Goal: Task Accomplishment & Management: Manage account settings

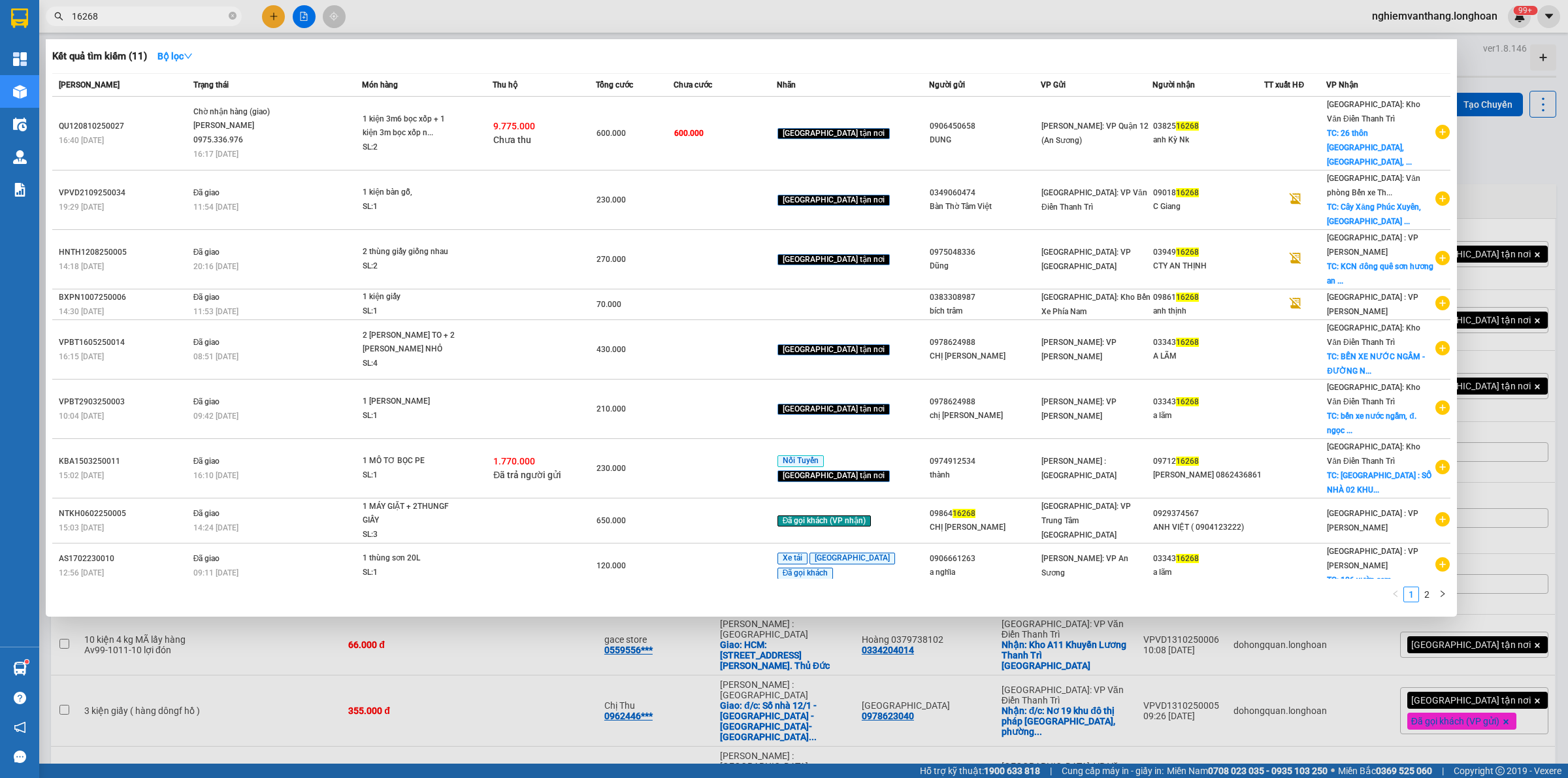
click at [1497, 72] on div at bounding box center [784, 389] width 1568 height 778
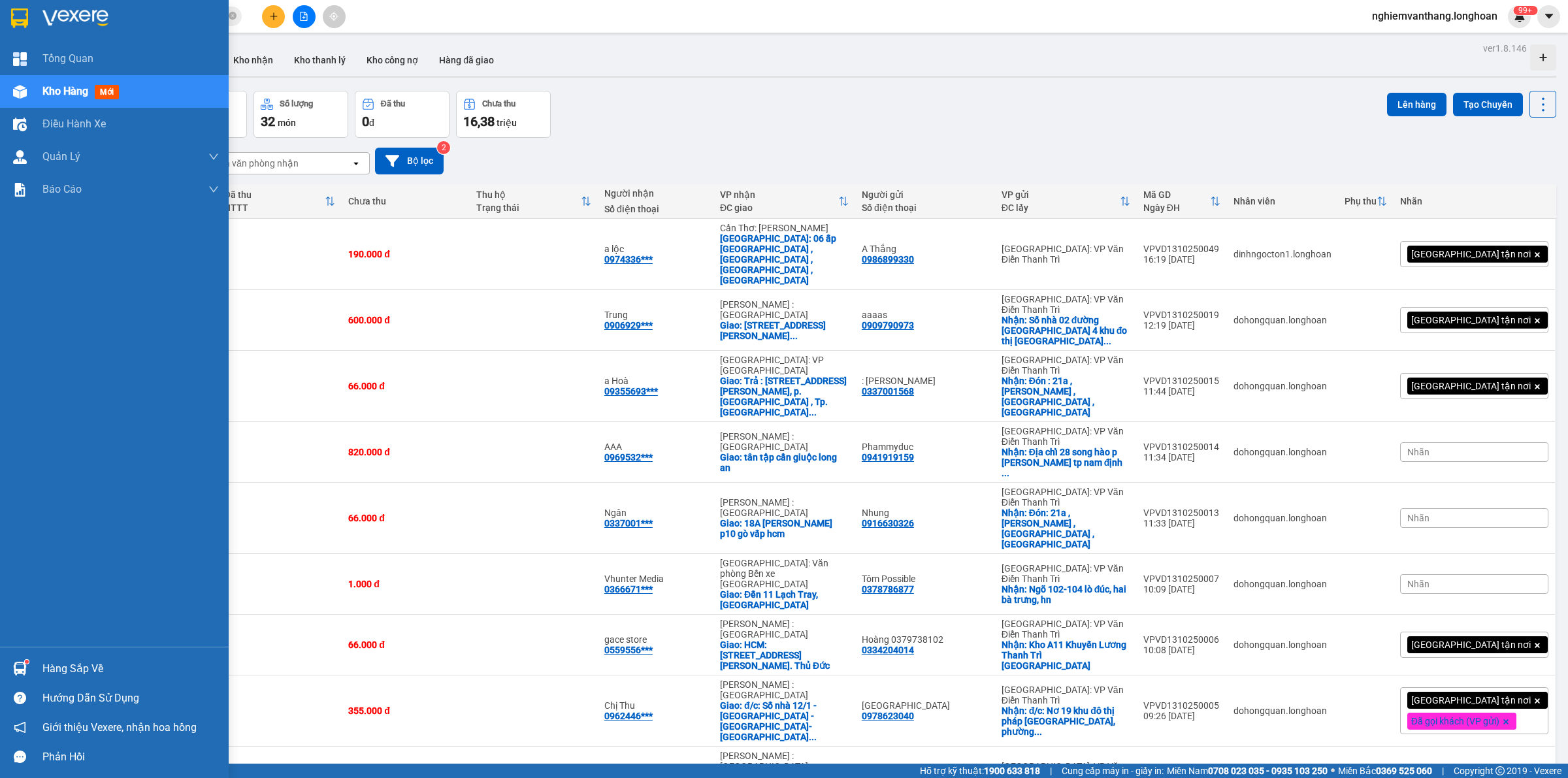
drag, startPoint x: 13, startPoint y: 12, endPoint x: 28, endPoint y: 15, distance: 15.3
click at [13, 11] on img at bounding box center [19, 18] width 17 height 19
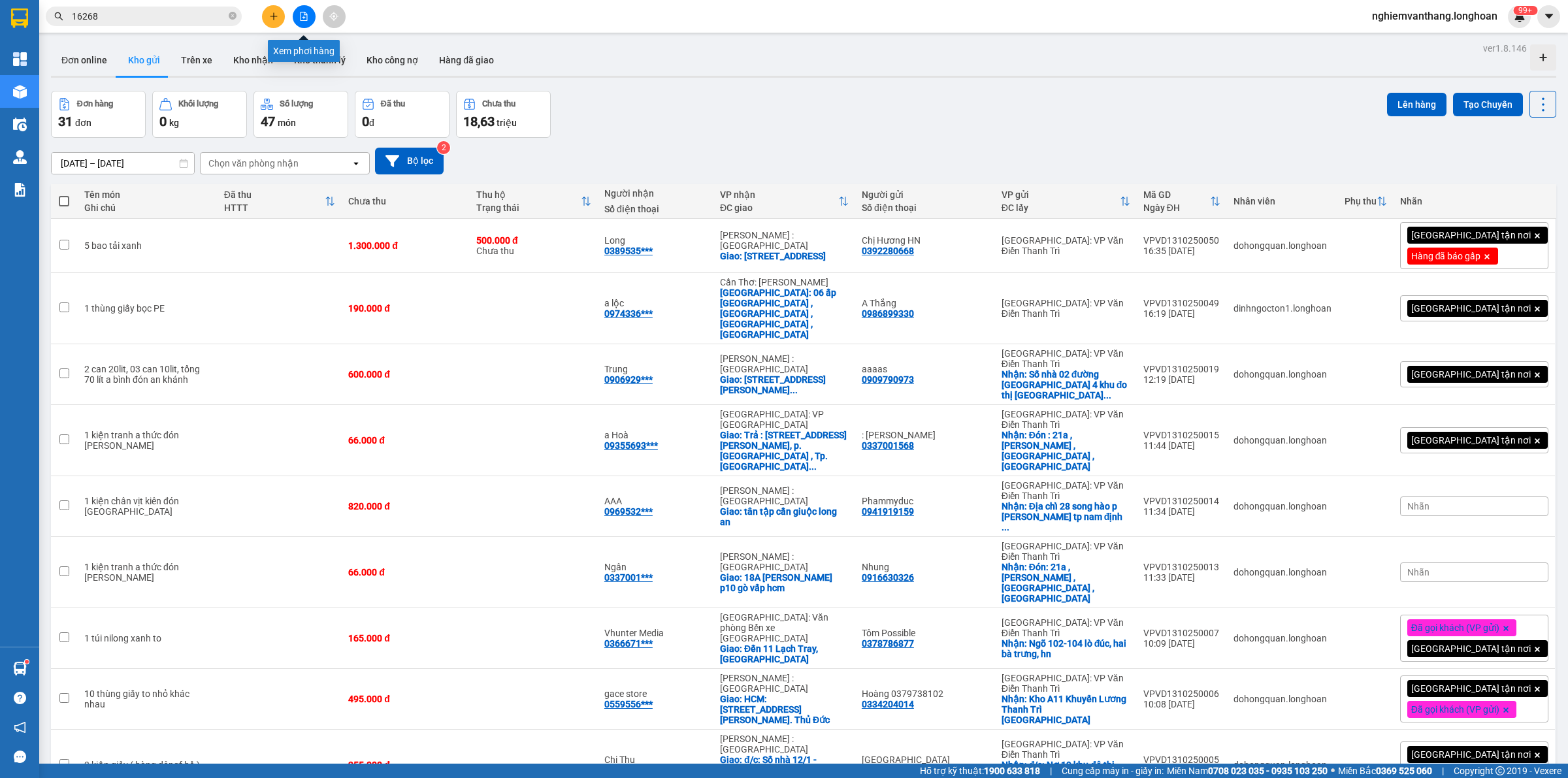
click at [298, 16] on button at bounding box center [304, 16] width 23 height 23
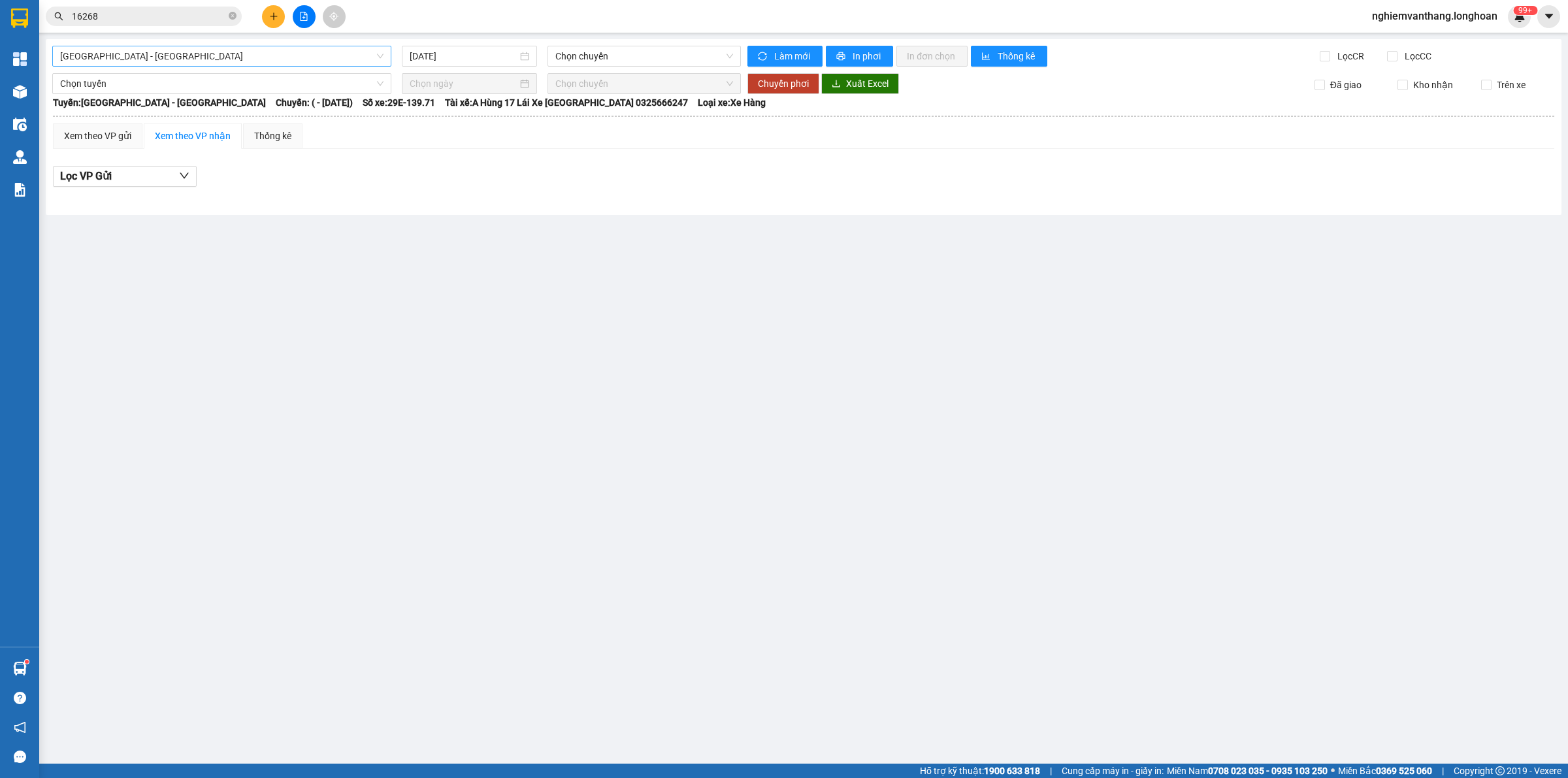
click at [171, 57] on span "[GEOGRAPHIC_DATA] - [GEOGRAPHIC_DATA]" at bounding box center [221, 56] width 323 height 19
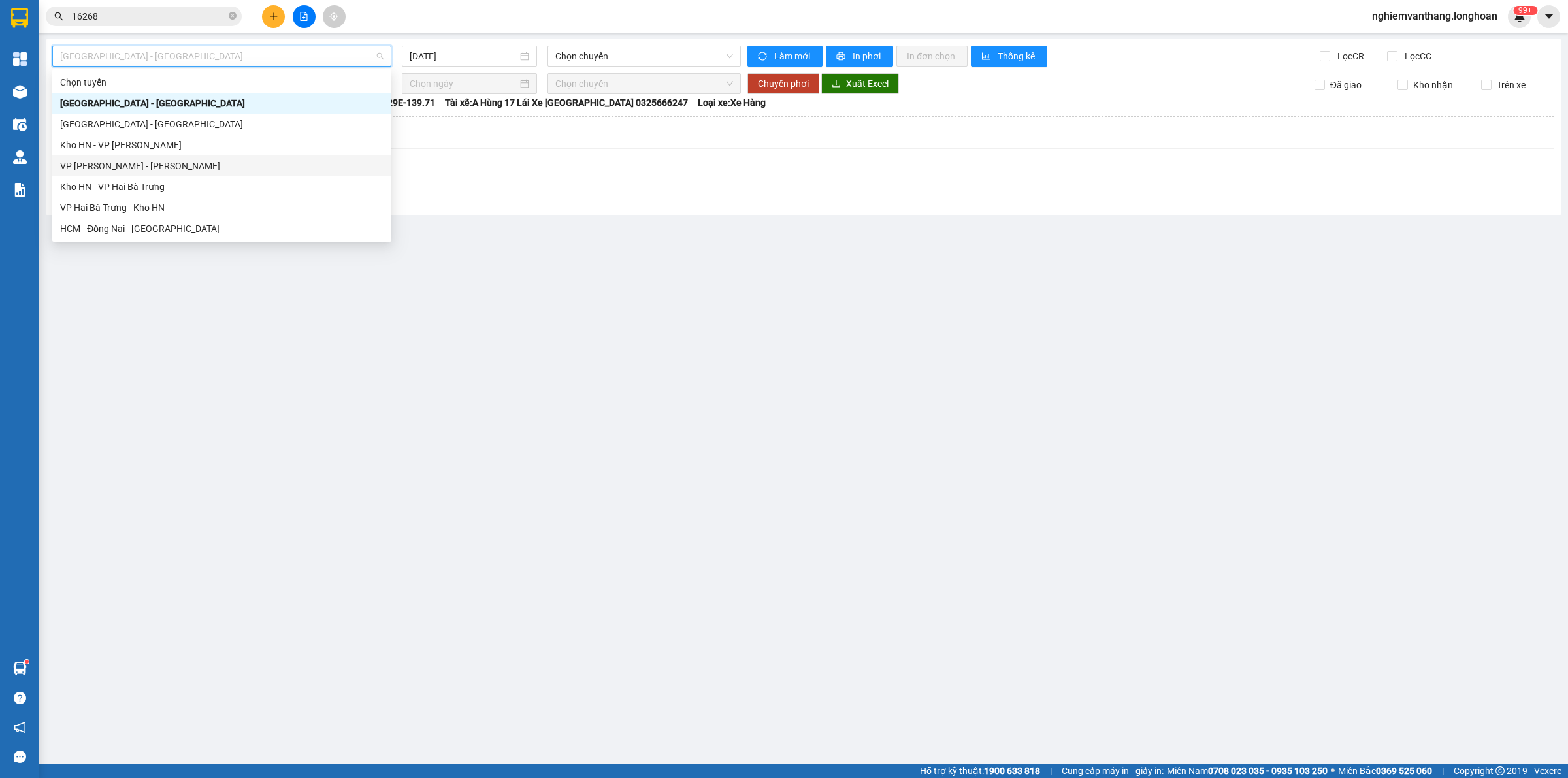
click at [148, 172] on div "VP [PERSON_NAME] - [PERSON_NAME]" at bounding box center [222, 166] width 339 height 21
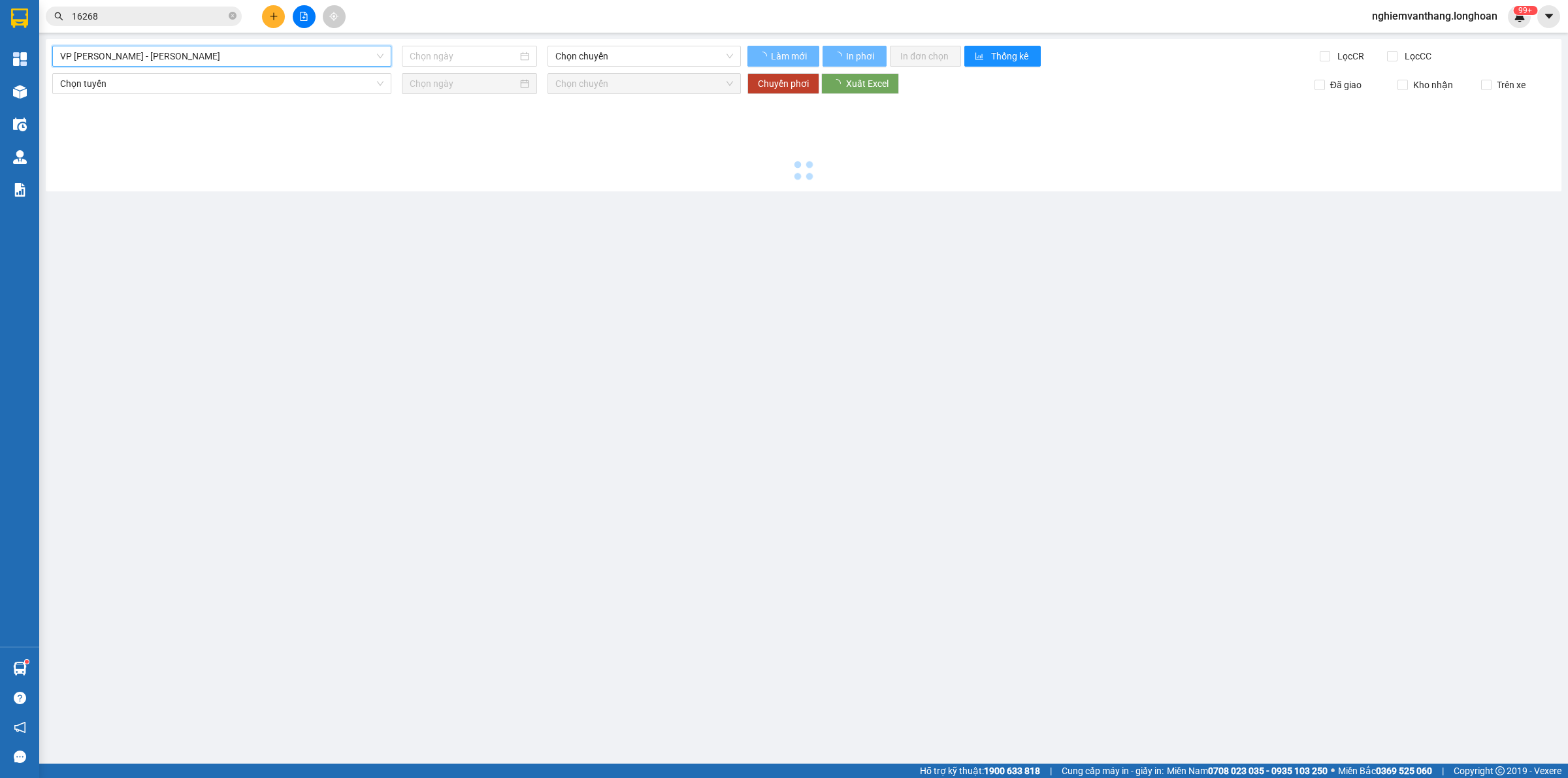
type input "[DATE]"
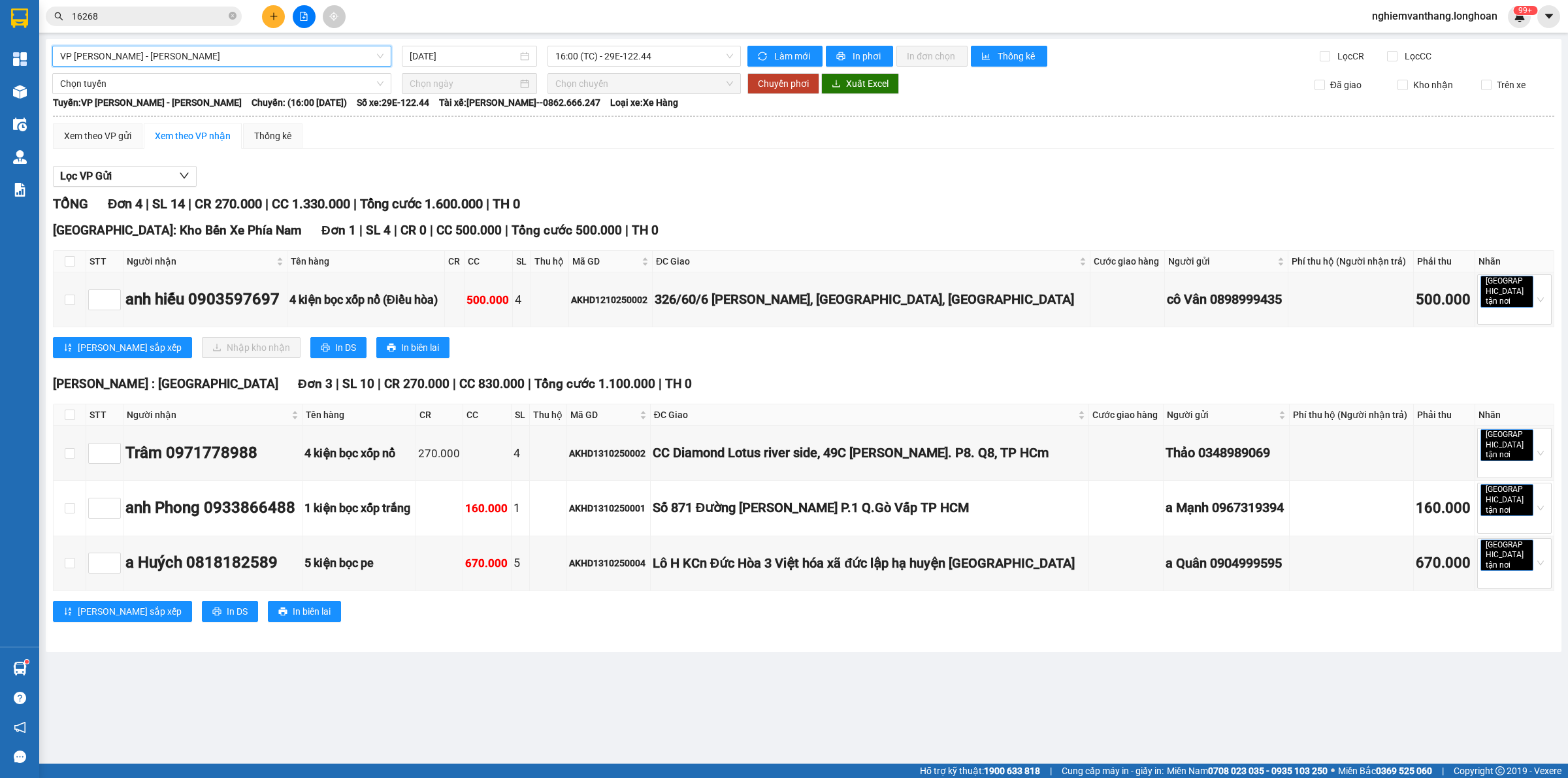
click at [56, 262] on th at bounding box center [70, 261] width 32 height 22
click at [73, 261] on input "checkbox" at bounding box center [70, 261] width 11 height 11
checkbox input "true"
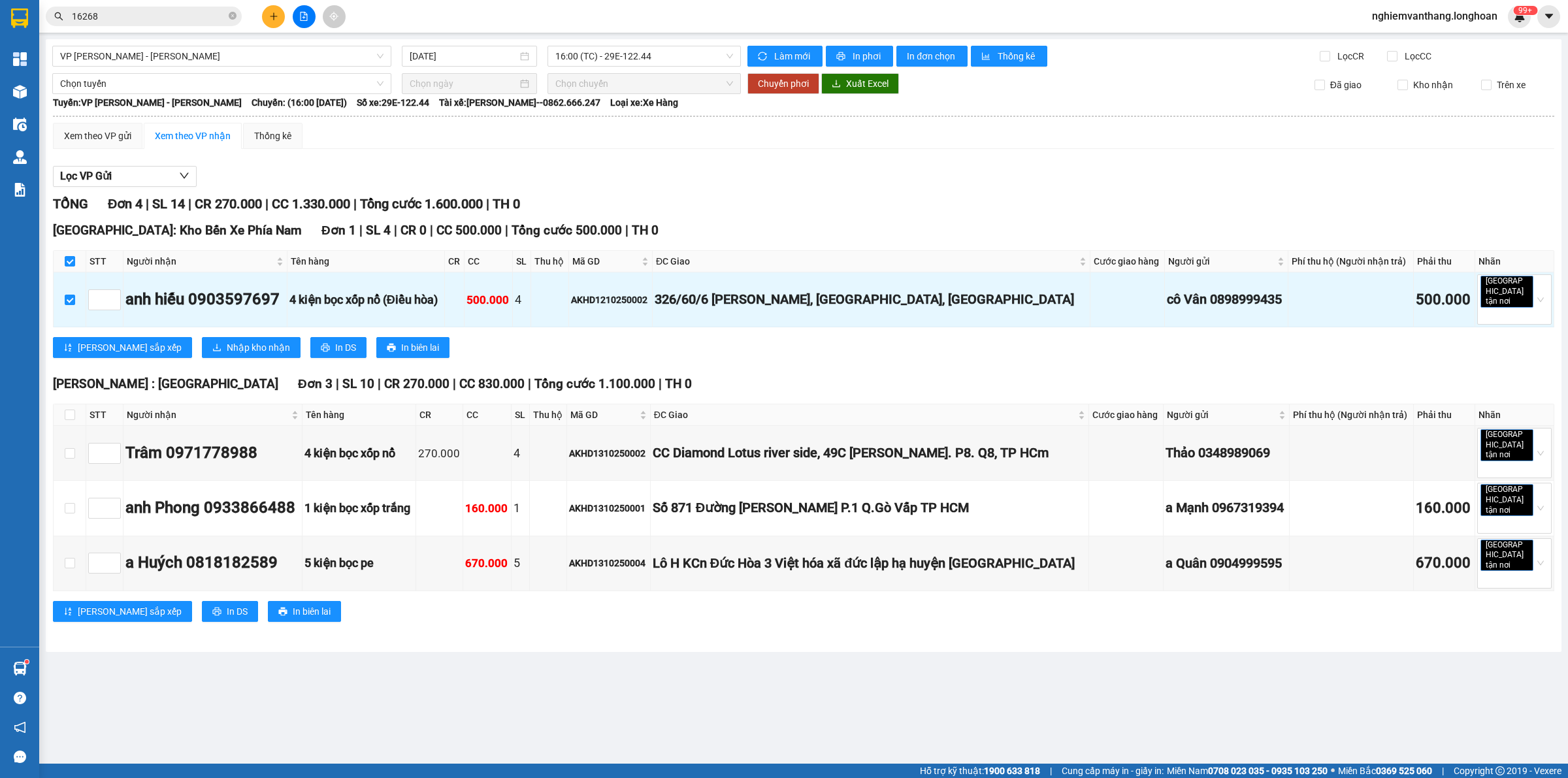
click at [59, 409] on th at bounding box center [70, 415] width 32 height 22
click at [66, 410] on input "checkbox" at bounding box center [70, 415] width 11 height 11
checkbox input "true"
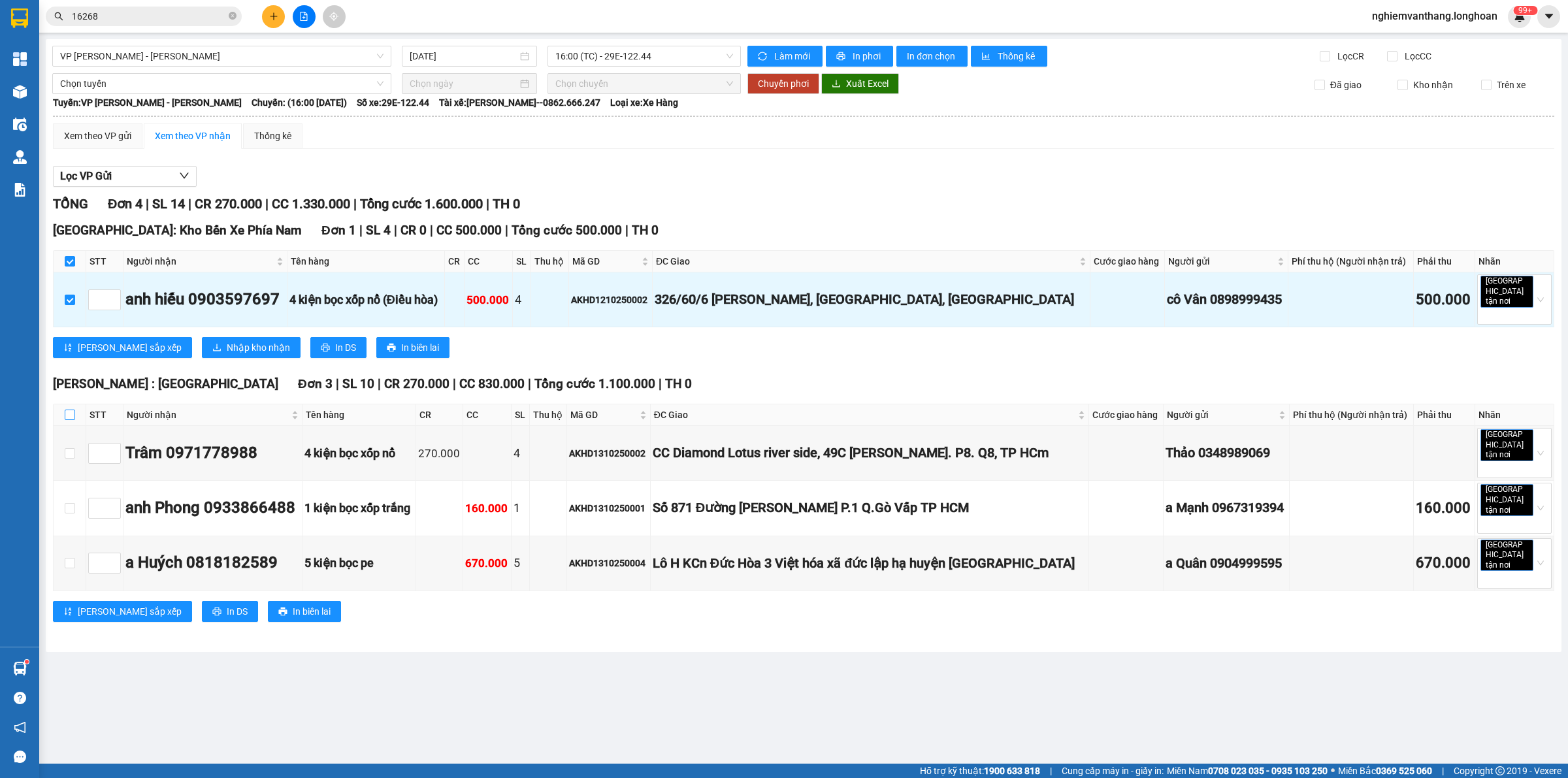
checkbox input "true"
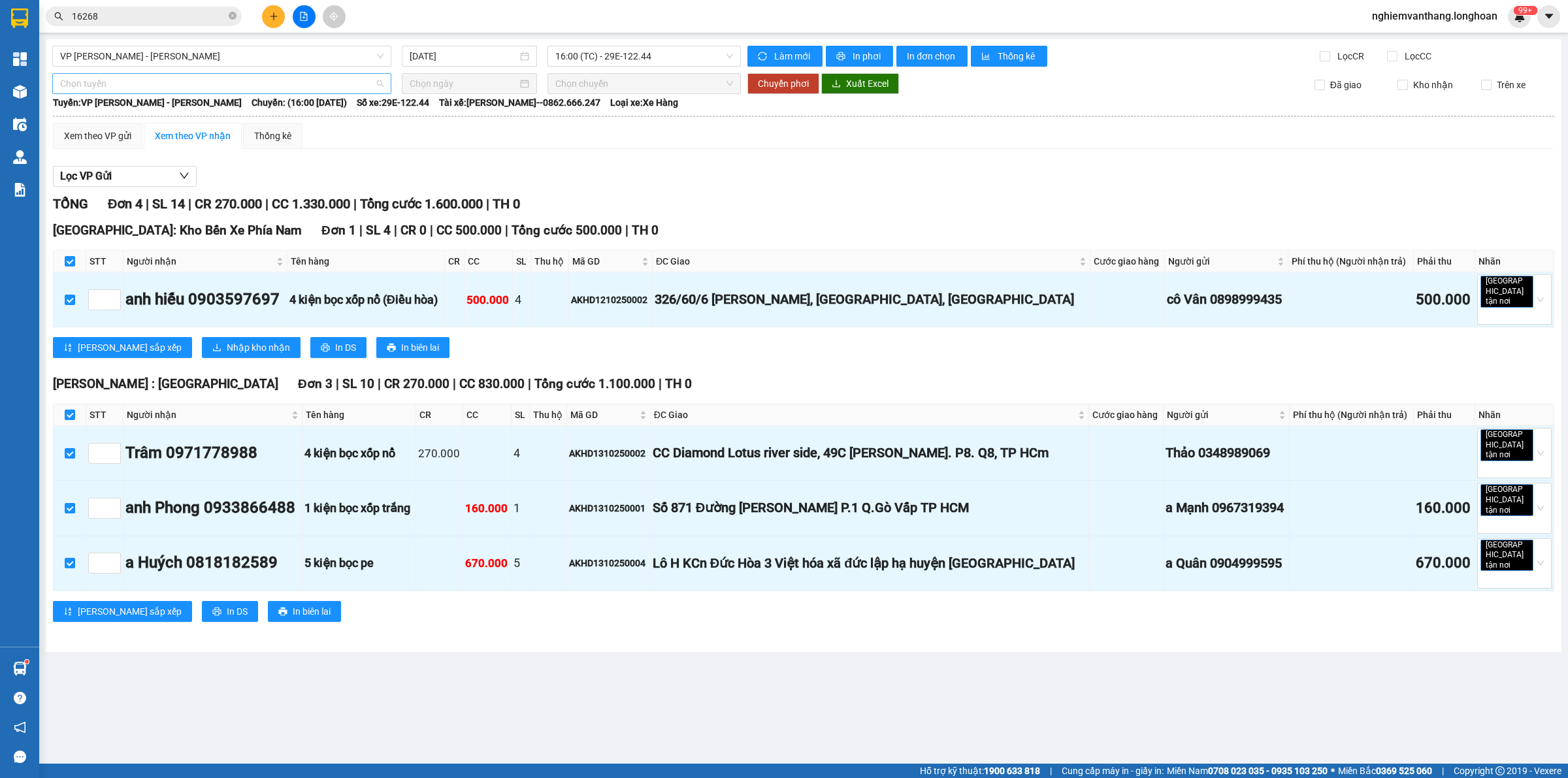
click at [124, 83] on span "Chọn tuyến" at bounding box center [221, 83] width 323 height 19
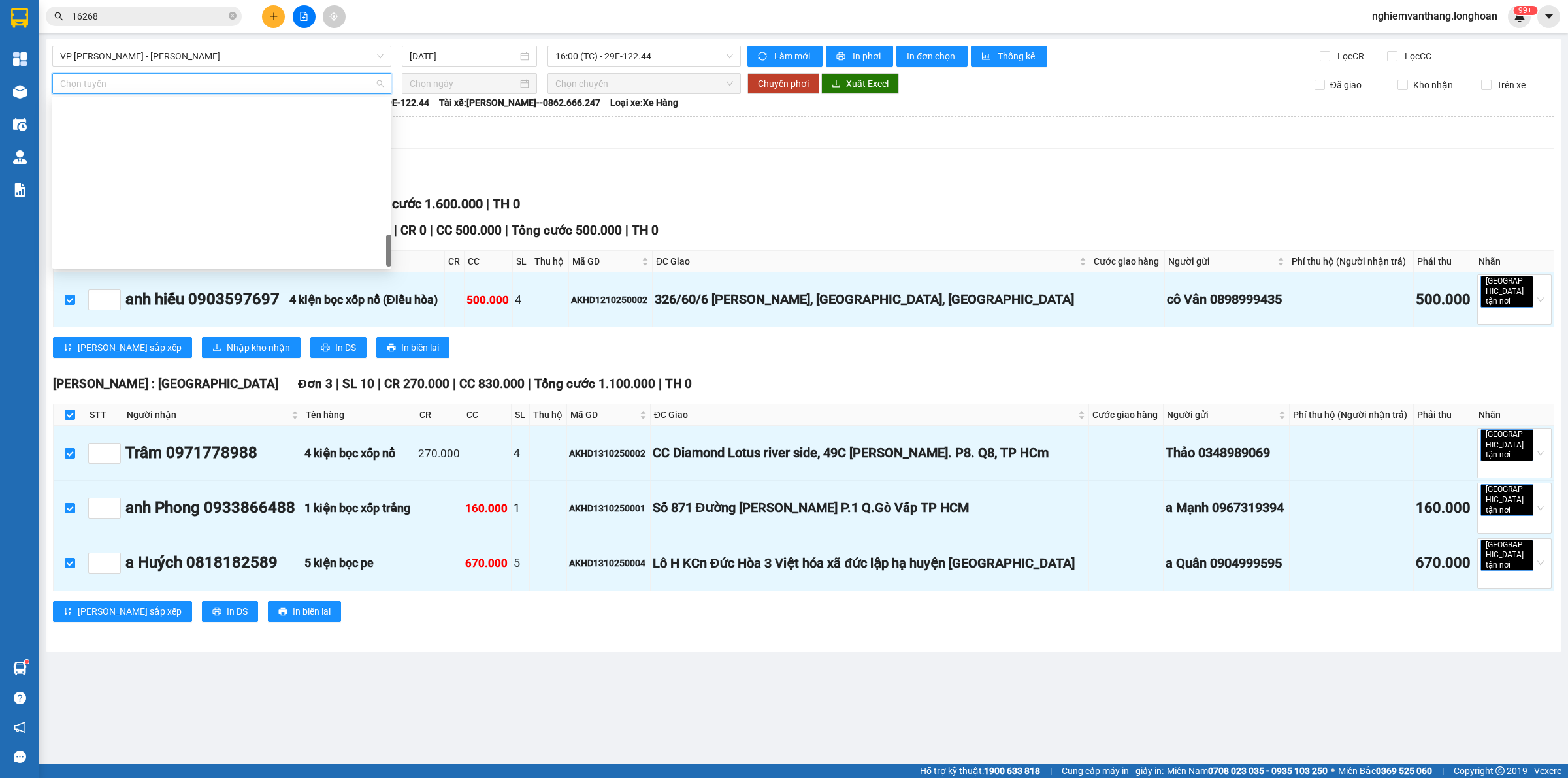
scroll to position [919, 0]
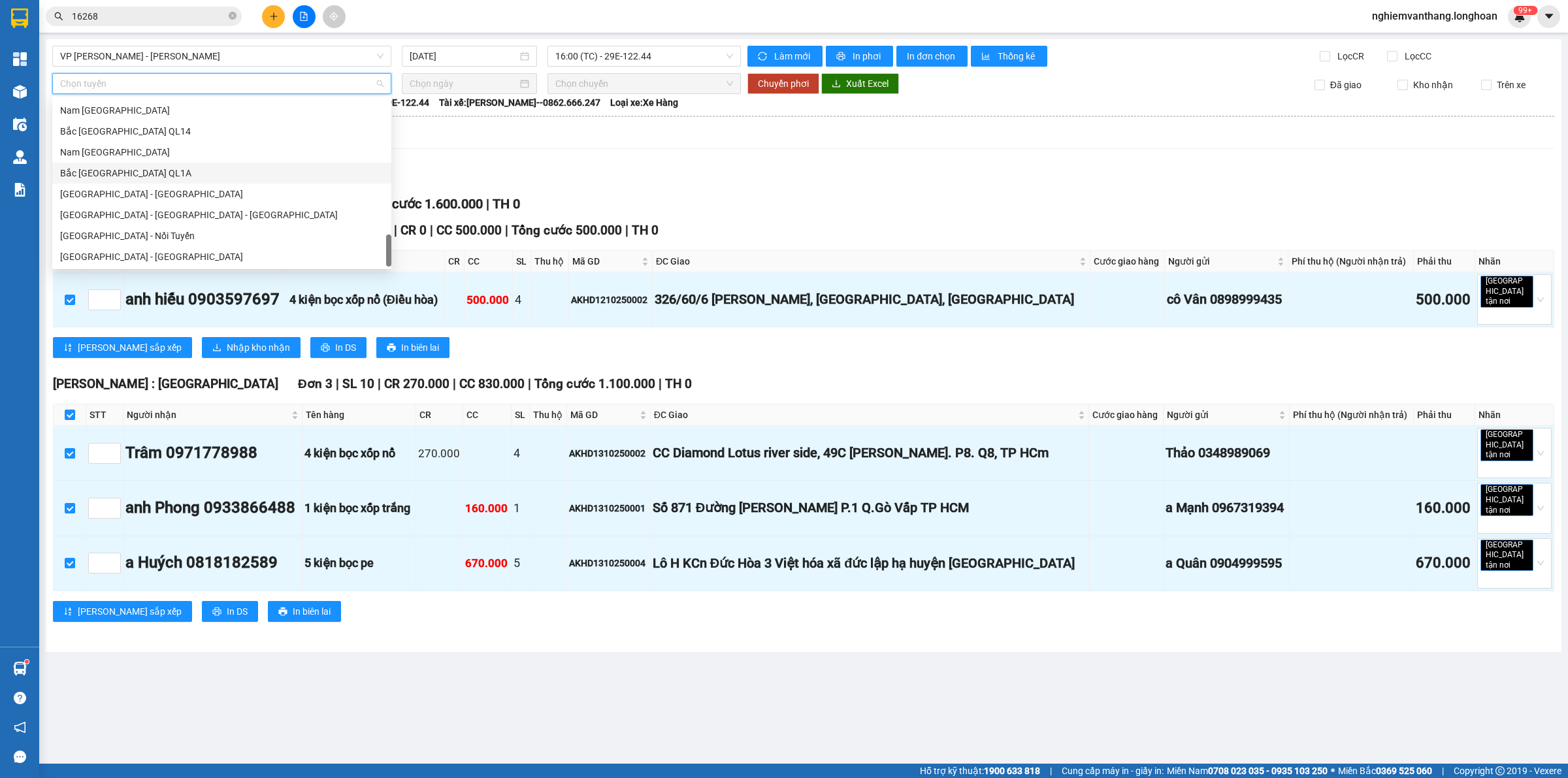
click at [130, 174] on div "Bắc [GEOGRAPHIC_DATA] QL1A" at bounding box center [221, 173] width 323 height 15
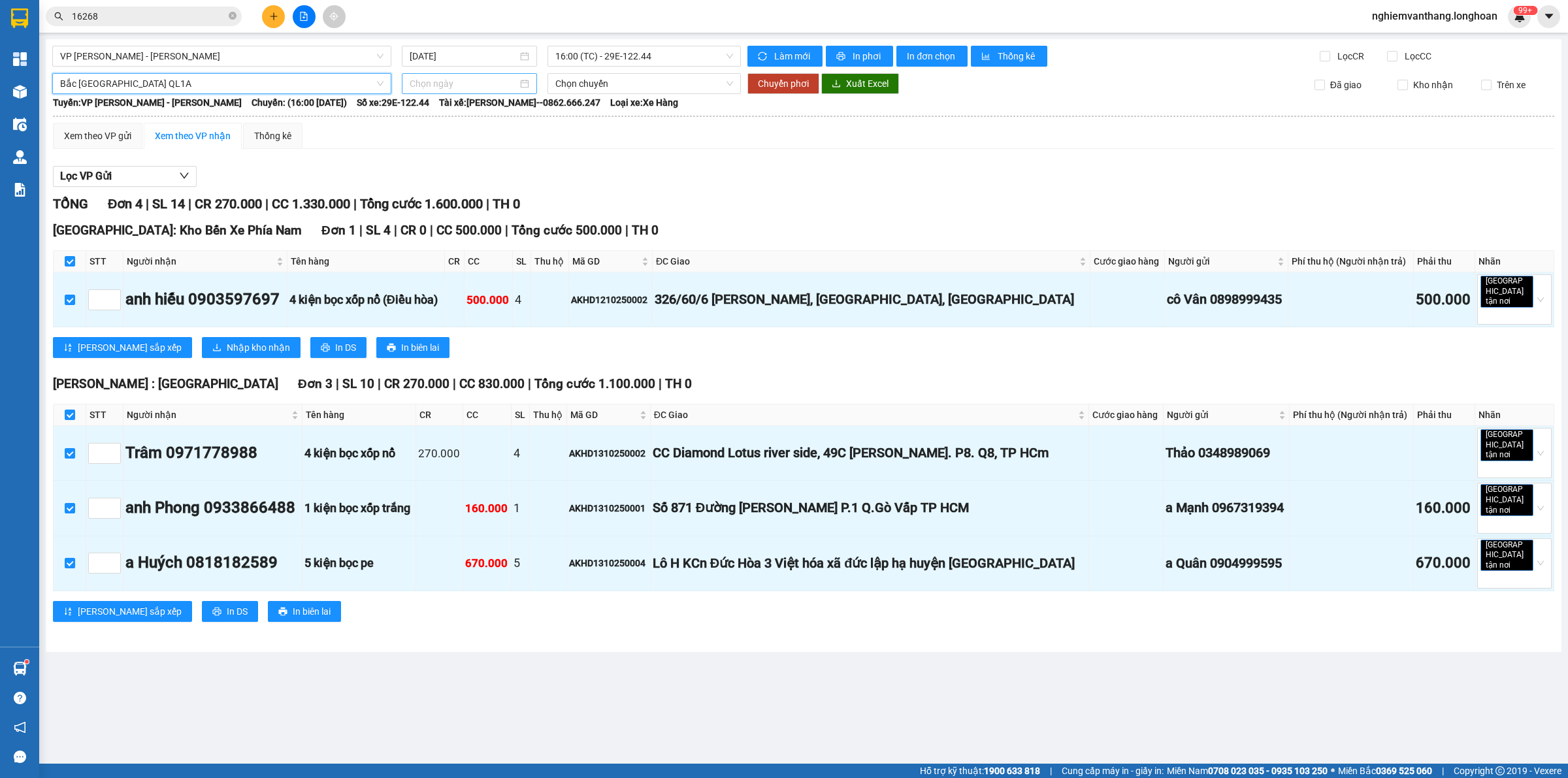
click at [445, 77] on input at bounding box center [463, 83] width 108 height 15
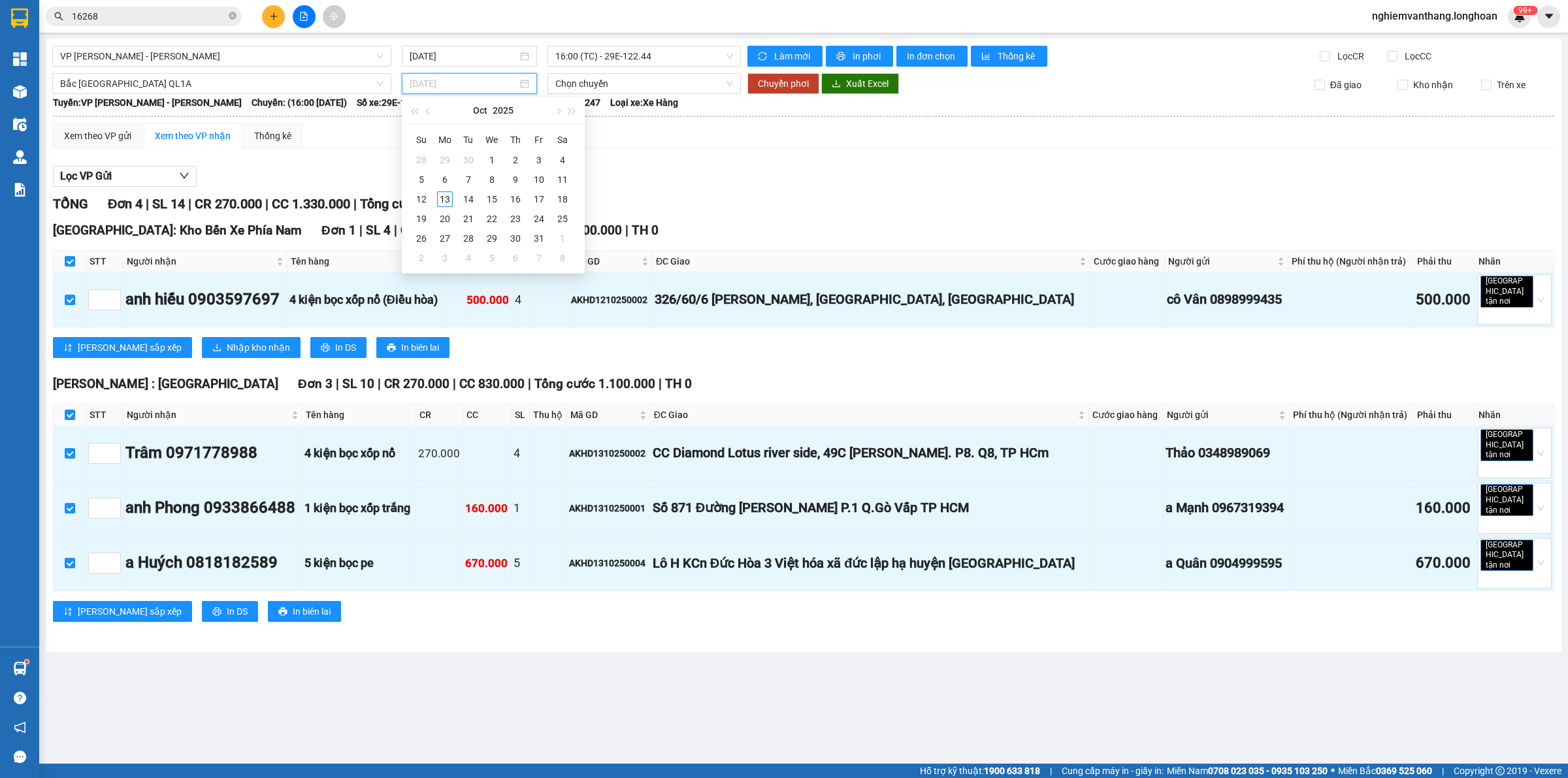
type input "[DATE]"
click at [444, 204] on div "13" at bounding box center [444, 198] width 15 height 15
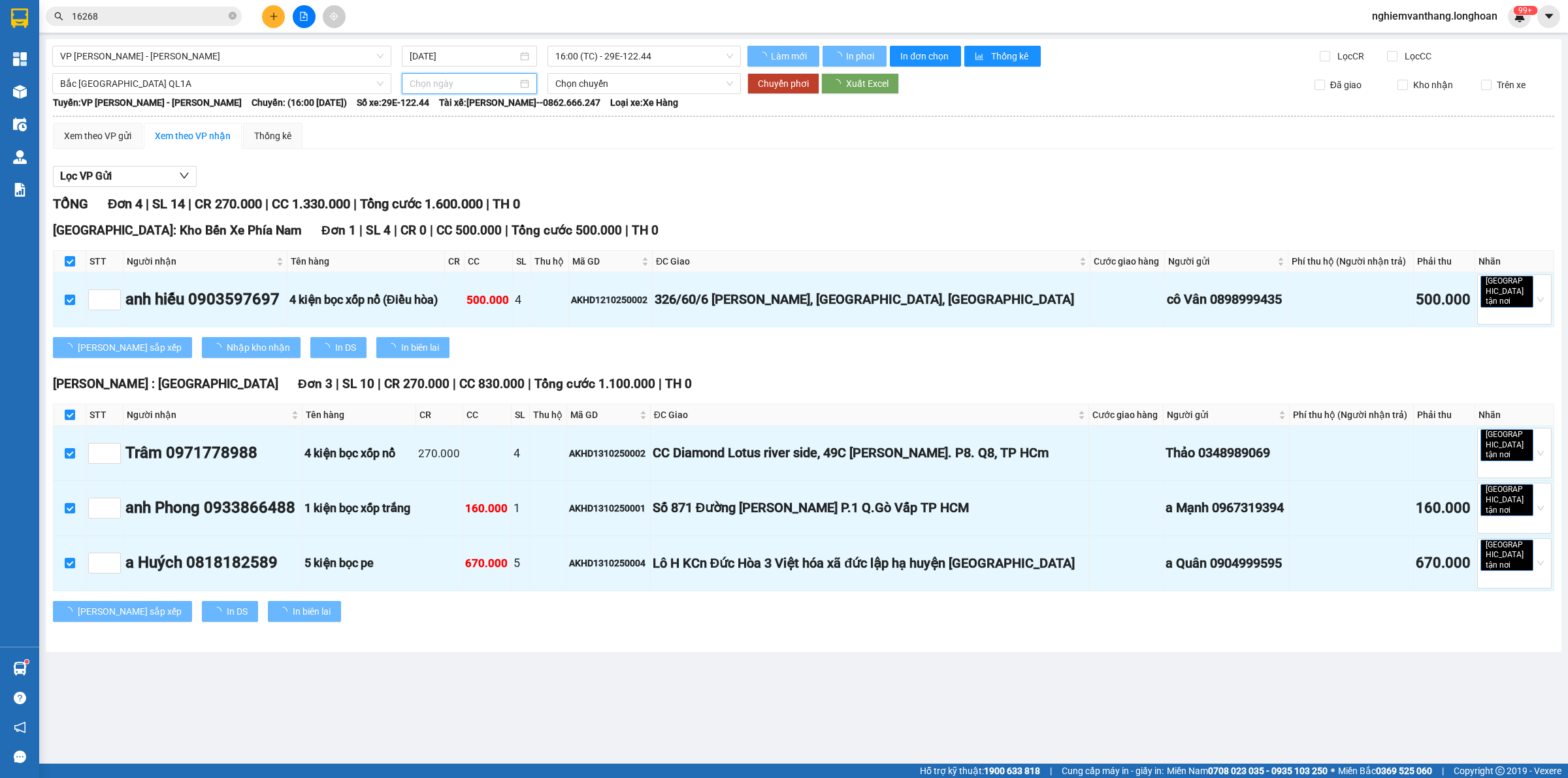
type input "[DATE]"
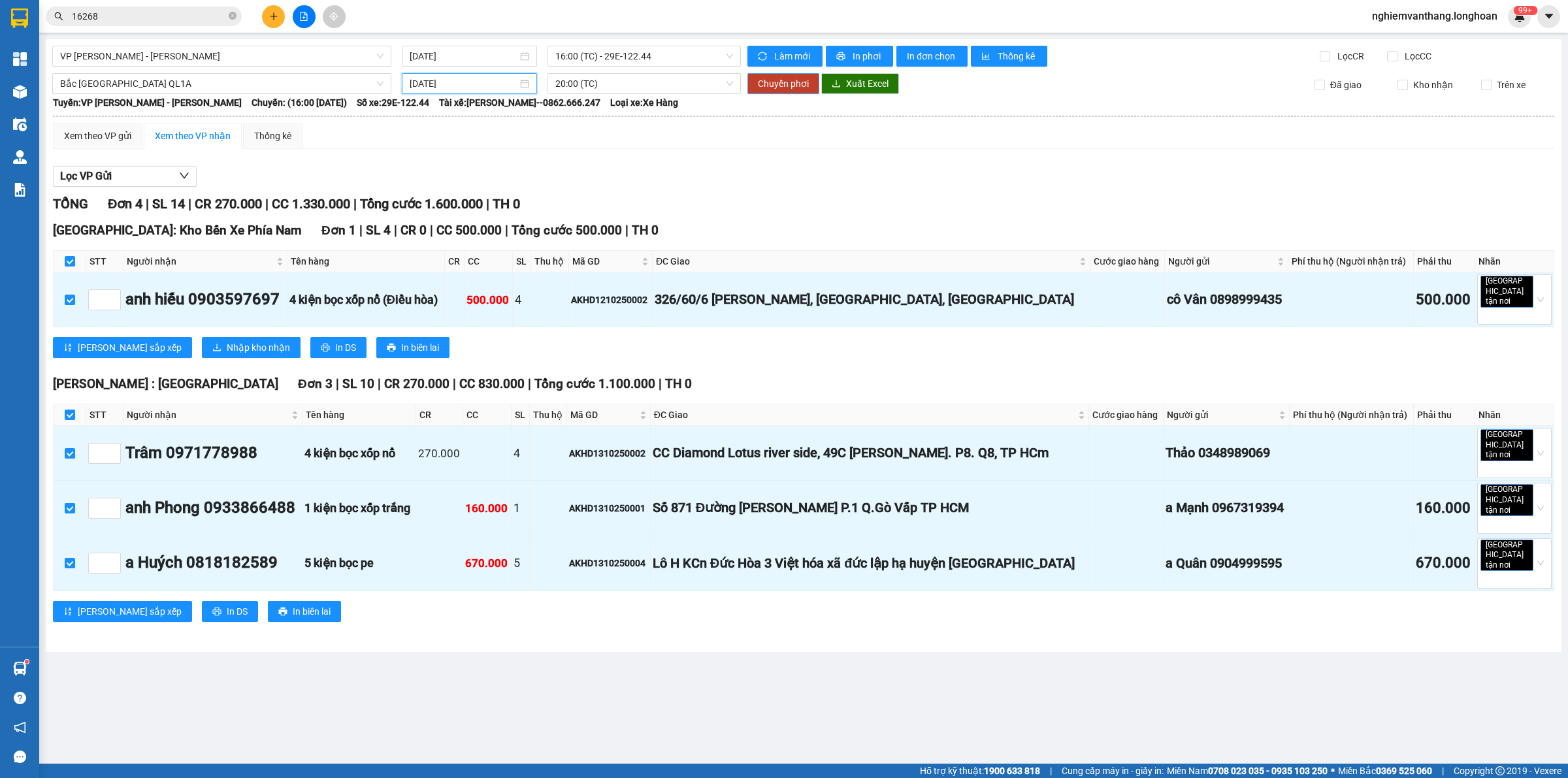
click at [782, 83] on span "Chuyển phơi" at bounding box center [783, 83] width 51 height 15
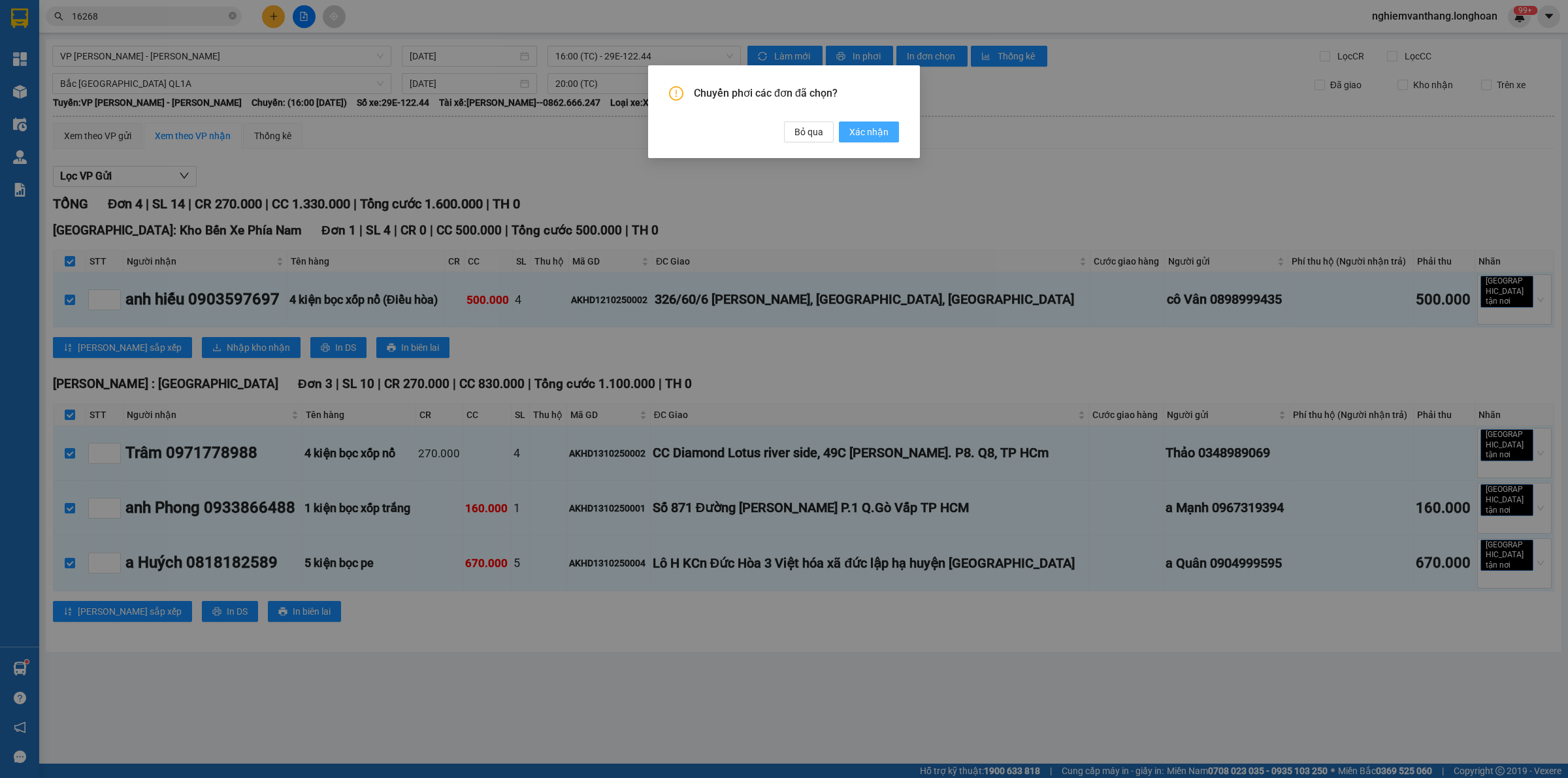
click at [885, 129] on span "Xác nhận" at bounding box center [869, 132] width 39 height 15
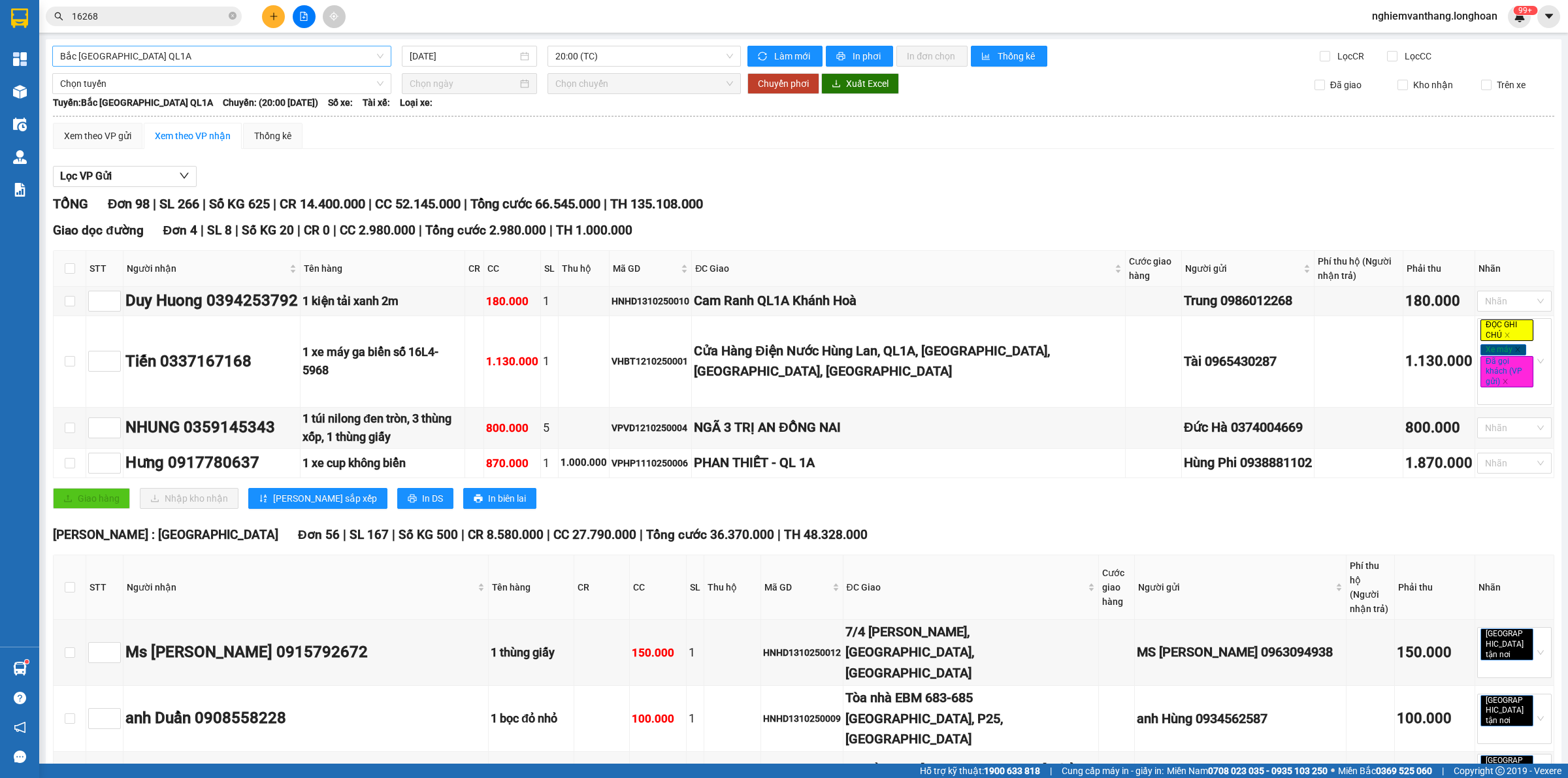
click at [136, 59] on span "Bắc [GEOGRAPHIC_DATA] QL1A" at bounding box center [221, 56] width 323 height 19
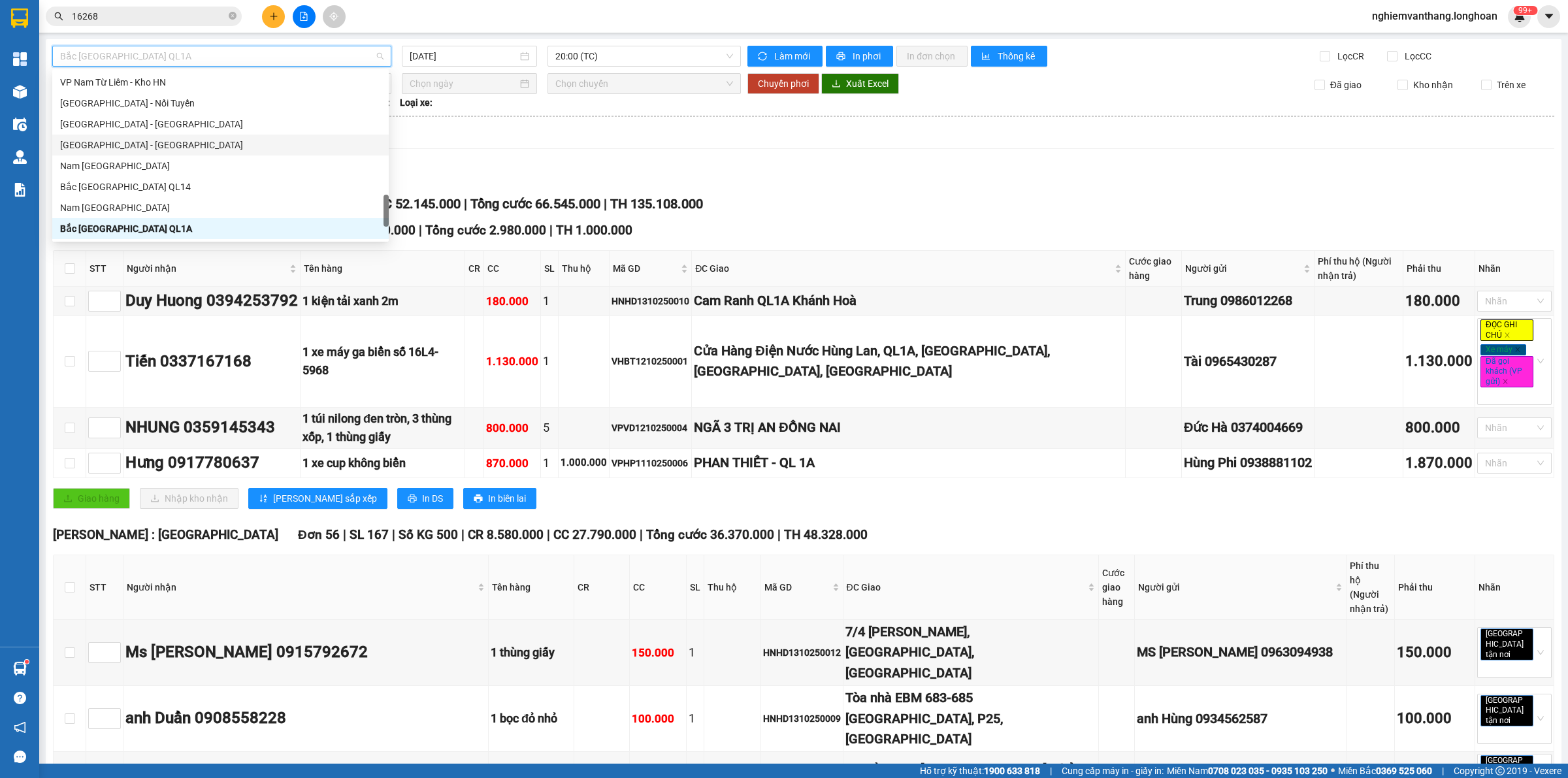
scroll to position [624, 0]
click at [146, 173] on div "VP Nam Từ Liêm - Kho HN" at bounding box center [220, 175] width 321 height 15
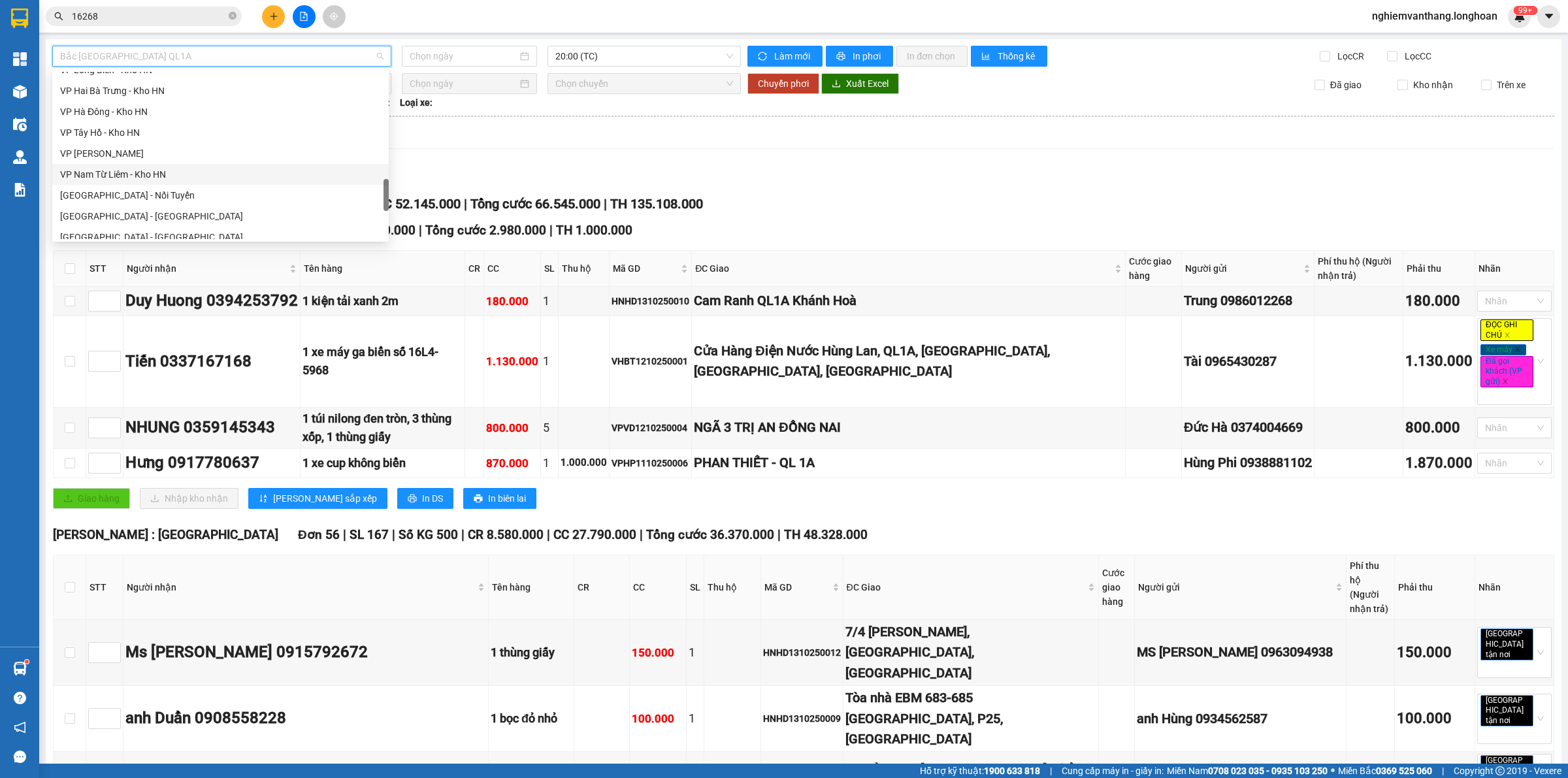
type input "[DATE]"
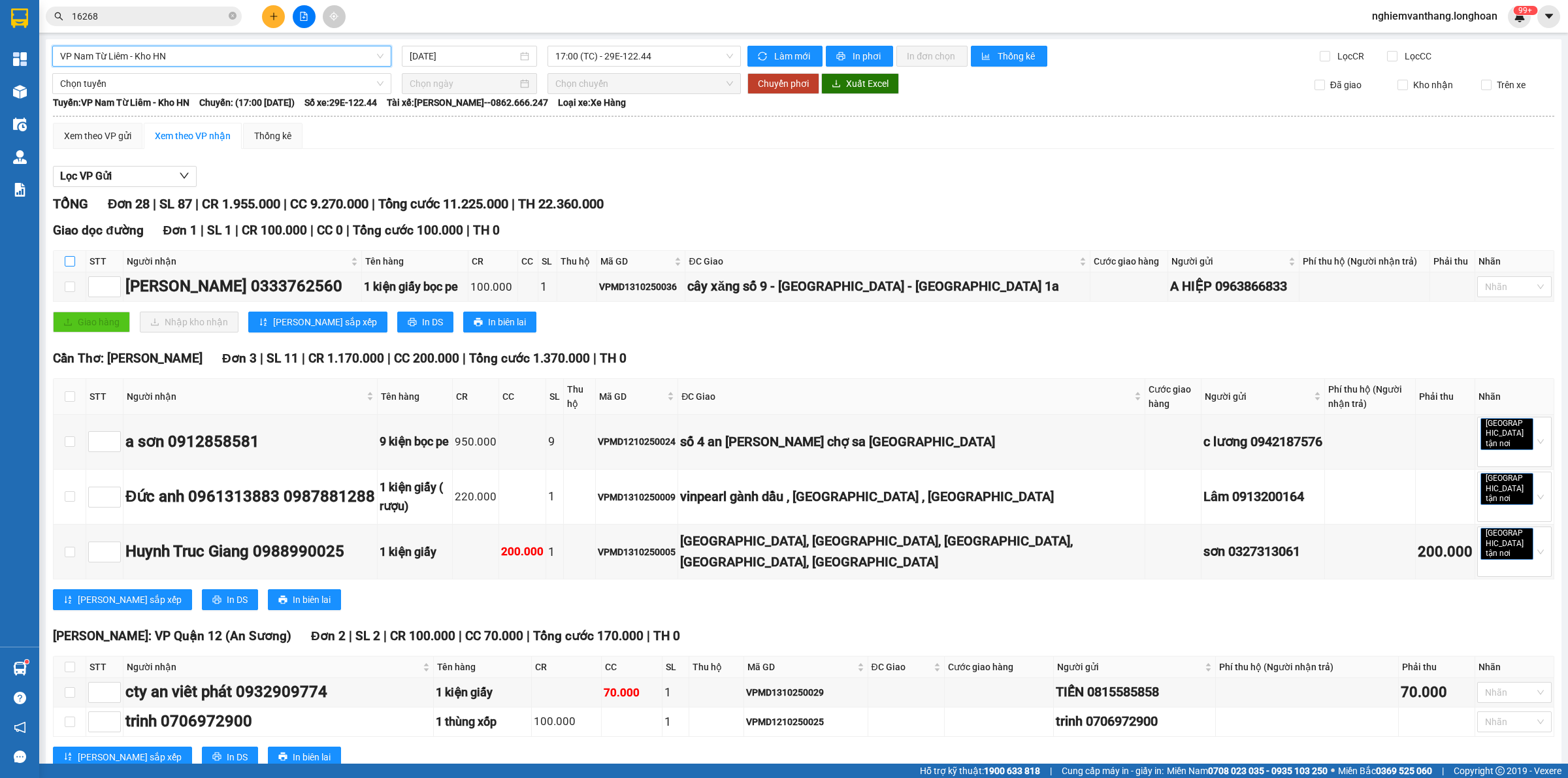
drag, startPoint x: 57, startPoint y: 259, endPoint x: 70, endPoint y: 258, distance: 13.0
click at [62, 258] on th at bounding box center [70, 261] width 32 height 22
click at [70, 258] on input "checkbox" at bounding box center [70, 261] width 11 height 11
checkbox input "true"
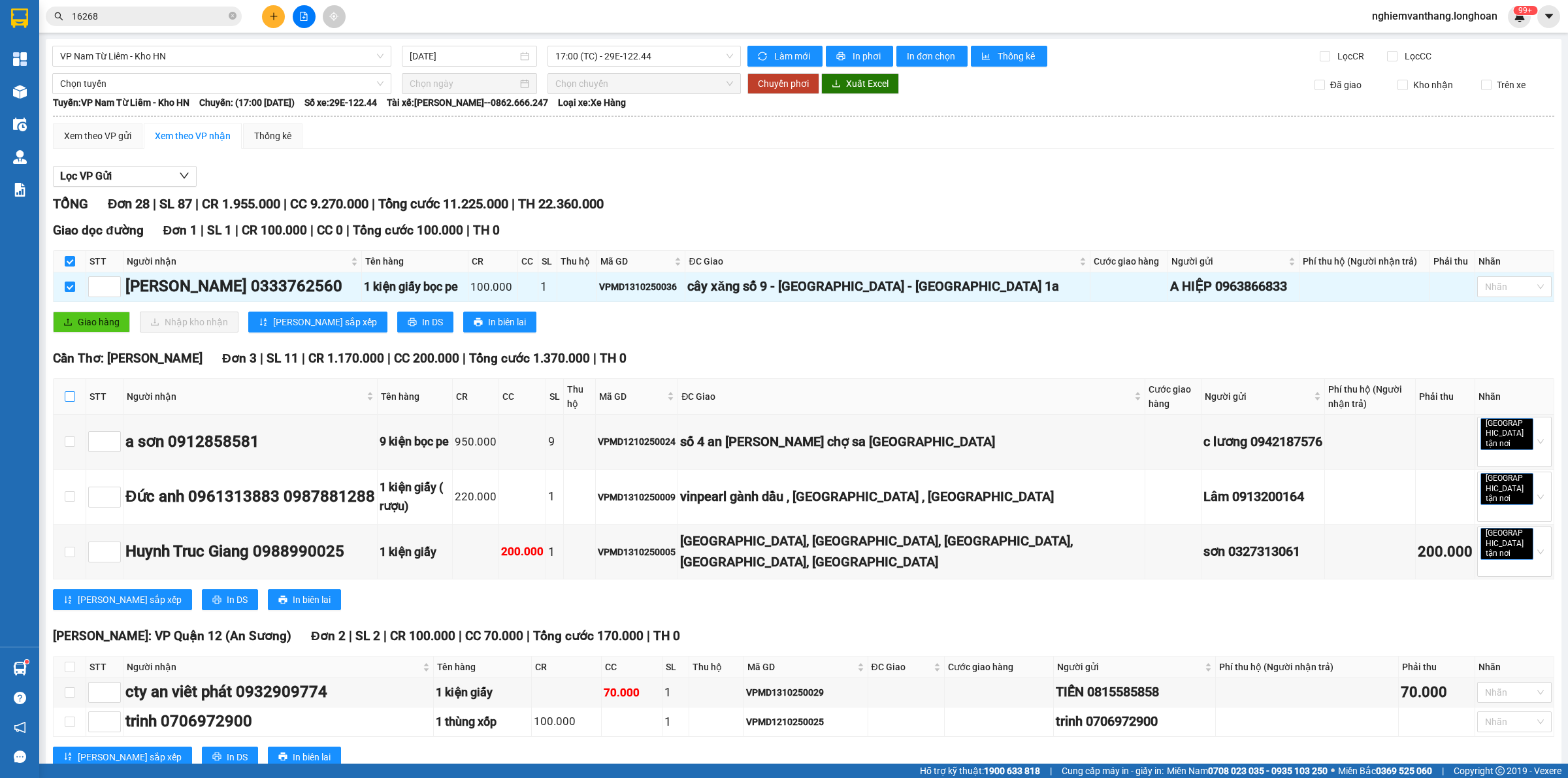
click at [73, 402] on input "checkbox" at bounding box center [70, 396] width 11 height 11
checkbox input "true"
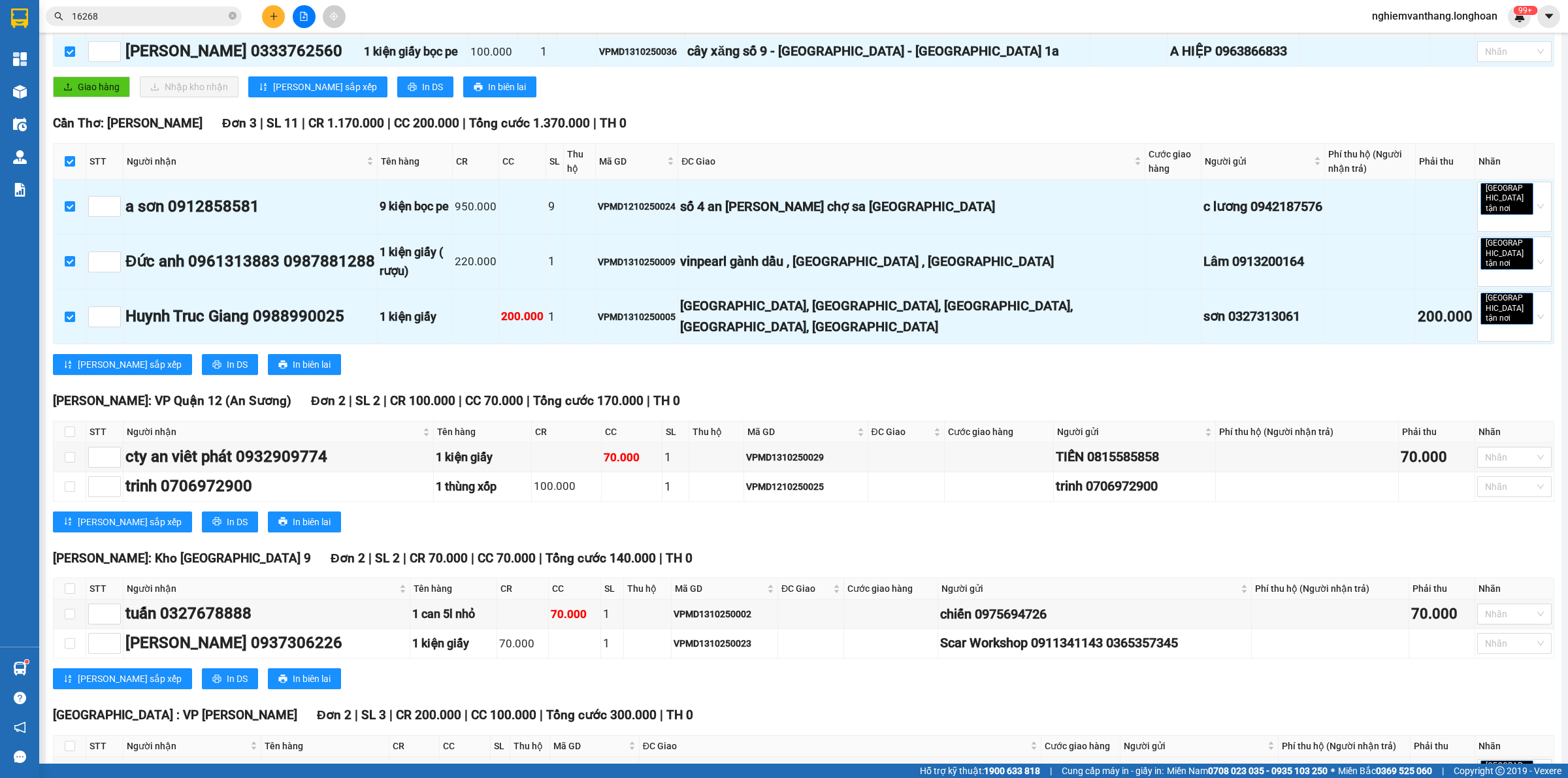
scroll to position [408, 0]
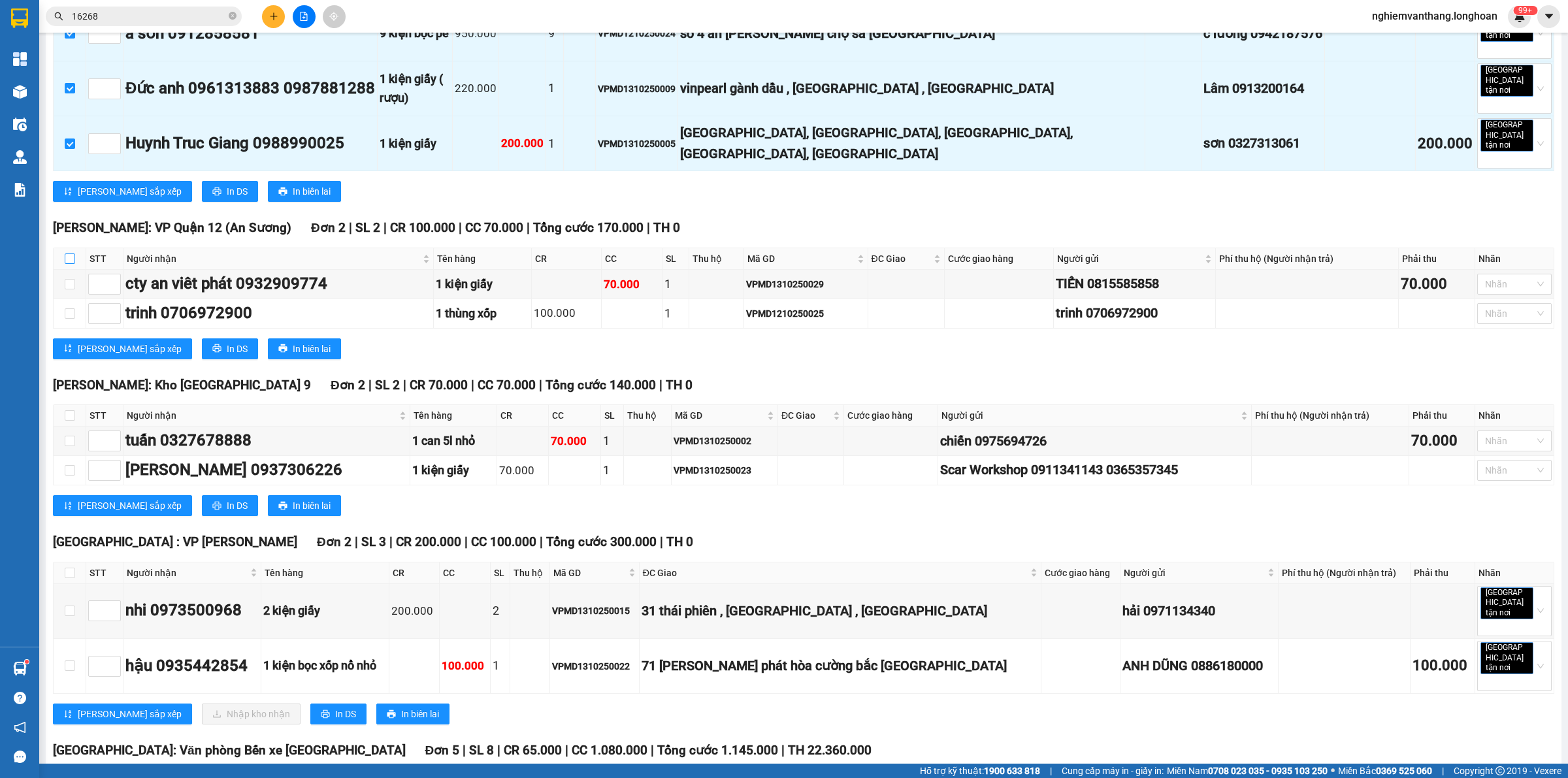
click at [70, 253] on input "checkbox" at bounding box center [70, 258] width 11 height 11
checkbox input "true"
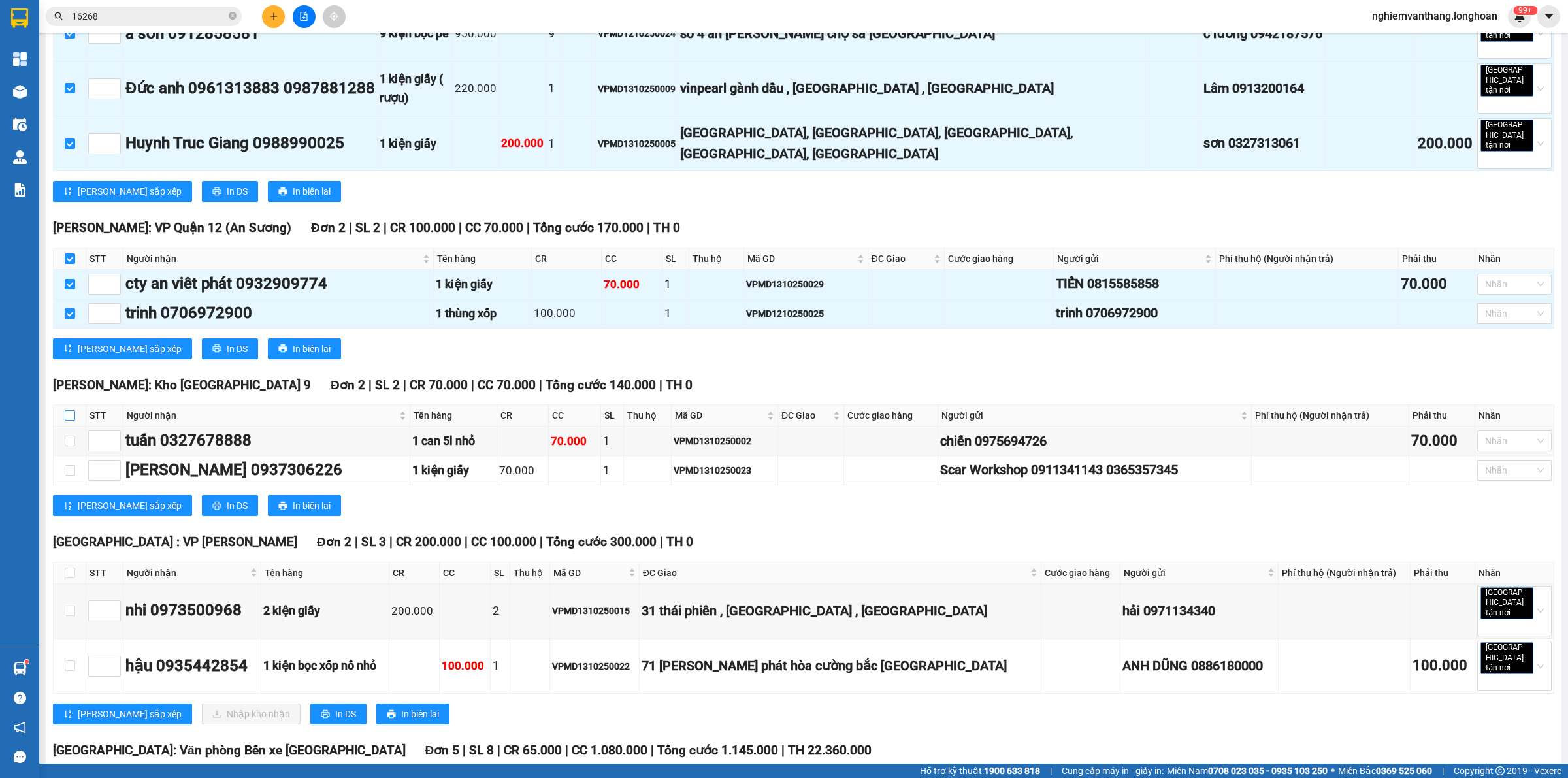
click at [74, 410] on input "checkbox" at bounding box center [70, 415] width 11 height 11
checkbox input "true"
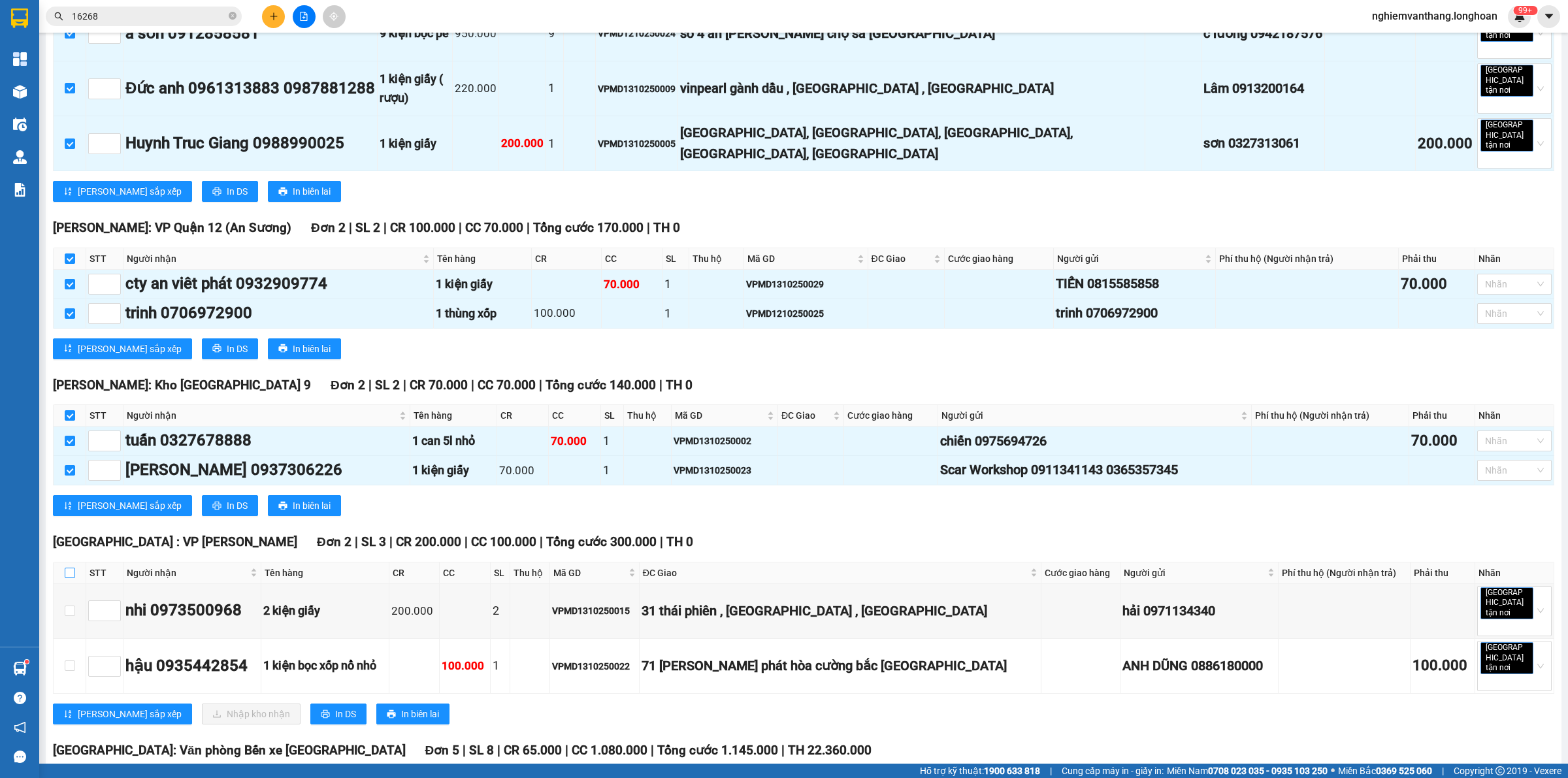
click at [72, 568] on input "checkbox" at bounding box center [70, 572] width 11 height 11
checkbox input "true"
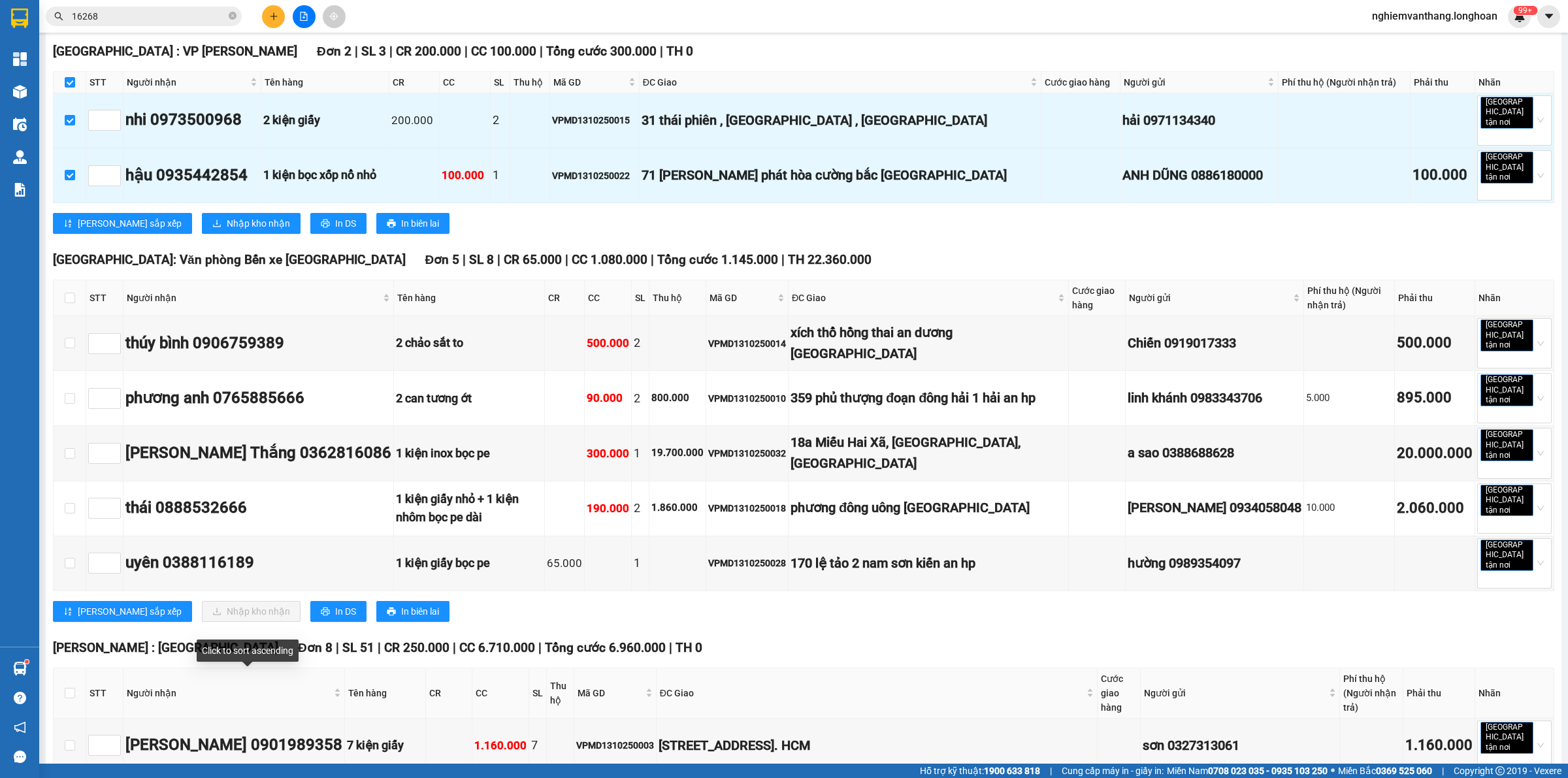
scroll to position [980, 0]
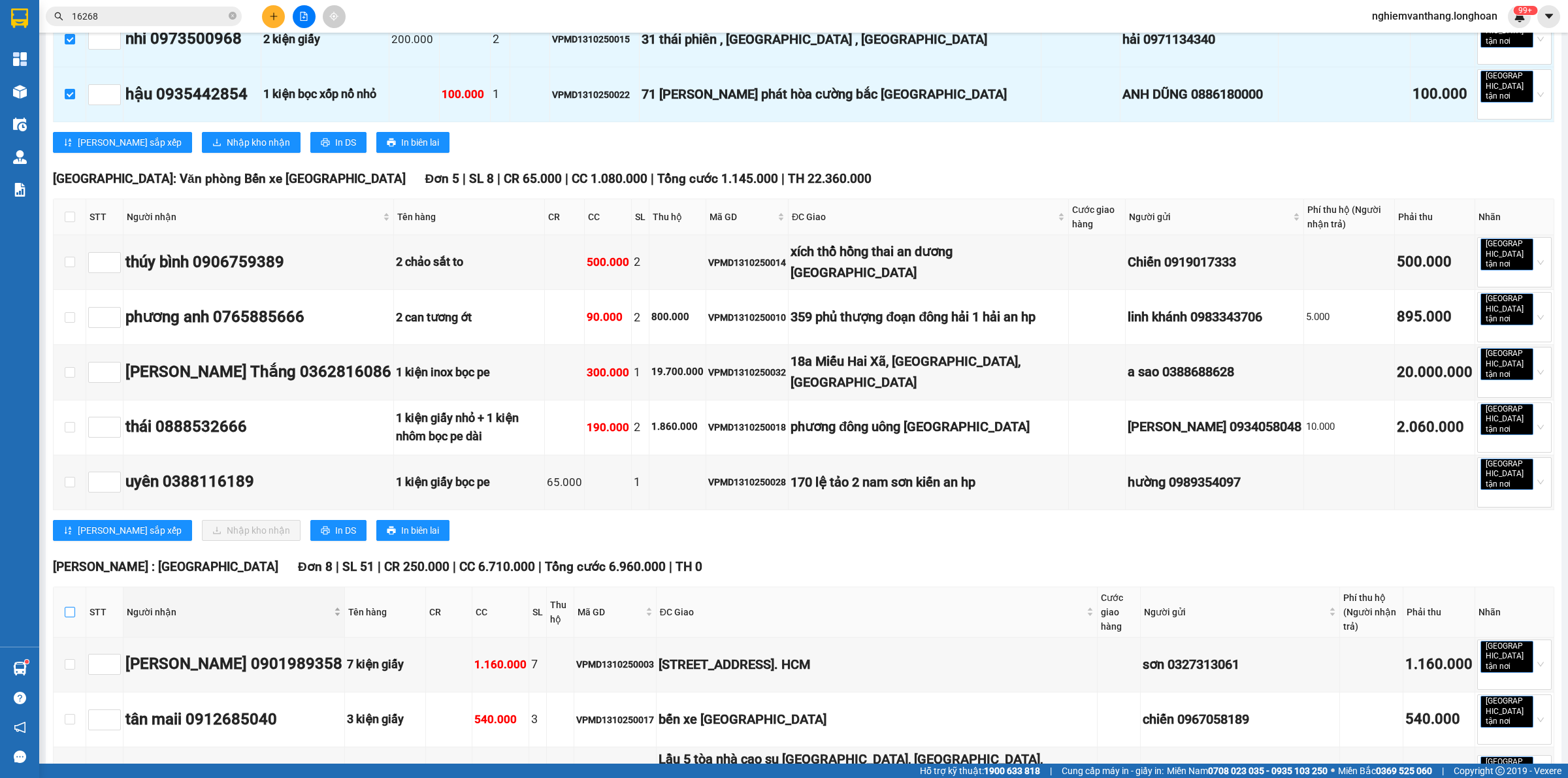
drag, startPoint x: 70, startPoint y: 529, endPoint x: 127, endPoint y: 519, distance: 57.9
click at [70, 607] on input "checkbox" at bounding box center [70, 612] width 11 height 11
checkbox input "true"
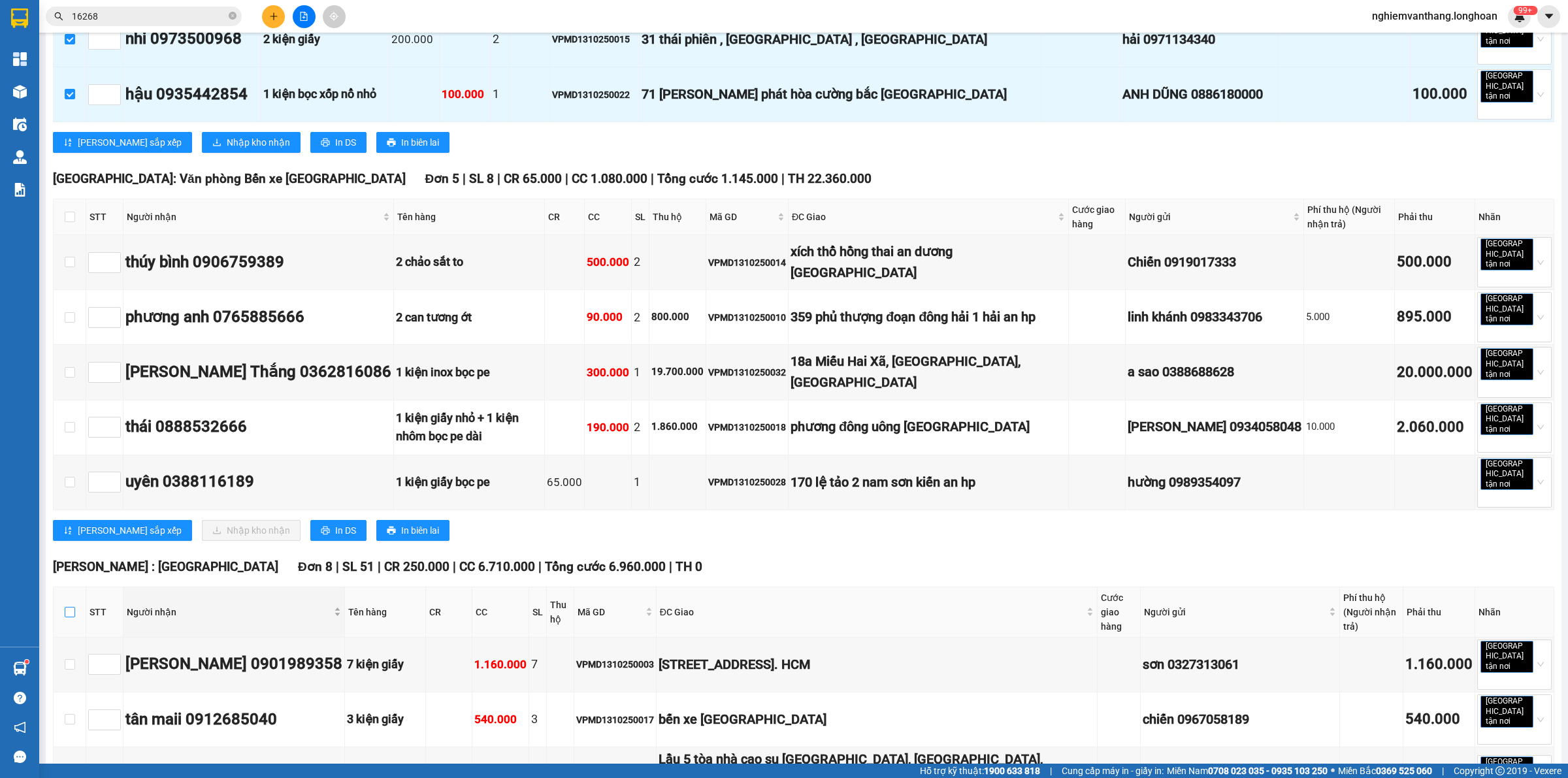
checkbox input "true"
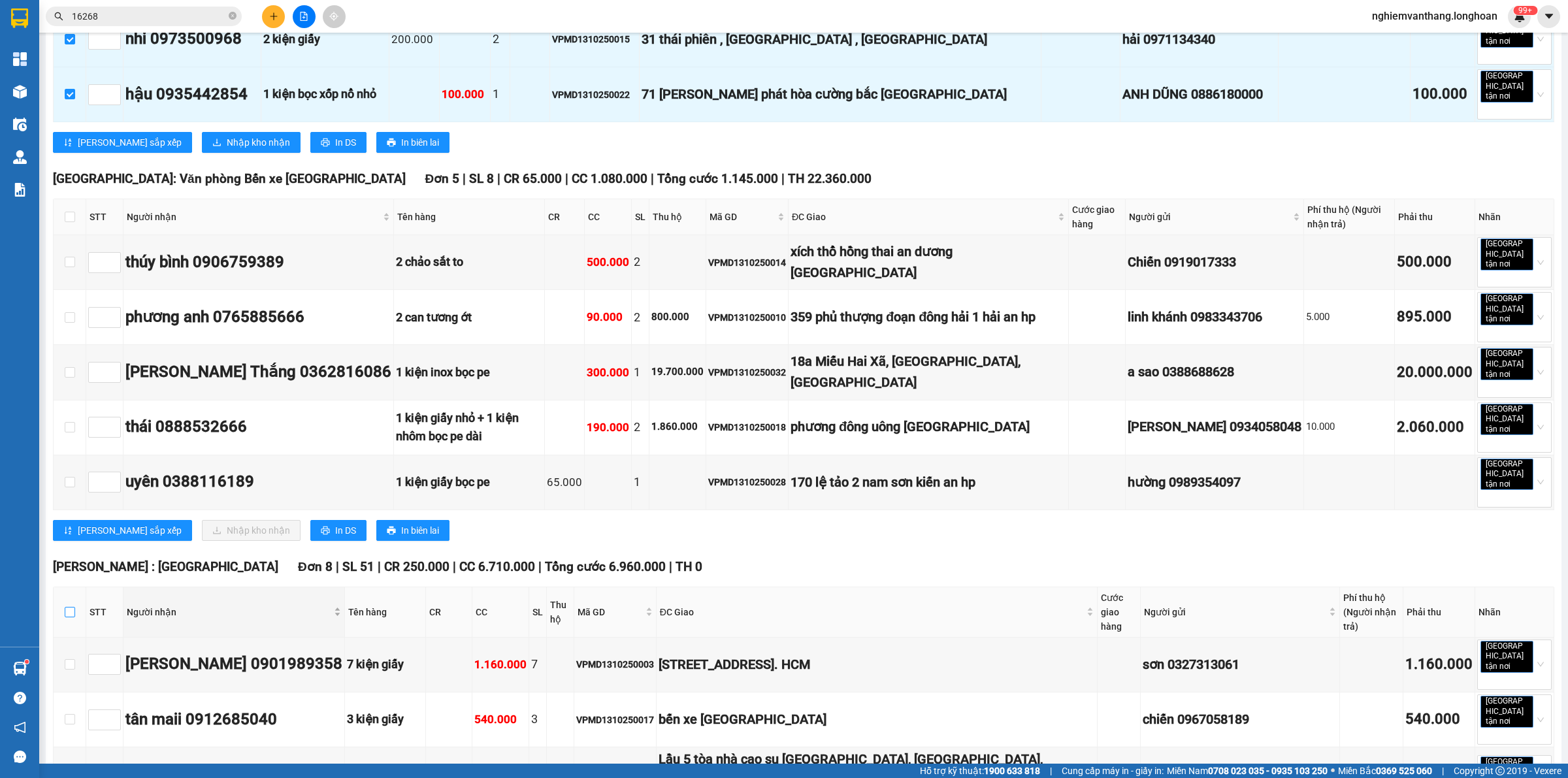
checkbox input "true"
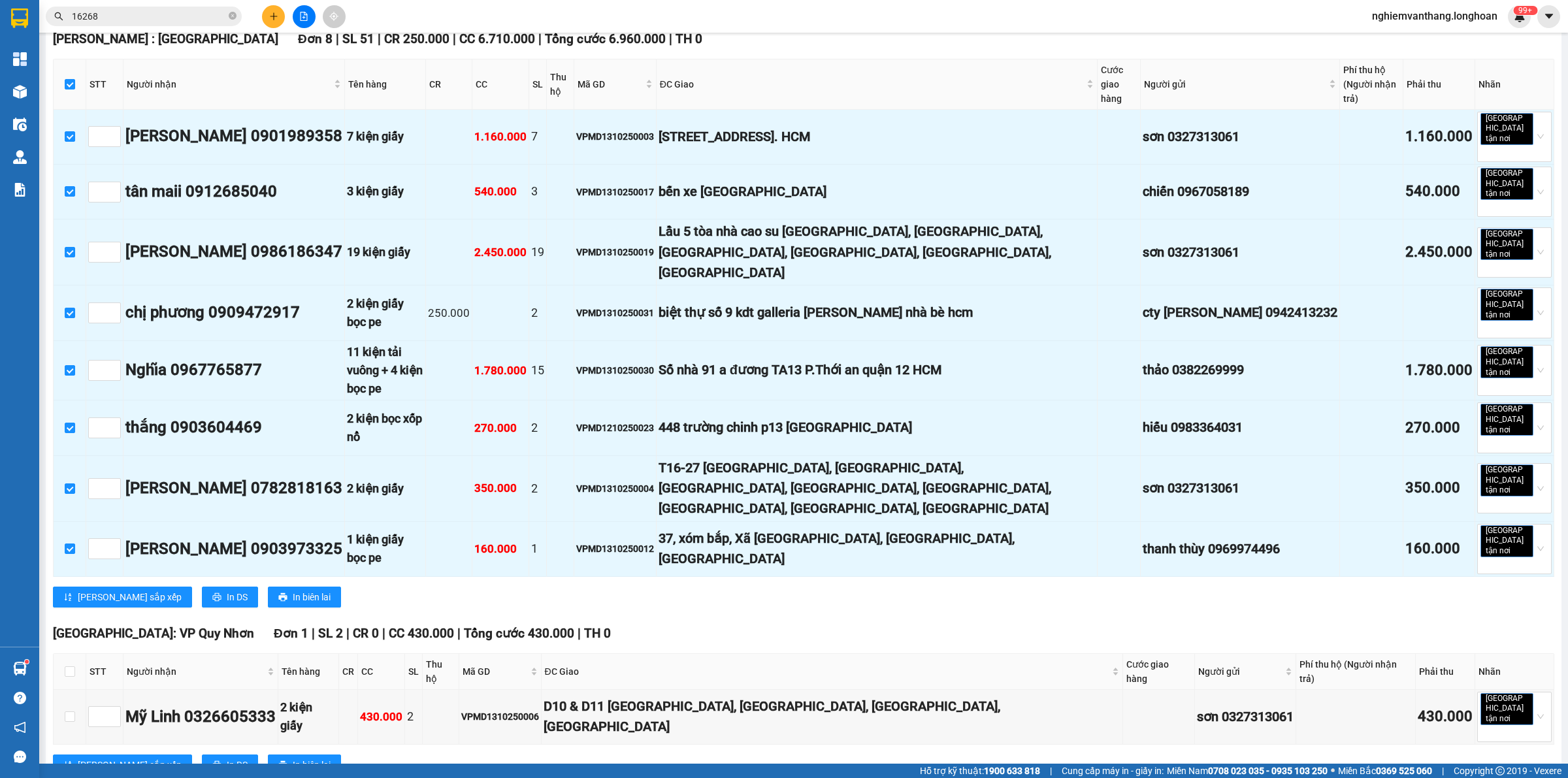
scroll to position [1551, 0]
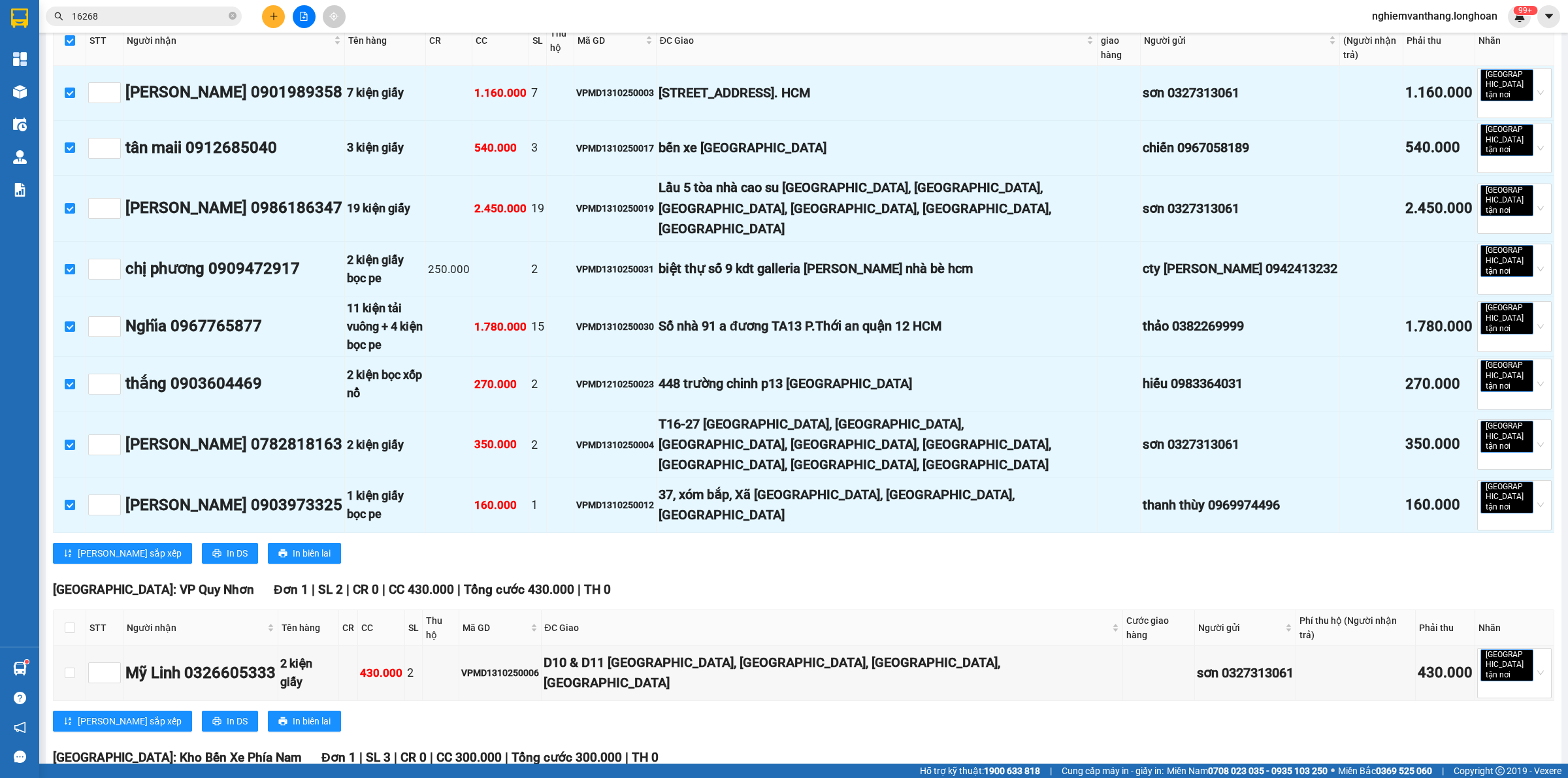
click at [61, 610] on th at bounding box center [70, 628] width 32 height 36
click at [66, 623] on input "checkbox" at bounding box center [70, 627] width 11 height 11
checkbox input "true"
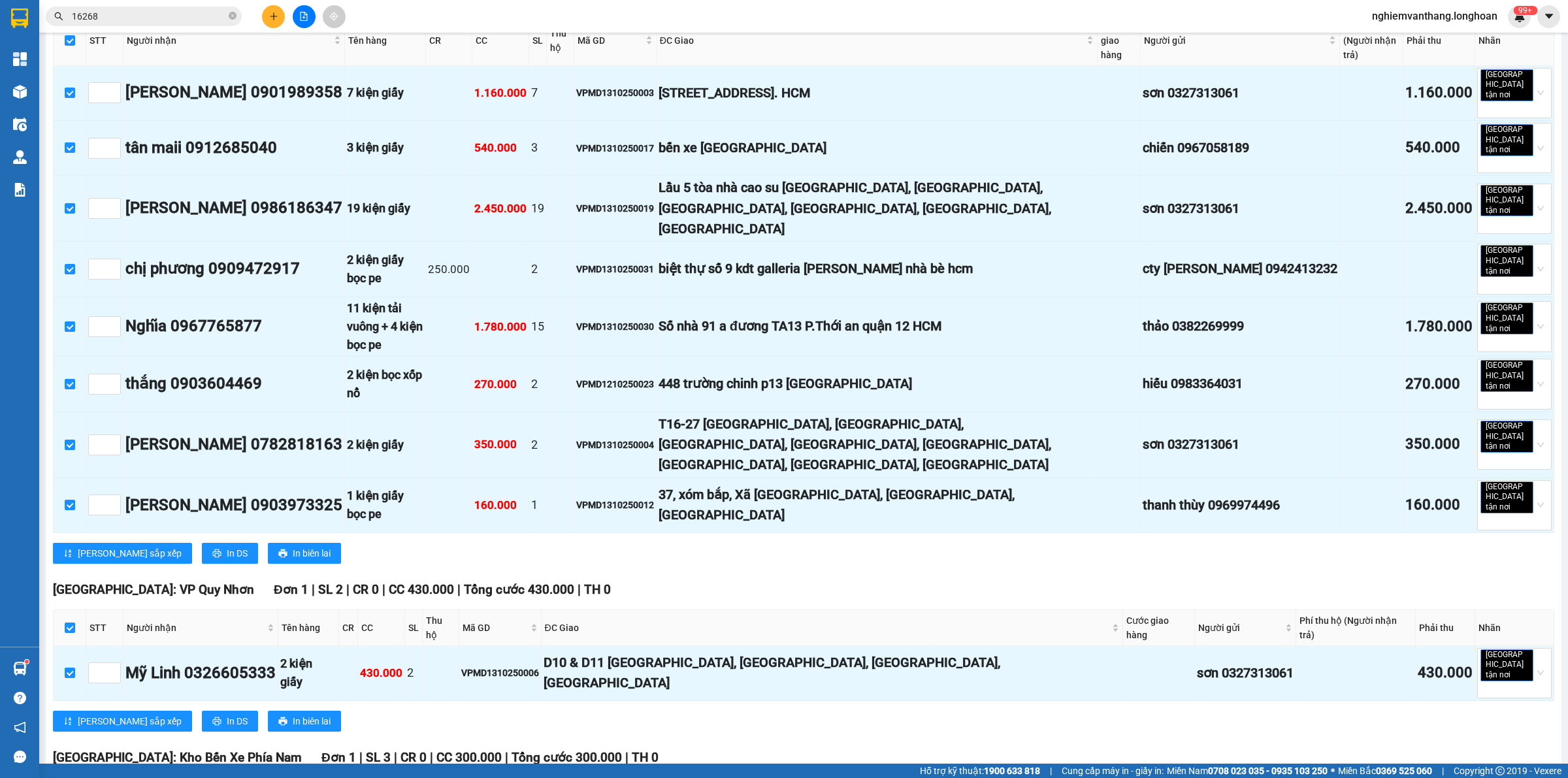
click at [70, 777] on input "checkbox" at bounding box center [70, 788] width 11 height 11
checkbox input "true"
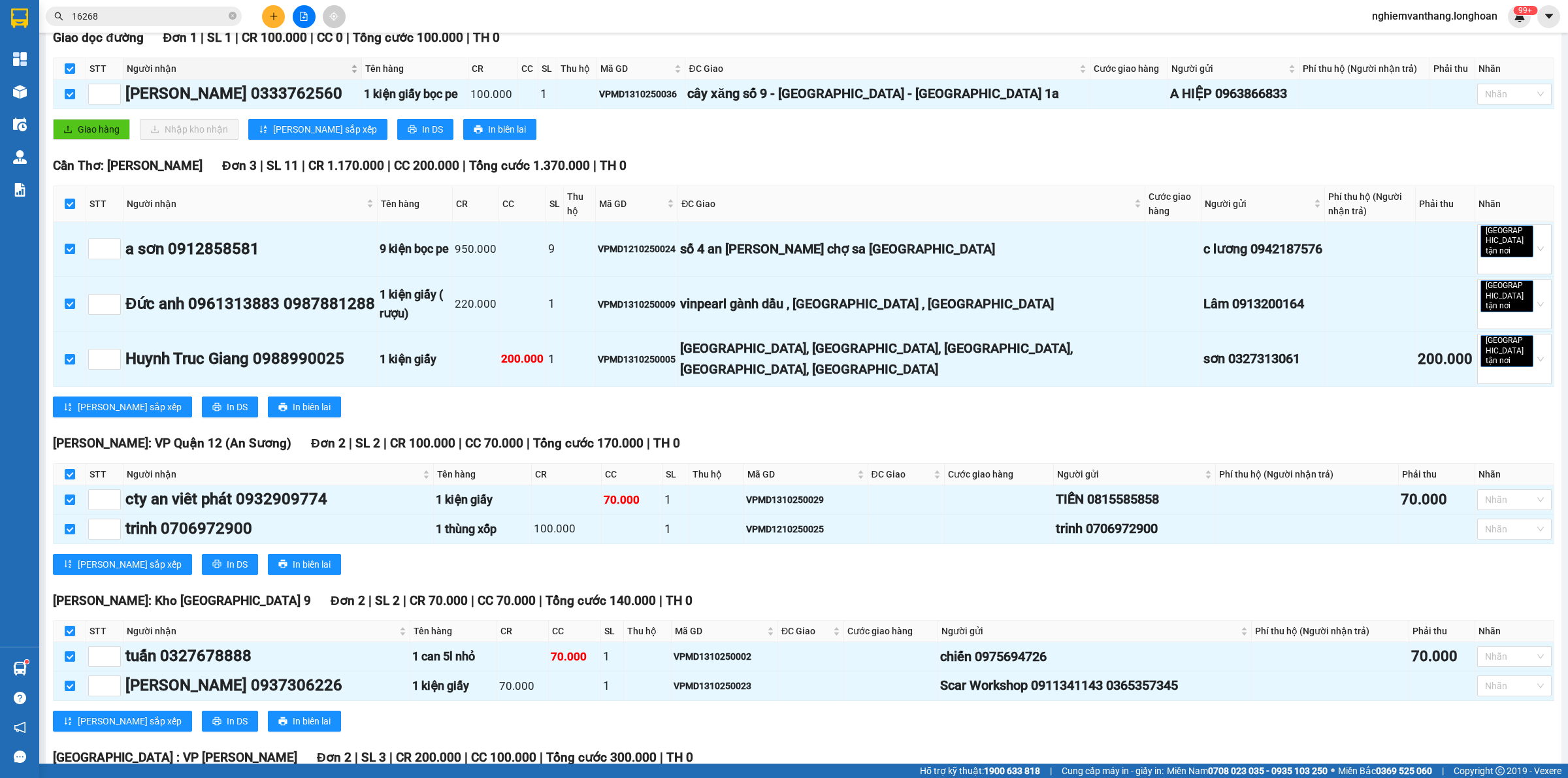
scroll to position [0, 0]
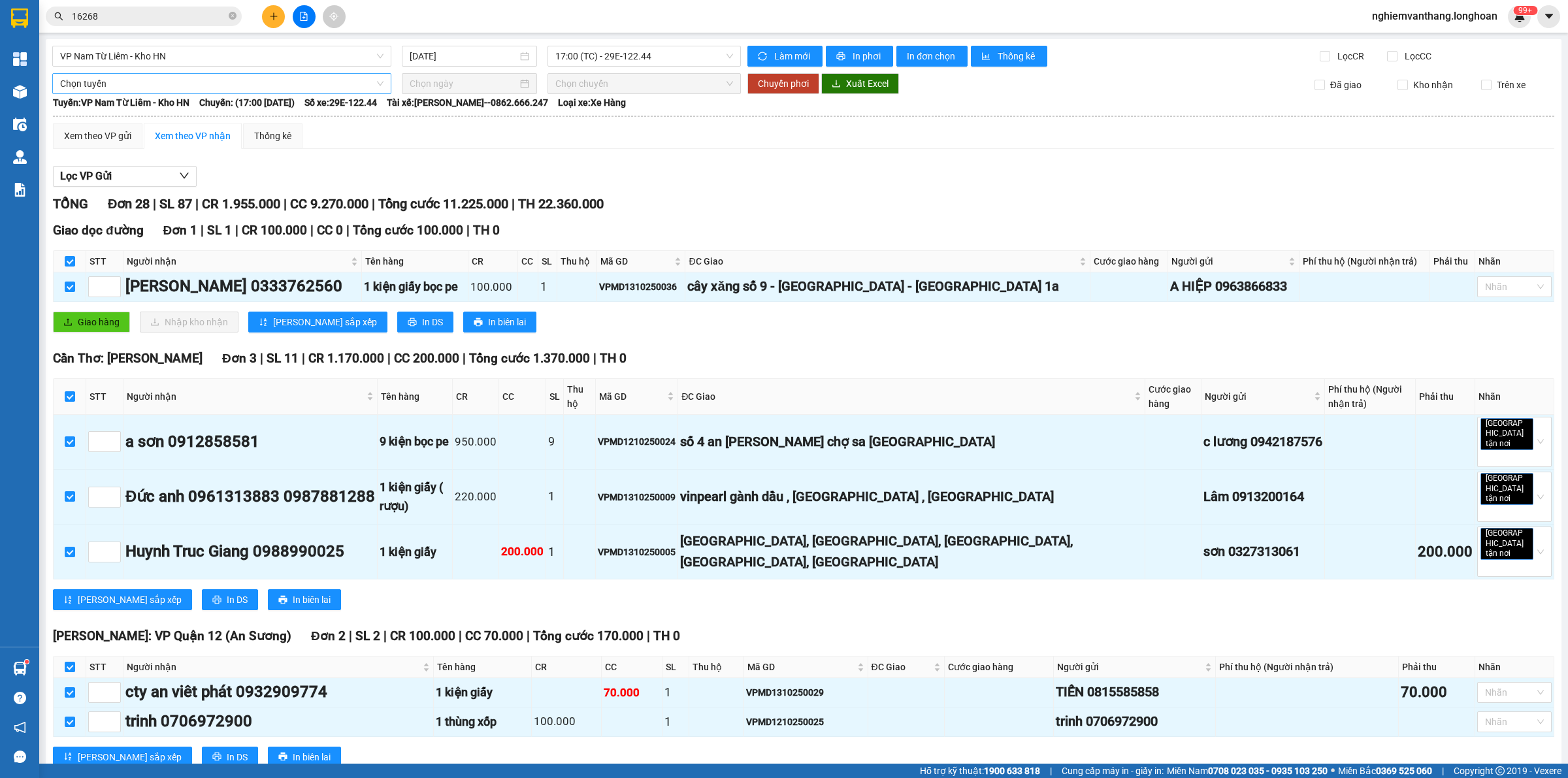
click at [95, 91] on span "Chọn tuyến" at bounding box center [221, 83] width 323 height 19
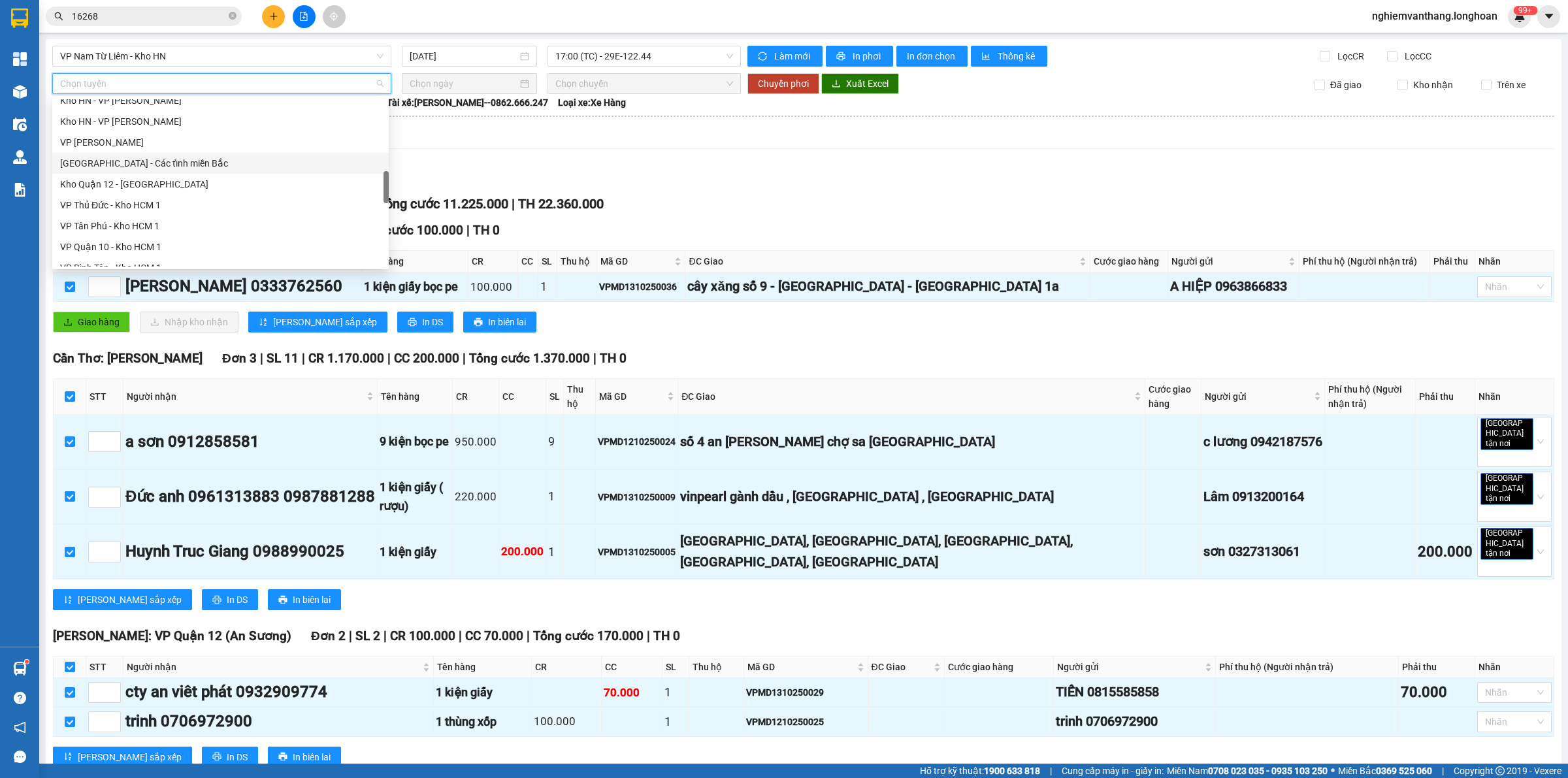
scroll to position [919, 0]
drag, startPoint x: 159, startPoint y: 171, endPoint x: 209, endPoint y: 167, distance: 50.2
click at [159, 173] on div "Bắc [GEOGRAPHIC_DATA] QL1A" at bounding box center [220, 173] width 321 height 15
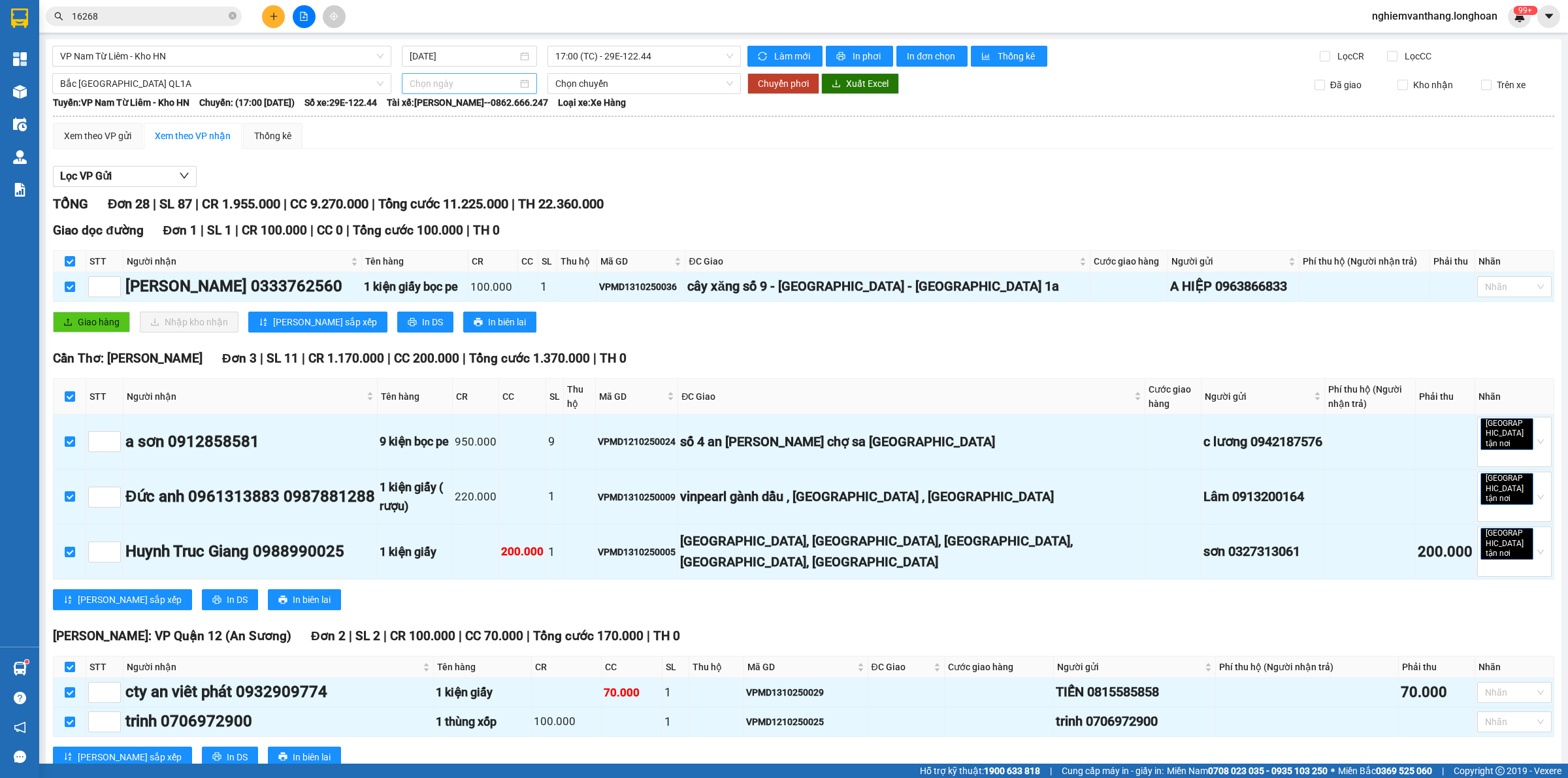
click at [451, 74] on div at bounding box center [469, 83] width 135 height 21
type input "[DATE]"
drag, startPoint x: 444, startPoint y: 199, endPoint x: 436, endPoint y: 199, distance: 8.0
click at [443, 198] on div "13" at bounding box center [442, 198] width 15 height 15
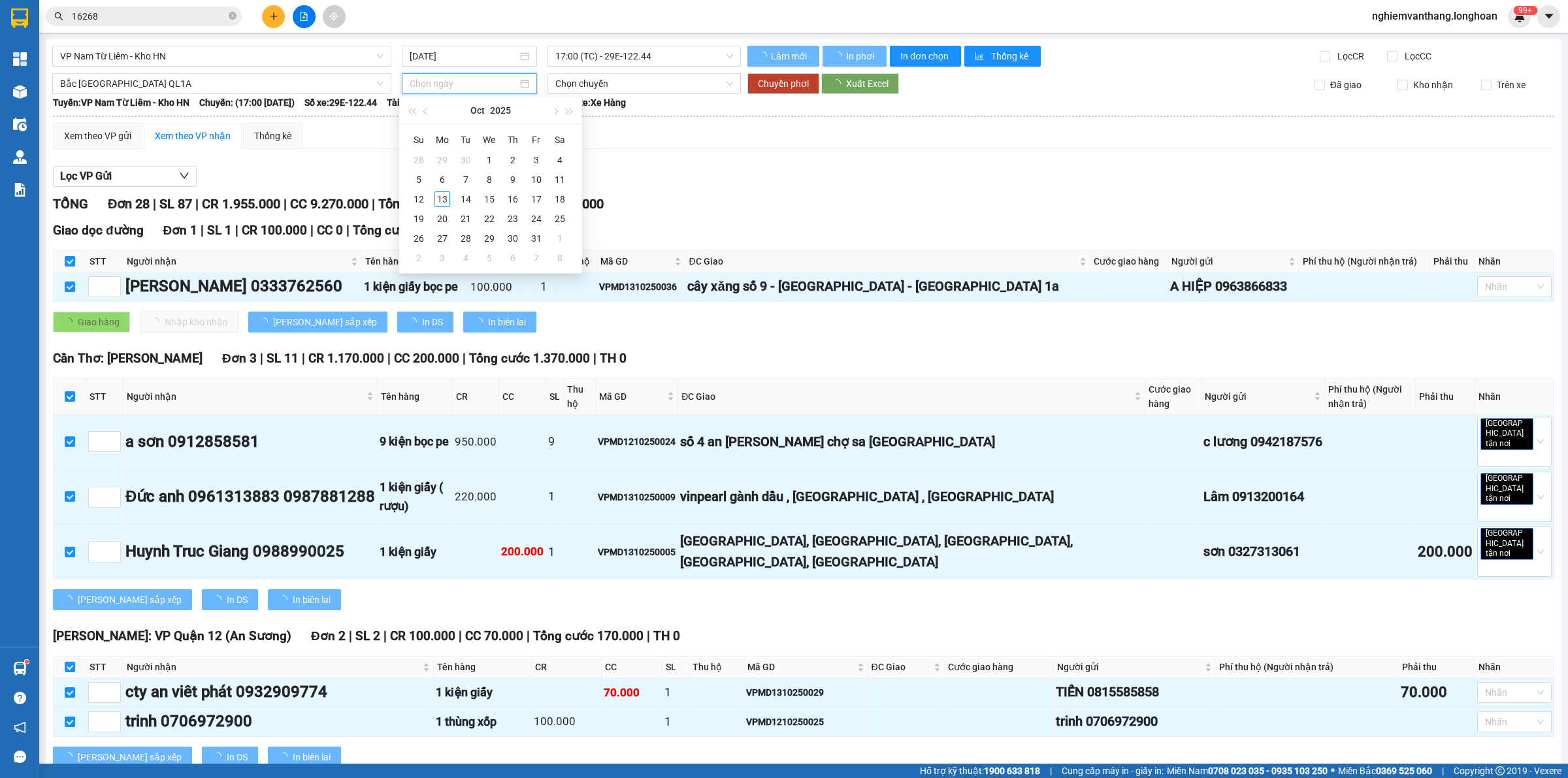
type input "[DATE]"
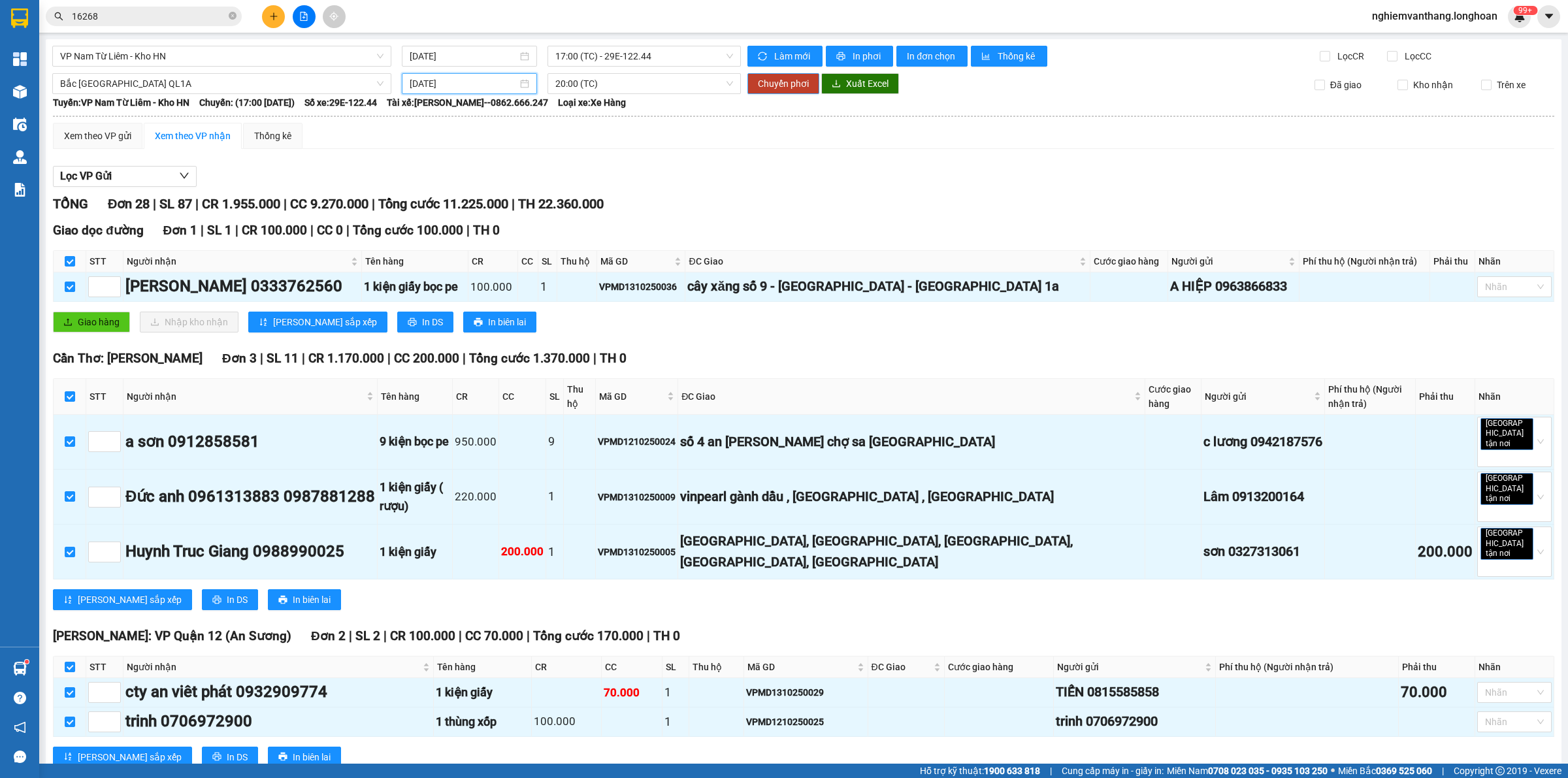
click at [784, 83] on span "Chuyển phơi" at bounding box center [783, 83] width 51 height 15
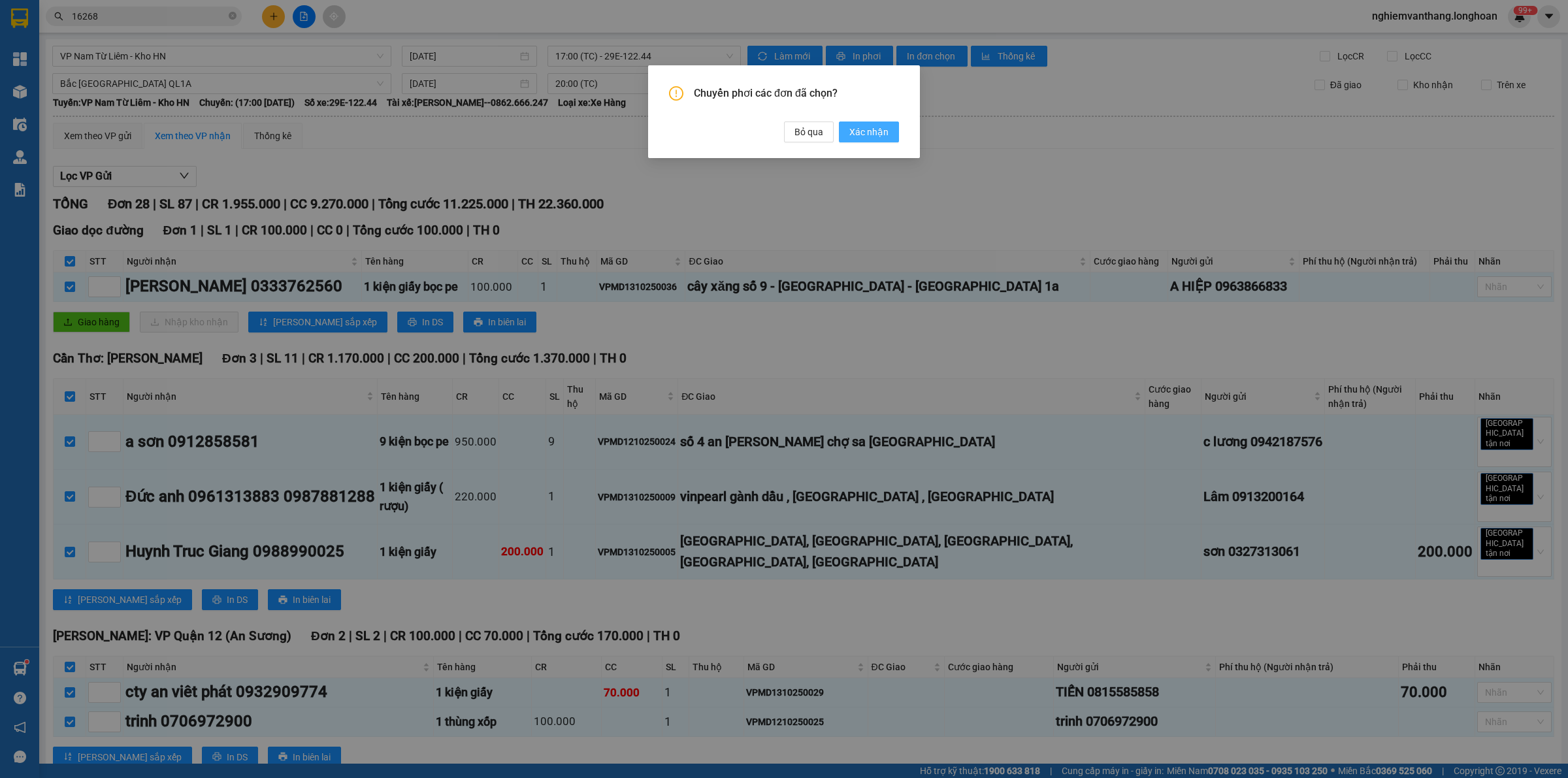
click at [866, 129] on span "Xác nhận" at bounding box center [869, 132] width 39 height 15
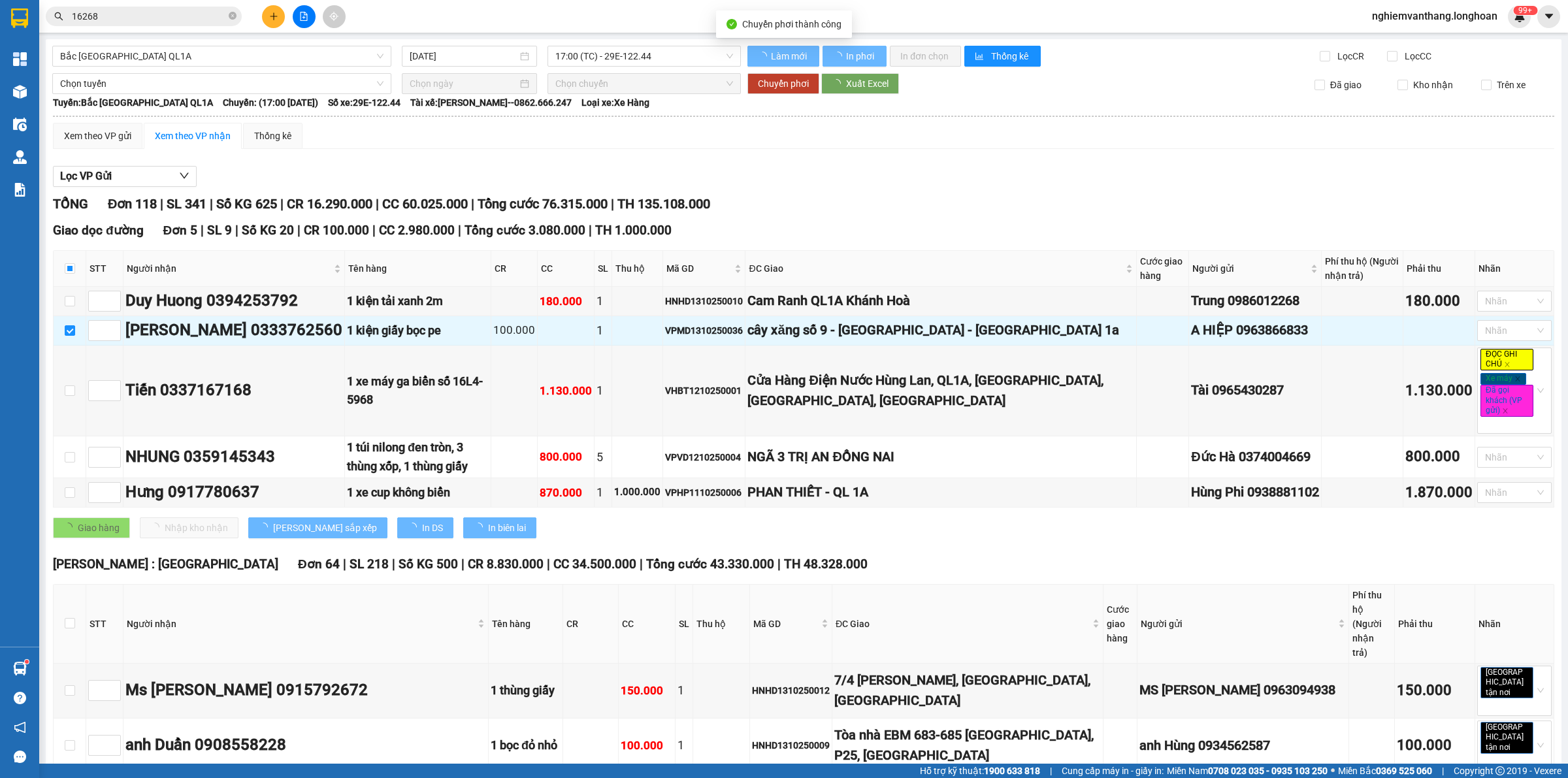
checkbox input "false"
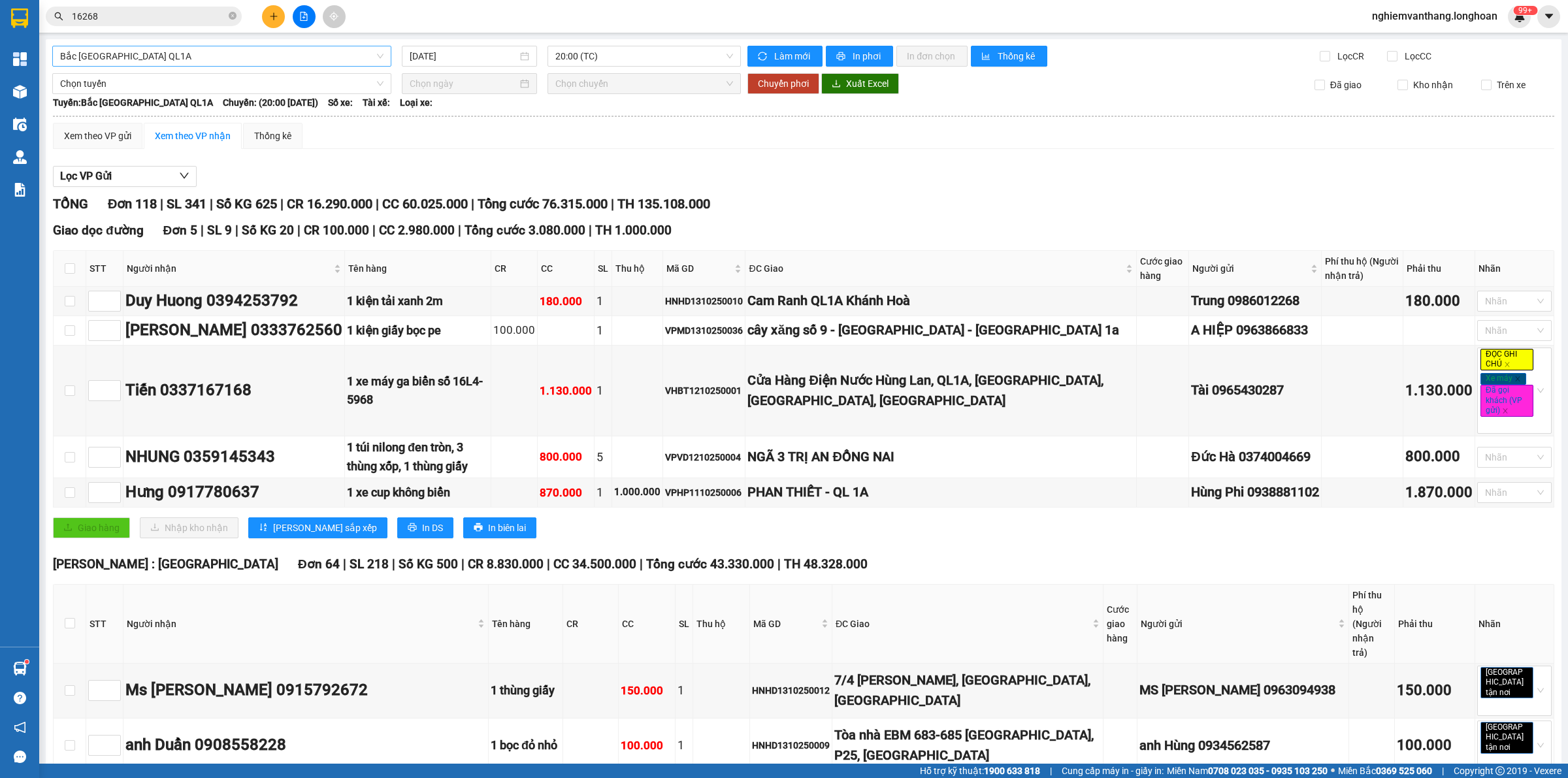
click at [168, 60] on span "Bắc [GEOGRAPHIC_DATA] QL1A" at bounding box center [221, 56] width 323 height 19
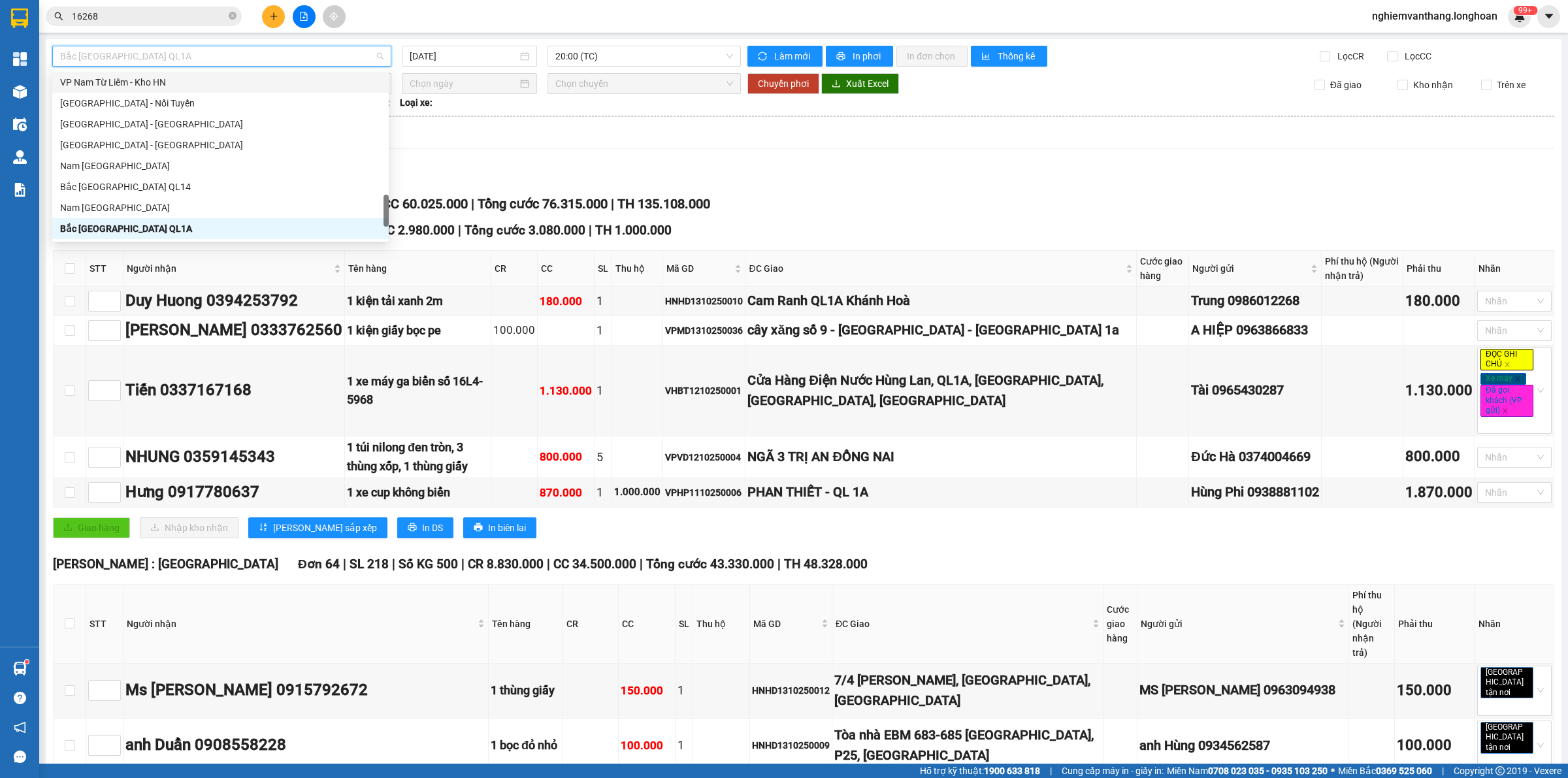
click at [151, 85] on div "VP Nam Từ Liêm - Kho HN" at bounding box center [220, 83] width 321 height 15
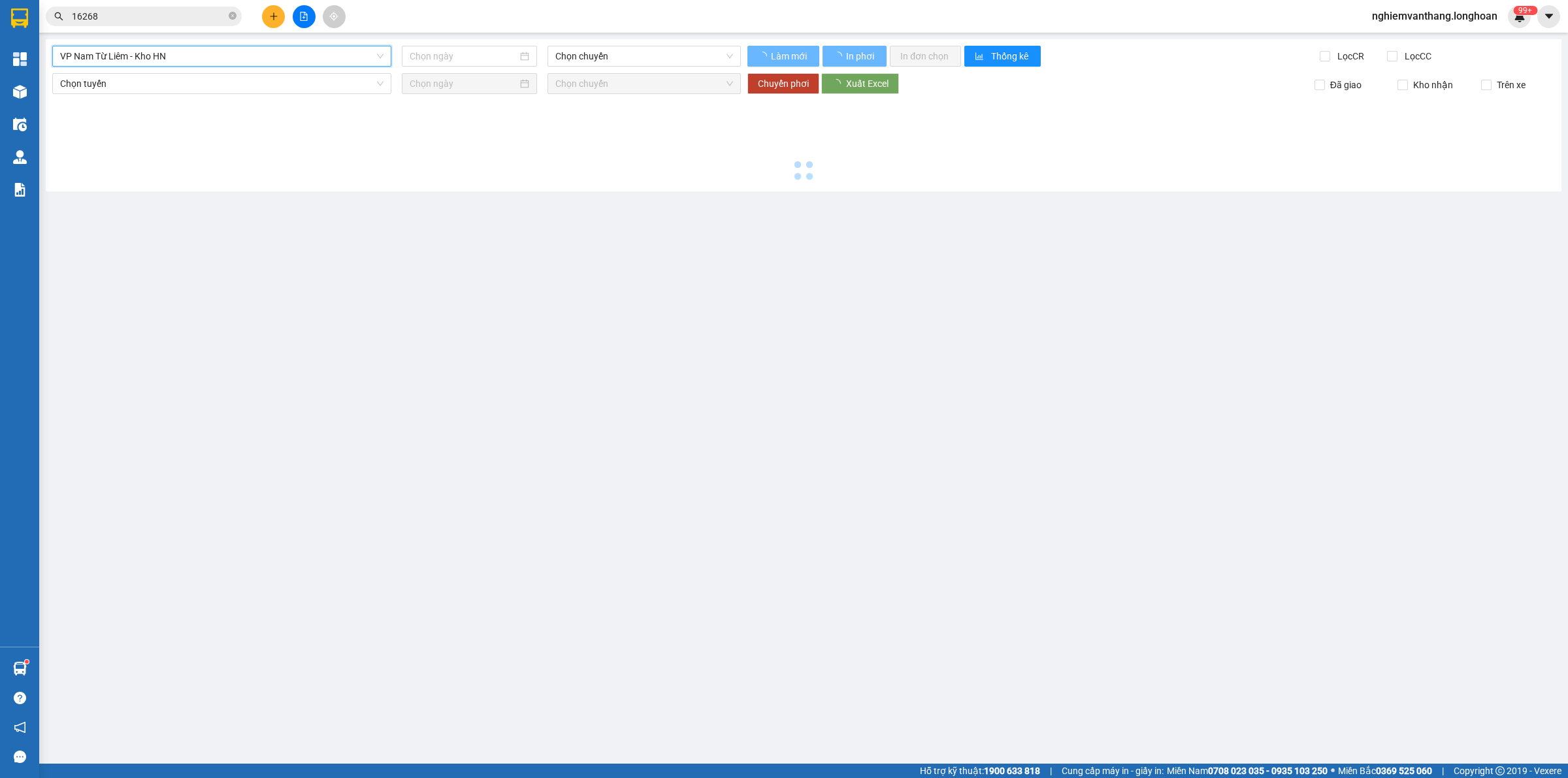
type input "[DATE]"
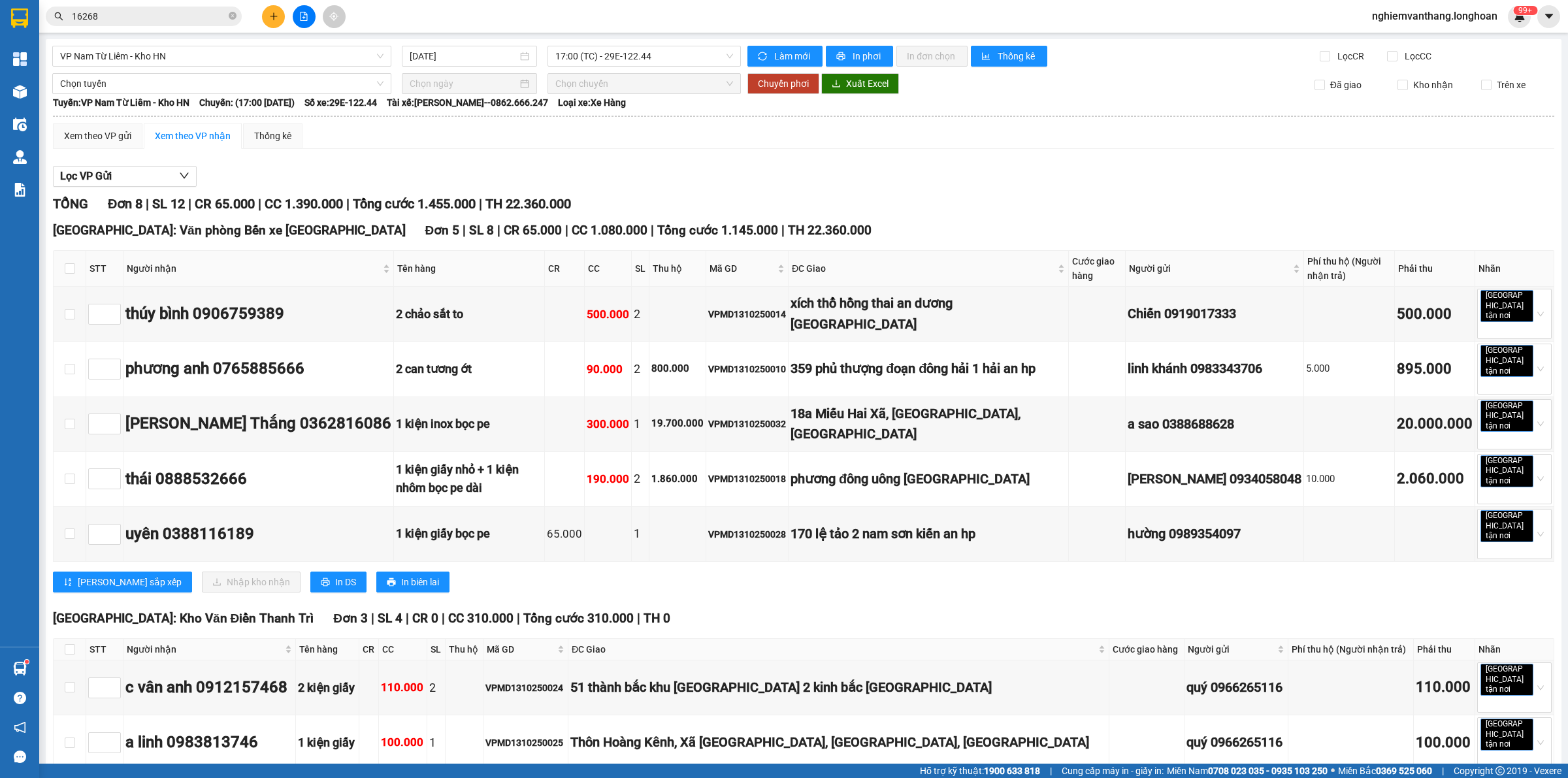
click at [66, 260] on th at bounding box center [70, 269] width 32 height 36
click at [65, 269] on input "checkbox" at bounding box center [70, 268] width 11 height 11
checkbox input "true"
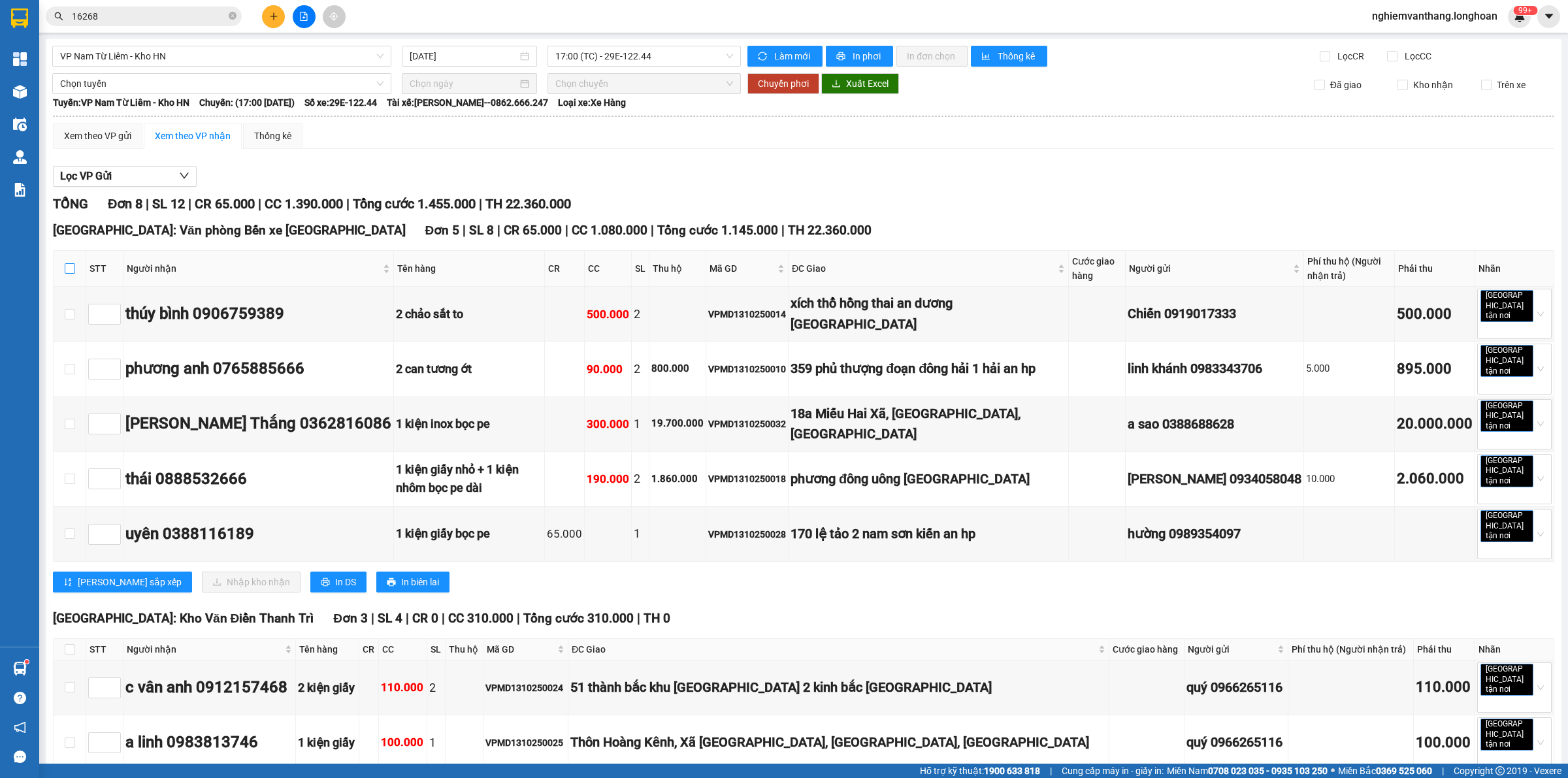
checkbox input "true"
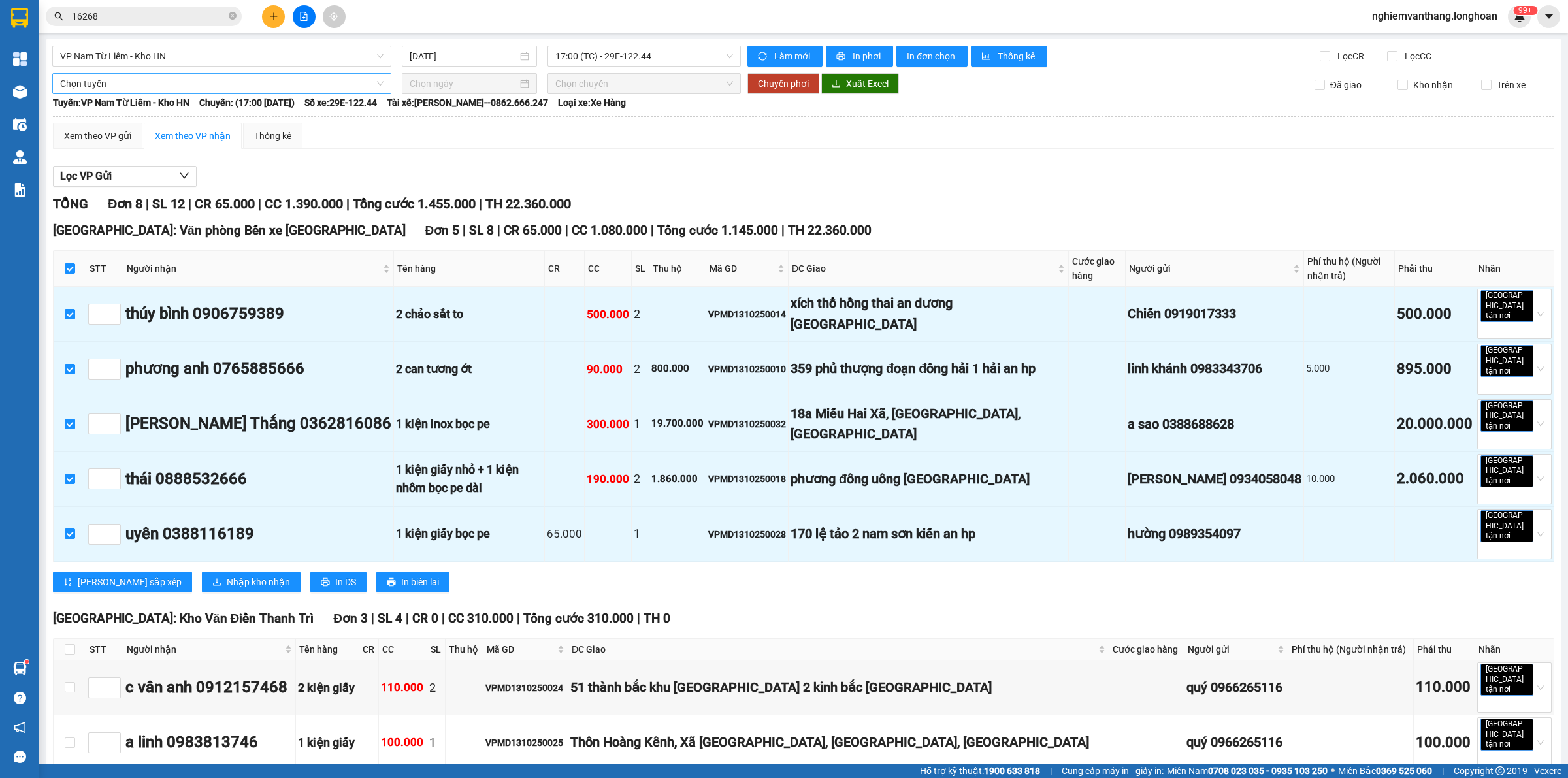
click at [104, 86] on span "Chọn tuyến" at bounding box center [221, 83] width 323 height 19
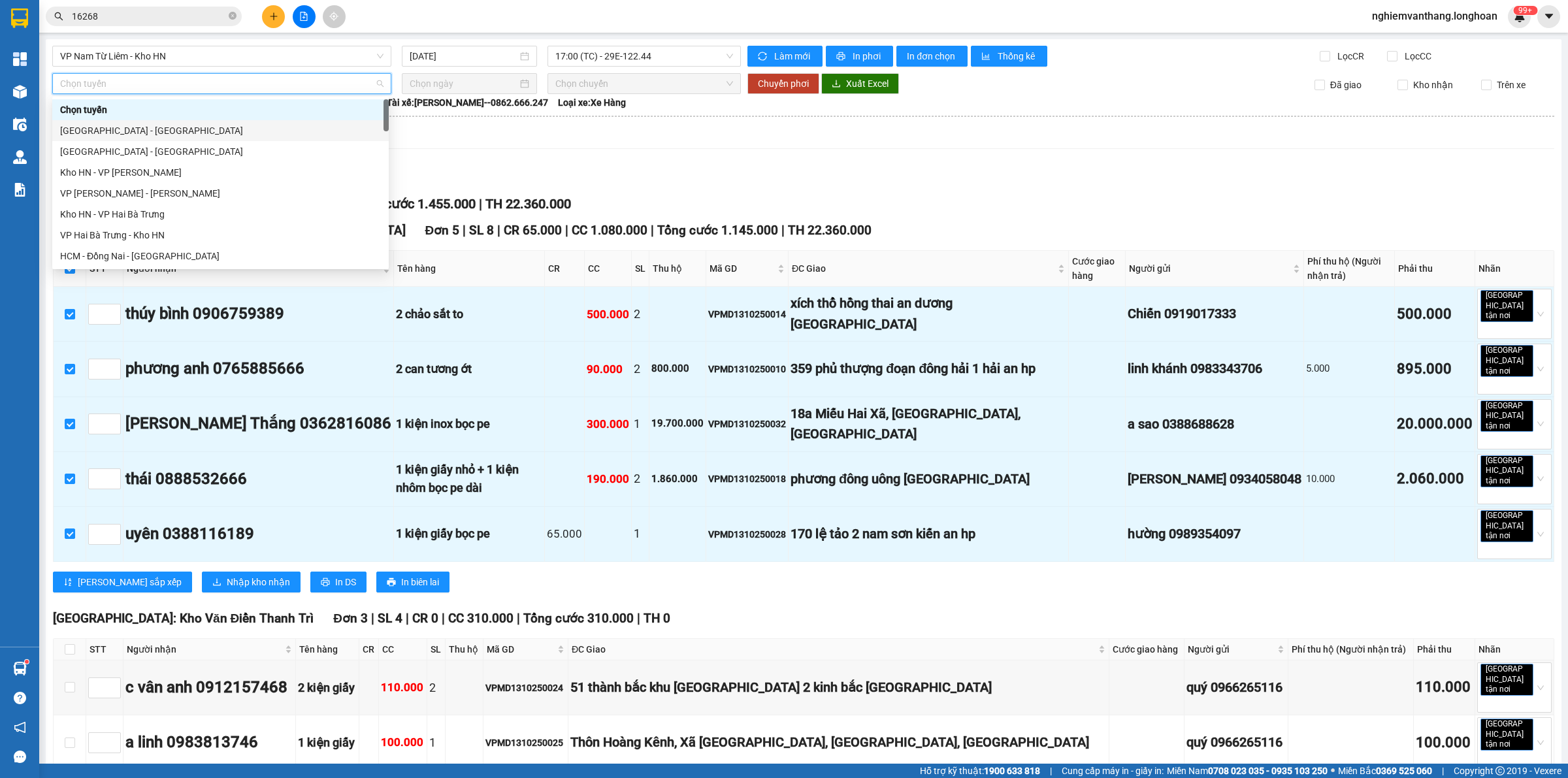
click at [111, 149] on div "[GEOGRAPHIC_DATA] - [GEOGRAPHIC_DATA]" at bounding box center [220, 151] width 321 height 15
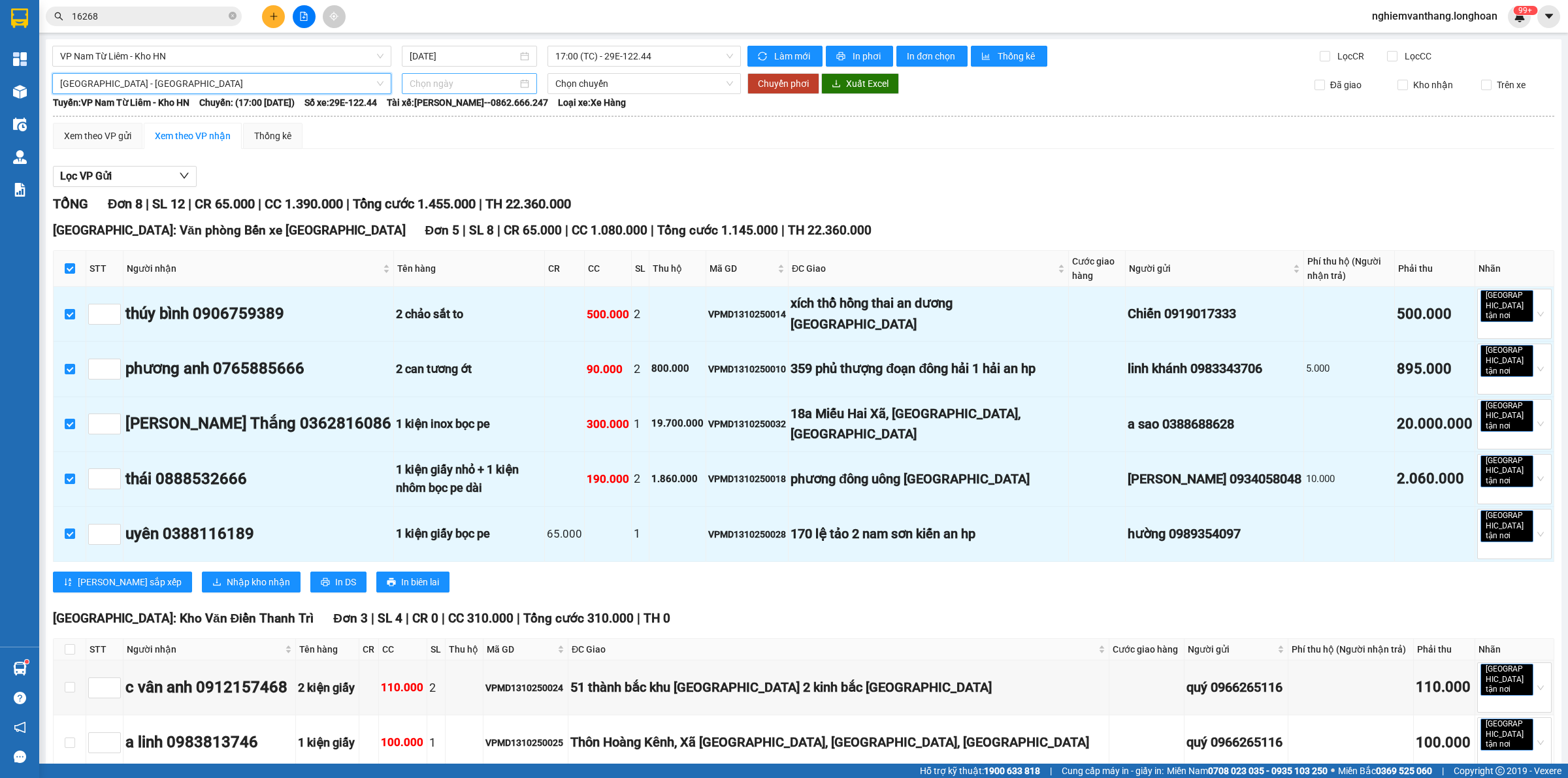
click at [509, 87] on input at bounding box center [463, 83] width 108 height 15
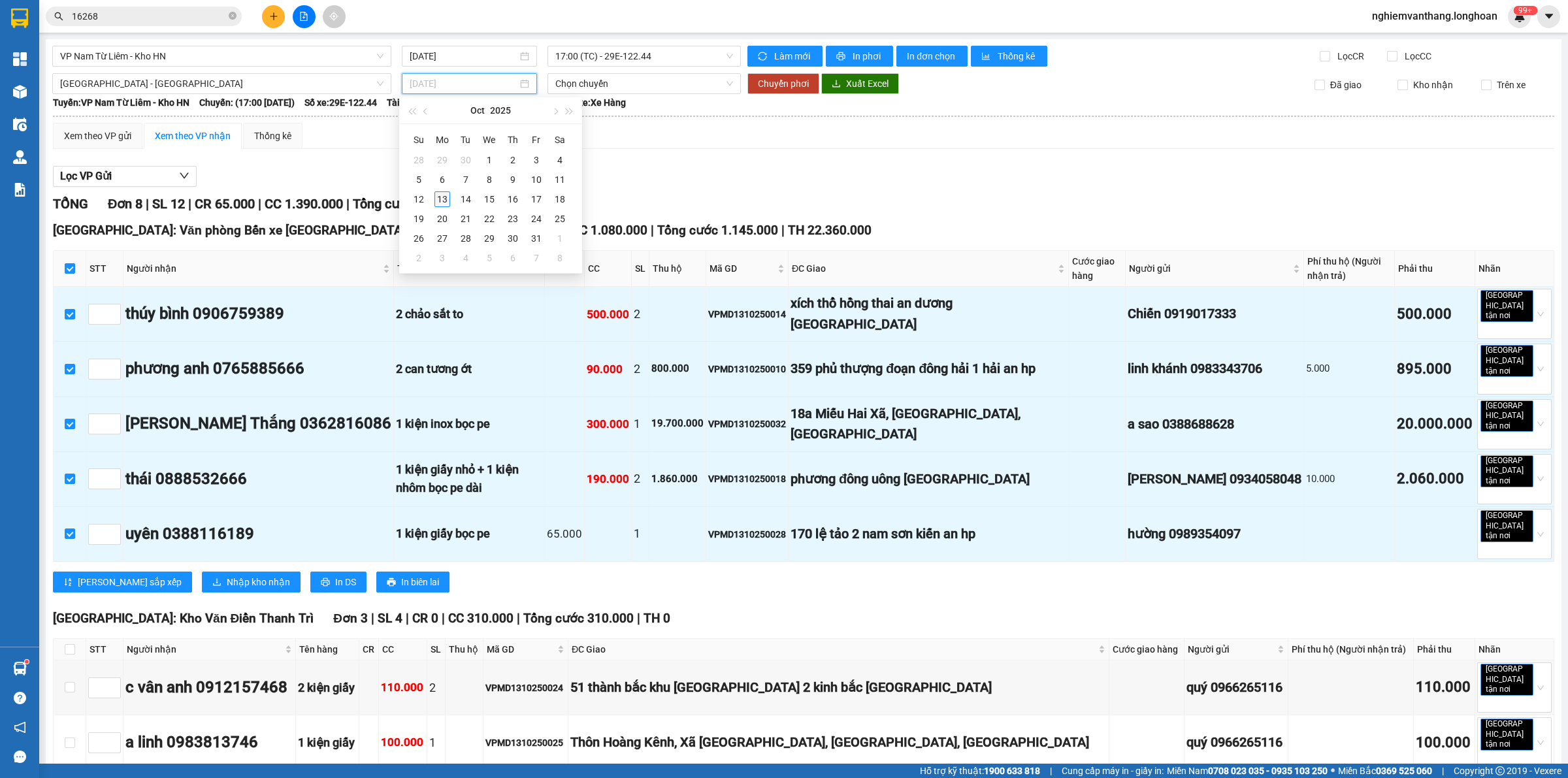
type input "[DATE]"
click at [440, 196] on div "13" at bounding box center [442, 198] width 15 height 15
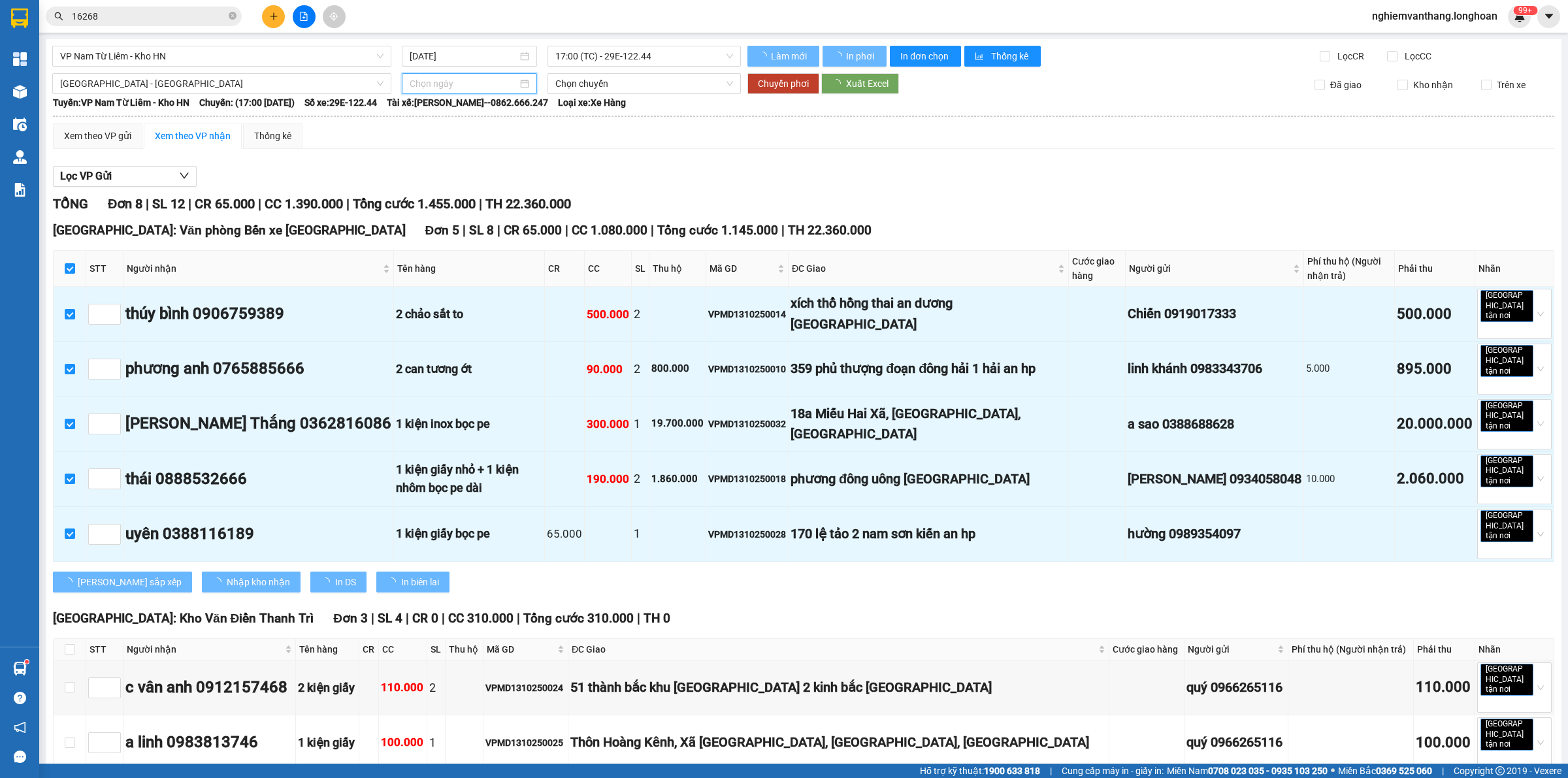
type input "[DATE]"
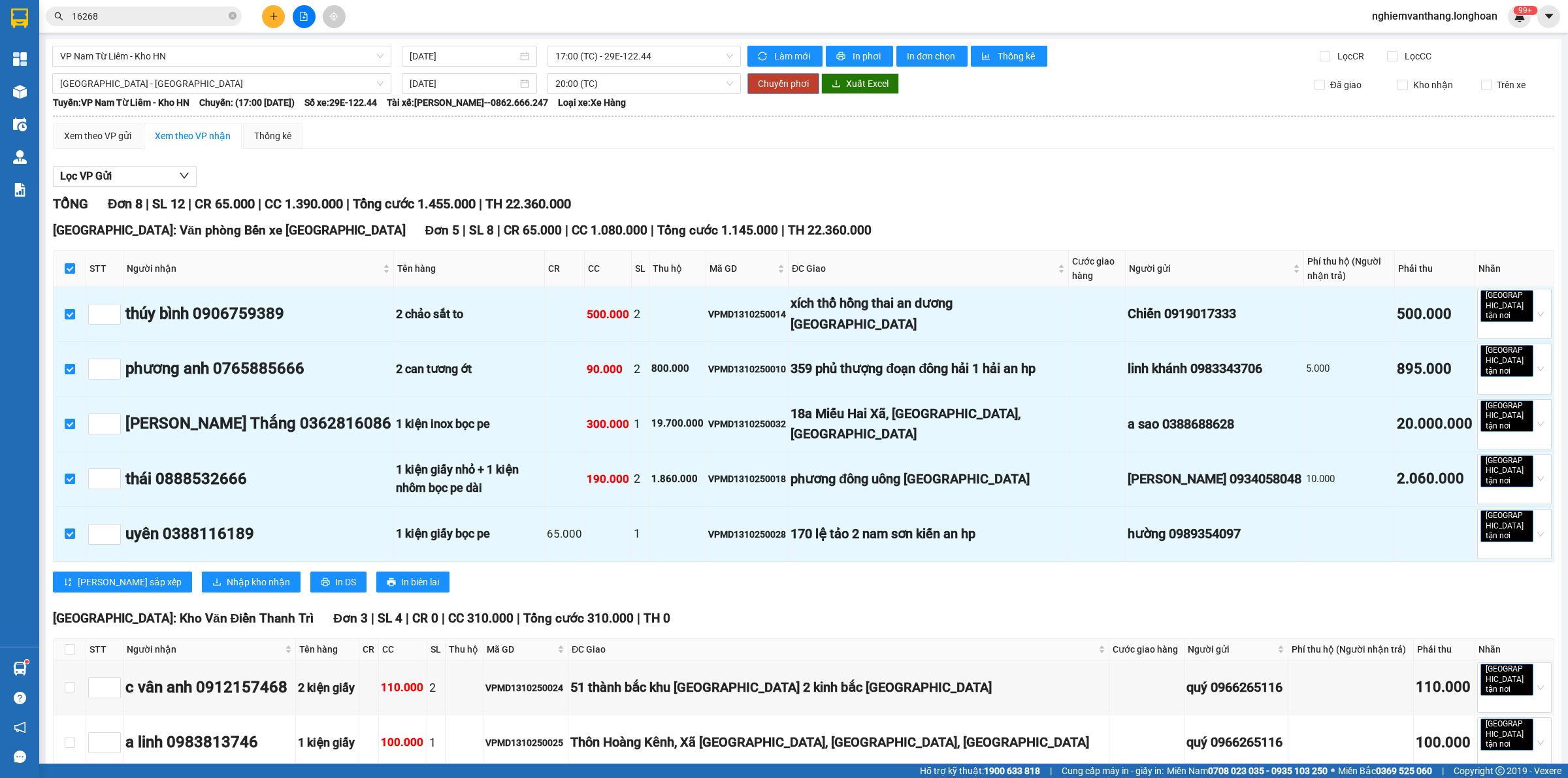
click at [775, 83] on span "Chuyển phơi" at bounding box center [783, 83] width 51 height 15
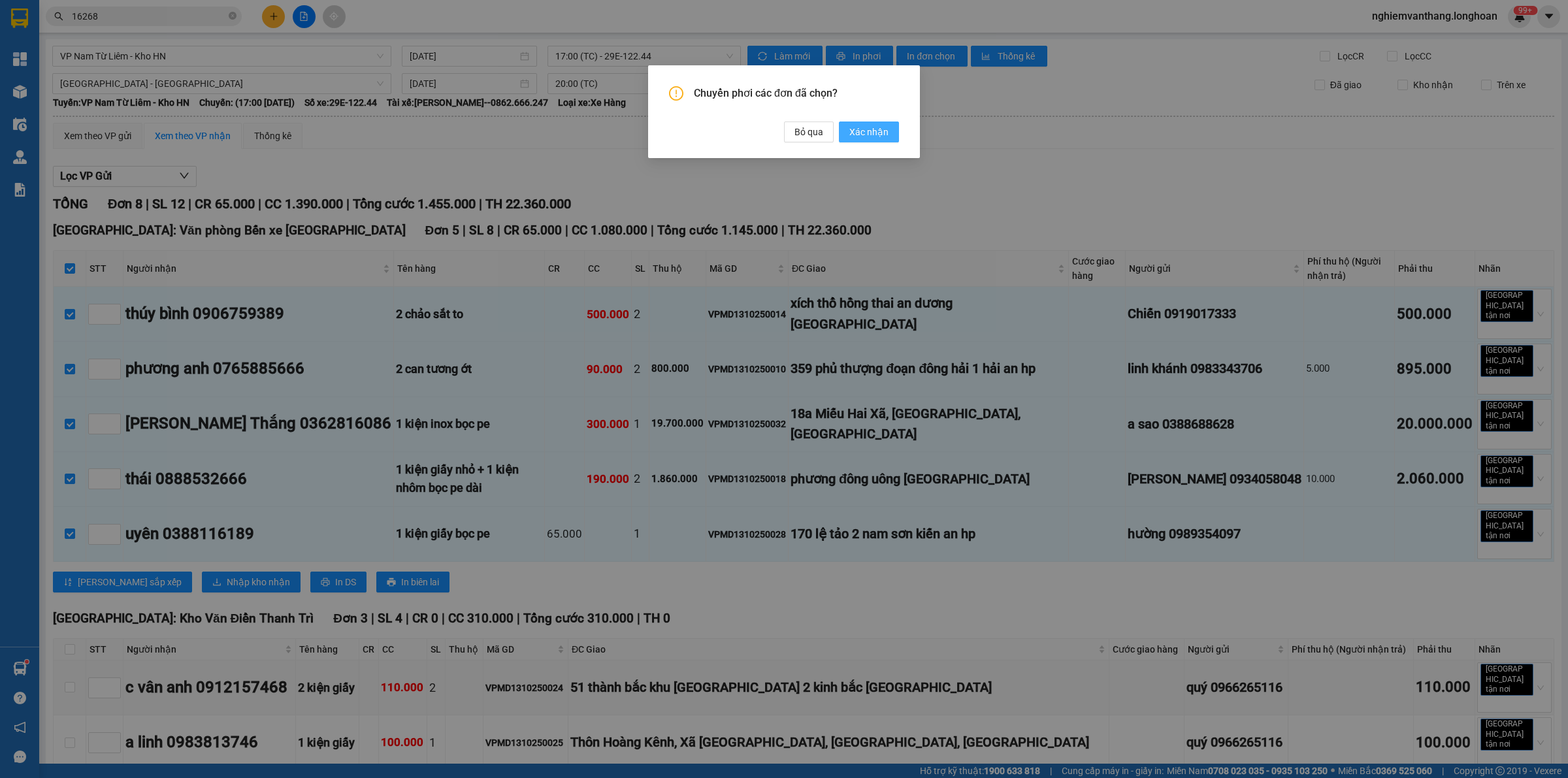
click at [854, 129] on span "Xác nhận" at bounding box center [869, 132] width 39 height 15
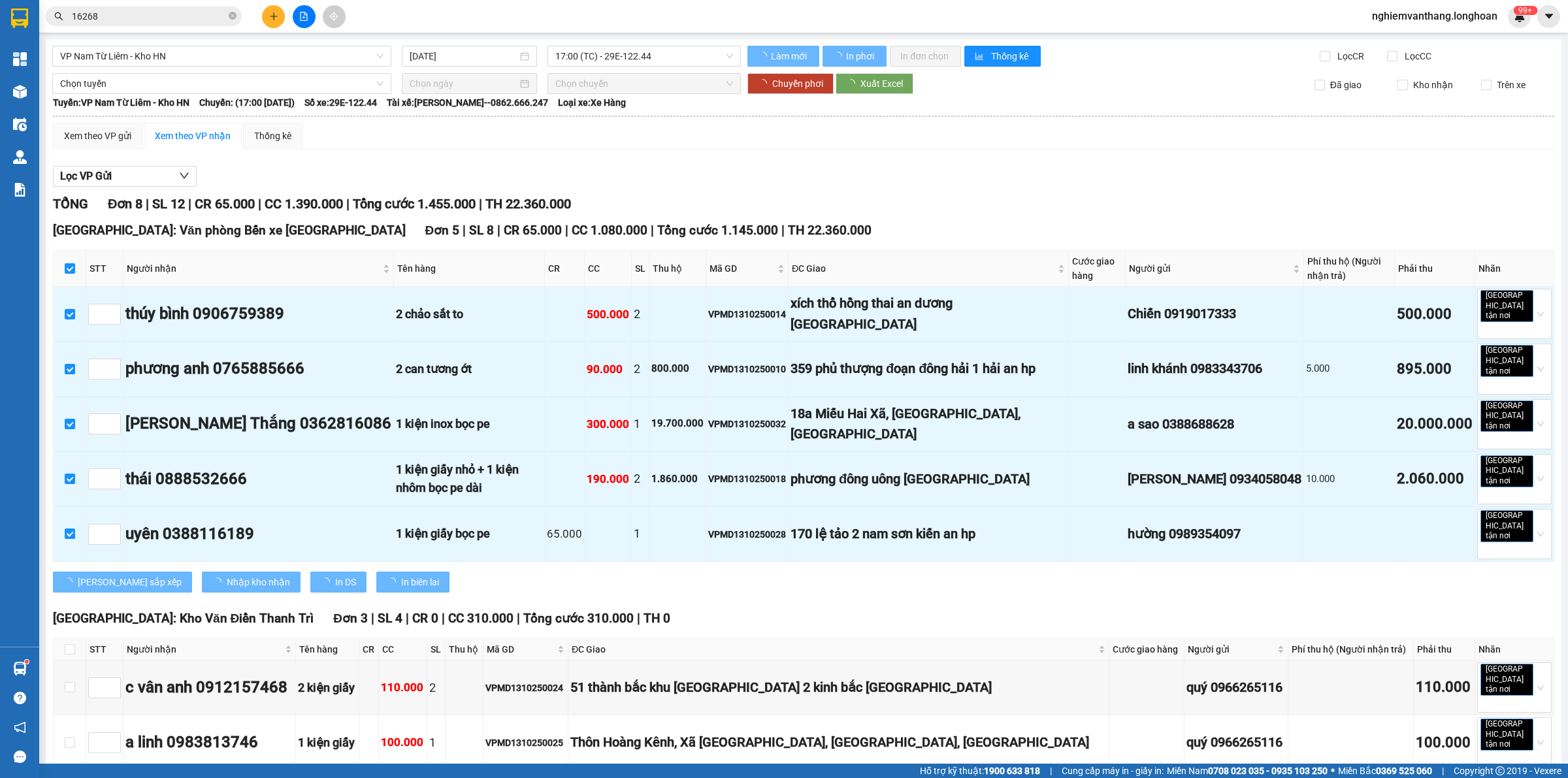
checkbox input "false"
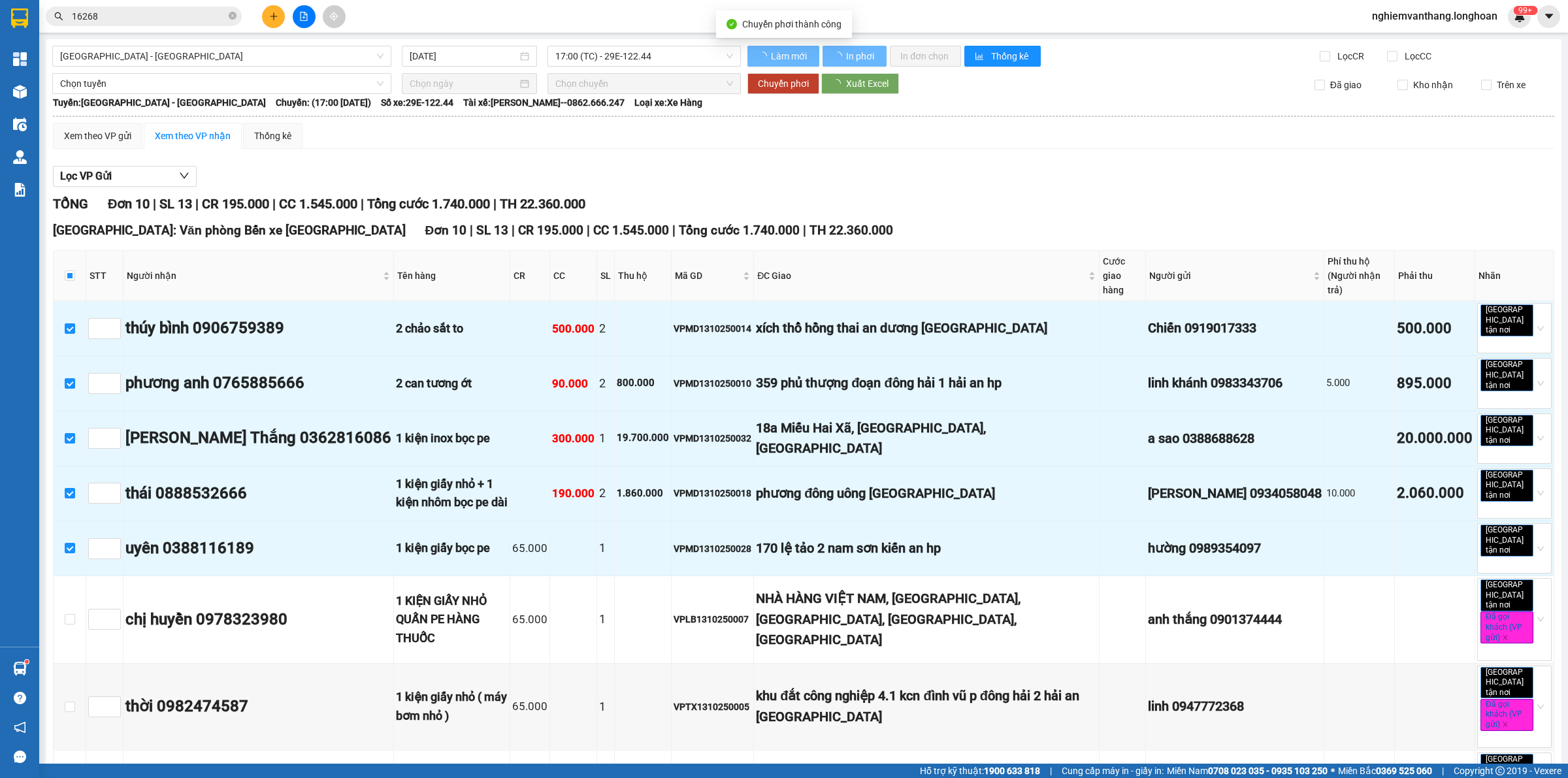
checkbox input "false"
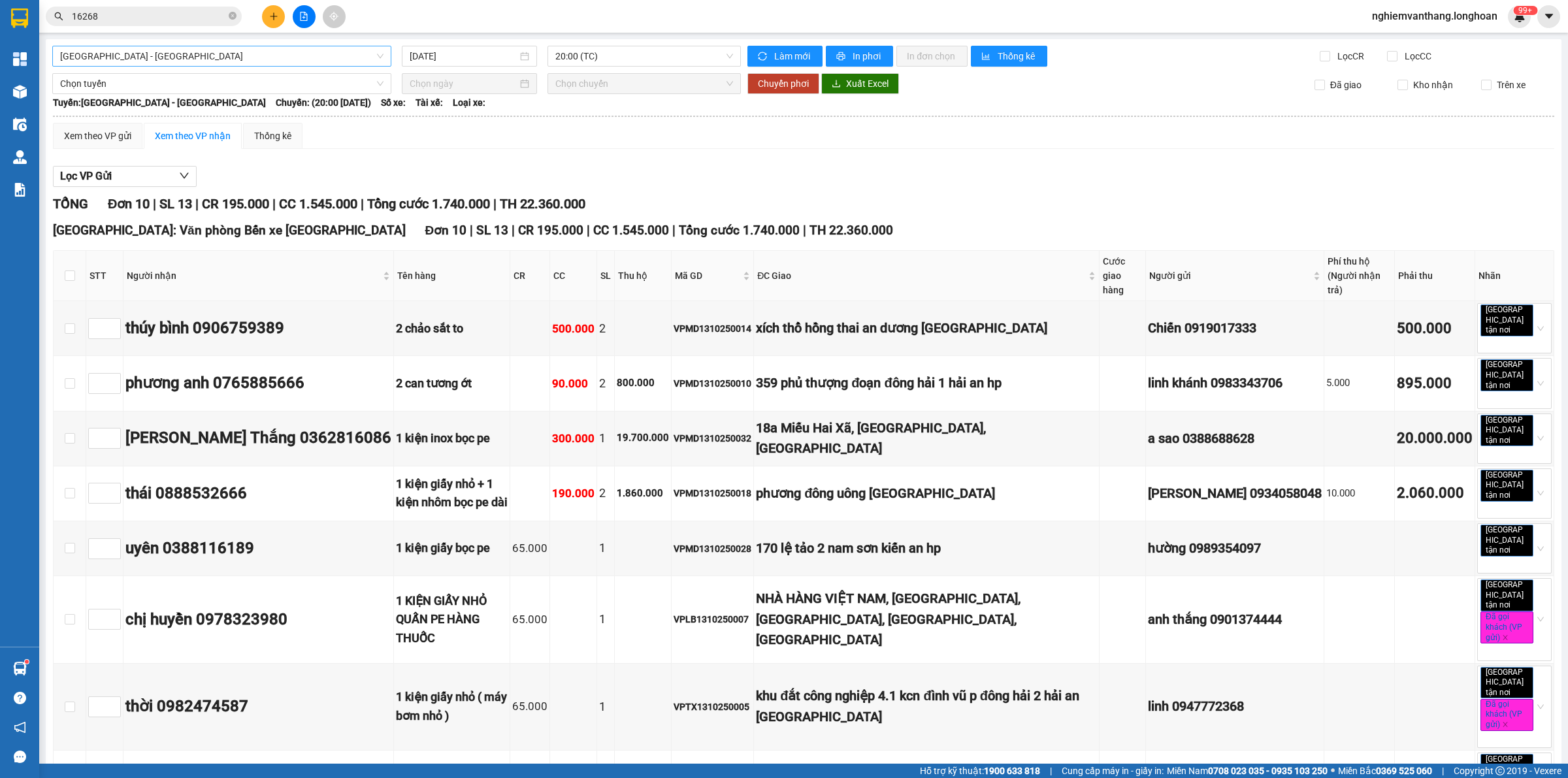
click at [103, 57] on span "[GEOGRAPHIC_DATA] - [GEOGRAPHIC_DATA]" at bounding box center [221, 56] width 323 height 19
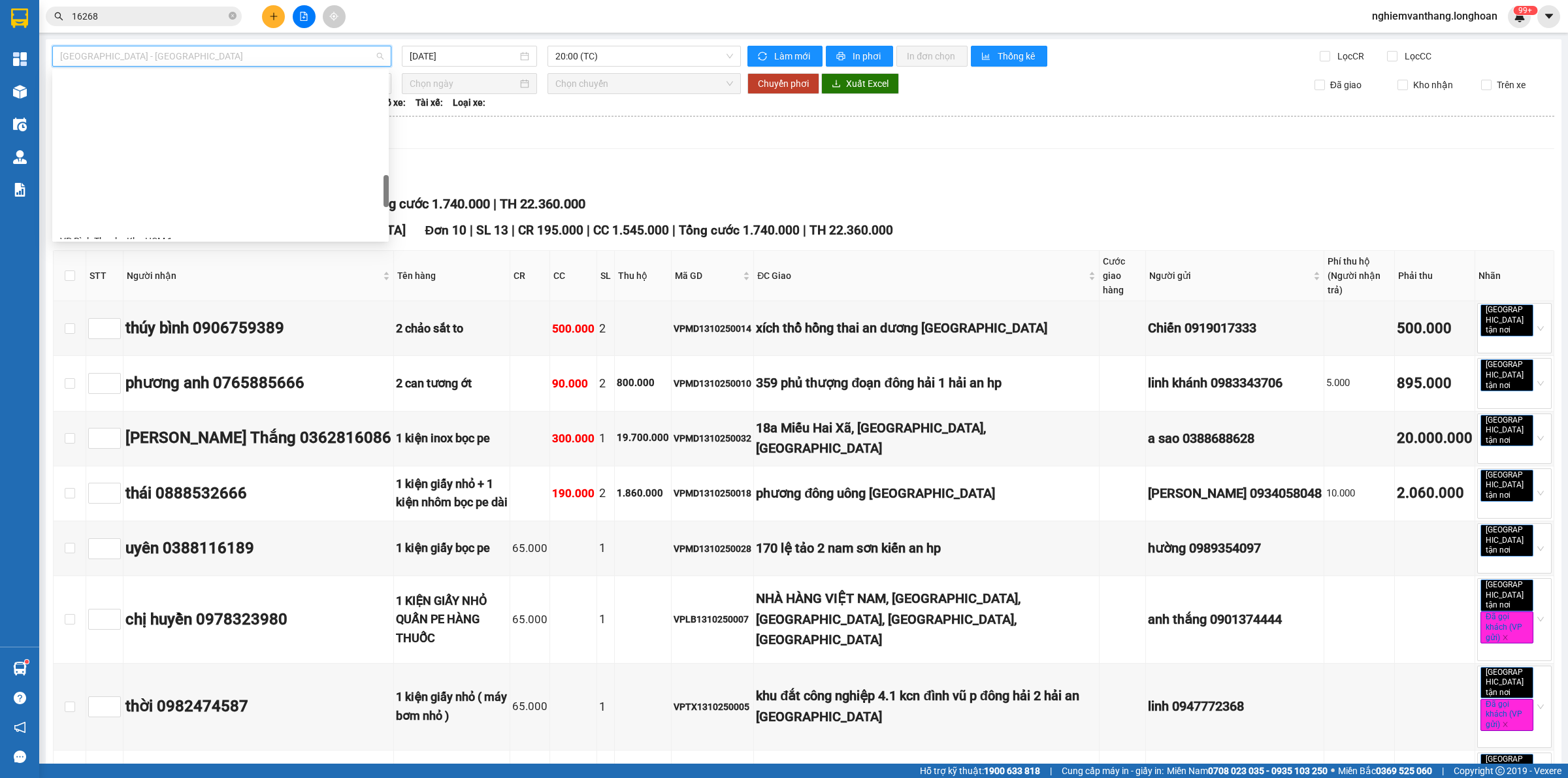
scroll to position [695, 0]
click at [140, 214] on div "VP Nam Từ Liêm - Kho HN" at bounding box center [221, 224] width 337 height 21
type input "[DATE]"
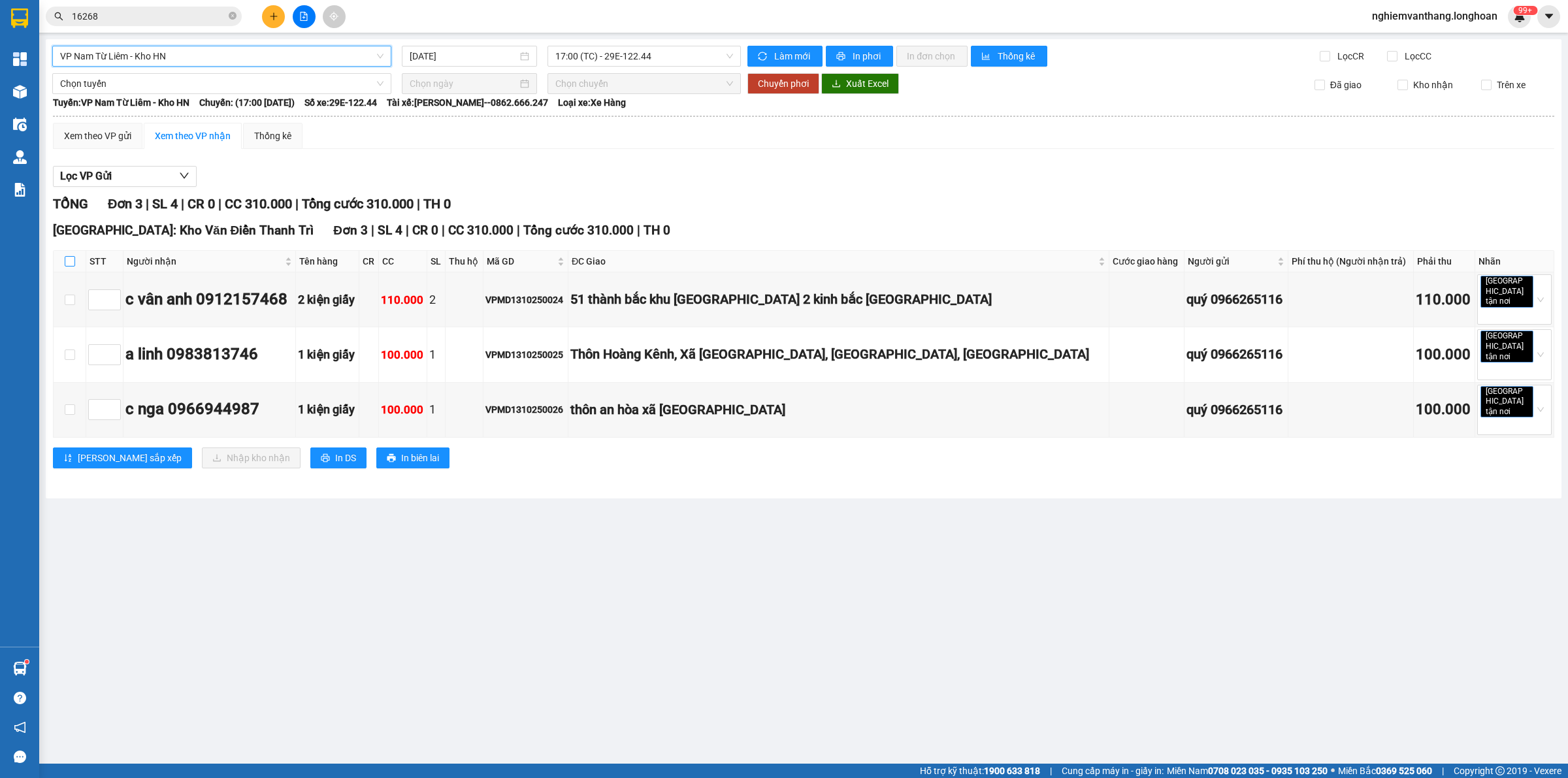
click at [66, 260] on input "checkbox" at bounding box center [70, 261] width 11 height 11
checkbox input "true"
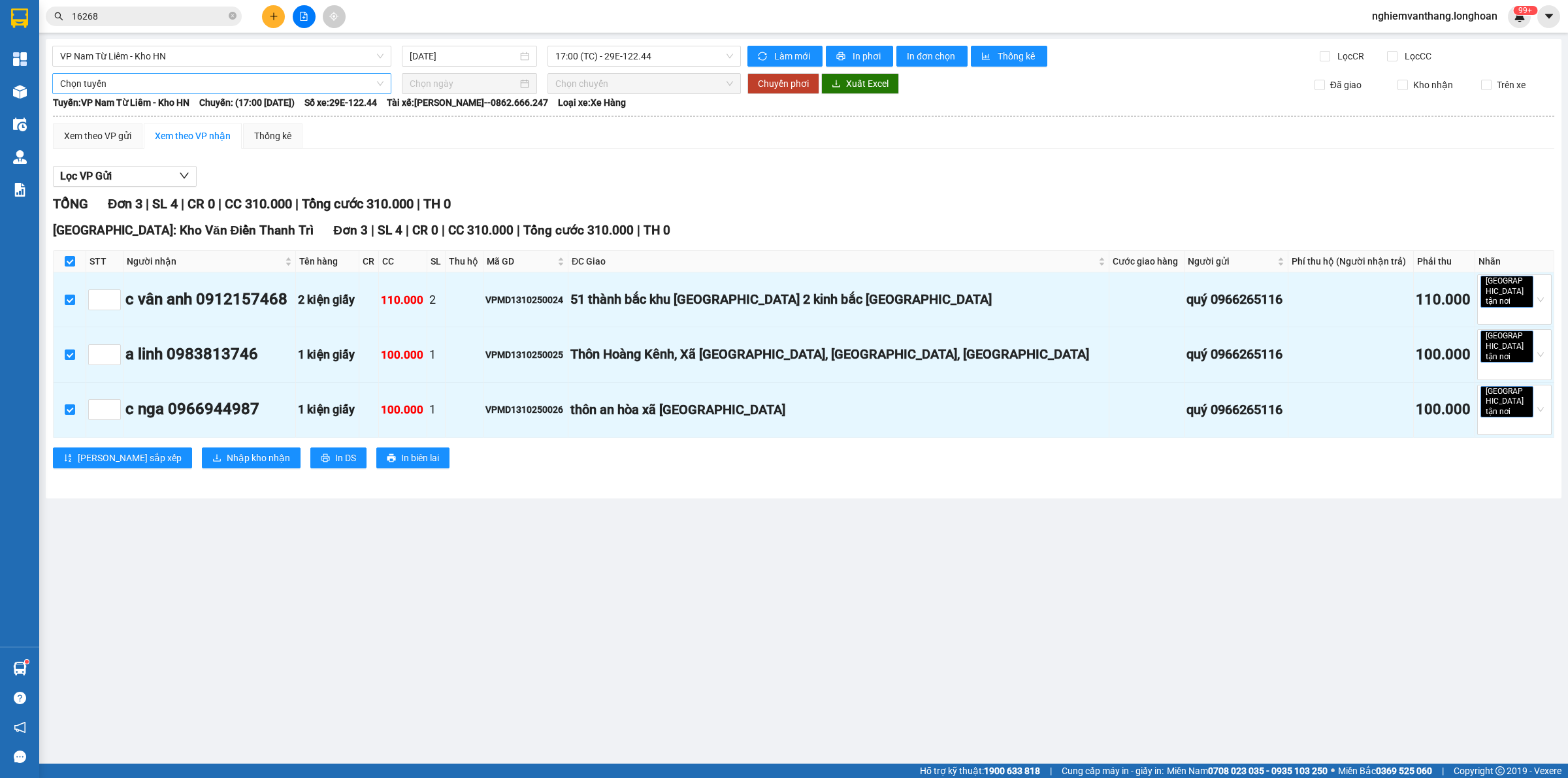
drag, startPoint x: 133, startPoint y: 69, endPoint x: 121, endPoint y: 79, distance: 15.6
click at [132, 69] on div "VP Nam Từ Liêm - Kho HN [DATE] 17:00 (TC) - 29E-122.44 Làm mới In phơi In đơn c…" at bounding box center [803, 268] width 1515 height 459
click at [121, 79] on span "Chọn tuyến" at bounding box center [221, 83] width 323 height 19
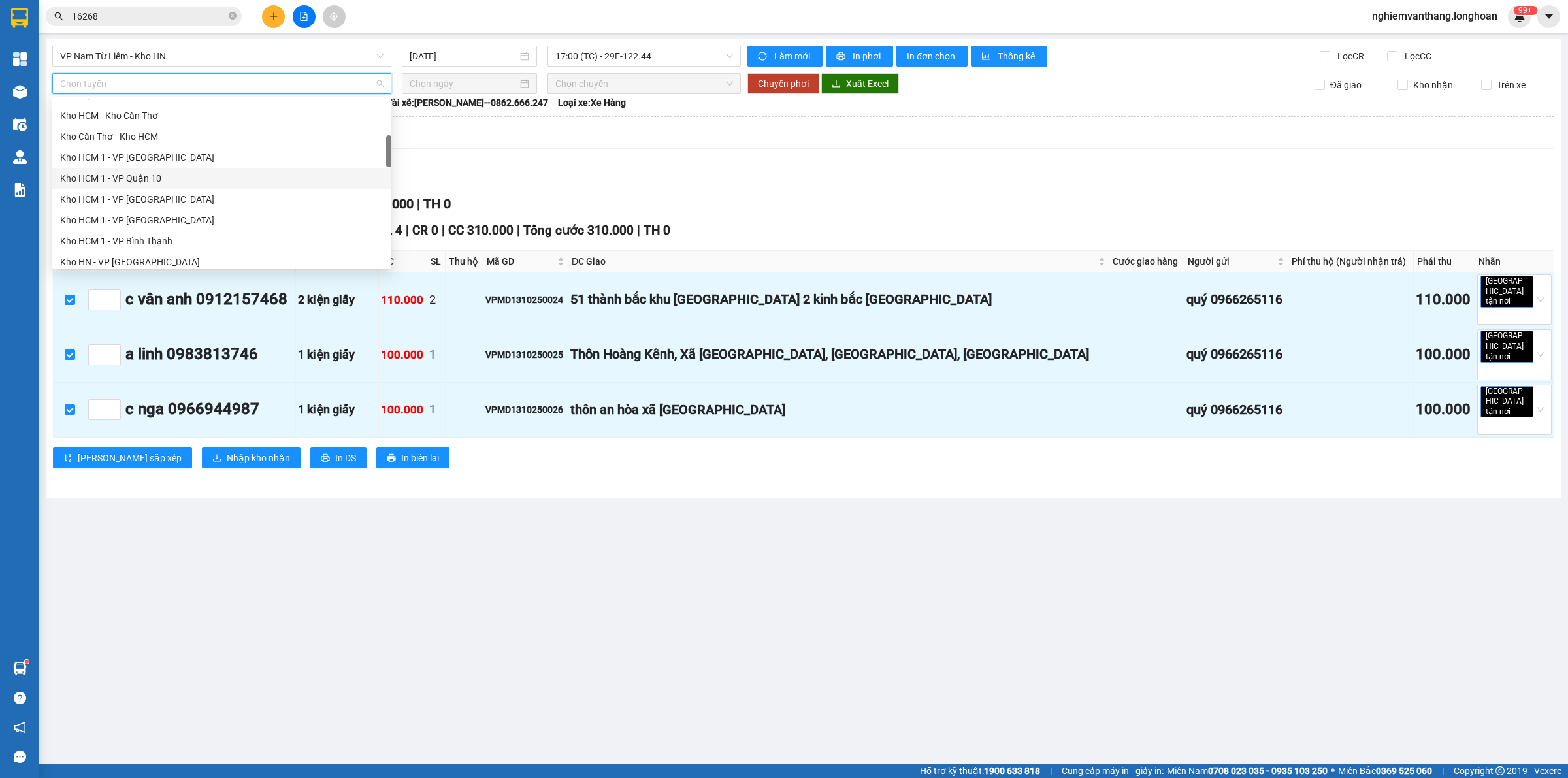
scroll to position [490, 0]
click at [193, 161] on div "[GEOGRAPHIC_DATA] - Các tỉnh miền Bắc" at bounding box center [221, 164] width 323 height 15
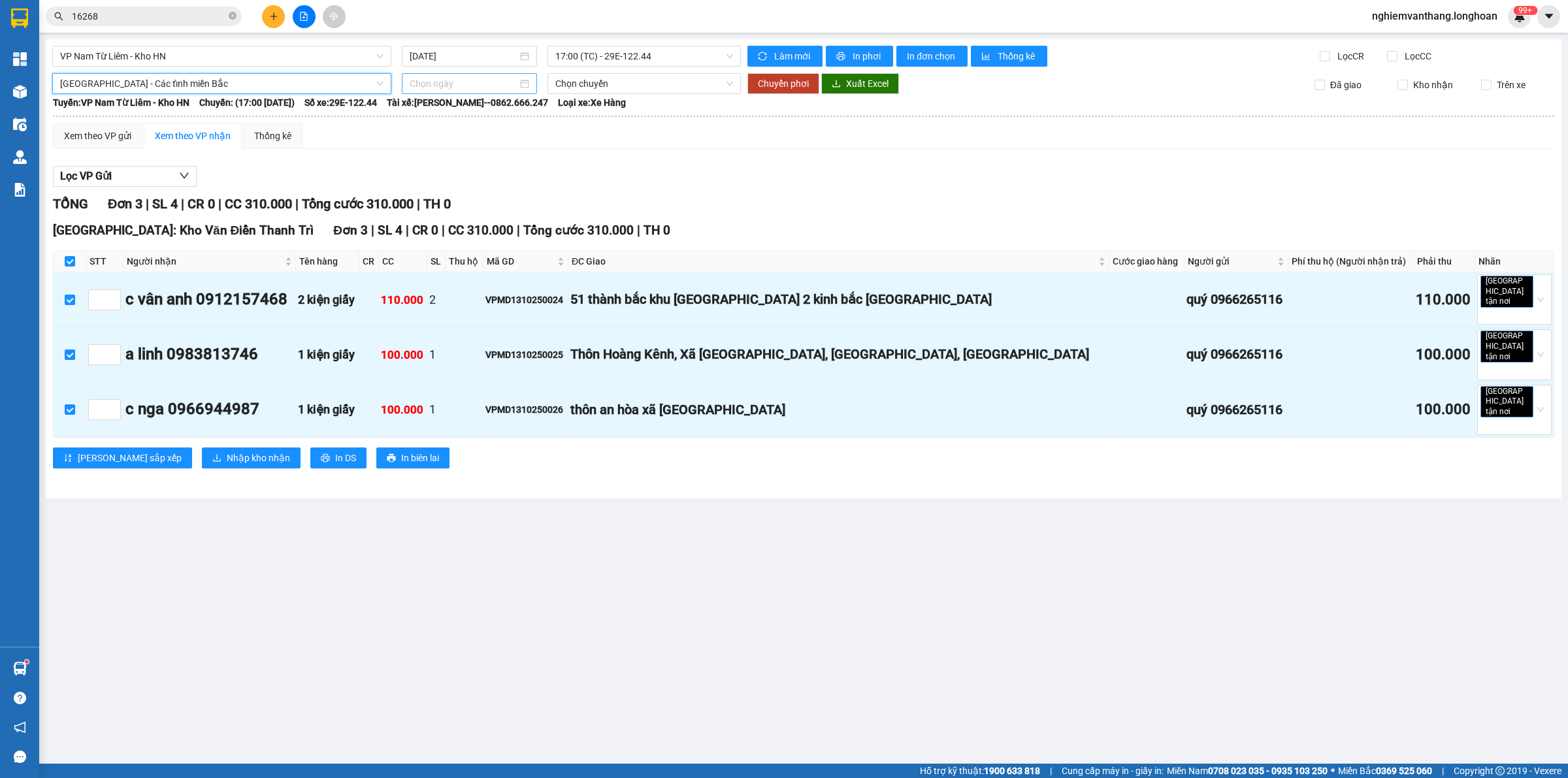
click at [417, 76] on div at bounding box center [469, 83] width 135 height 21
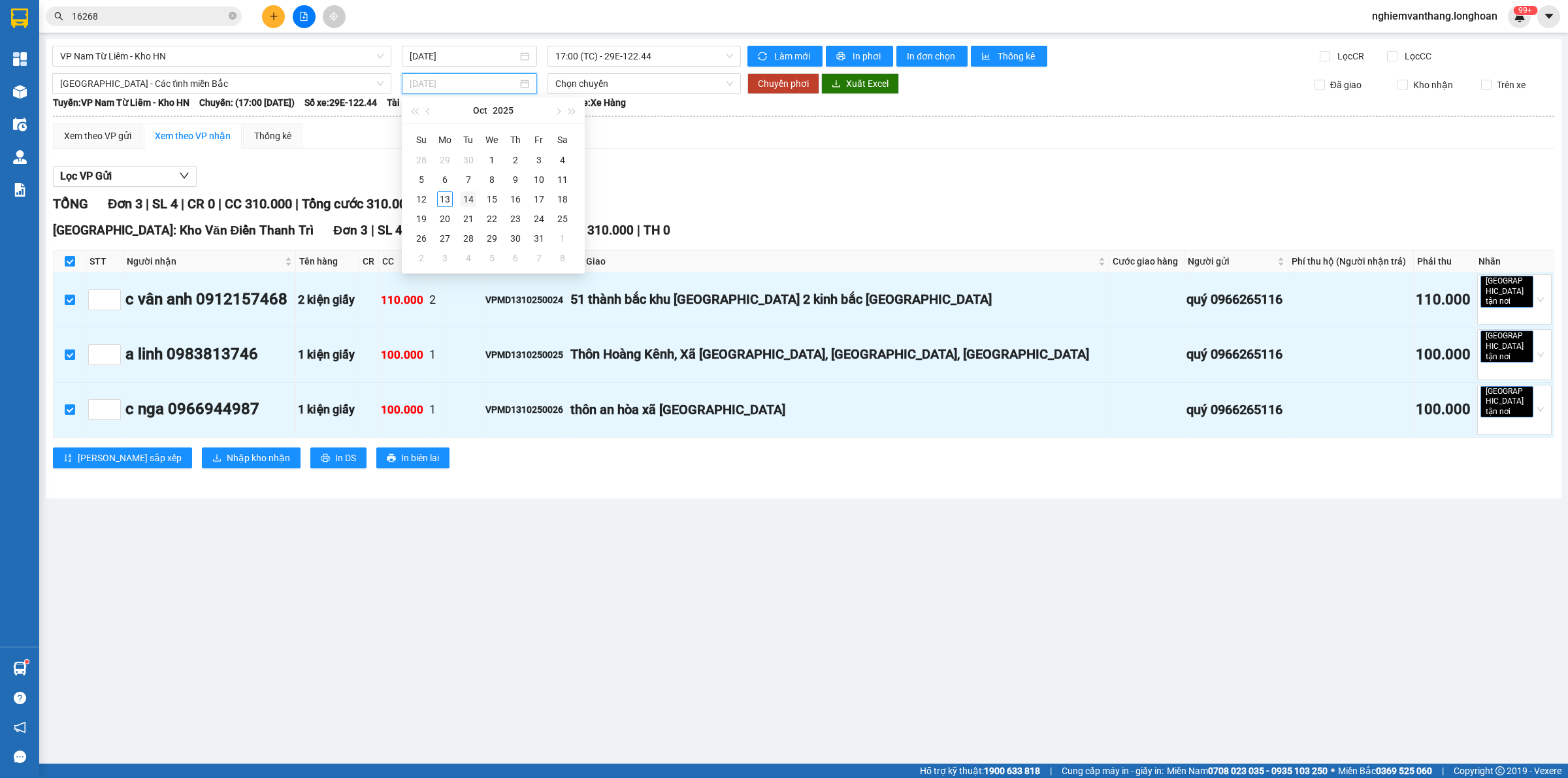
type input "[DATE]"
click at [474, 200] on div "14" at bounding box center [468, 198] width 15 height 15
type input "[DATE]"
drag, startPoint x: 787, startPoint y: 76, endPoint x: 791, endPoint y: 83, distance: 8.1
click at [788, 76] on span "Chuyển phơi" at bounding box center [783, 83] width 51 height 15
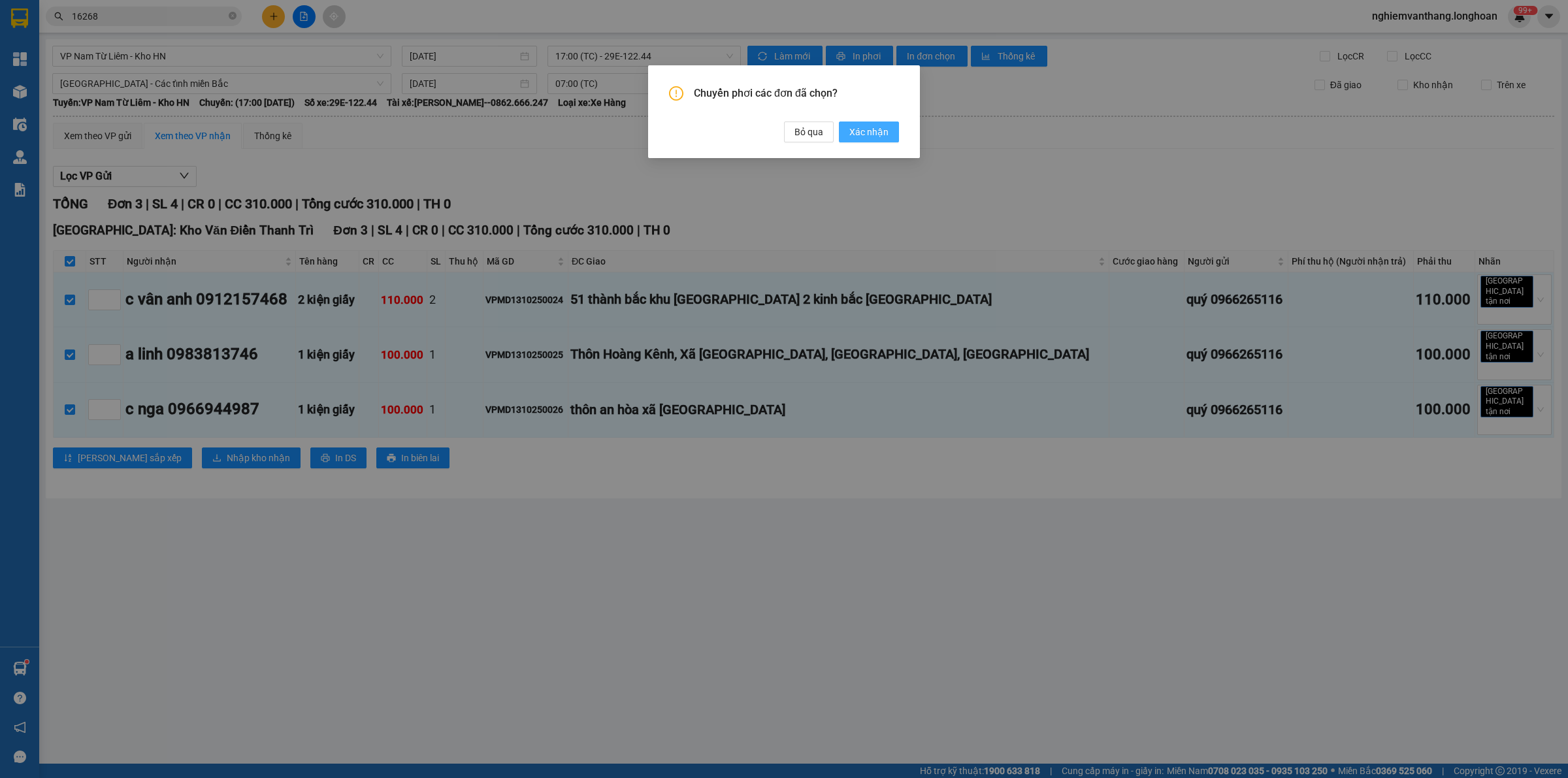
click at [898, 130] on button "Xác nhận" at bounding box center [869, 132] width 60 height 21
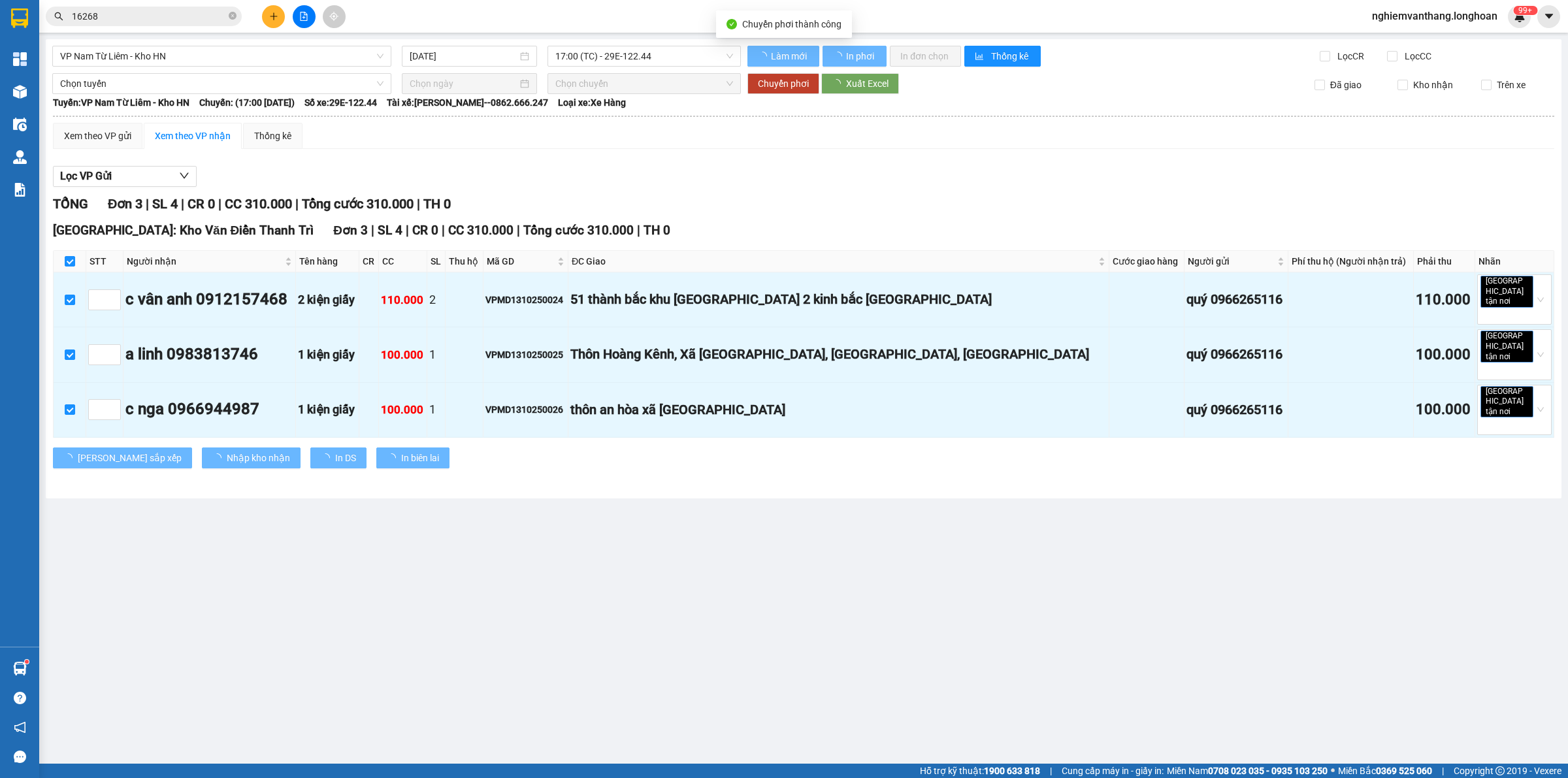
checkbox input "false"
type input "[DATE]"
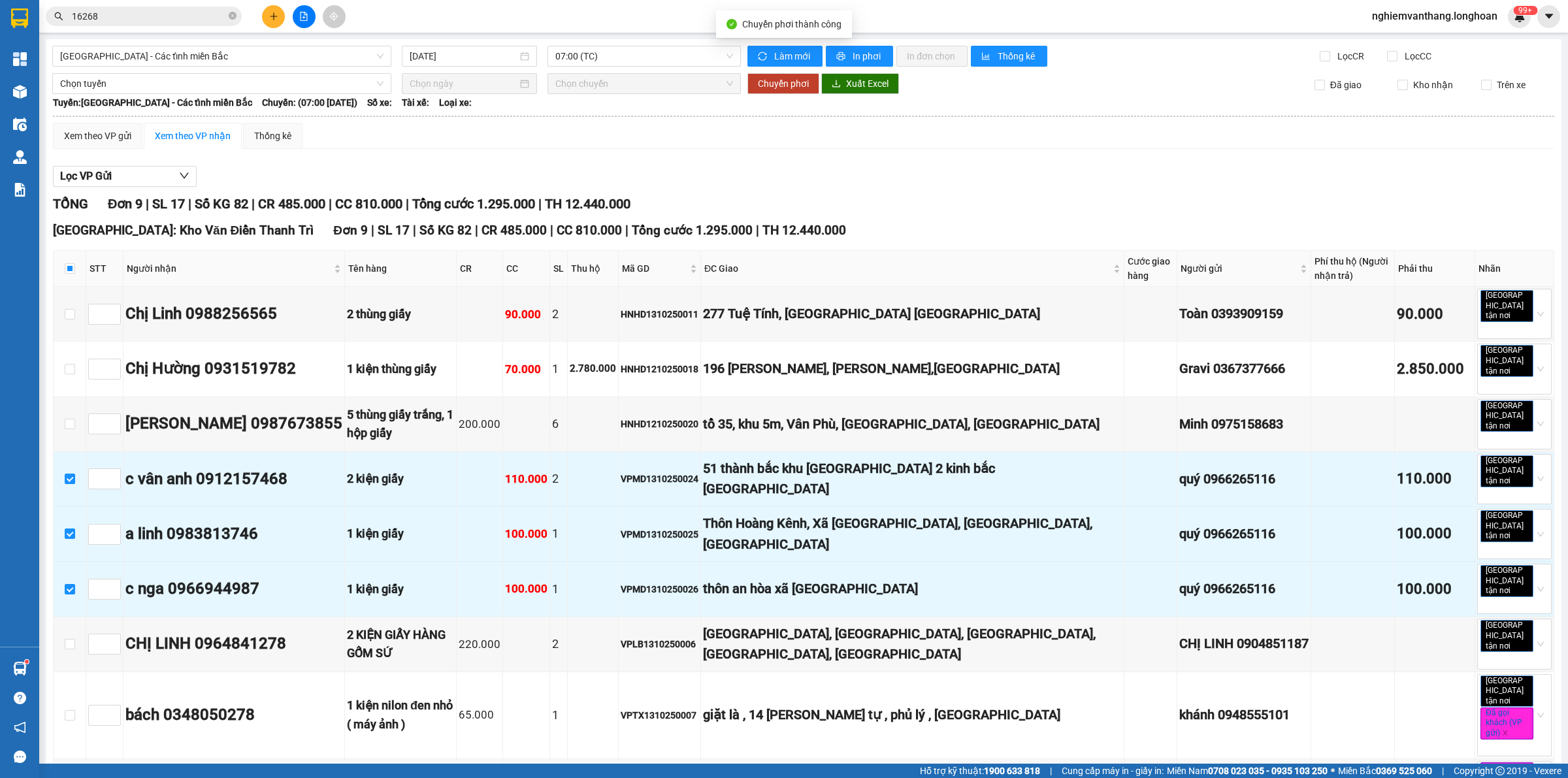
checkbox input "false"
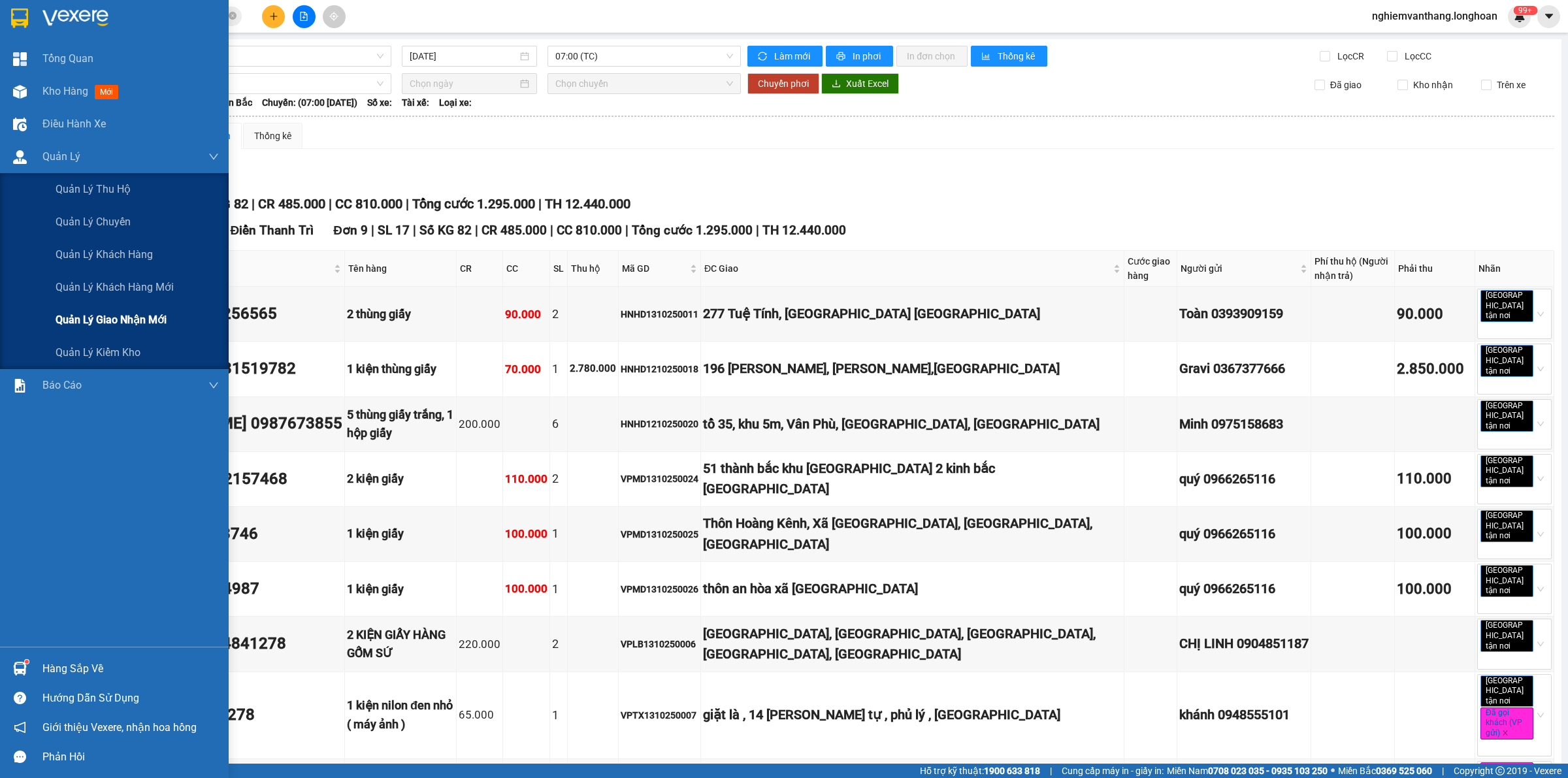
click at [148, 329] on div "Quản lý giao nhận mới" at bounding box center [138, 320] width 164 height 32
click at [105, 312] on span "Quản lý giao nhận mới" at bounding box center [111, 320] width 111 height 16
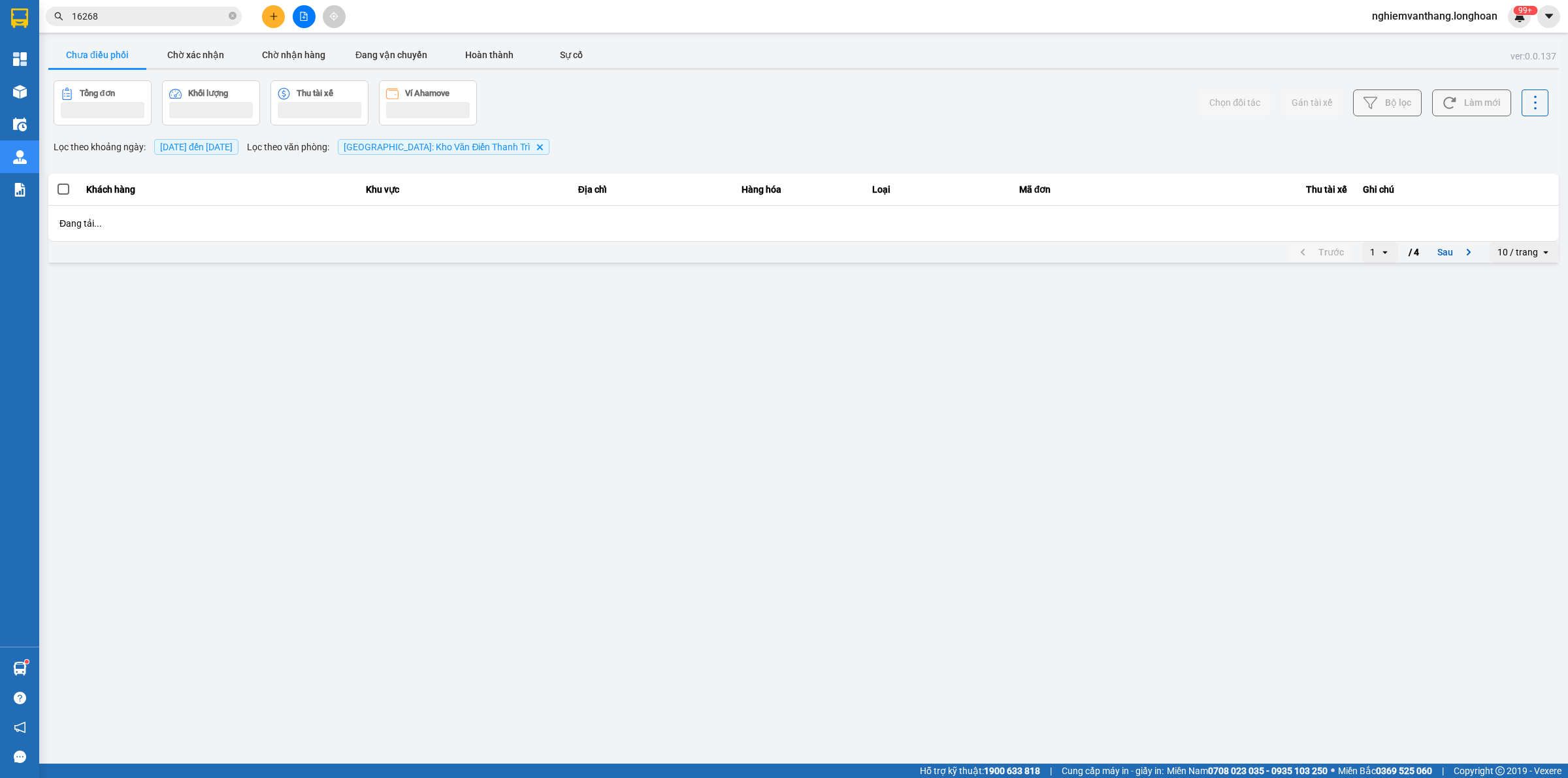
drag, startPoint x: 675, startPoint y: 109, endPoint x: 504, endPoint y: 117, distance: 171.2
click at [673, 109] on div "Tổng đơn Khối lượng Thu tài xế Ví Ahamove" at bounding box center [427, 103] width 747 height 45
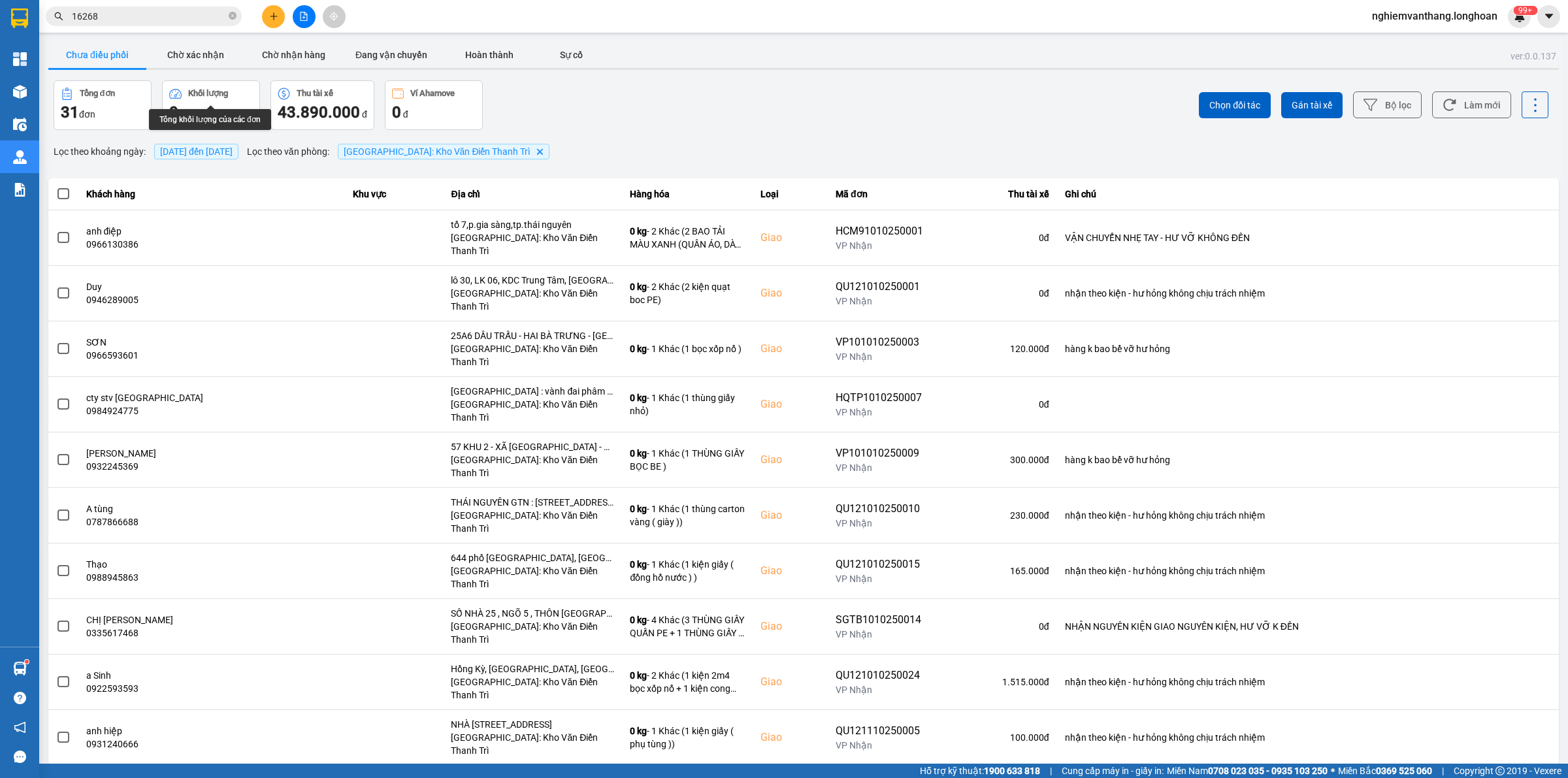
click at [445, 147] on span "[GEOGRAPHIC_DATA]: Kho Văn Điển Thanh Trì" at bounding box center [436, 151] width 187 height 11
click at [536, 154] on icon "Delete" at bounding box center [540, 151] width 8 height 8
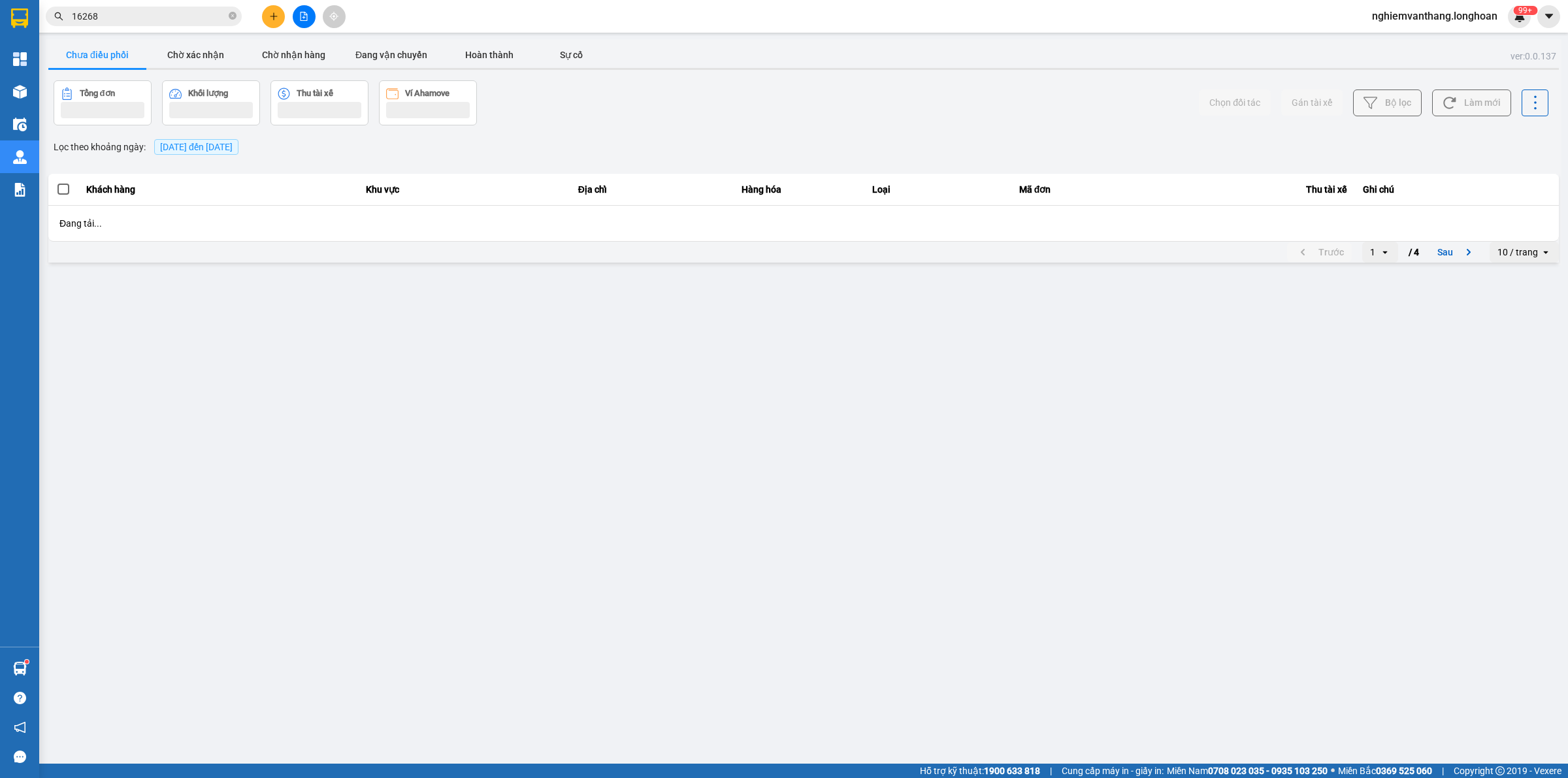
click at [223, 147] on span "[DATE] đến [DATE]" at bounding box center [197, 147] width 73 height 11
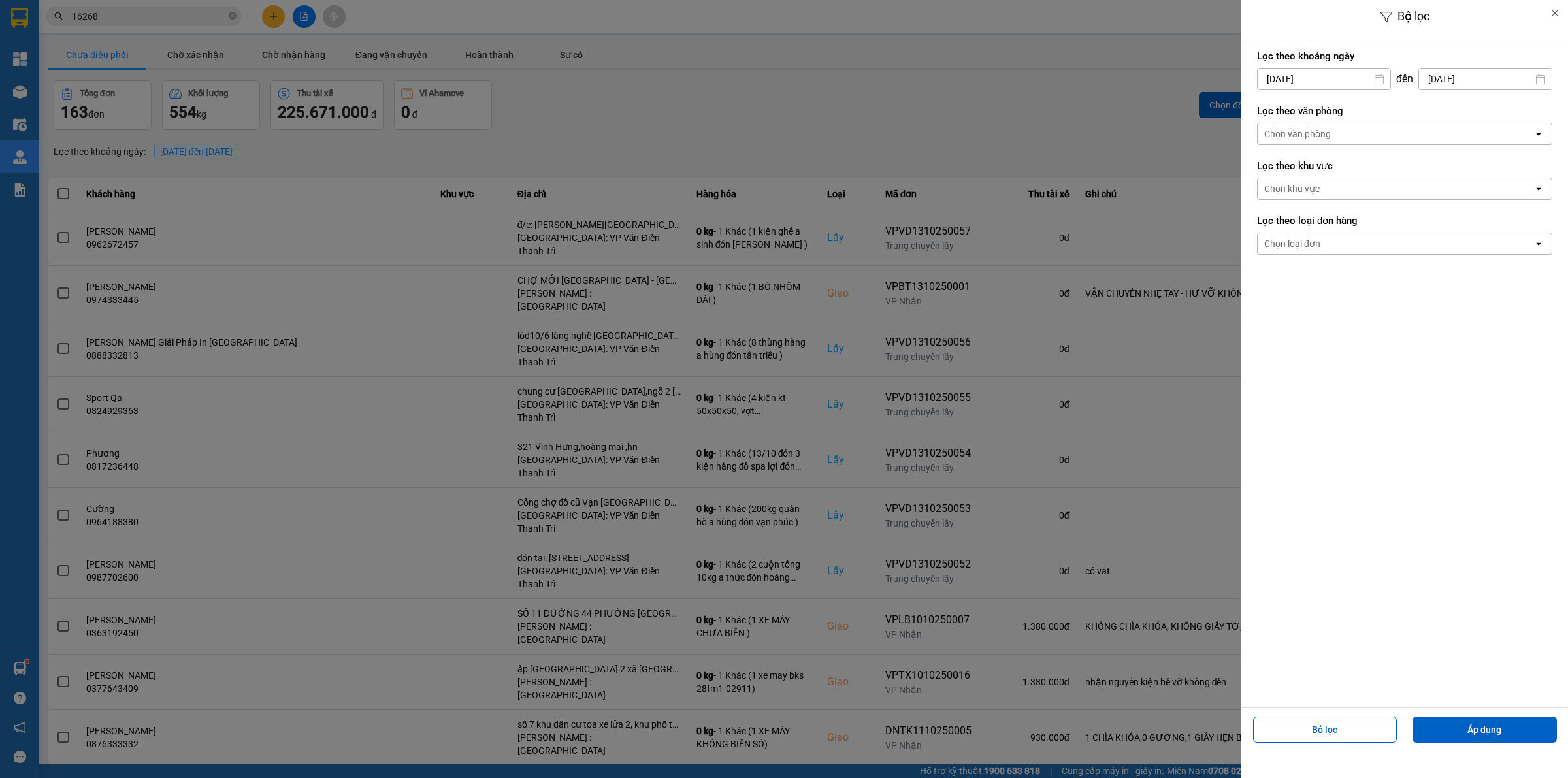
click at [1294, 134] on div "Chọn văn phòng" at bounding box center [1297, 134] width 66 height 13
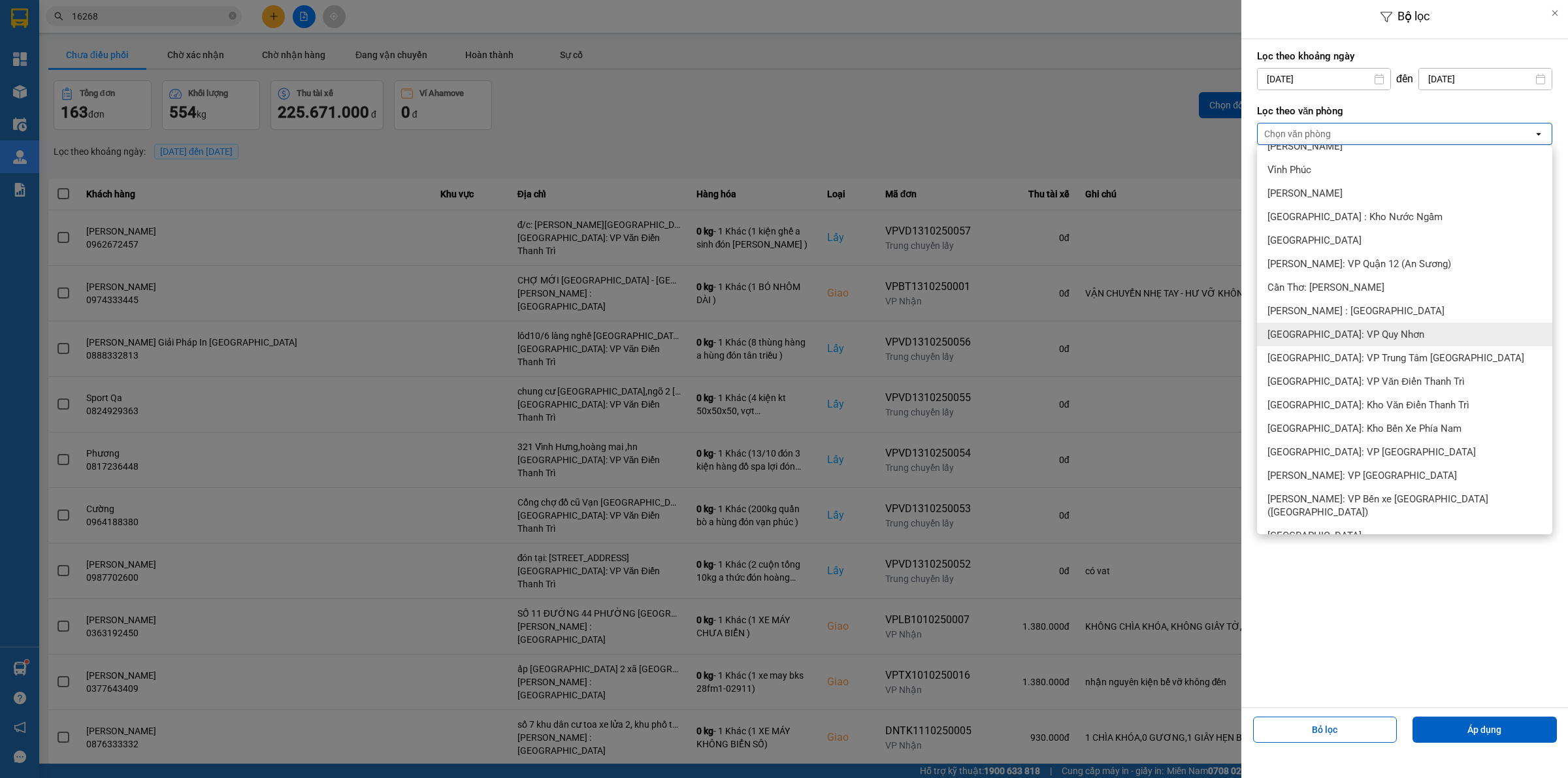
scroll to position [490, 0]
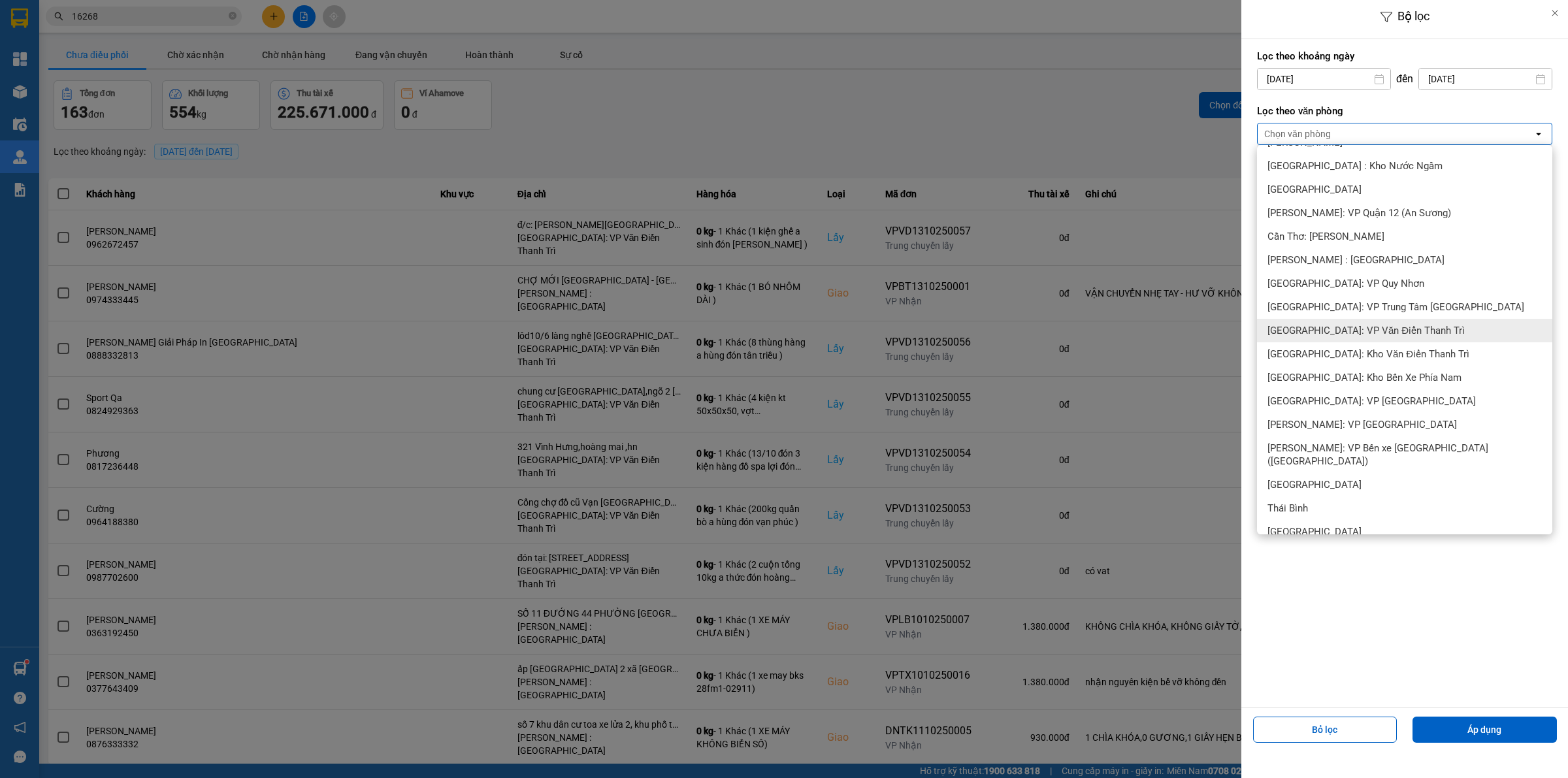
click at [1341, 321] on div "[GEOGRAPHIC_DATA]: VP Văn Điển Thanh Trì" at bounding box center [1404, 330] width 295 height 23
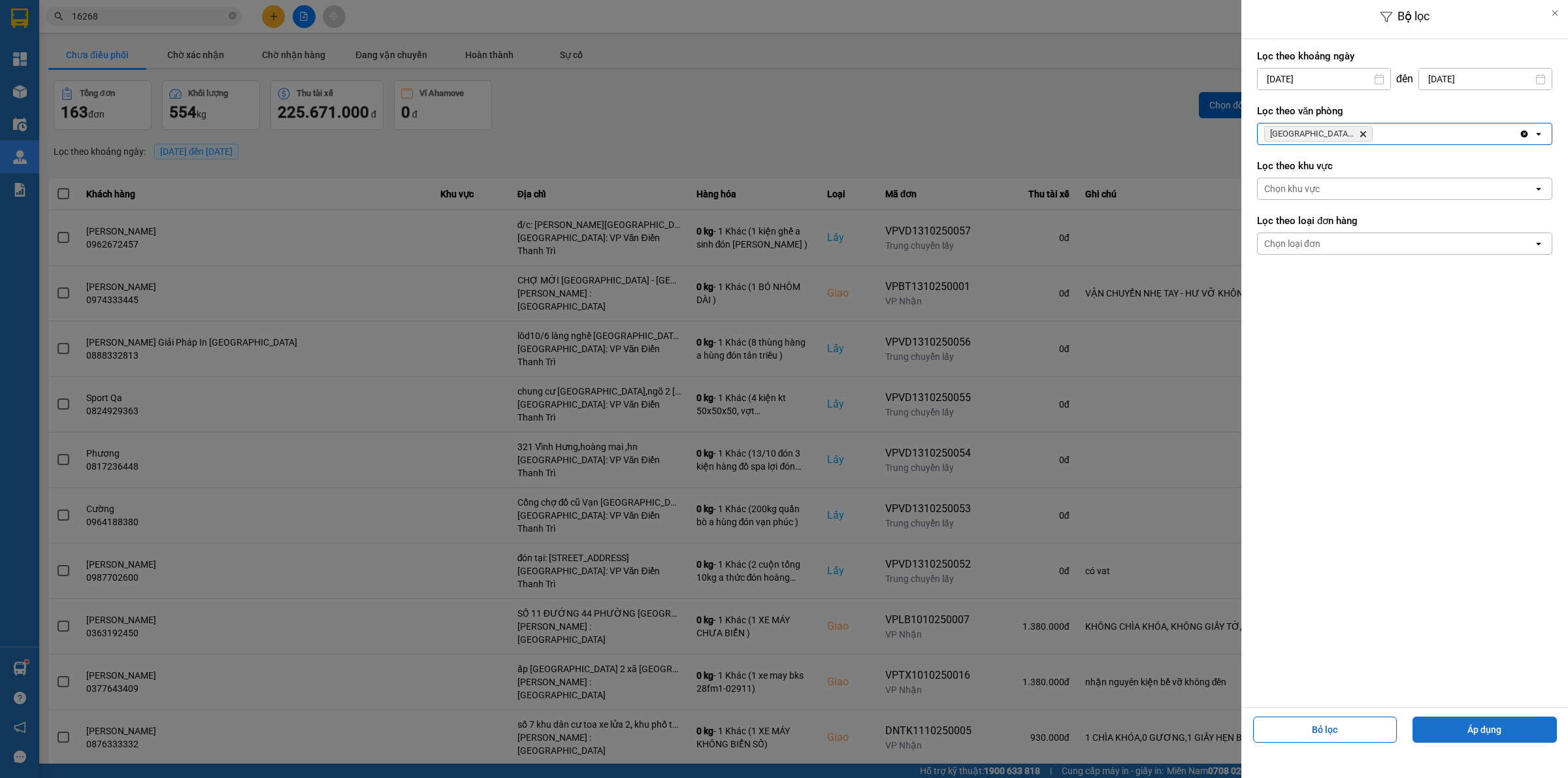
click at [1452, 730] on button "Áp dụng" at bounding box center [1484, 729] width 144 height 26
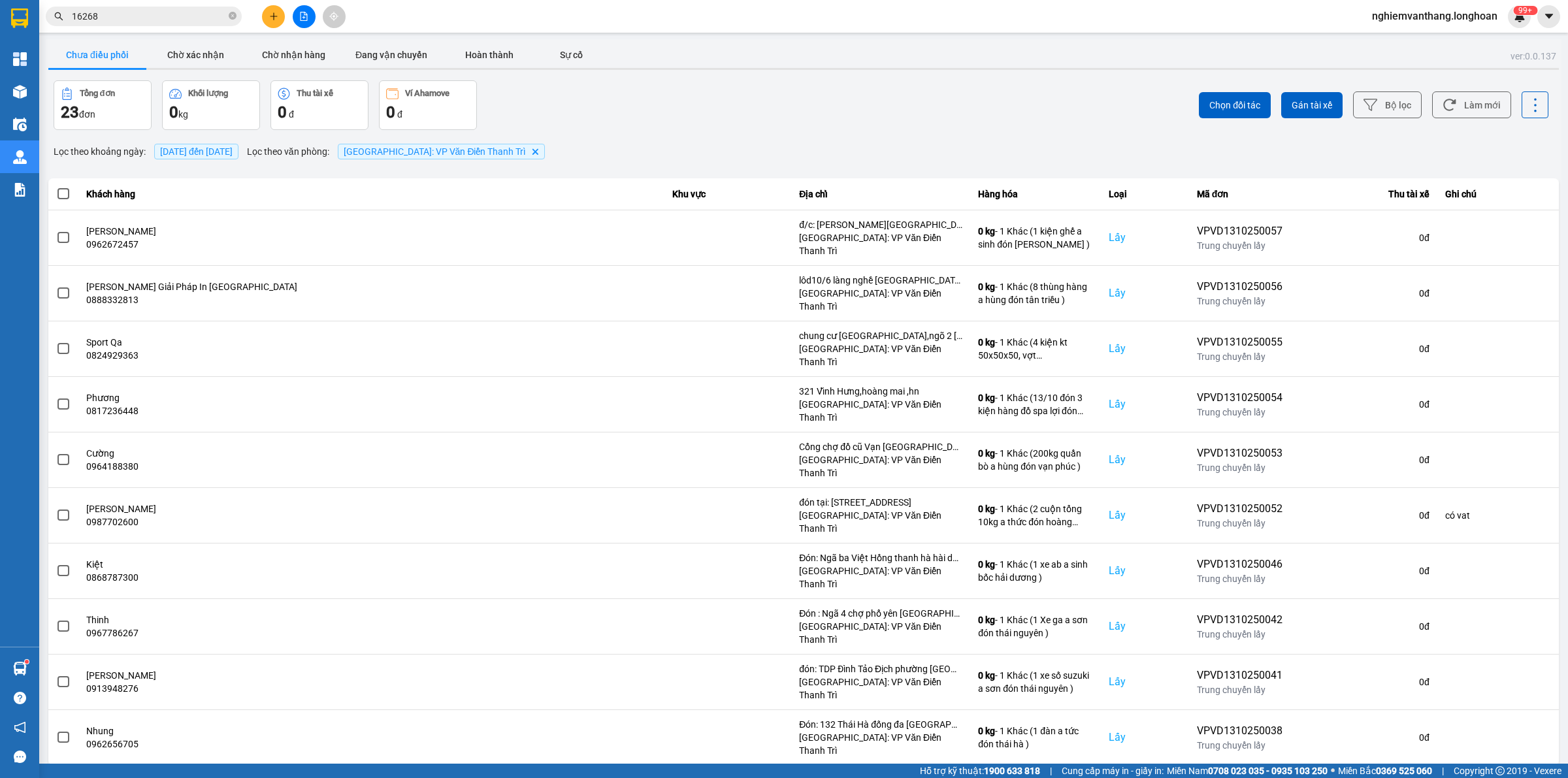
click at [1517, 770] on div "10 / trang" at bounding box center [1517, 776] width 40 height 13
click at [1509, 640] on div "100 / trang" at bounding box center [1523, 645] width 48 height 13
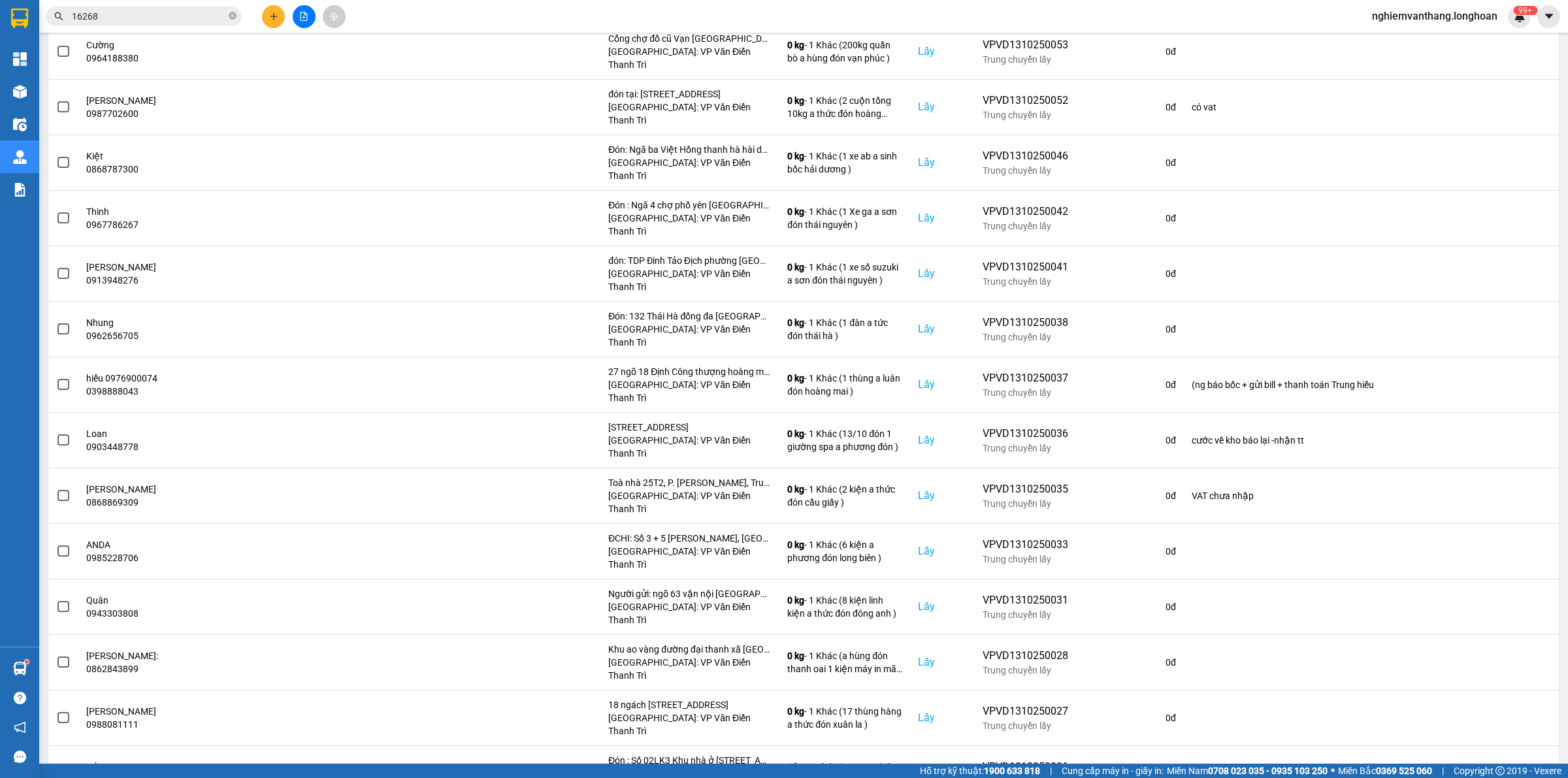
scroll to position [517, 0]
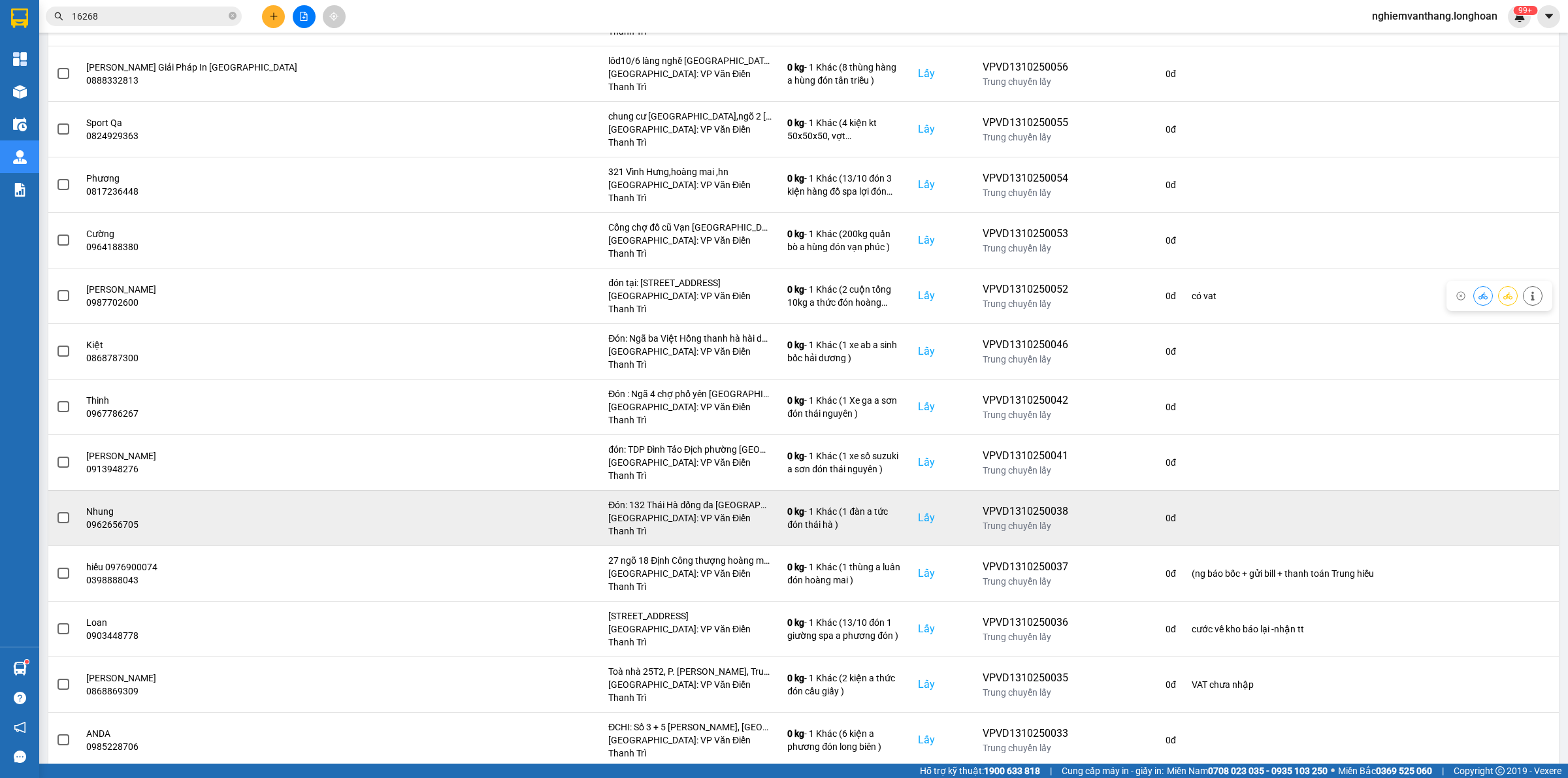
scroll to position [109, 0]
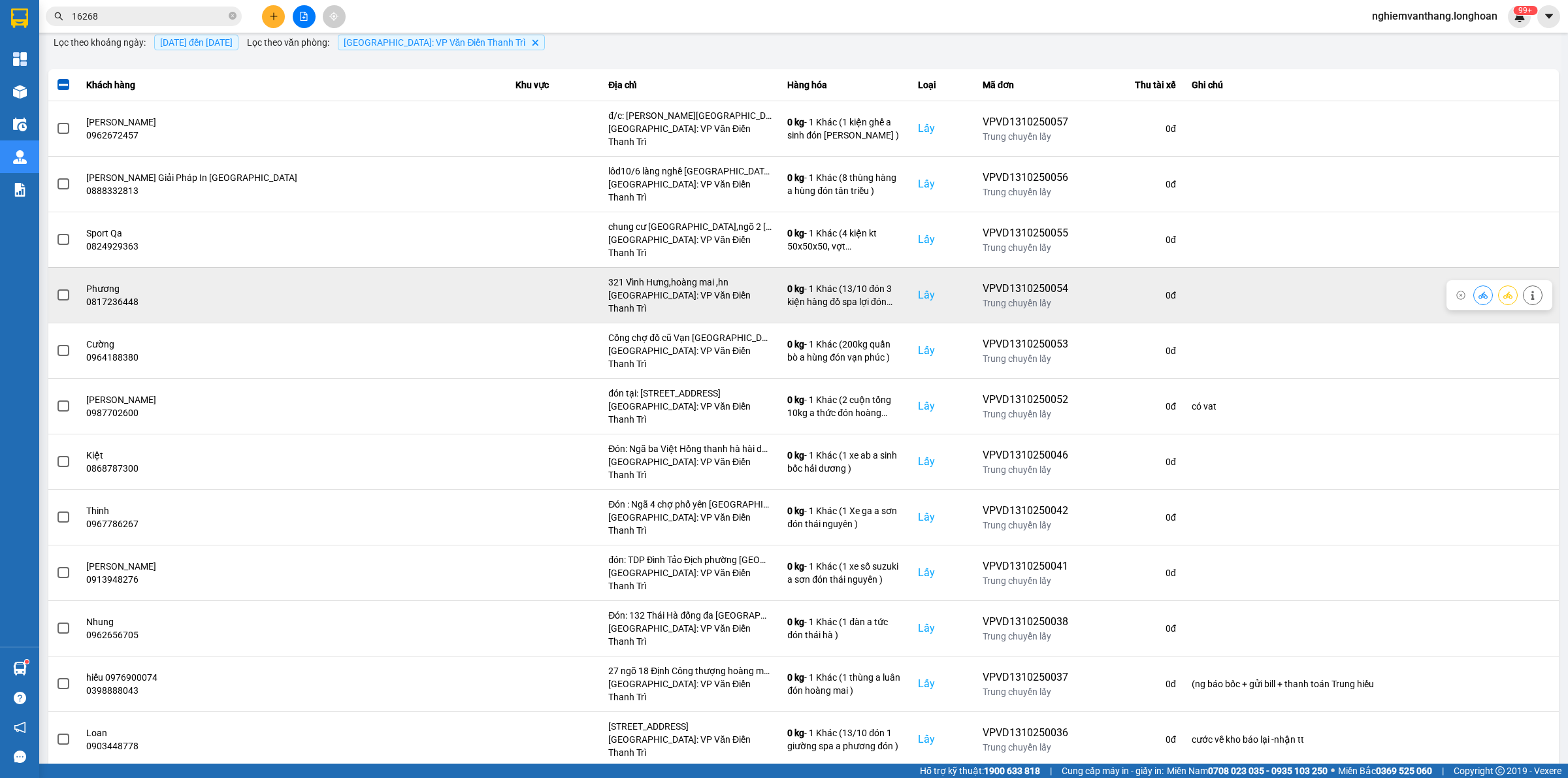
click at [57, 289] on span at bounding box center [63, 295] width 12 height 12
click at [56, 288] on input "checkbox" at bounding box center [56, 288] width 0 height 0
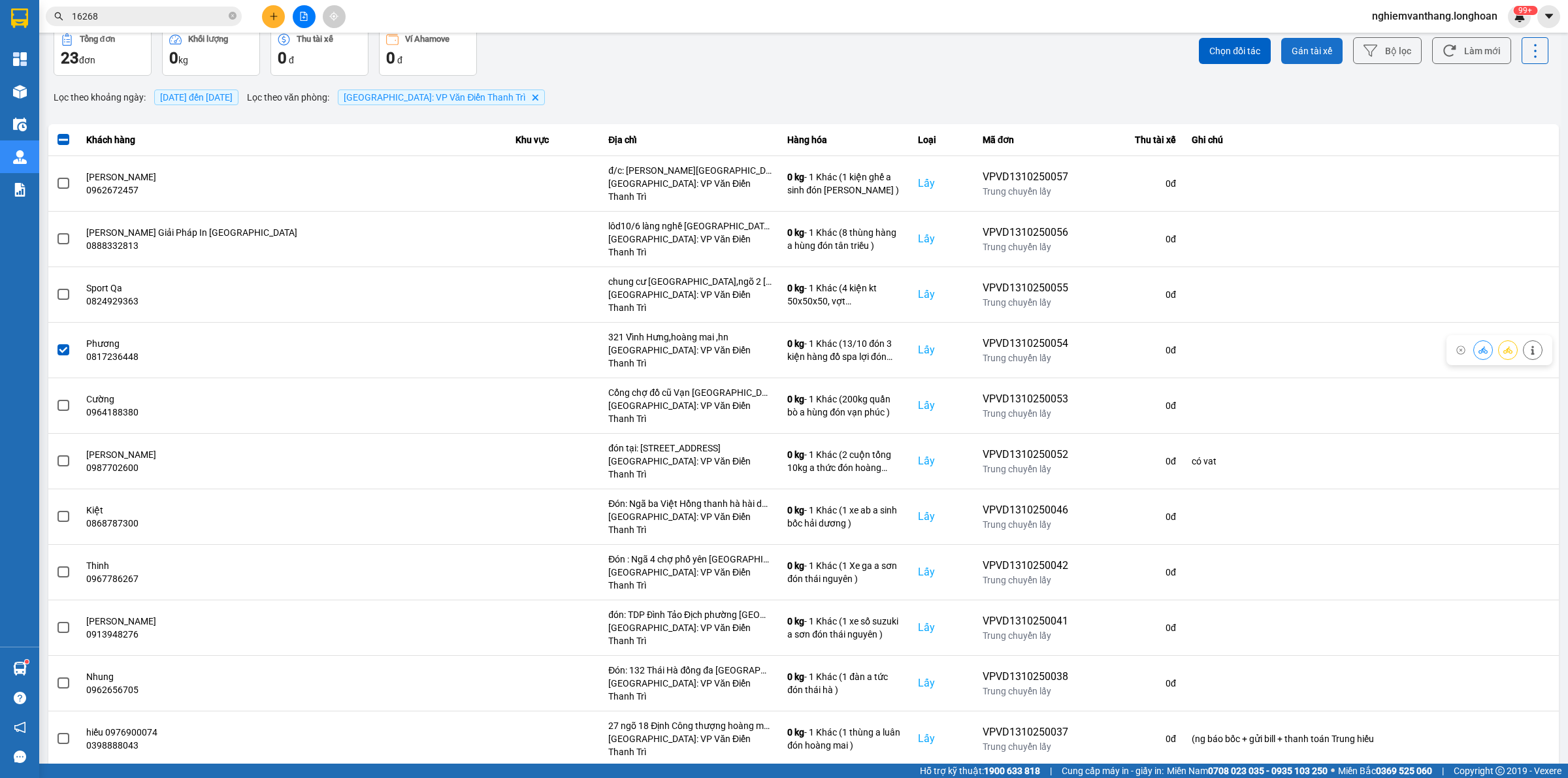
scroll to position [0, 0]
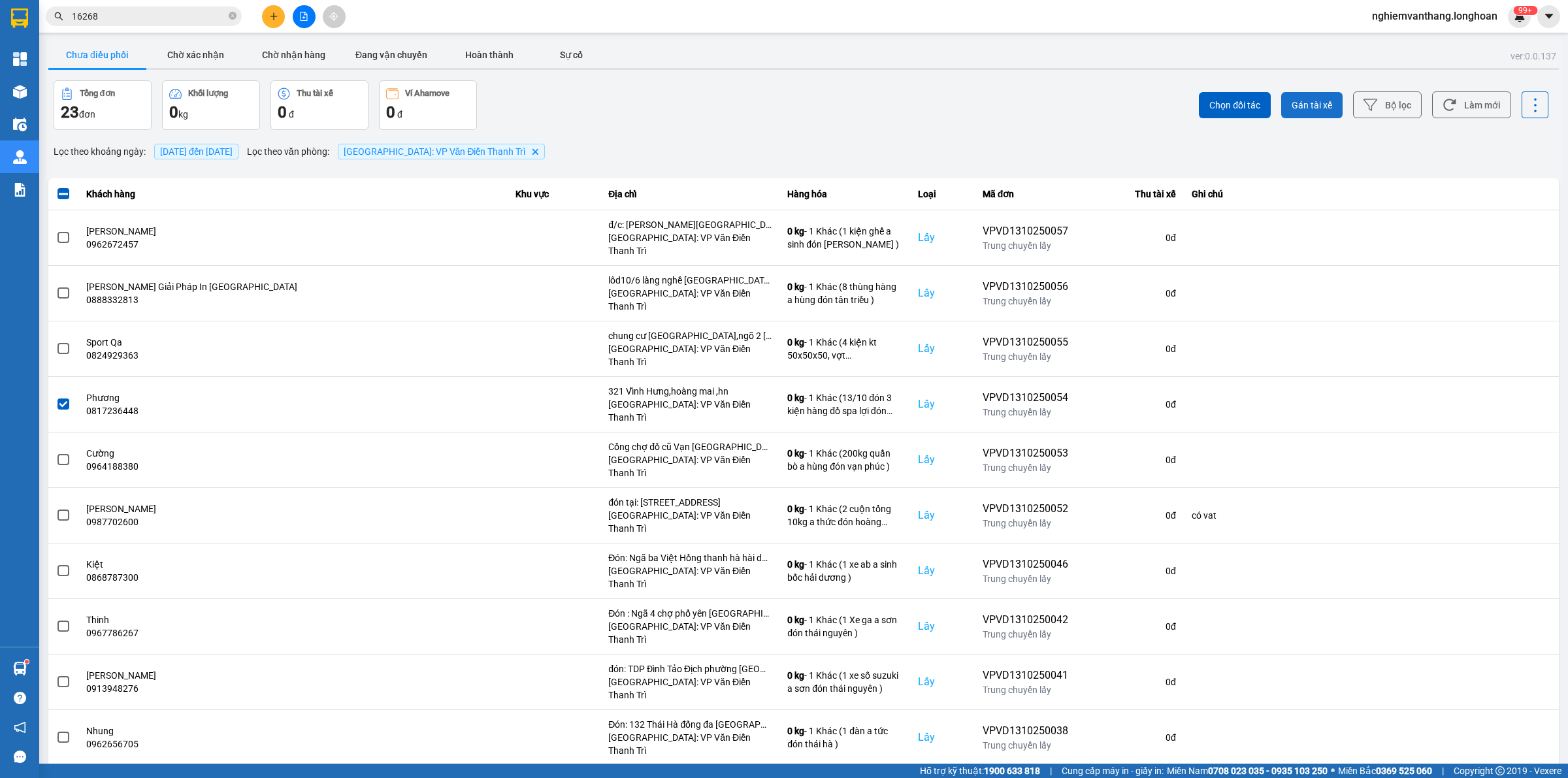
click at [1291, 111] on span "Gán tài xế" at bounding box center [1311, 105] width 40 height 13
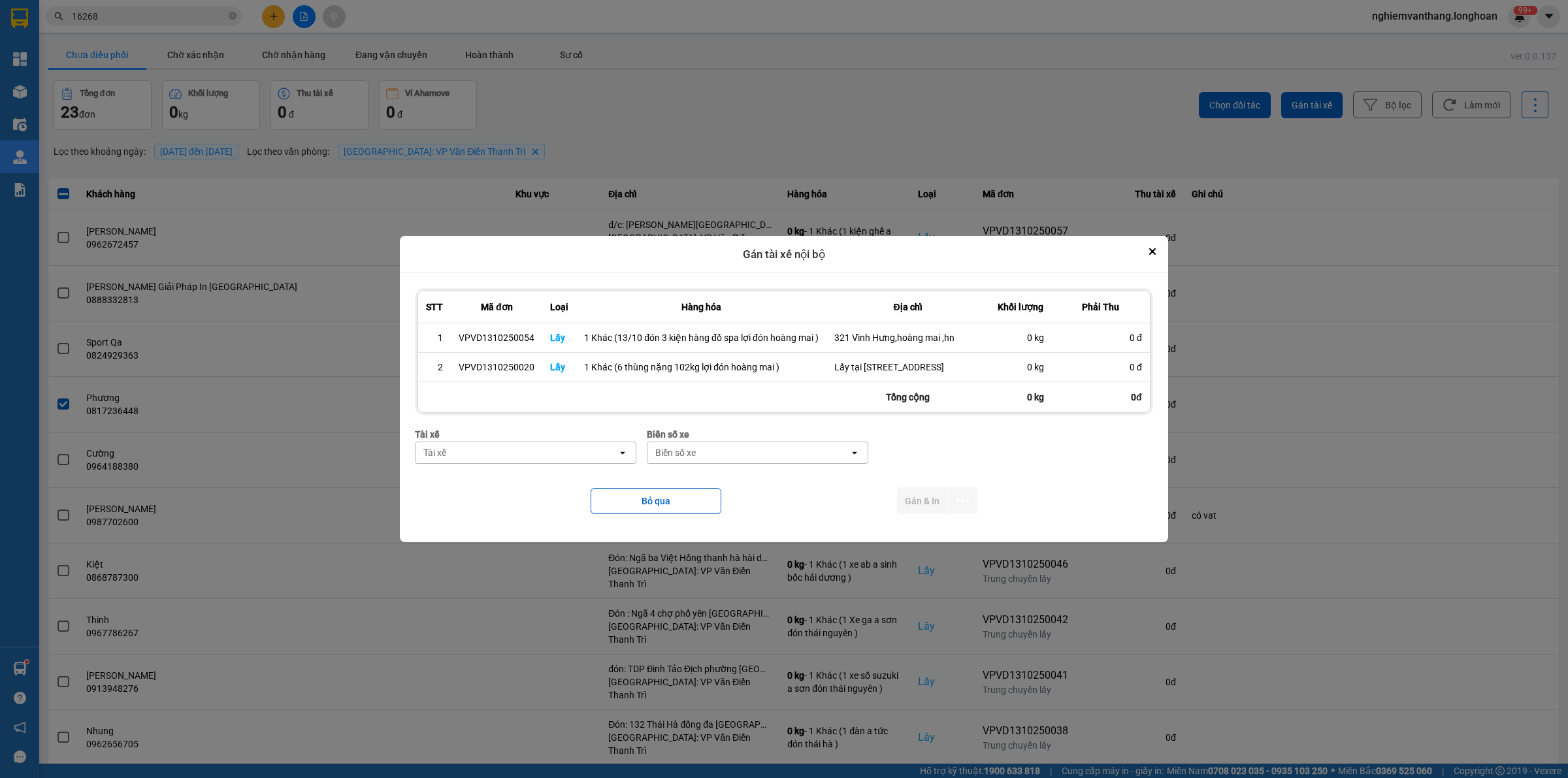
click at [481, 461] on div "Tài xế" at bounding box center [516, 453] width 202 height 21
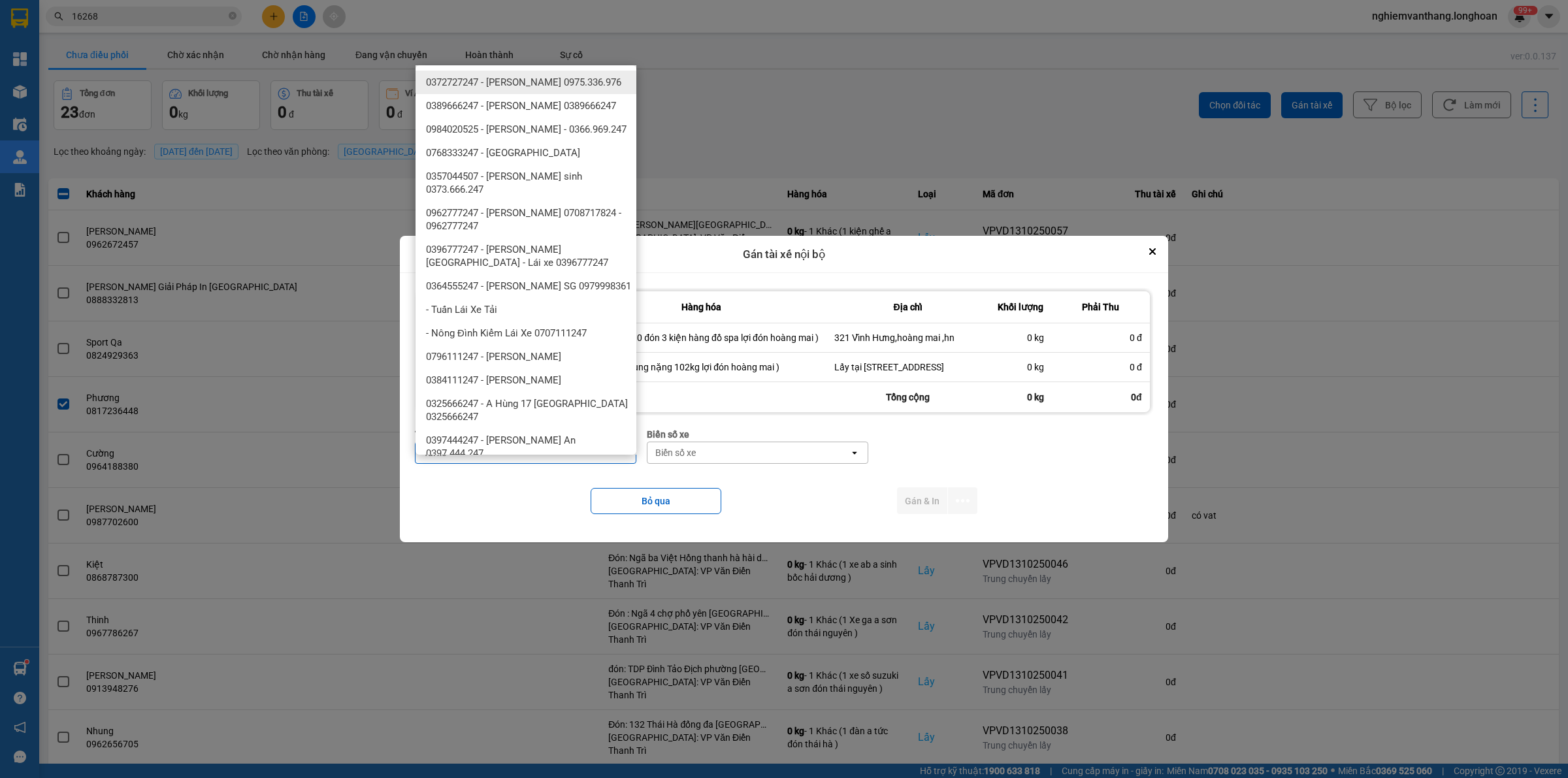
type input "k"
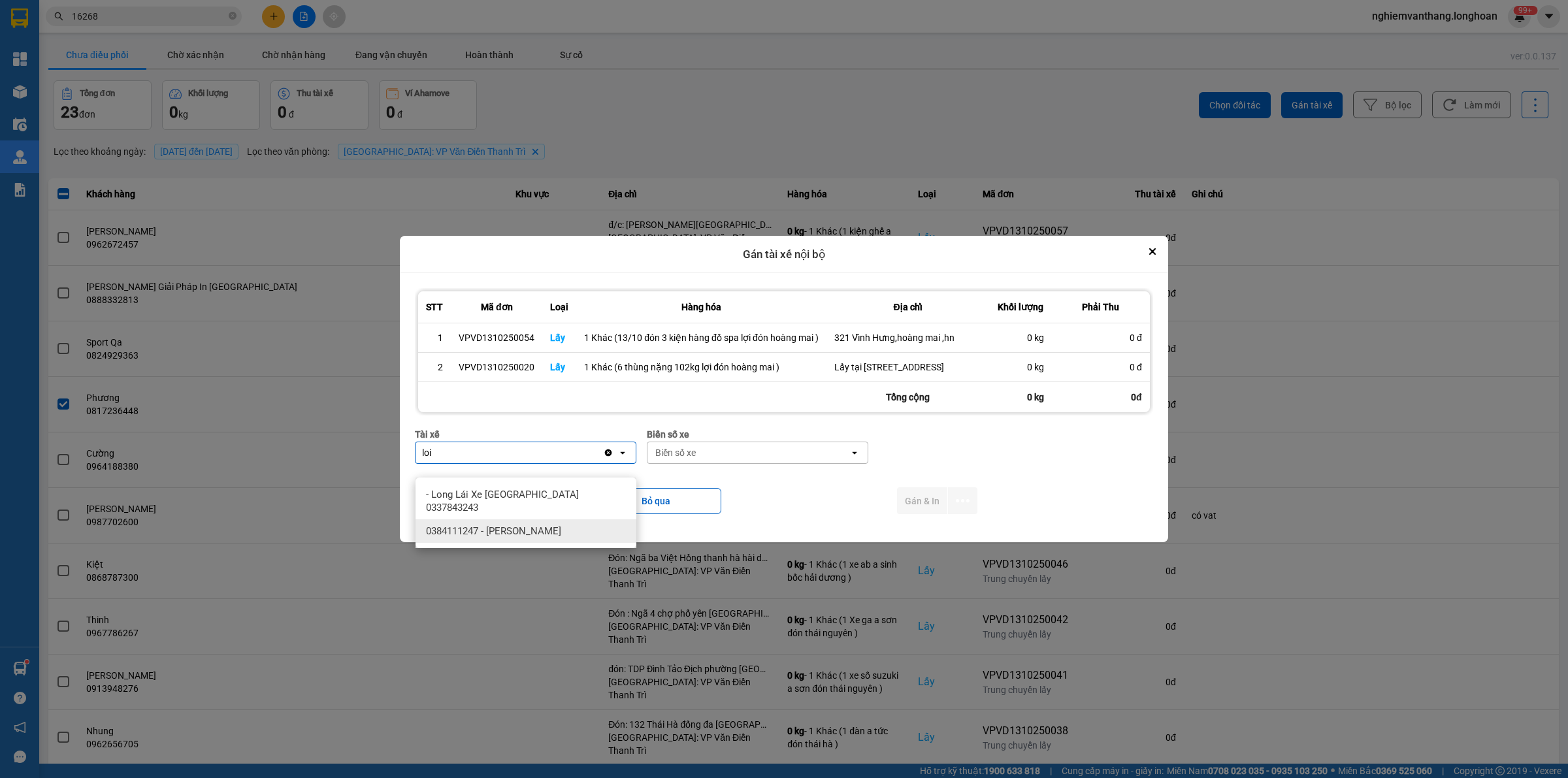
type input "loi"
click at [497, 525] on span "0384111247 - [PERSON_NAME]" at bounding box center [493, 531] width 135 height 13
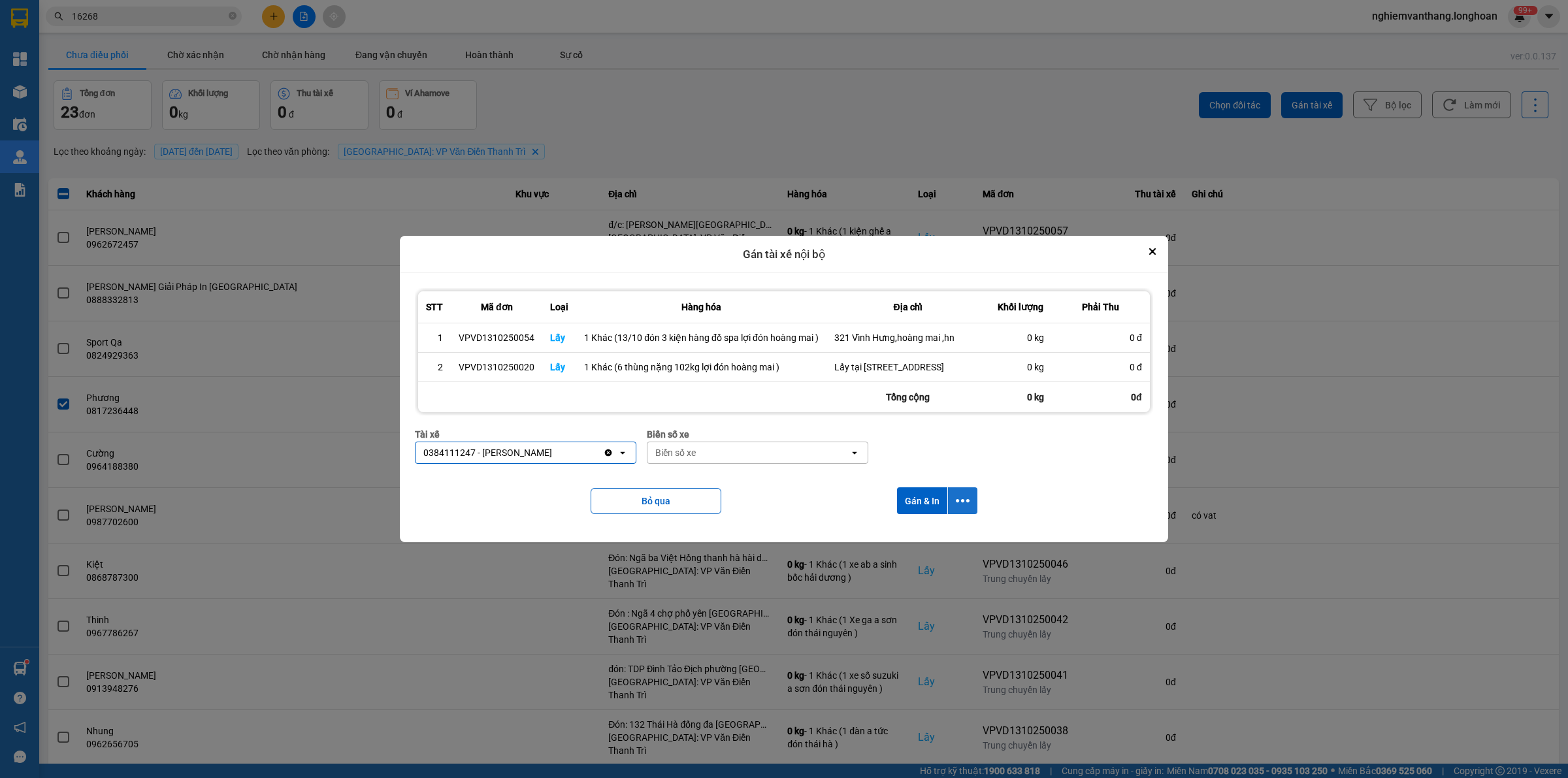
click at [965, 508] on icon "dialog" at bounding box center [962, 500] width 14 height 14
click at [891, 553] on span "Chỉ gán tài" at bounding box center [910, 550] width 43 height 13
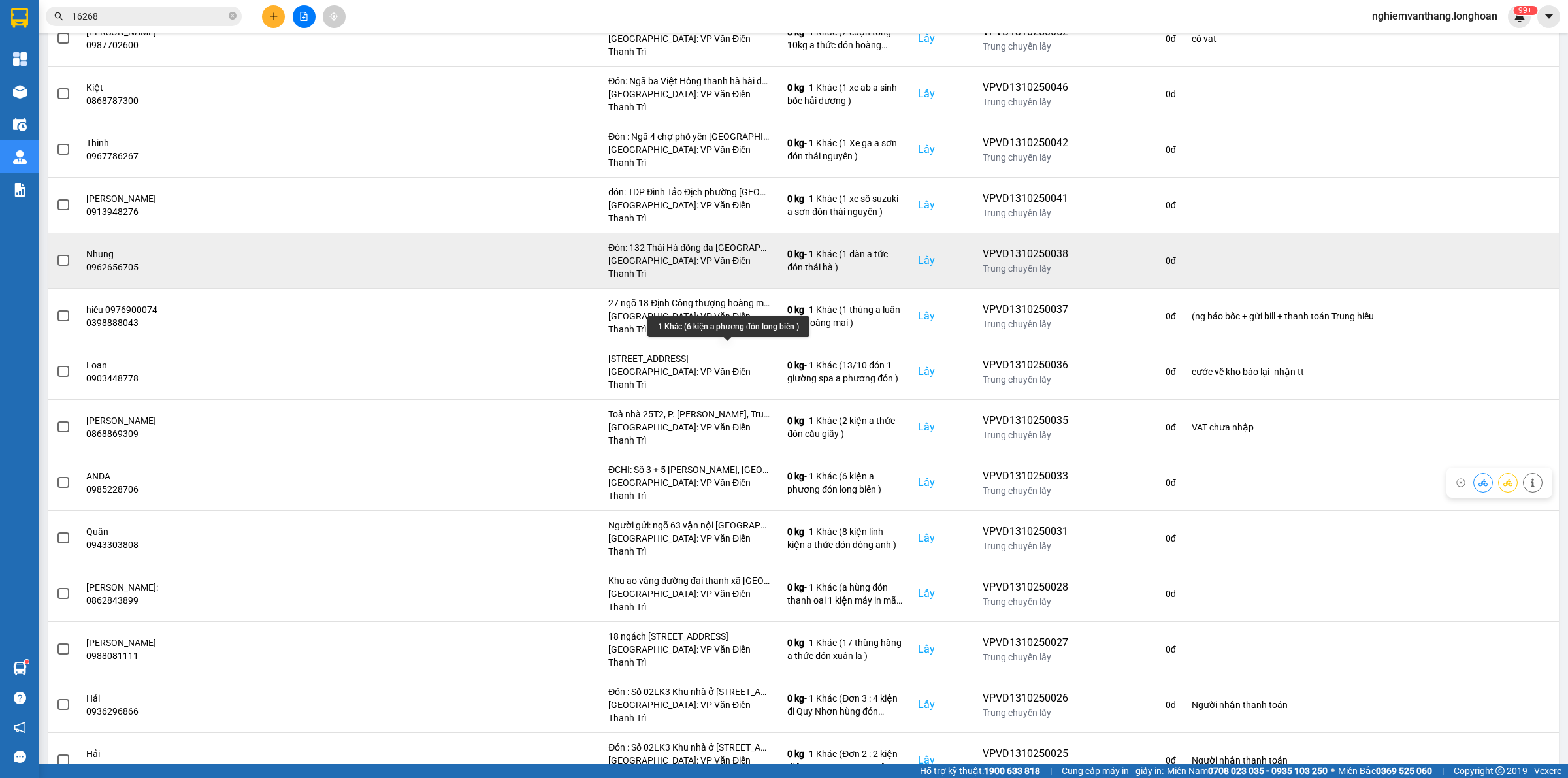
scroll to position [427, 0]
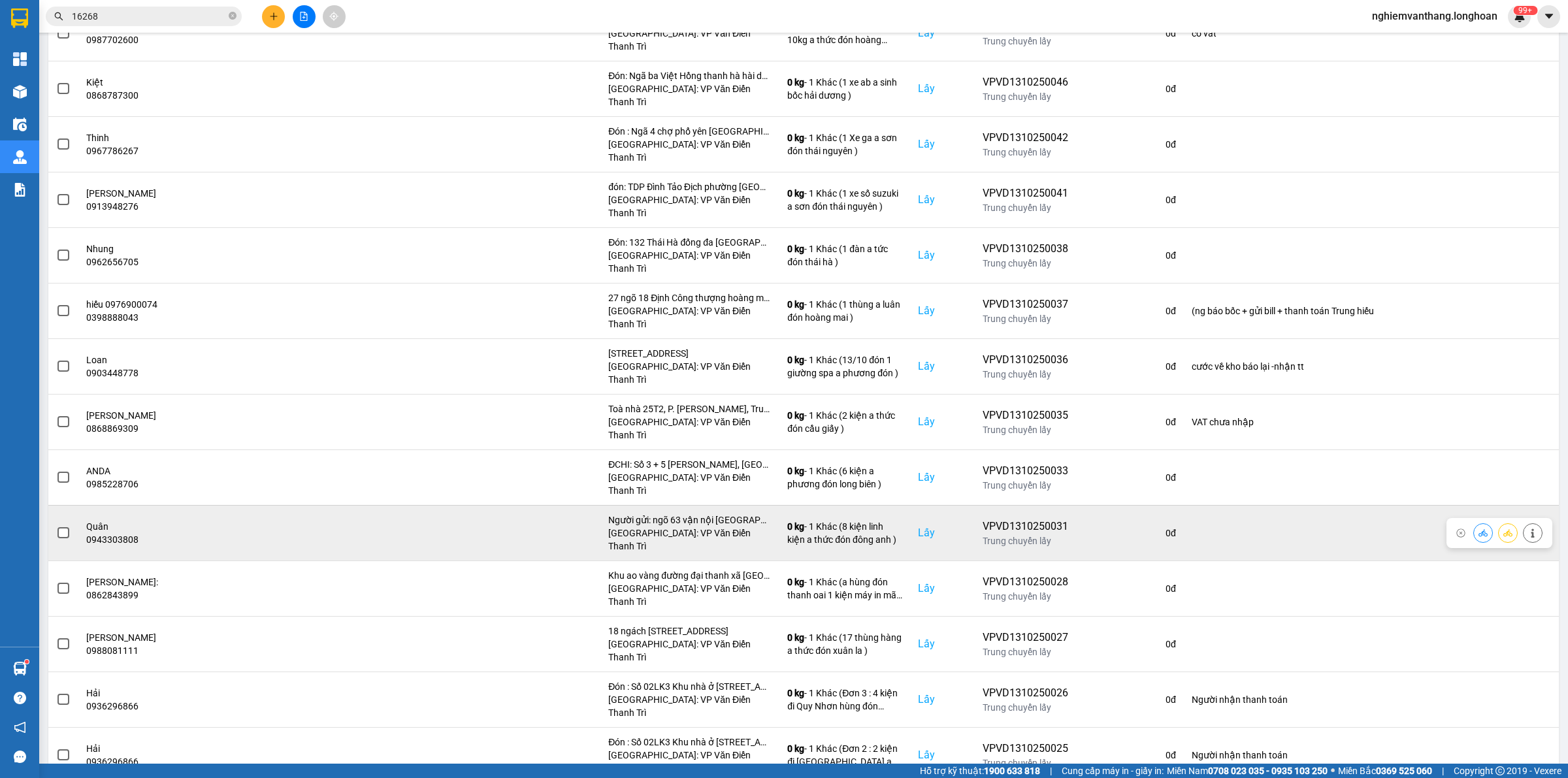
click at [69, 527] on span at bounding box center [63, 533] width 12 height 12
click at [56, 526] on input "checkbox" at bounding box center [56, 526] width 0 height 0
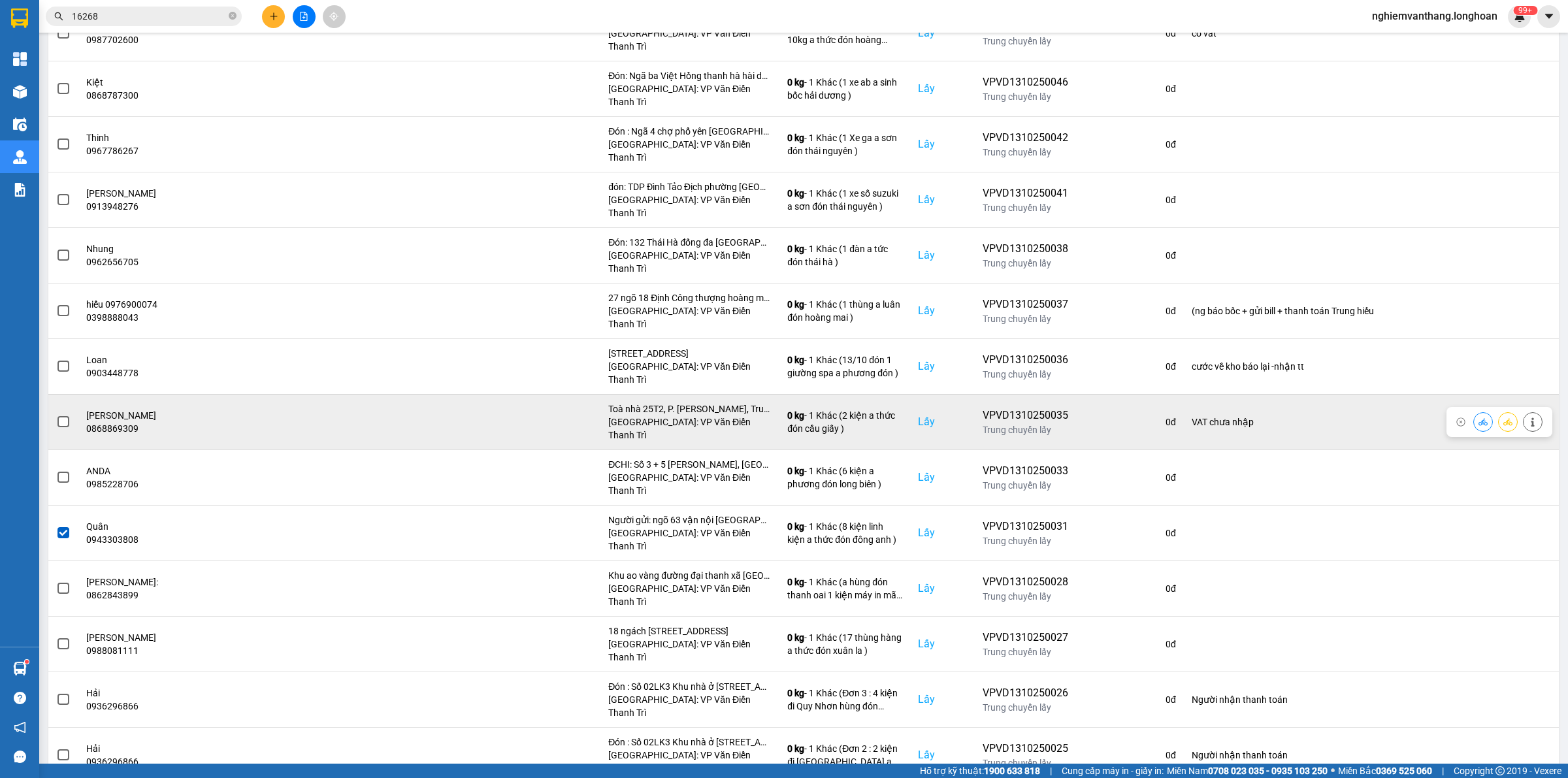
click at [69, 416] on span at bounding box center [63, 422] width 12 height 12
click at [56, 415] on input "checkbox" at bounding box center [56, 415] width 0 height 0
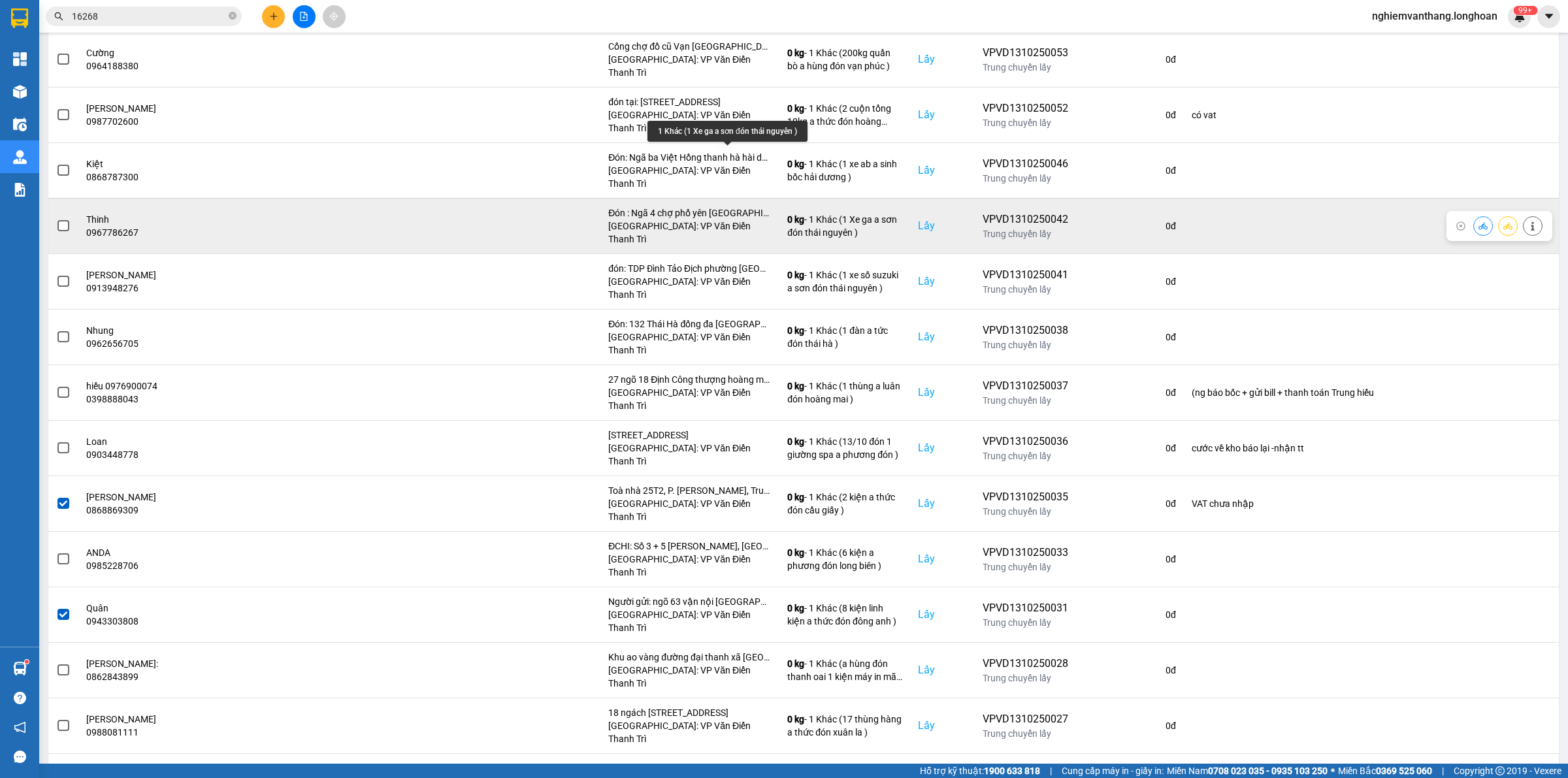
scroll to position [263, 0]
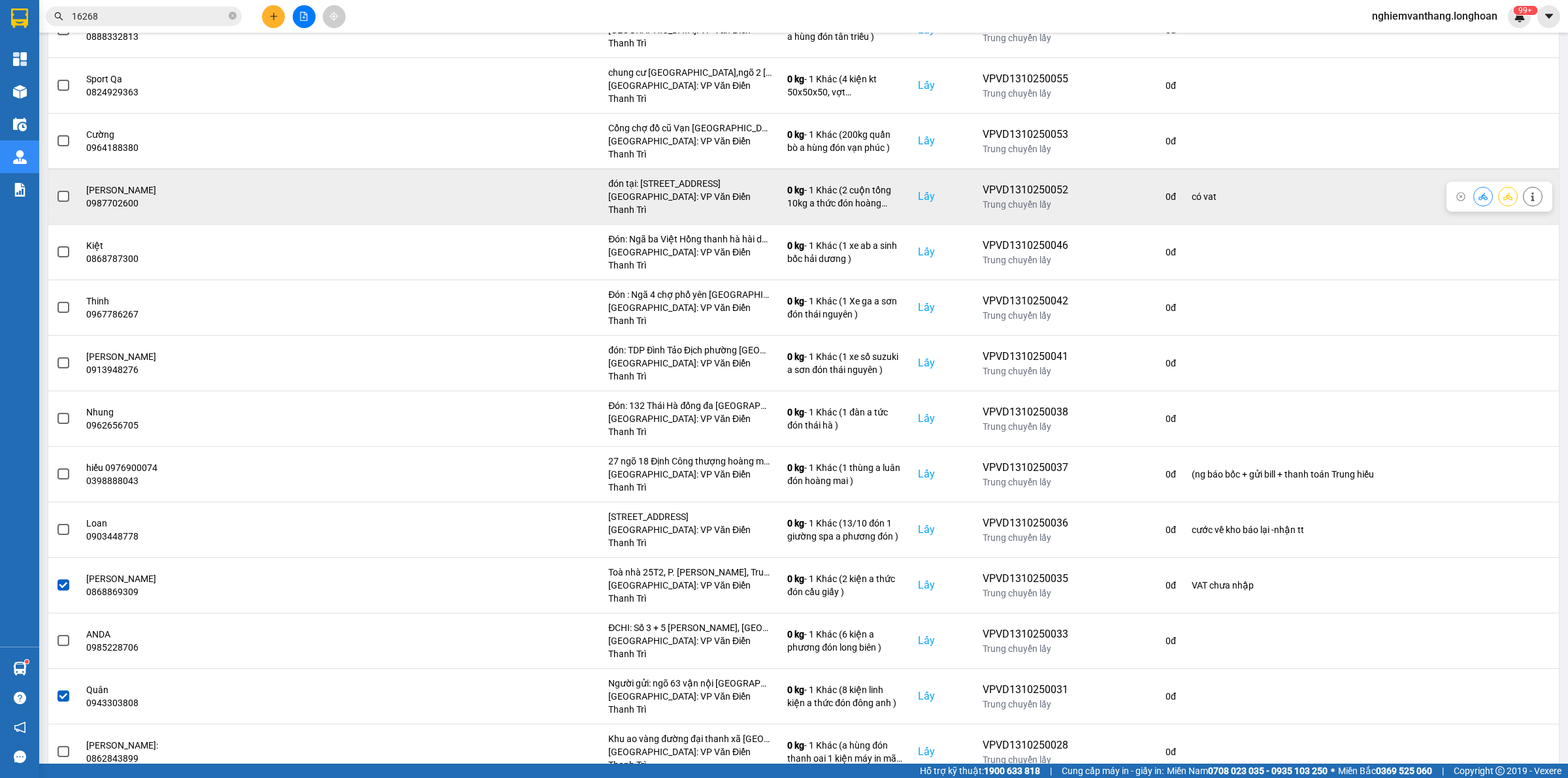
click at [60, 191] on span at bounding box center [63, 197] width 12 height 12
click at [56, 189] on input "checkbox" at bounding box center [56, 189] width 0 height 0
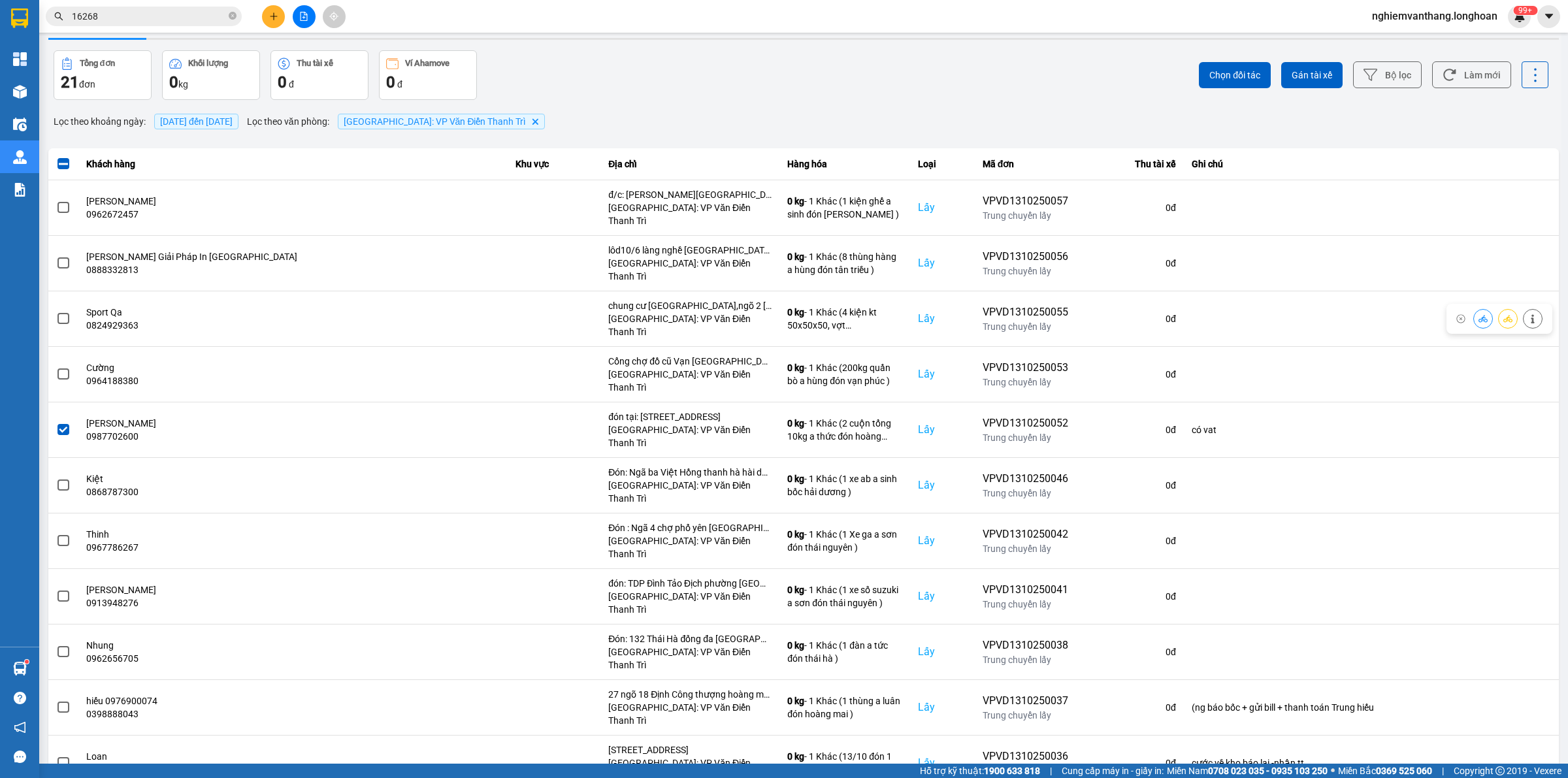
scroll to position [0, 0]
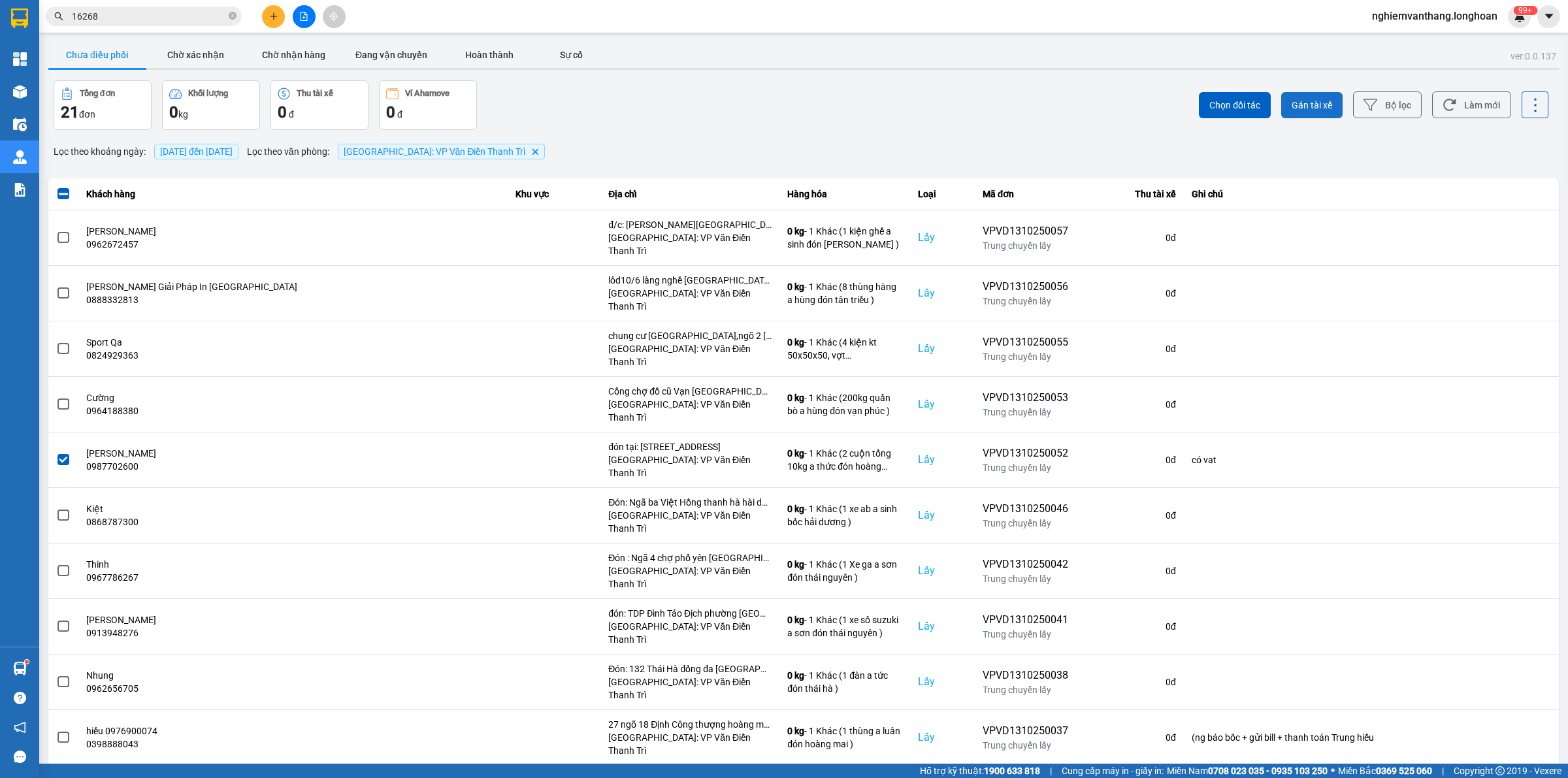
click at [1298, 105] on span "Gán tài xế" at bounding box center [1311, 105] width 40 height 13
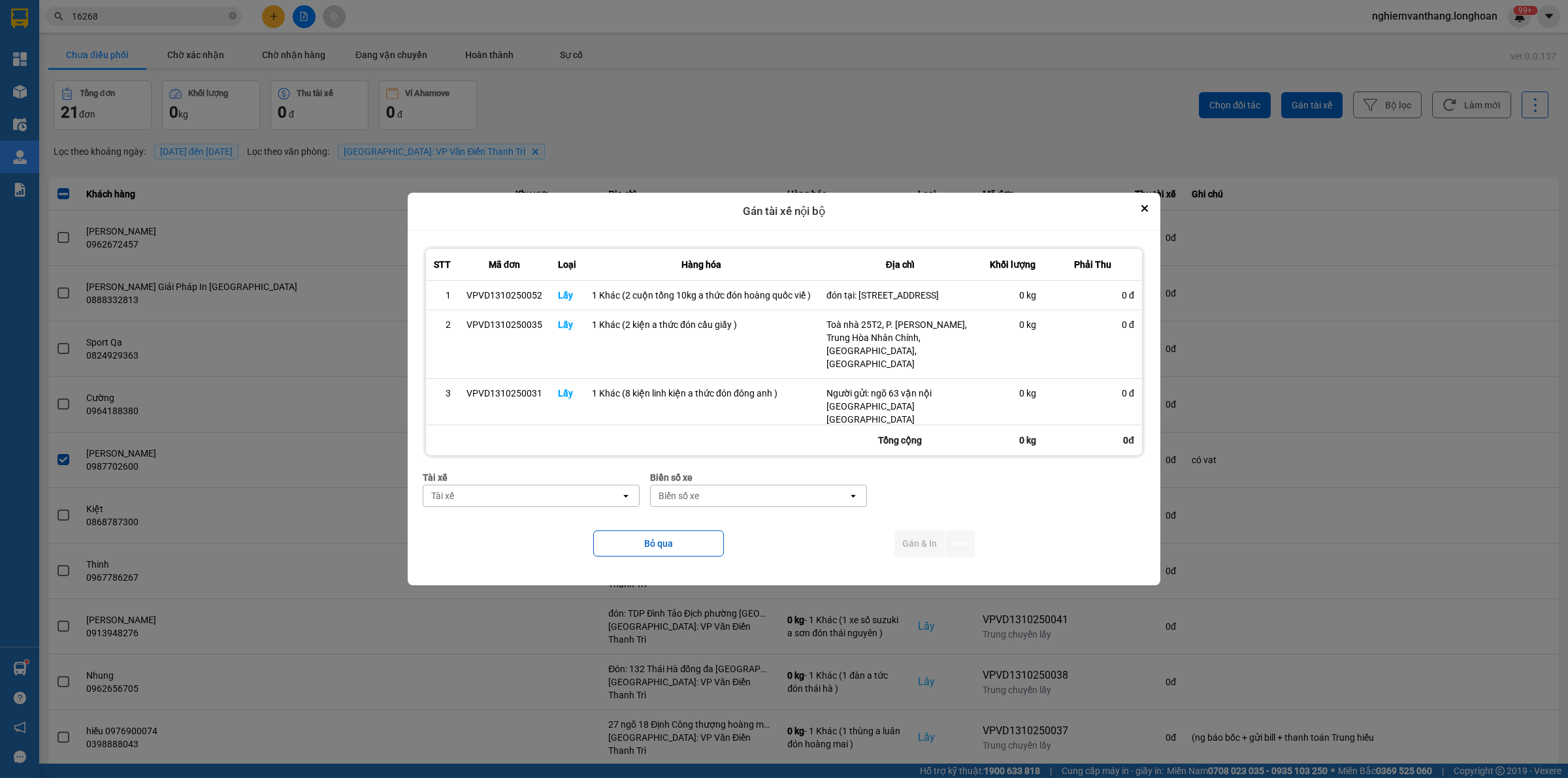
click at [461, 485] on div "Tài xế open" at bounding box center [531, 495] width 217 height 22
type input "thuc"
drag, startPoint x: 510, startPoint y: 523, endPoint x: 503, endPoint y: 510, distance: 14.8
click at [511, 523] on span "0353762489 - vũ văn thức lái xe 0356.323.247" at bounding box center [525, 524] width 196 height 13
click at [695, 491] on div "Biển số xe" at bounding box center [695, 495] width 40 height 13
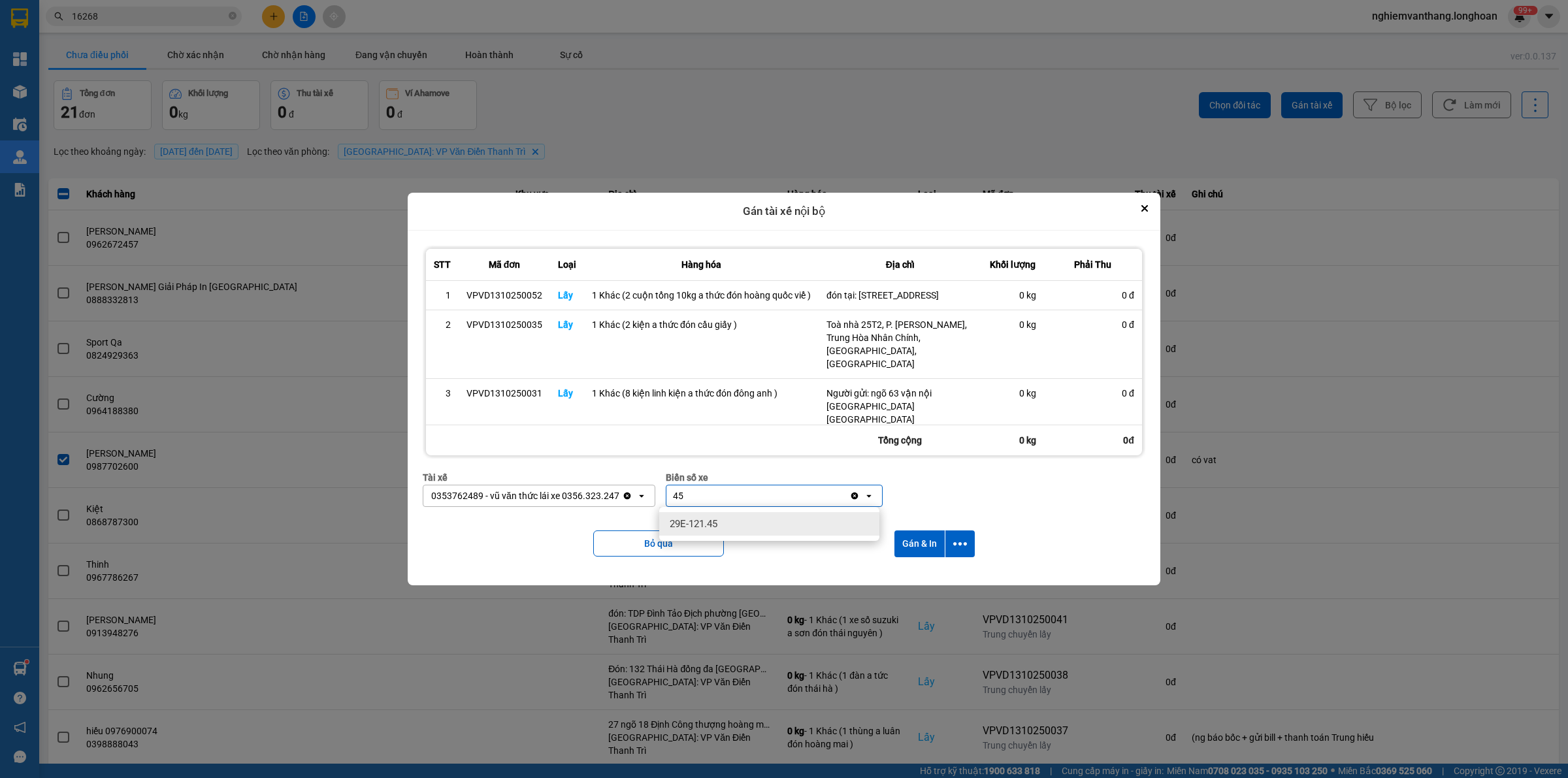
type input "45"
click at [732, 517] on div "29E-121.45" at bounding box center [769, 524] width 220 height 23
click at [963, 539] on icon "dialog" at bounding box center [959, 543] width 14 height 14
click at [912, 576] on span "Chỉ gán tài" at bounding box center [909, 580] width 43 height 13
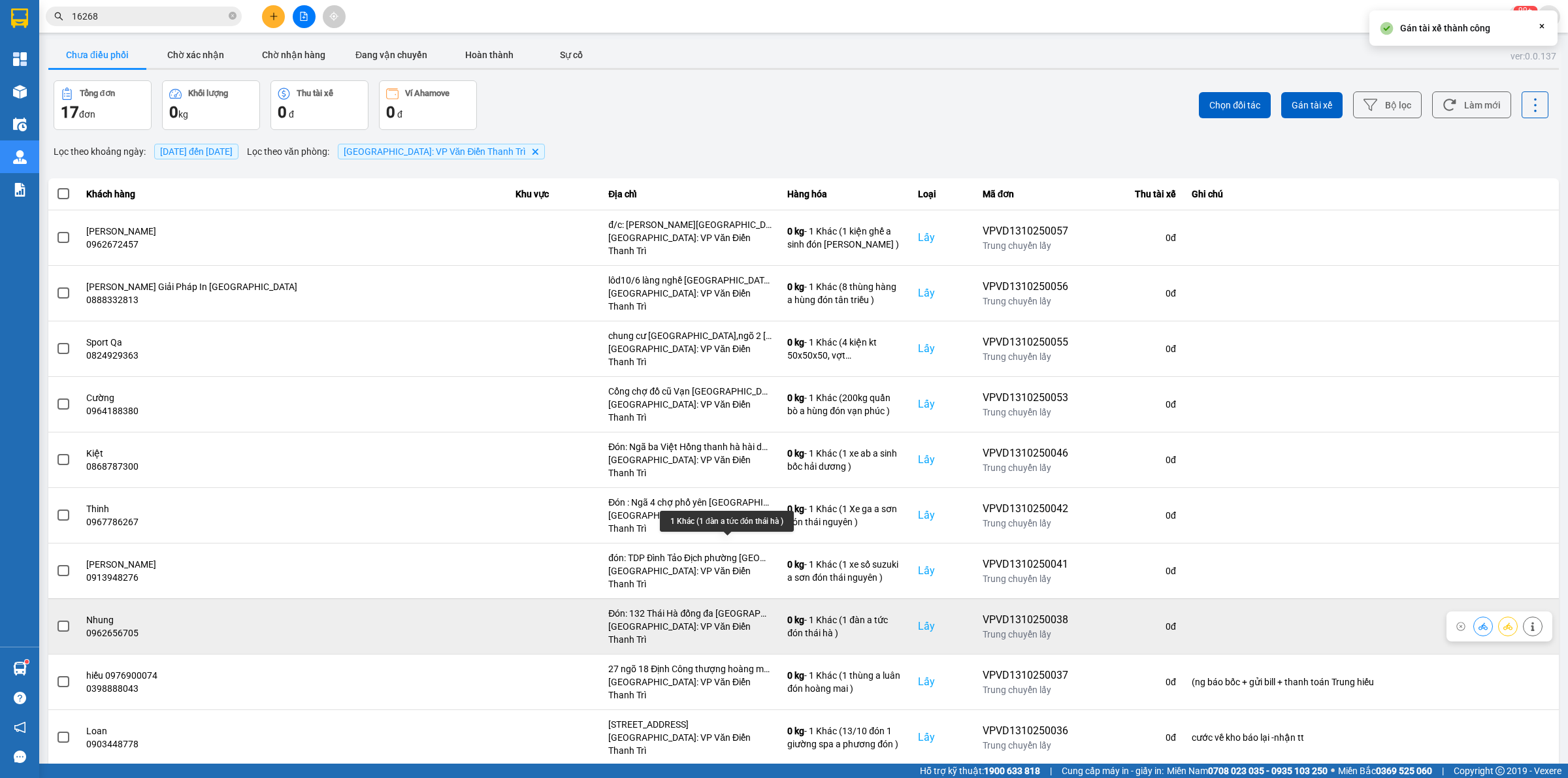
scroll to position [245, 0]
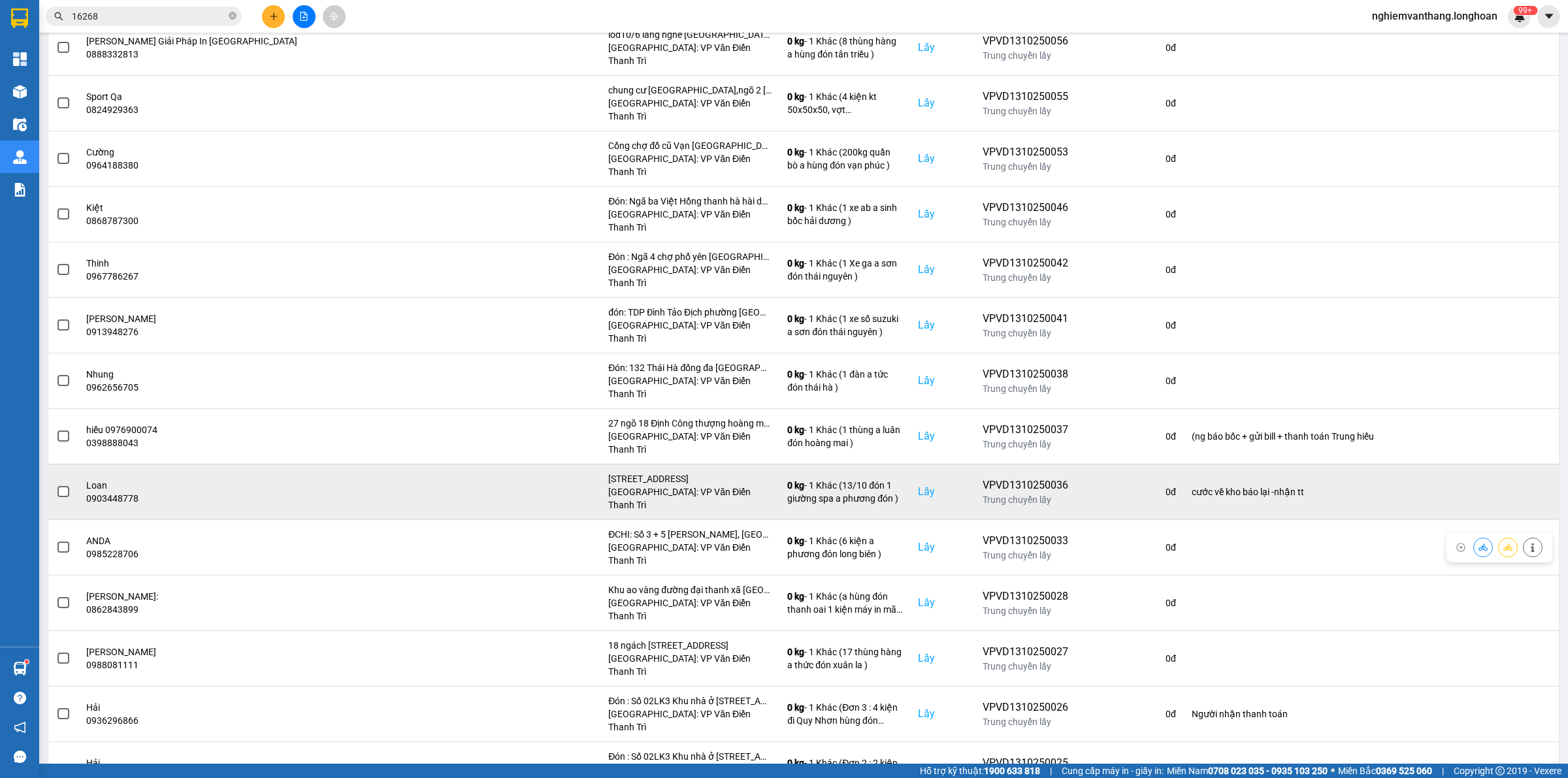
scroll to position [0, 0]
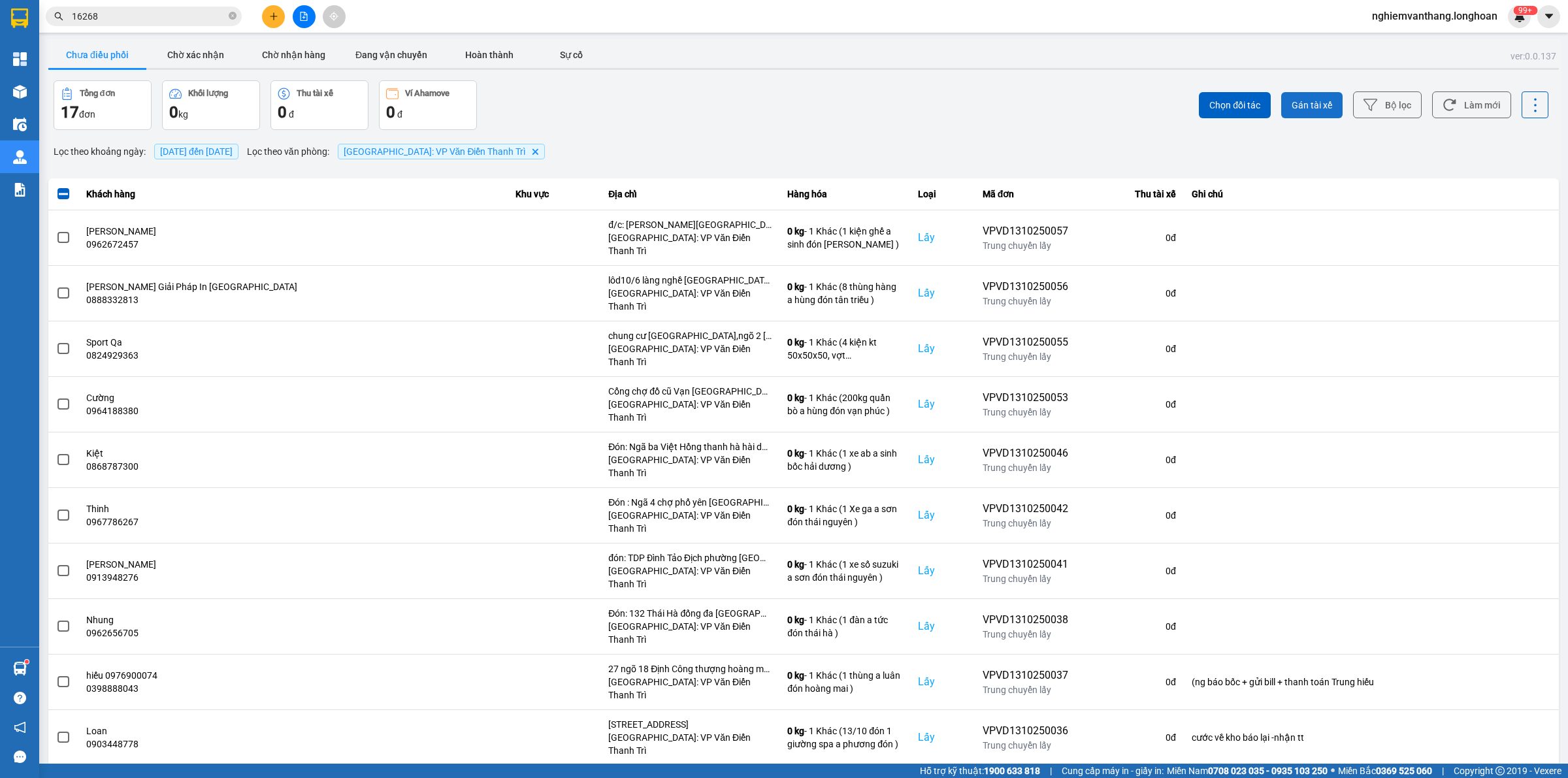
click at [1291, 108] on span "Gán tài xế" at bounding box center [1311, 105] width 40 height 13
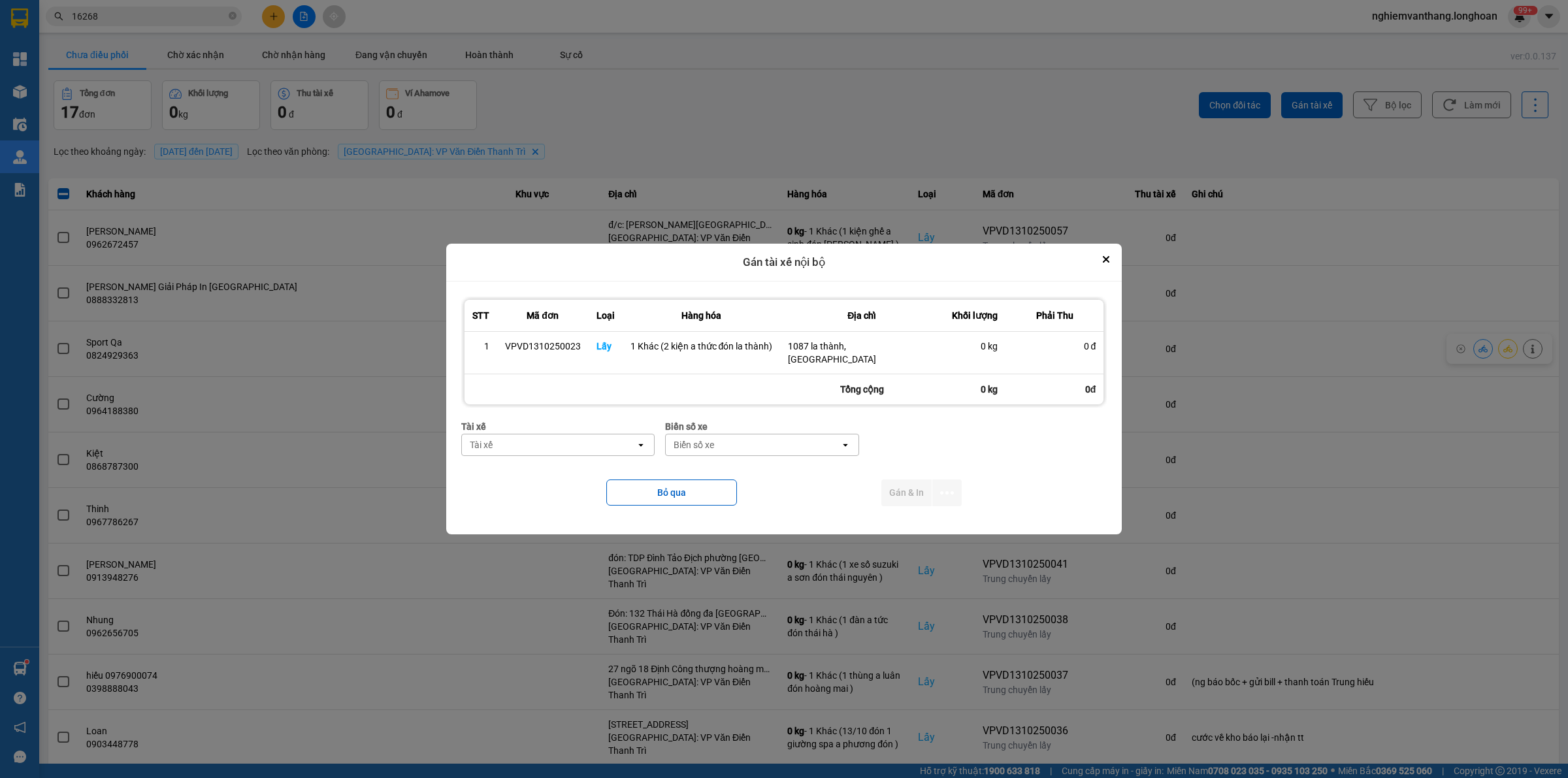
click at [504, 441] on div "Tài xế" at bounding box center [548, 445] width 174 height 21
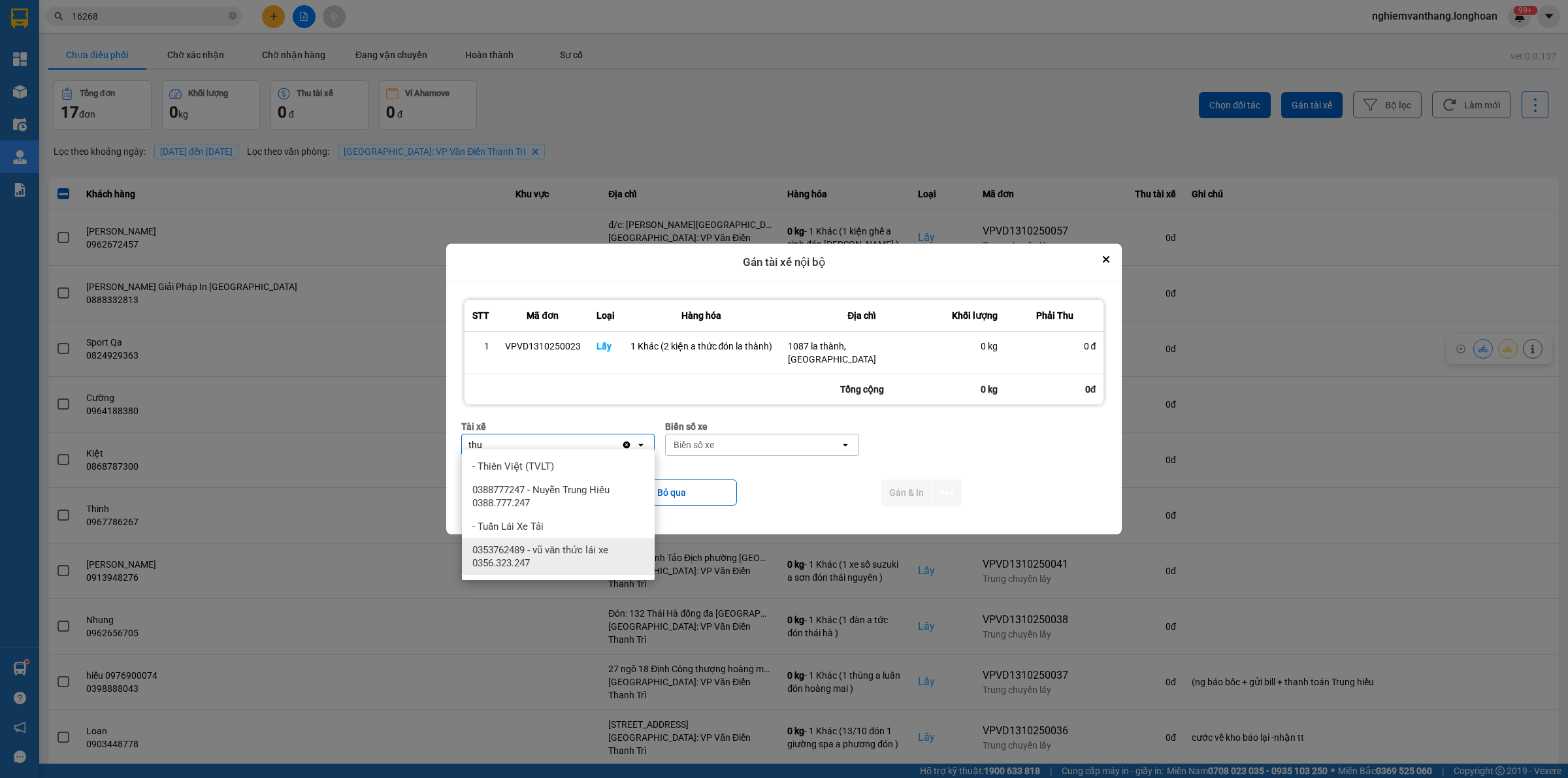
type input "thu"
click at [533, 549] on span "0353762489 - vũ văn thức lái xe 0356.323.247" at bounding box center [560, 556] width 177 height 26
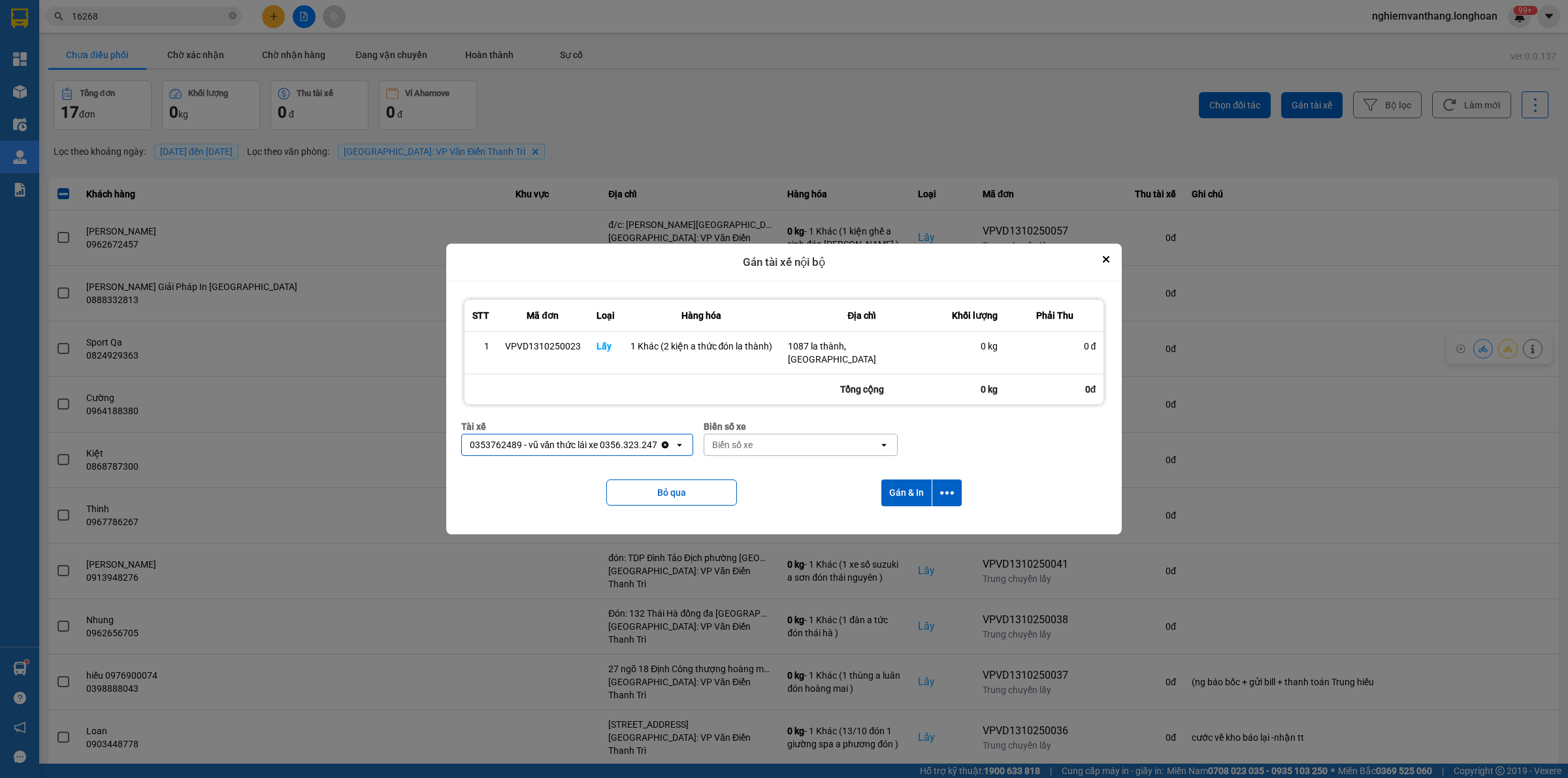
click at [736, 438] on div "Biển số xe" at bounding box center [733, 444] width 40 height 13
type input "45"
click at [733, 461] on span "29E-121.45" at bounding box center [738, 466] width 48 height 13
click at [949, 486] on icon "dialog" at bounding box center [946, 492] width 14 height 14
click at [898, 523] on span "Chỉ gán tài" at bounding box center [894, 522] width 43 height 13
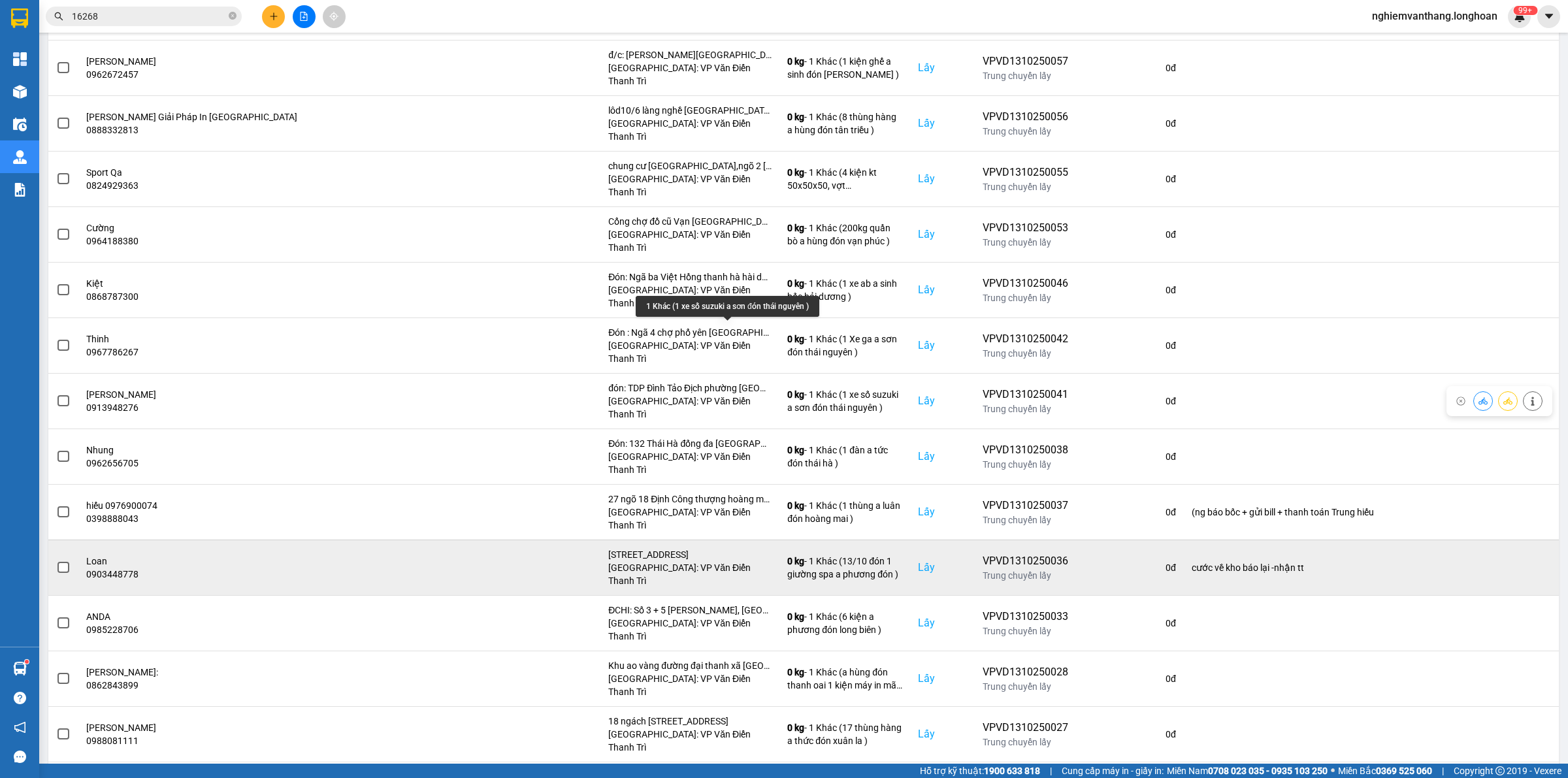
scroll to position [201, 0]
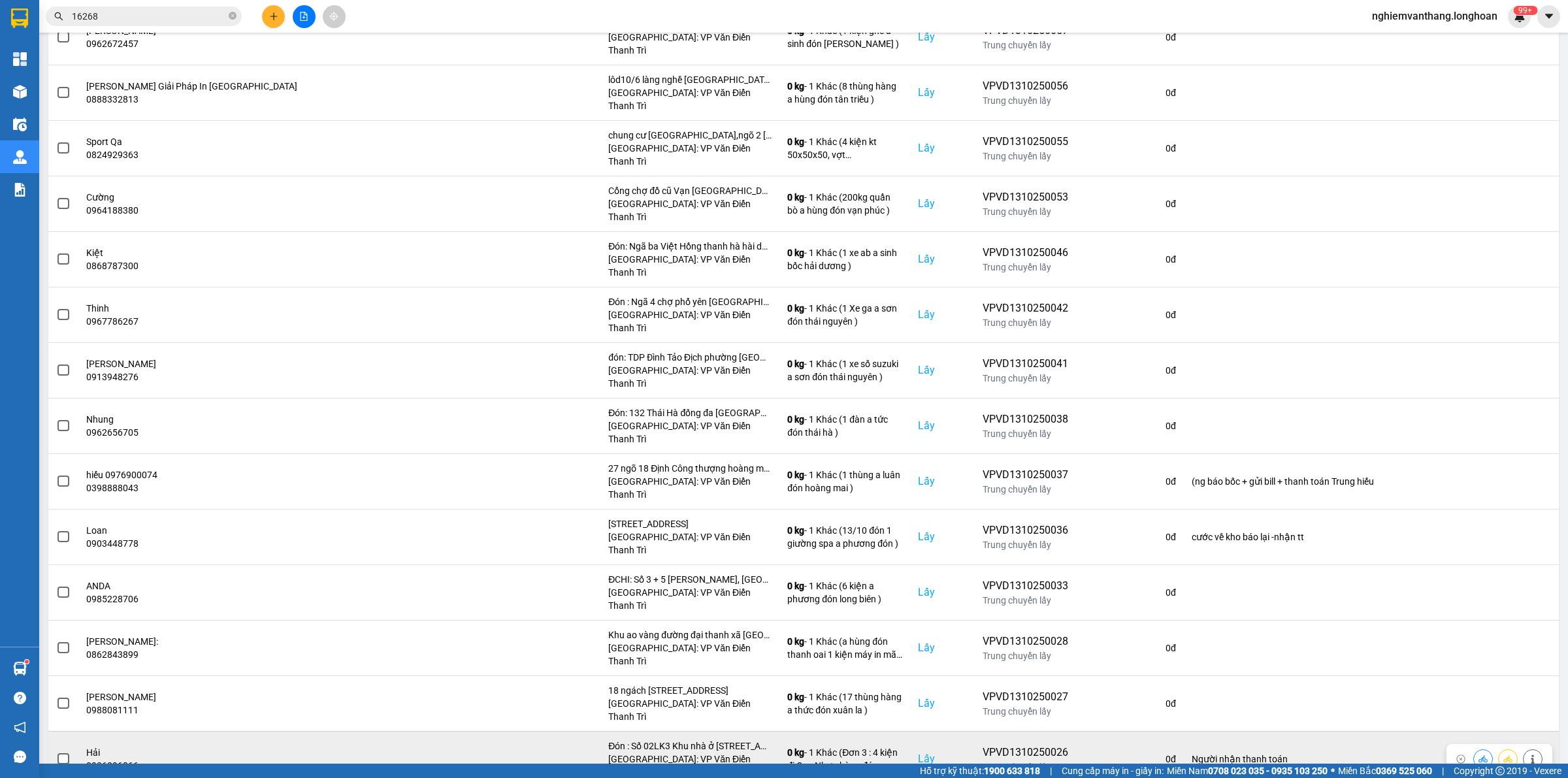
click at [66, 753] on span at bounding box center [63, 759] width 12 height 12
click at [56, 752] on input "checkbox" at bounding box center [56, 752] width 0 height 0
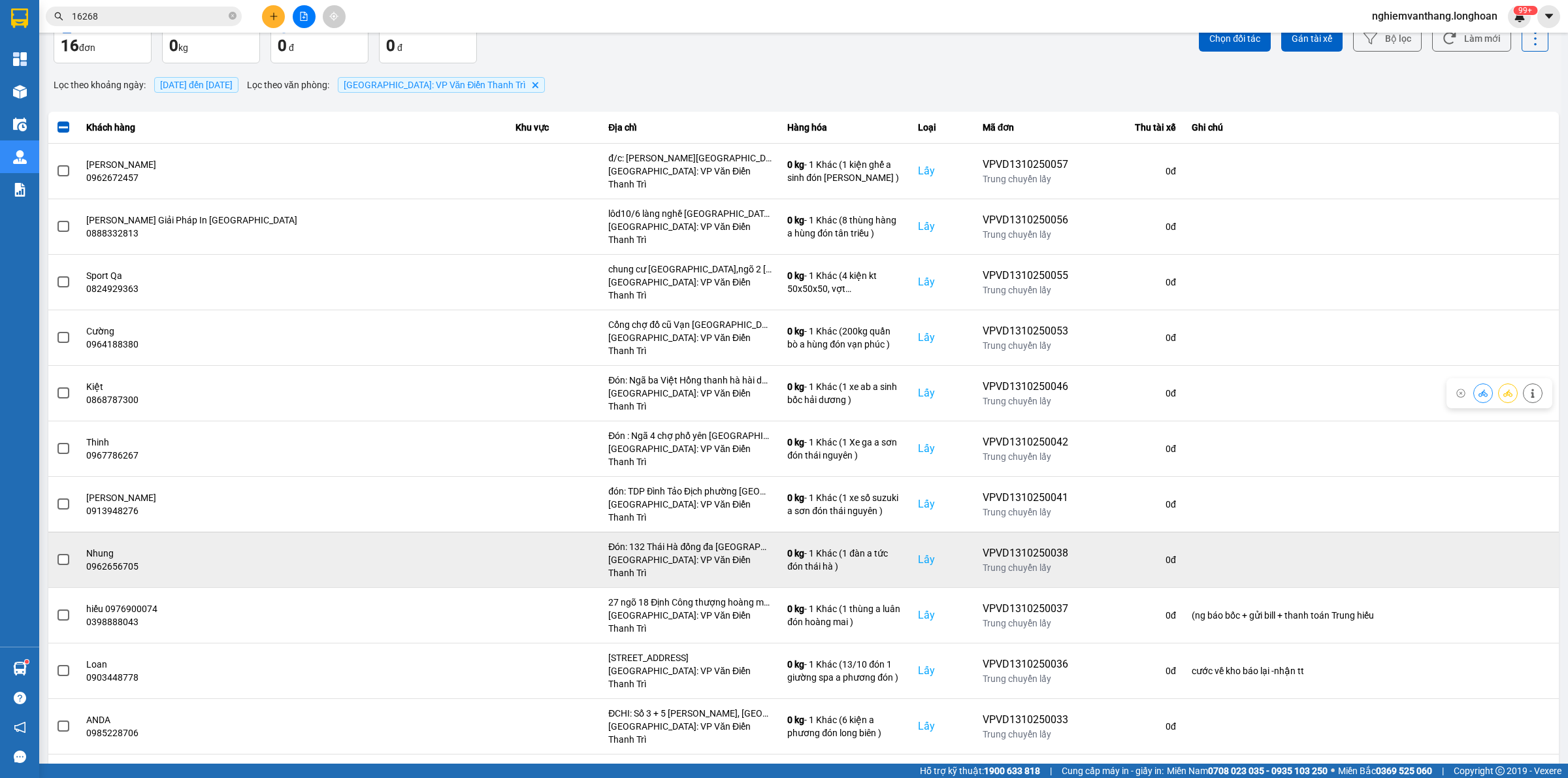
scroll to position [82, 0]
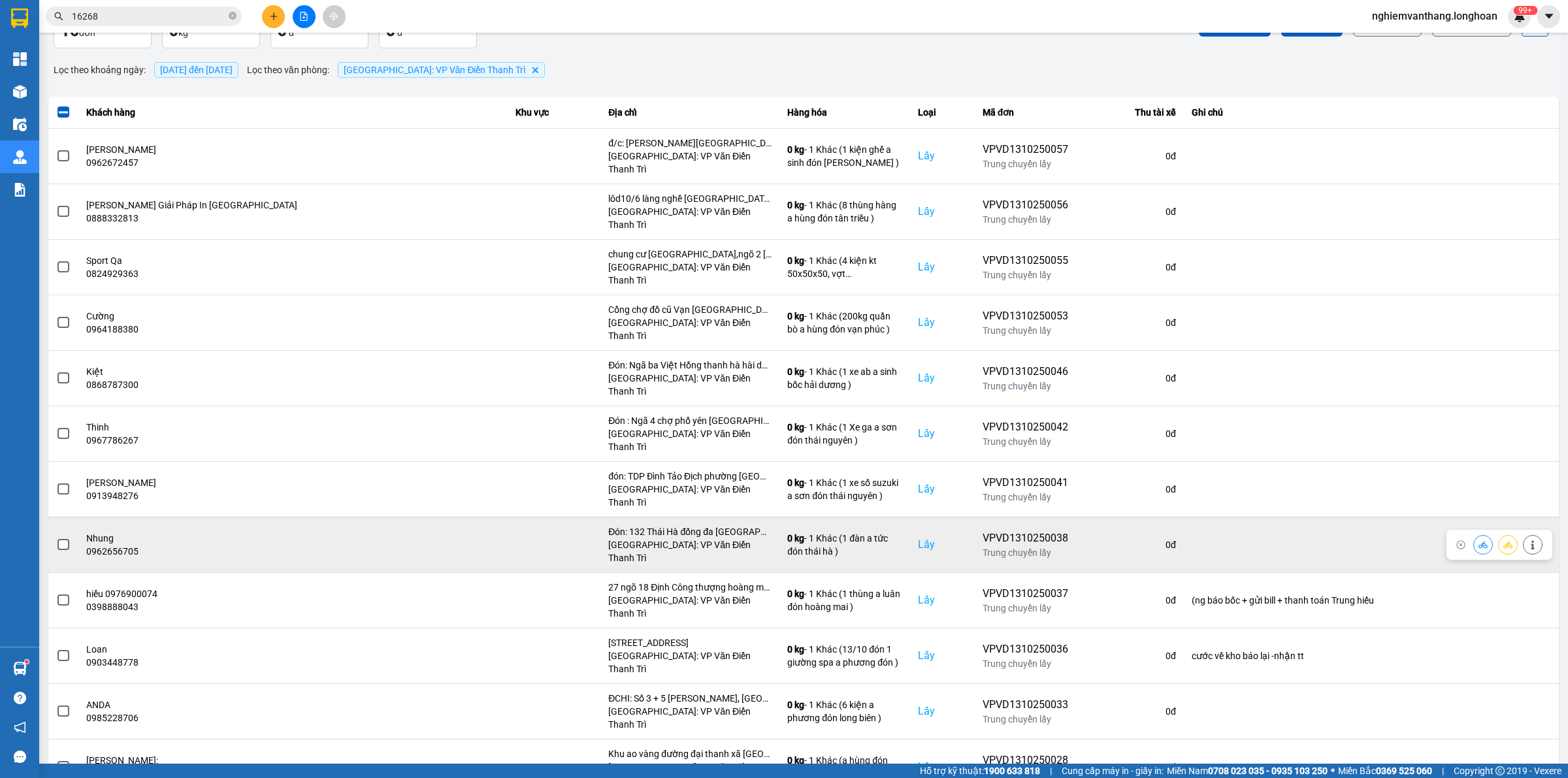
click at [59, 539] on span at bounding box center [63, 545] width 12 height 12
click at [56, 538] on input "checkbox" at bounding box center [56, 538] width 0 height 0
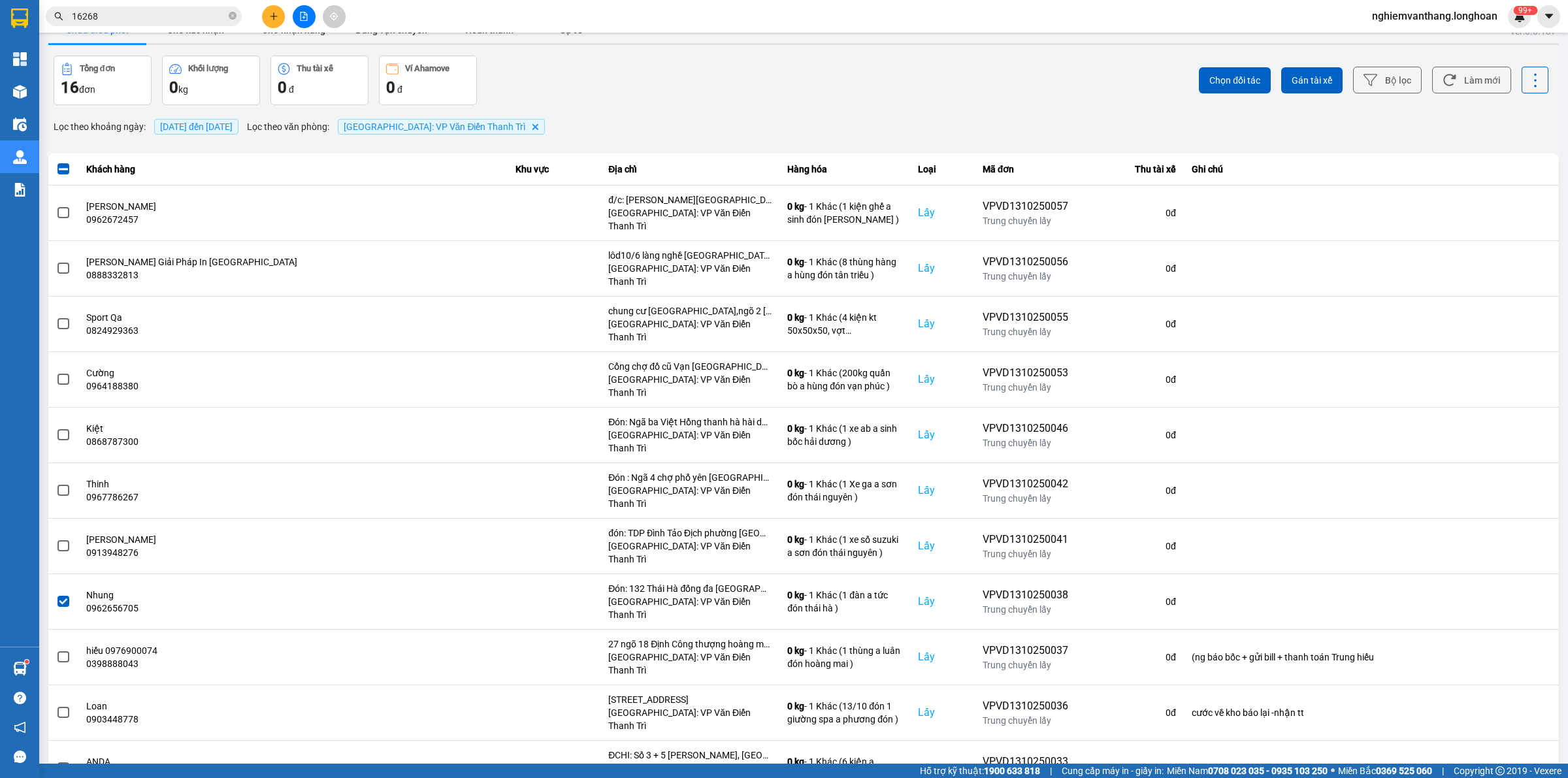
scroll to position [0, 0]
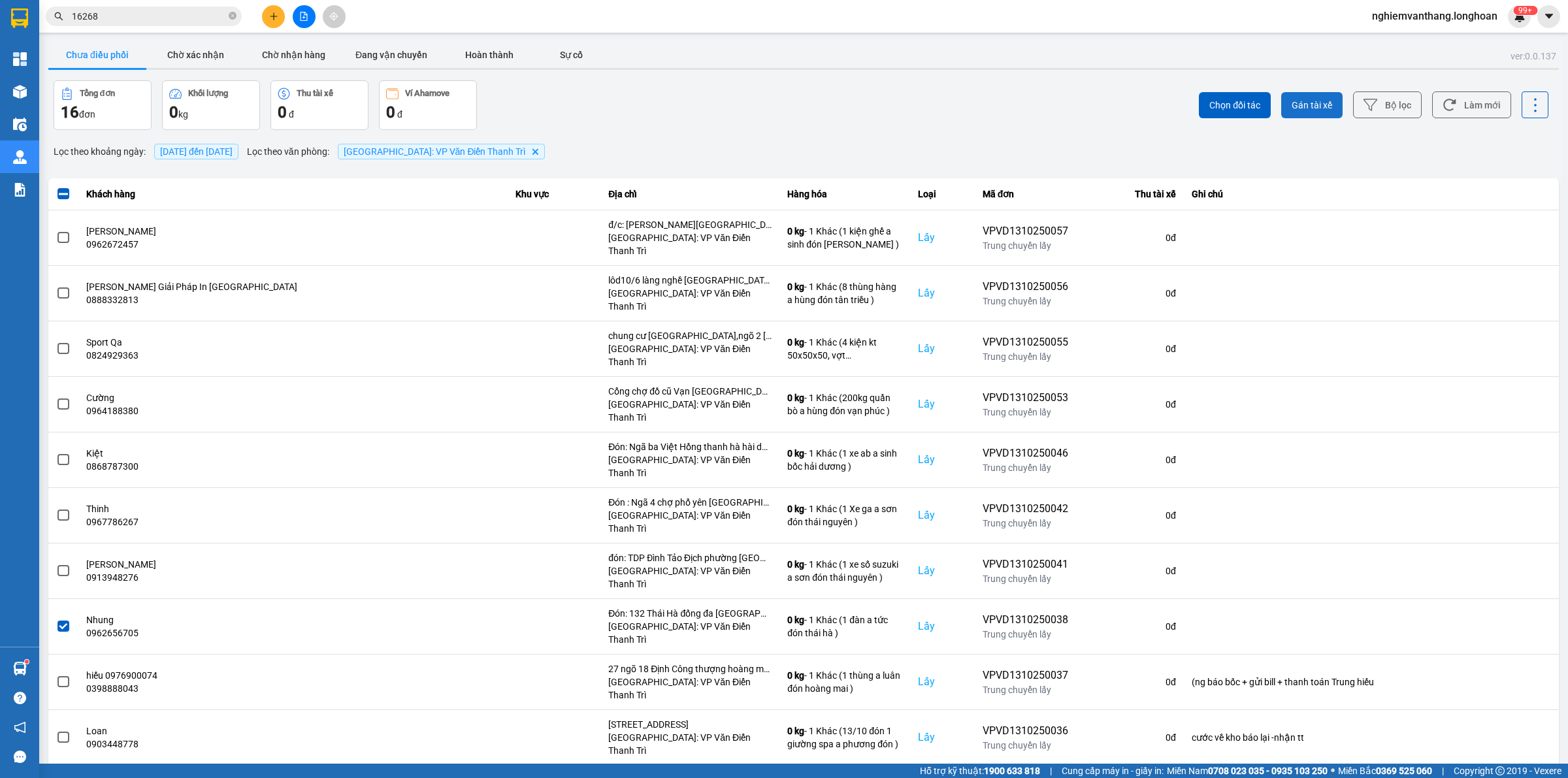
click at [1311, 99] on span "Gán tài xế" at bounding box center [1311, 105] width 40 height 13
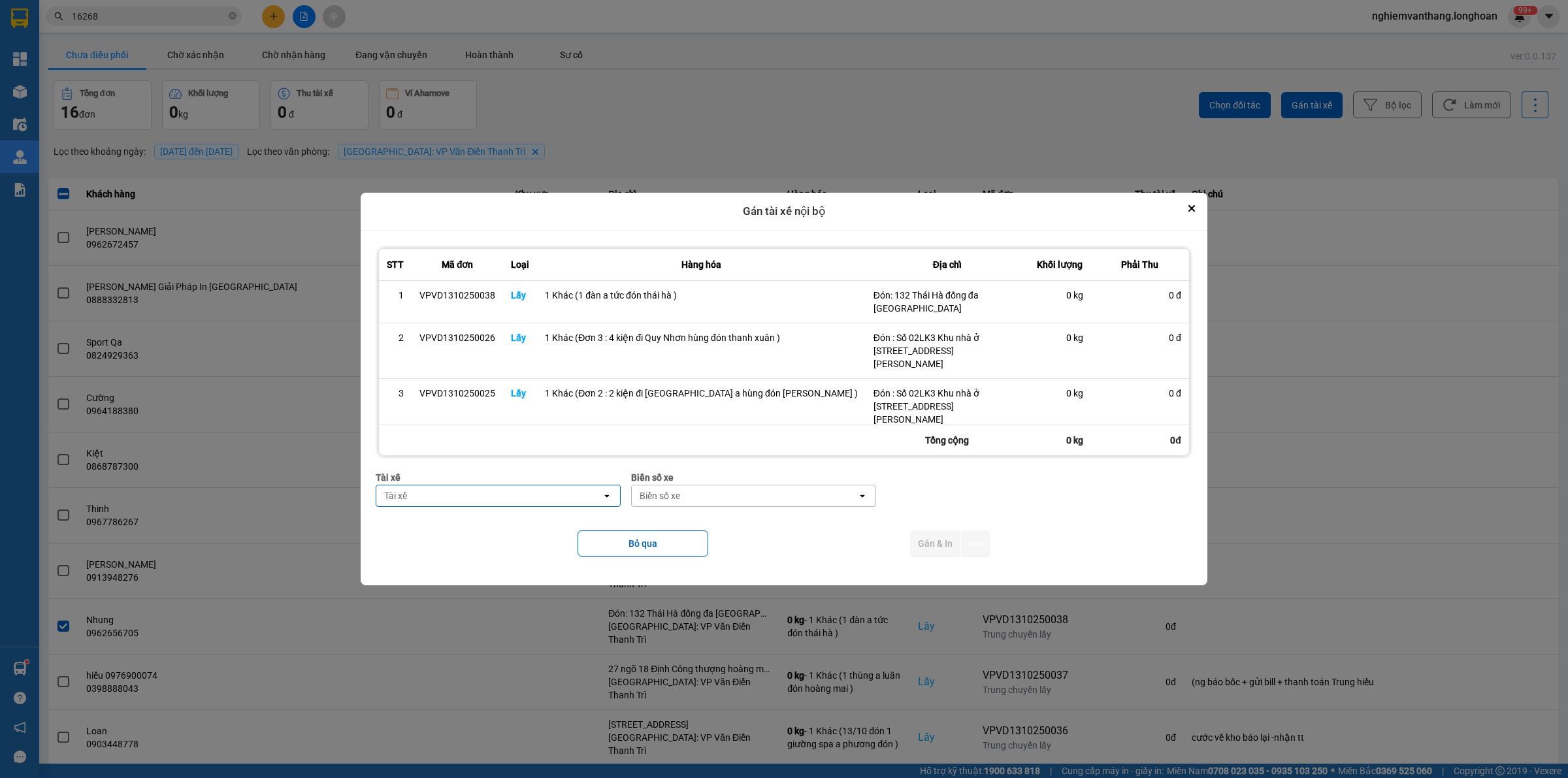
click at [493, 491] on div "Tài xế" at bounding box center [489, 496] width 225 height 21
type input "thuc"
click at [487, 523] on span "0353762489 - vũ văn thức lái xe 0356.323.247" at bounding box center [514, 524] width 196 height 13
click at [680, 490] on div "Biển số xe" at bounding box center [660, 495] width 40 height 13
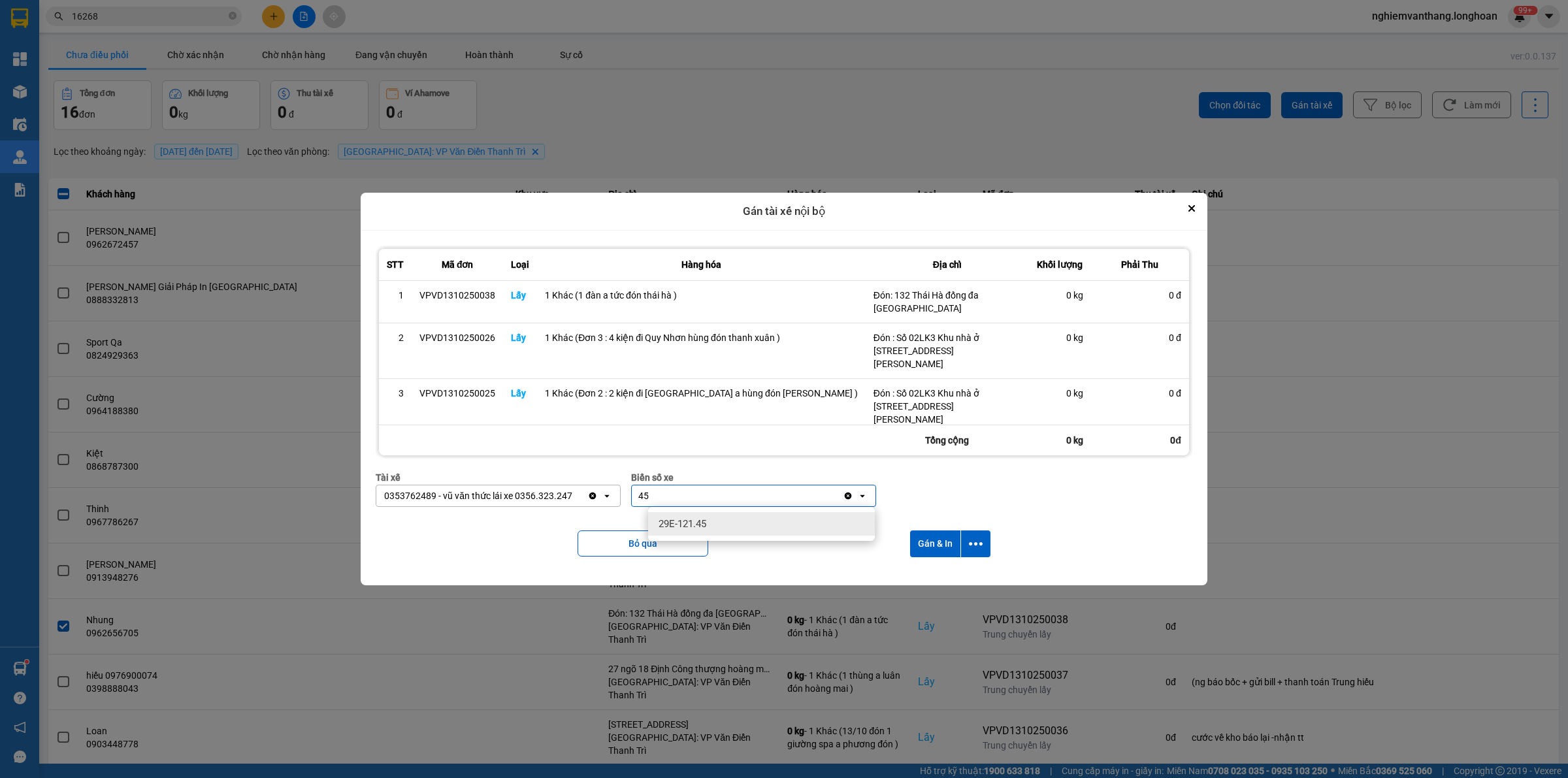
type input "45"
click at [720, 524] on div "29E-121.45" at bounding box center [761, 524] width 227 height 23
click at [969, 544] on icon "dialog" at bounding box center [975, 544] width 14 height 3
click at [921, 582] on span "Chỉ gán tài" at bounding box center [913, 580] width 43 height 13
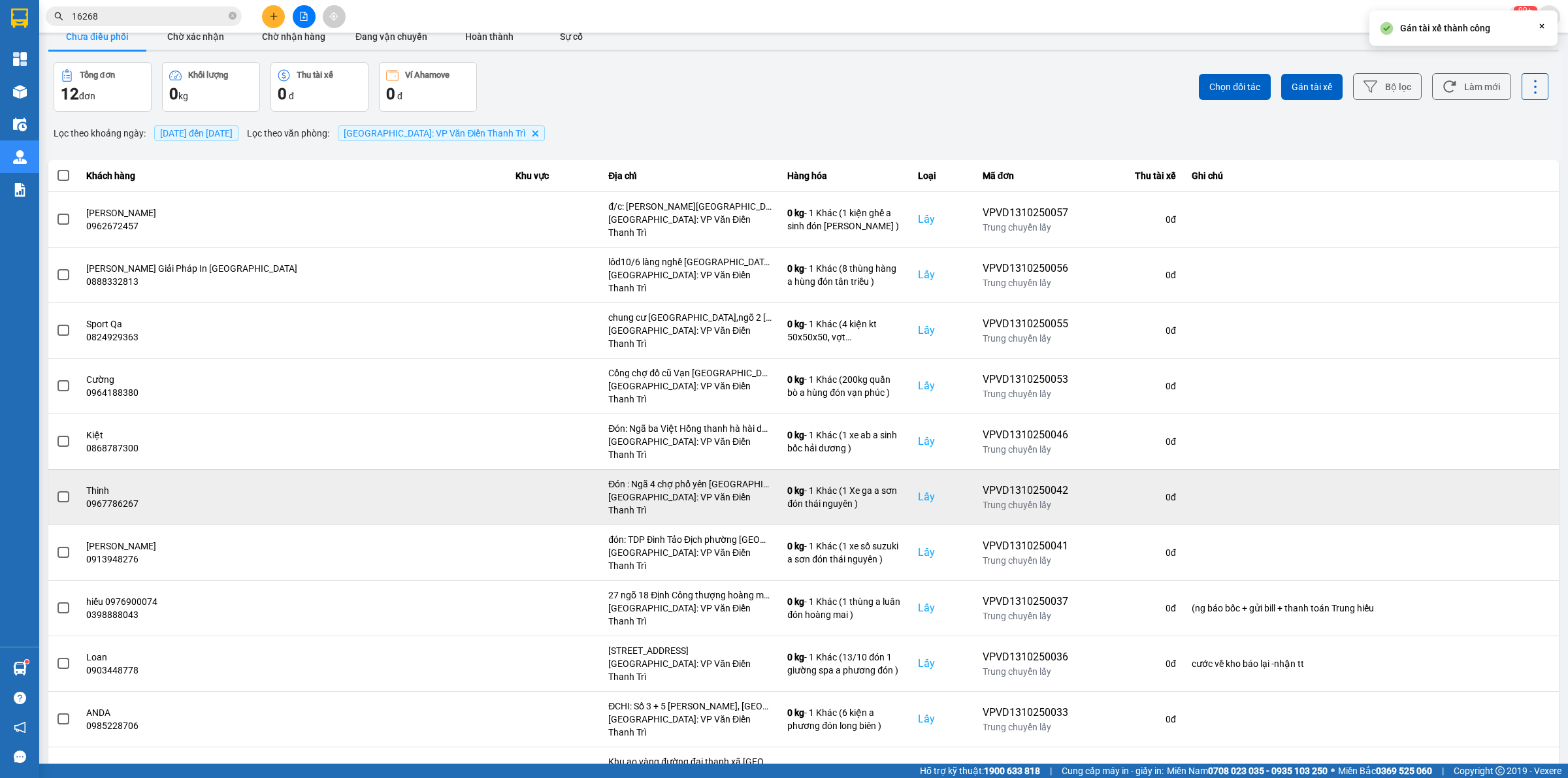
scroll to position [19, 0]
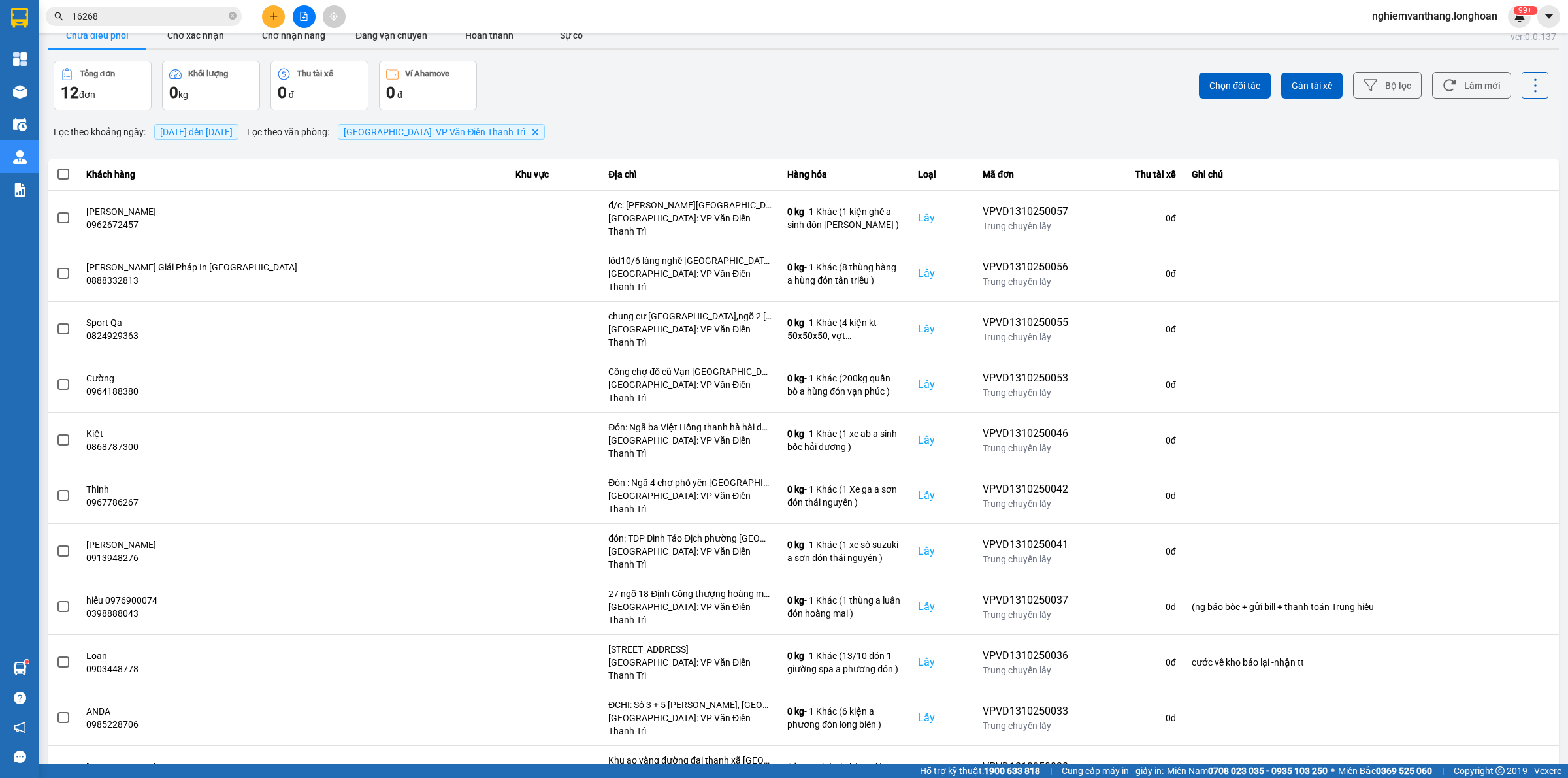
click at [1291, 82] on span "Gán tài xế" at bounding box center [1311, 86] width 40 height 13
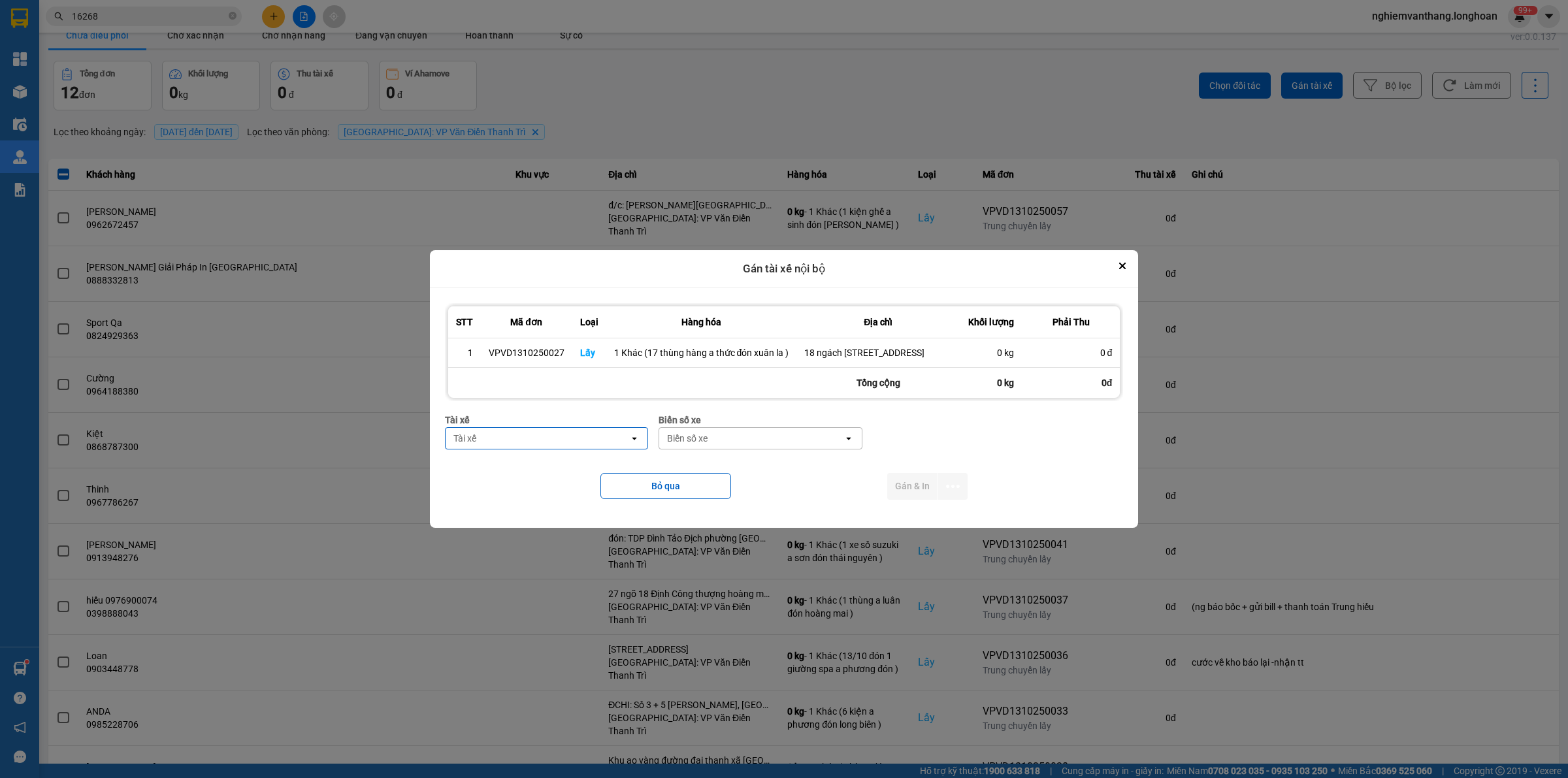
click at [517, 443] on div "Tài xế" at bounding box center [538, 439] width 185 height 21
type input "thuc"
click at [529, 485] on span "0353762489 - vũ văn thức lái xe 0356.323.247" at bounding box center [549, 479] width 187 height 26
click at [727, 444] on div "Biển số xe" at bounding box center [716, 438] width 40 height 13
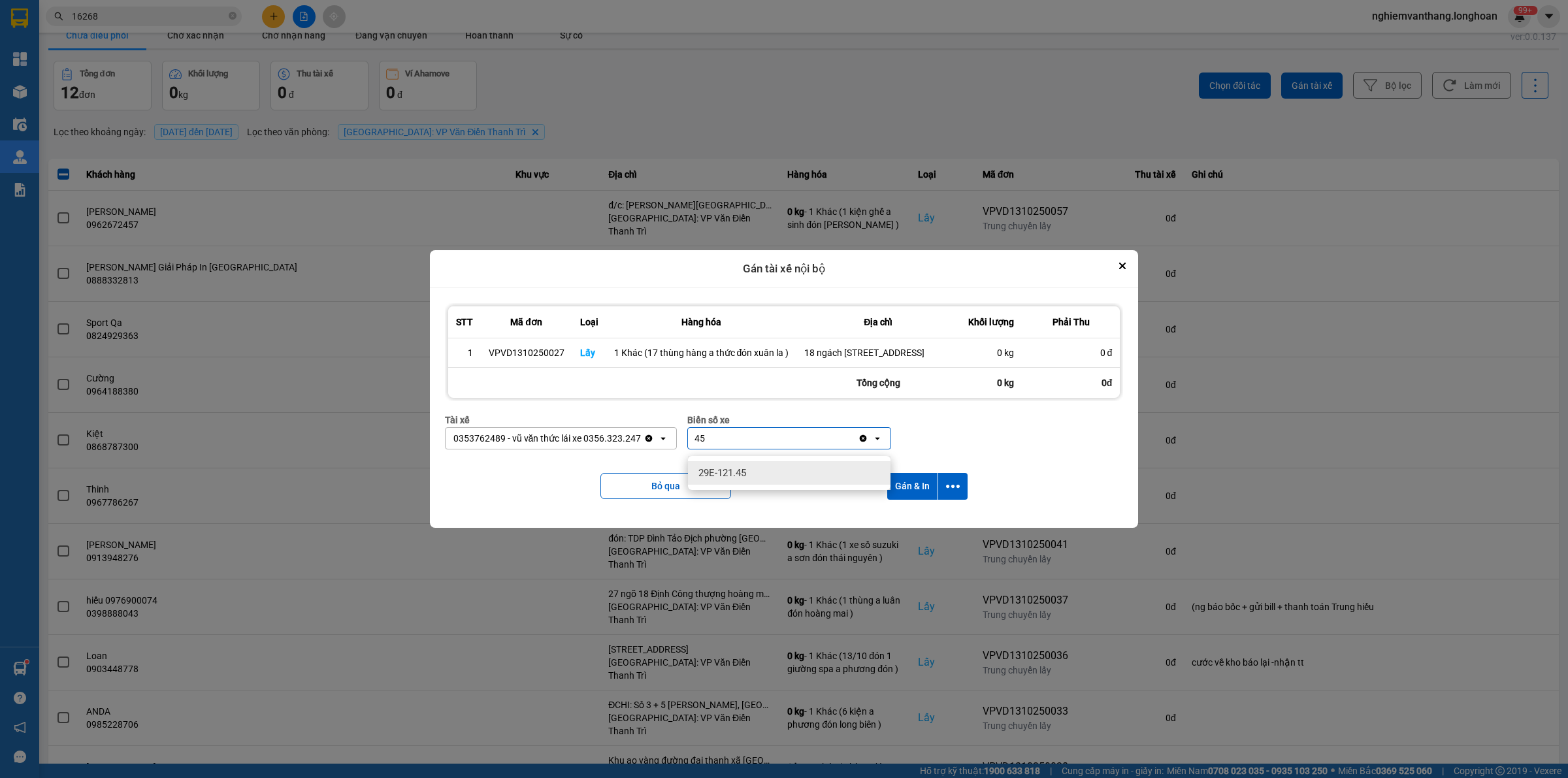
type input "45"
click at [774, 471] on div "29E-121.45" at bounding box center [789, 473] width 202 height 23
click at [952, 483] on button "dialog" at bounding box center [953, 486] width 29 height 27
click at [915, 526] on span "Chỉ gán tài" at bounding box center [899, 529] width 43 height 13
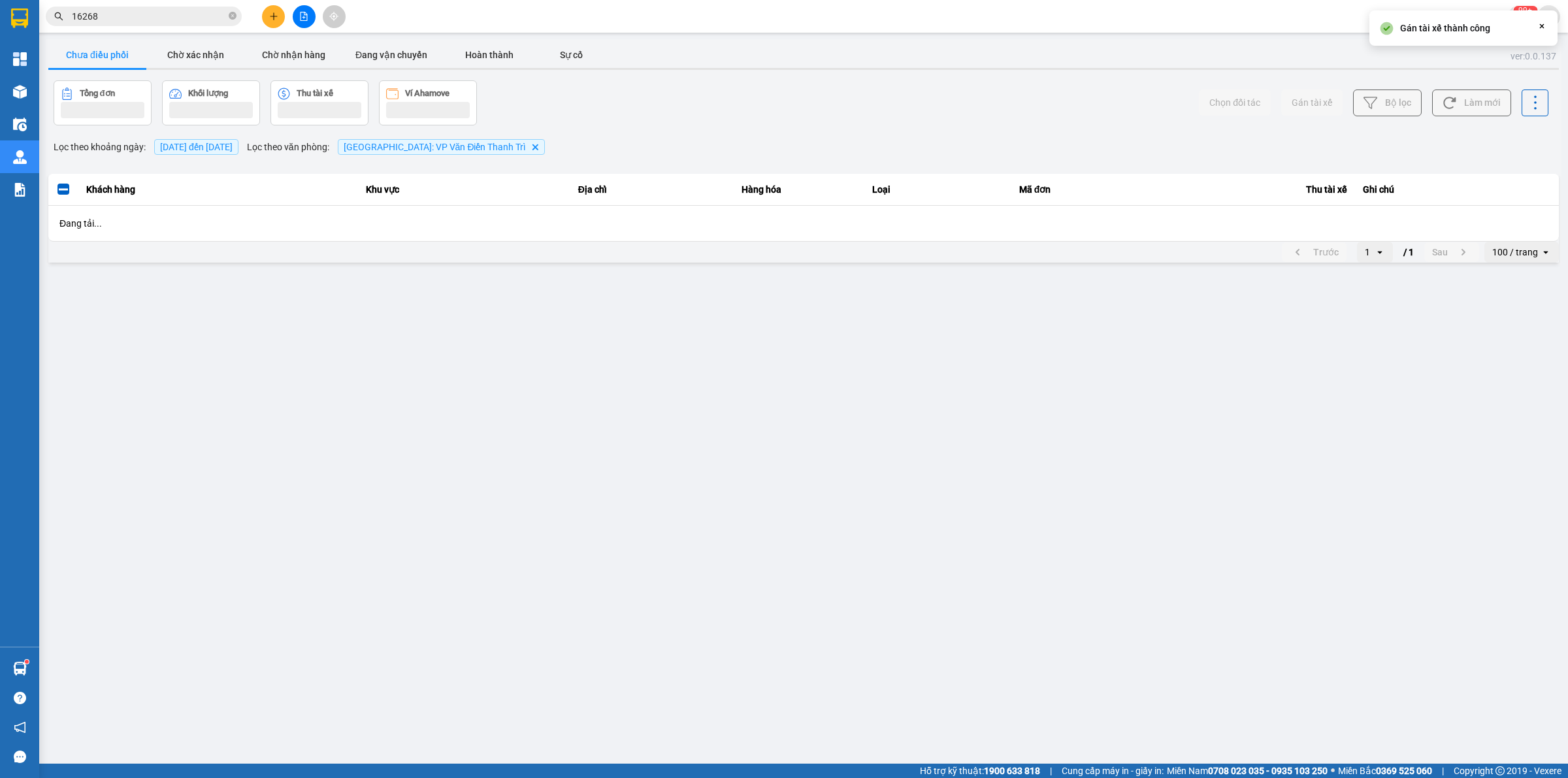
scroll to position [0, 0]
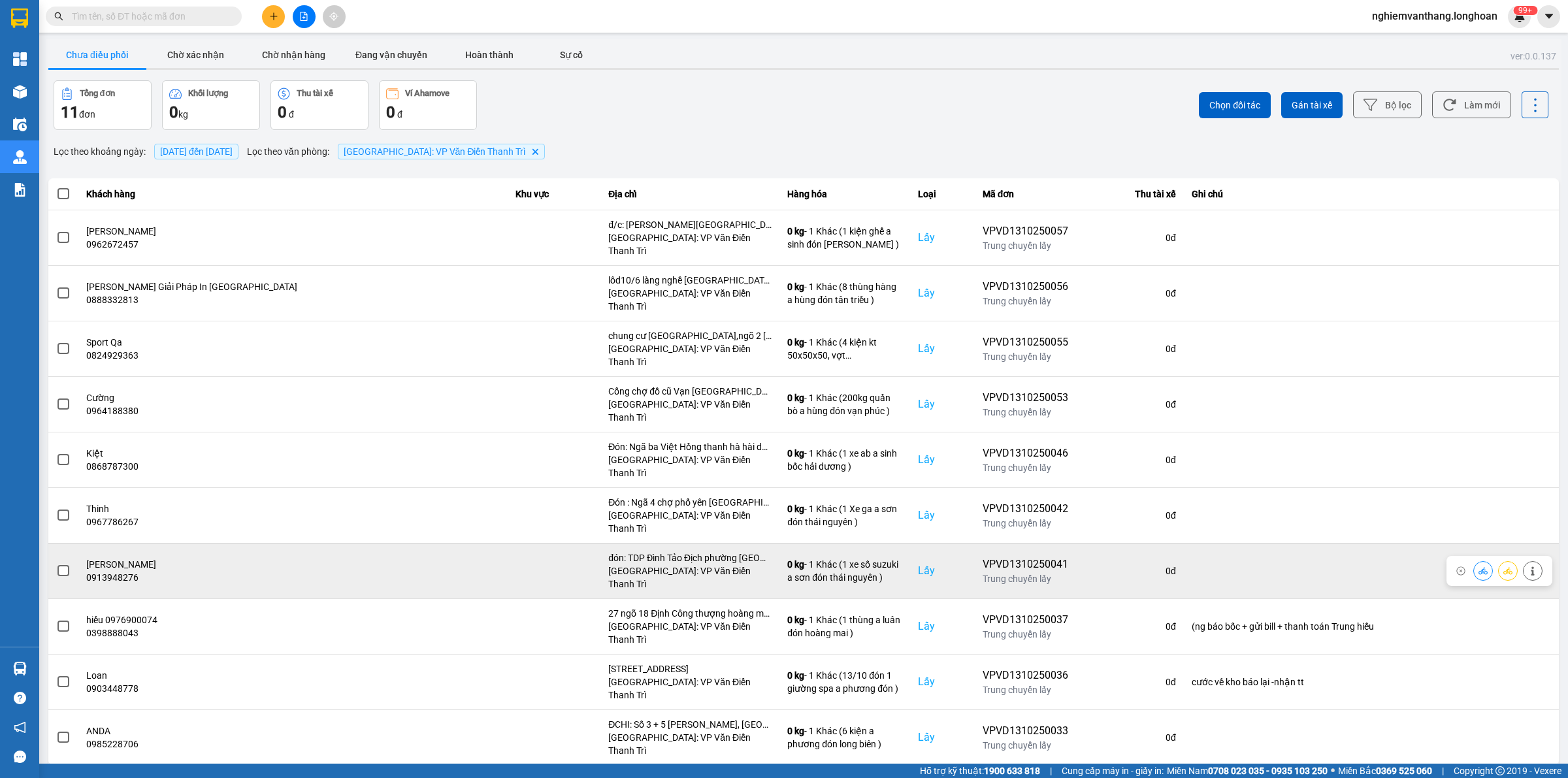
click at [67, 565] on span at bounding box center [63, 571] width 12 height 12
click at [56, 563] on input "checkbox" at bounding box center [56, 563] width 0 height 0
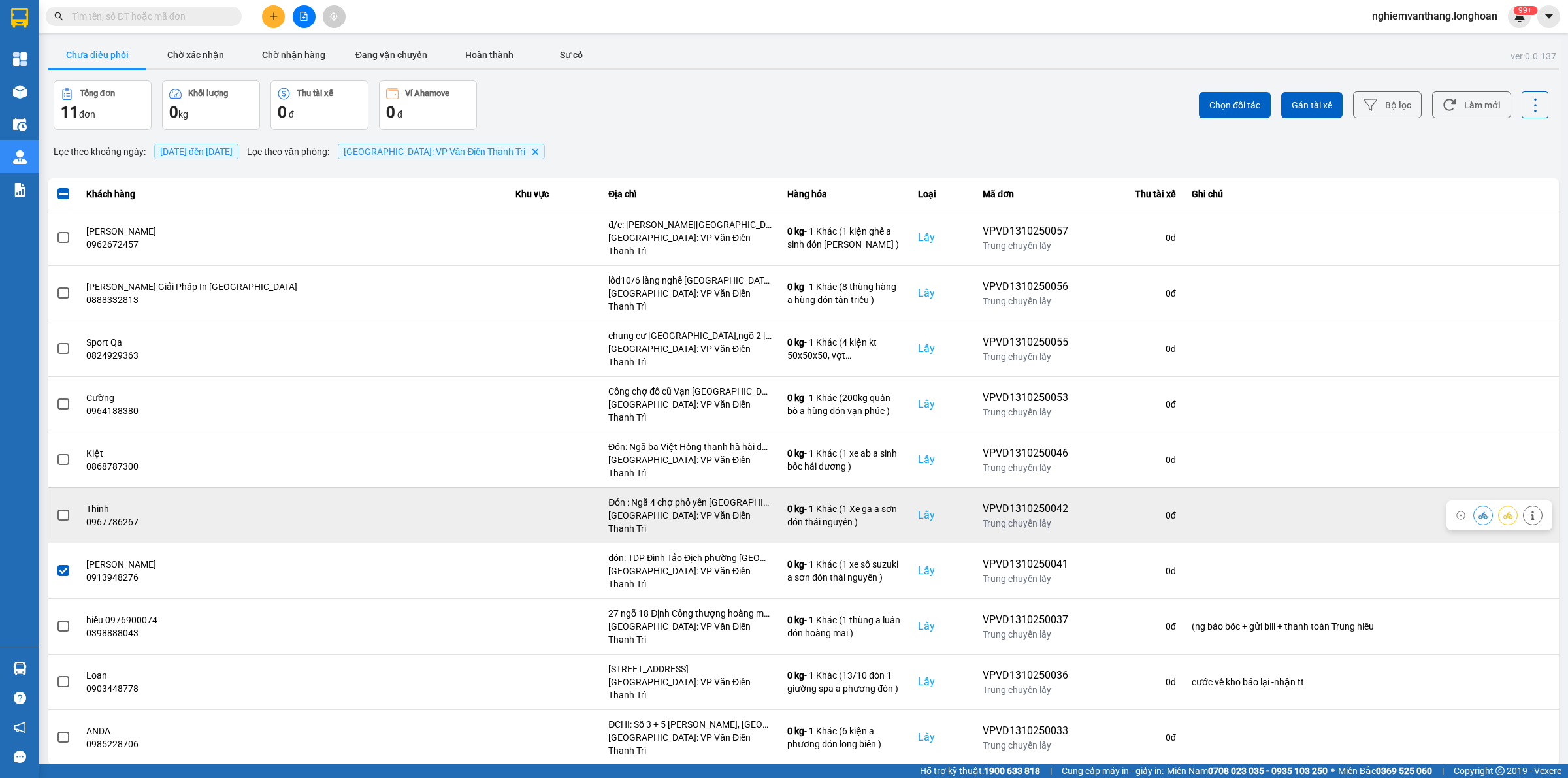
click at [62, 509] on span at bounding box center [63, 515] width 12 height 12
click at [56, 508] on input "checkbox" at bounding box center [56, 508] width 0 height 0
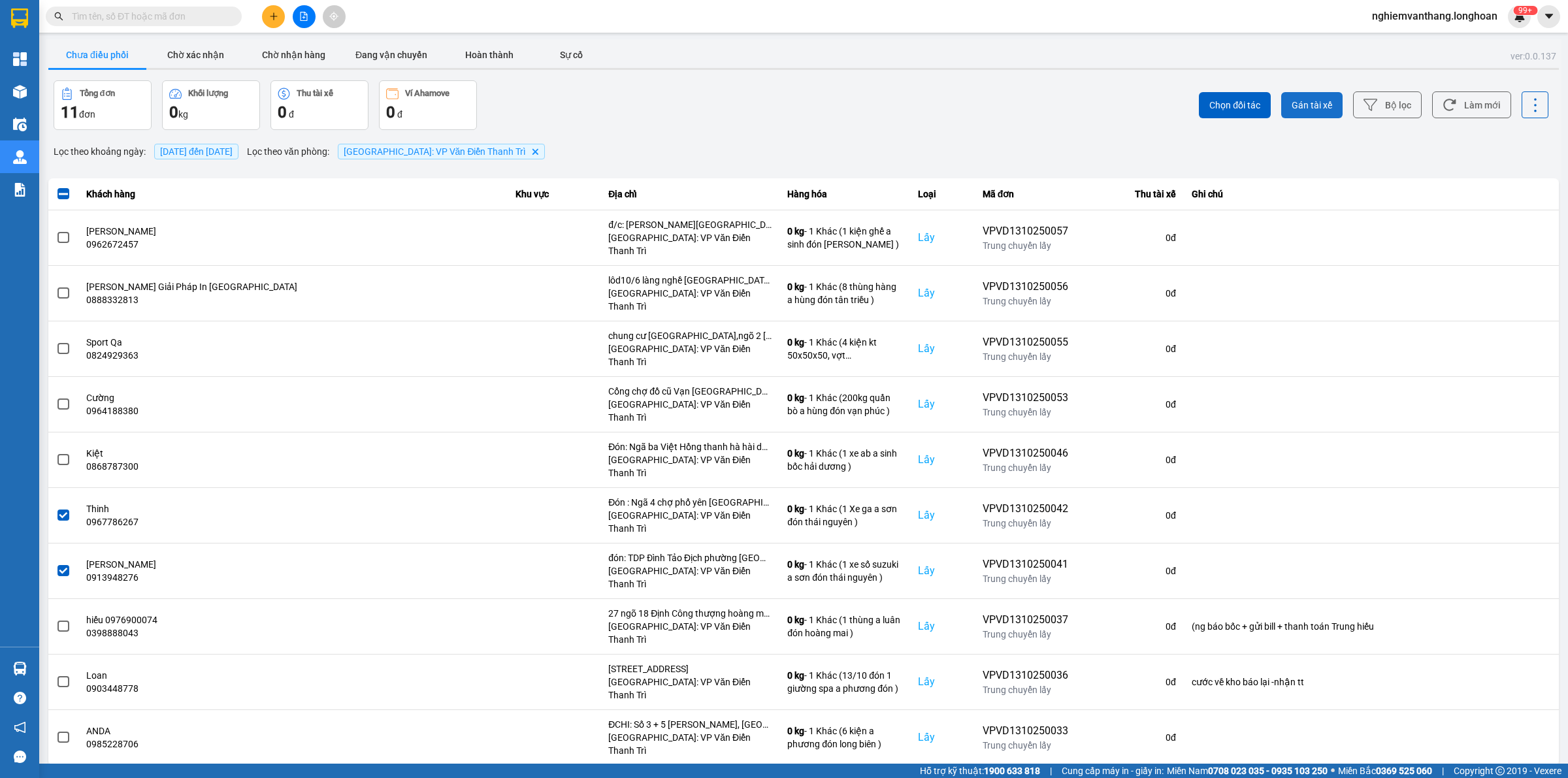
click at [1304, 108] on span "Gán tài xế" at bounding box center [1311, 105] width 40 height 13
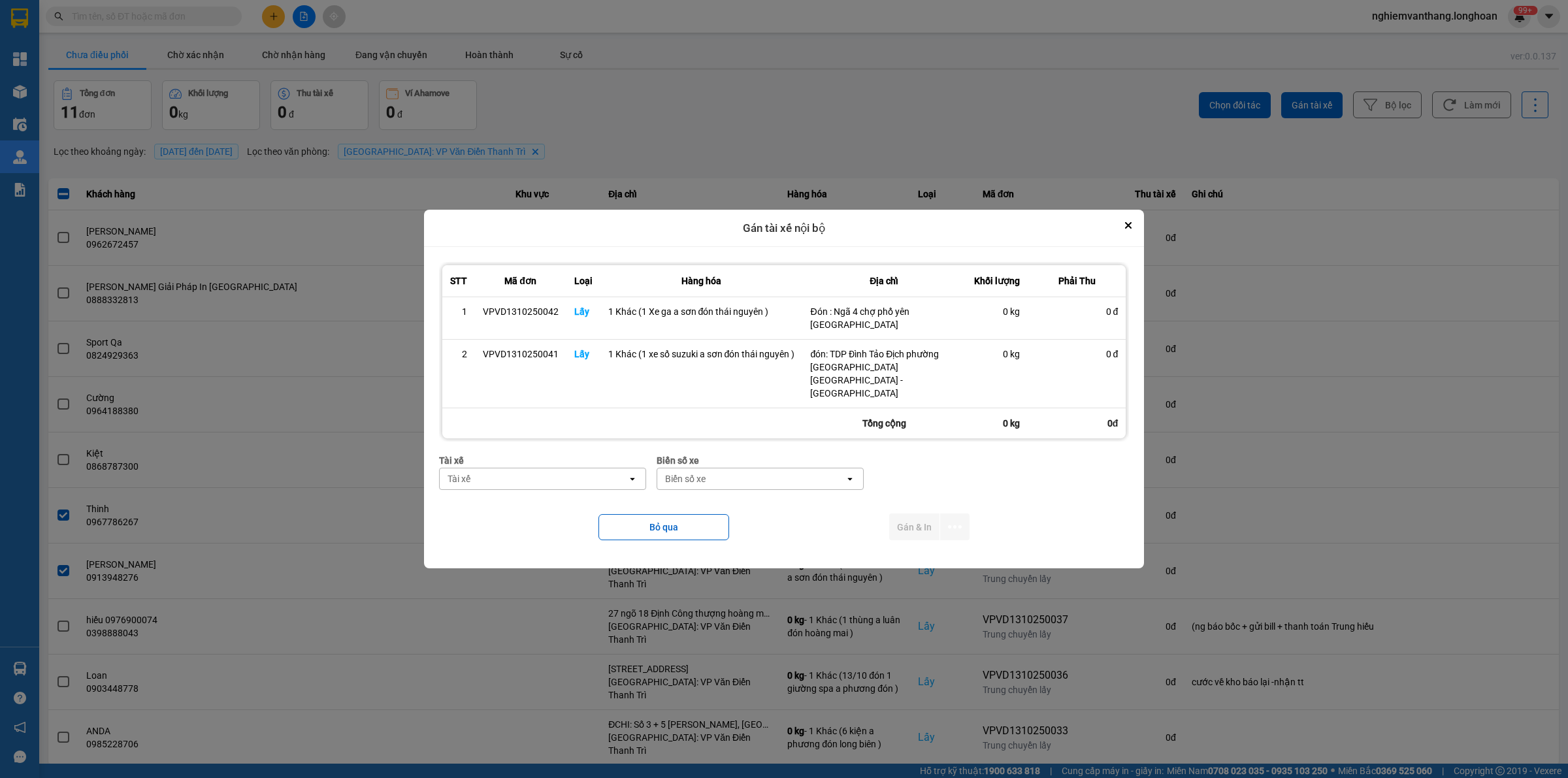
click at [536, 478] on div "Tài xế Tài xế open" at bounding box center [542, 477] width 207 height 47
click at [536, 471] on div "Tài xế" at bounding box center [533, 479] width 188 height 21
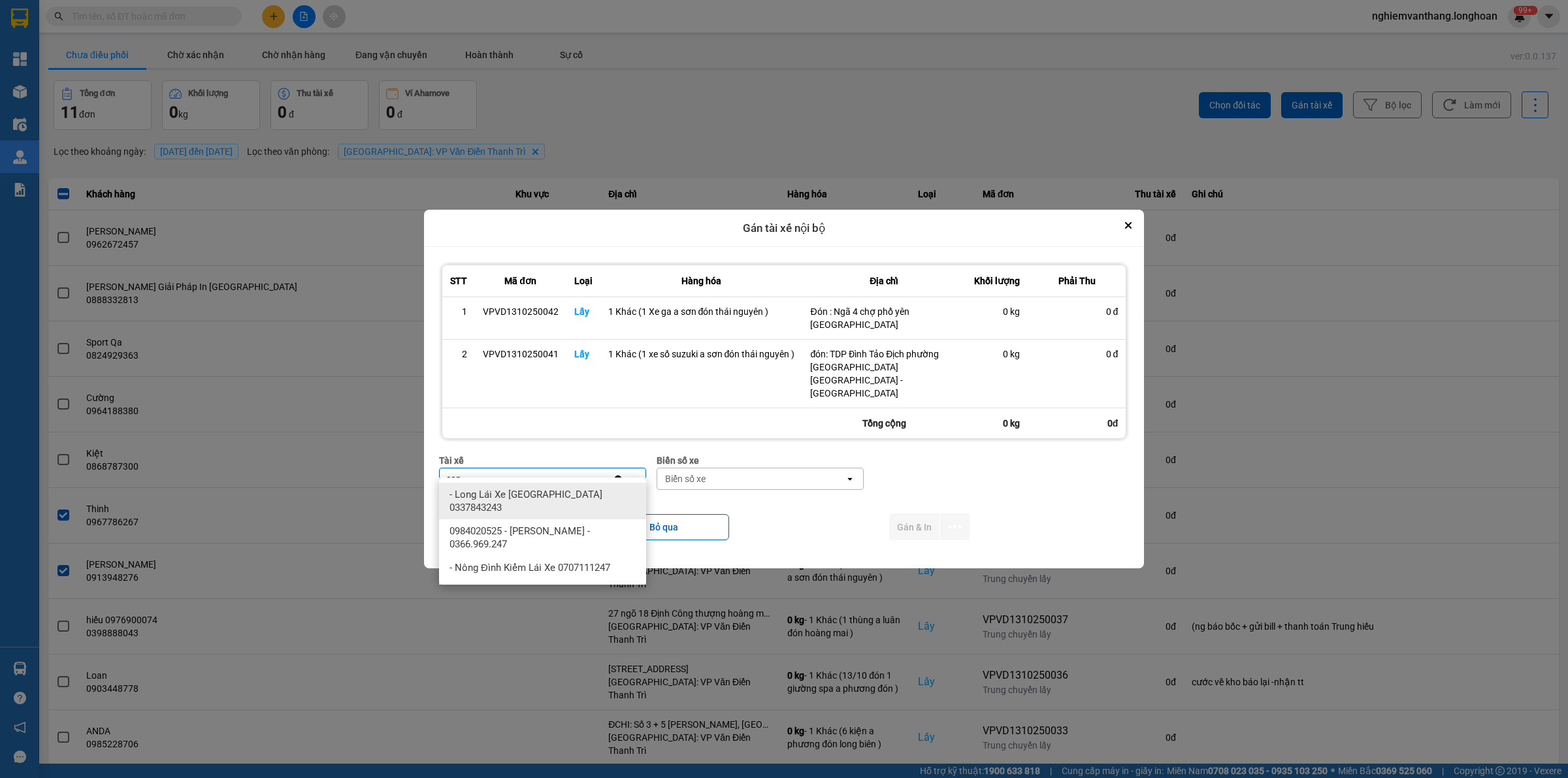
type input "son"
click at [555, 502] on div "- Long Lái Xe [GEOGRAPHIC_DATA] 0337843243" at bounding box center [542, 500] width 207 height 36
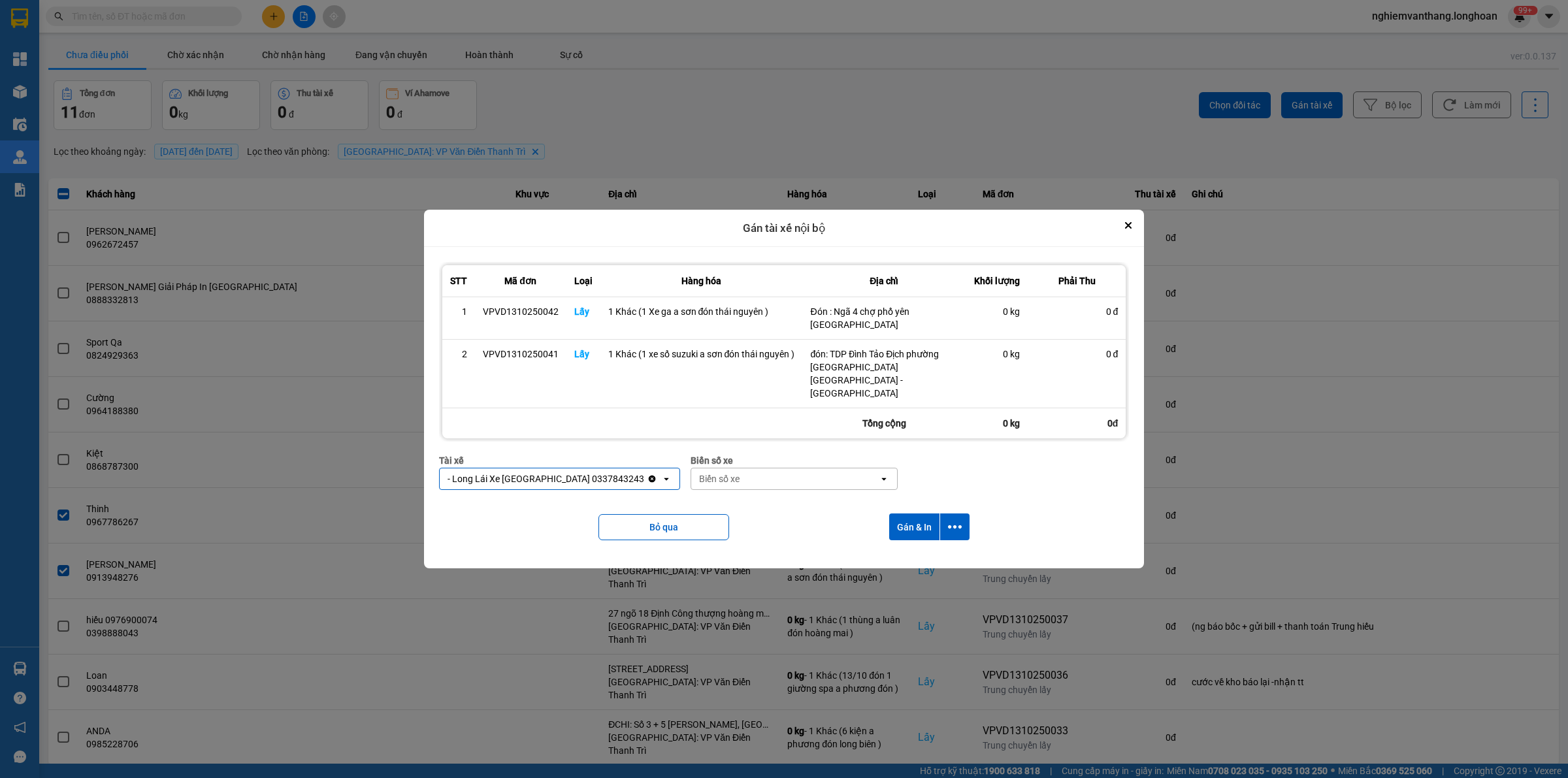
click at [611, 469] on div "- Long Lái Xe [GEOGRAPHIC_DATA] 0337843243" at bounding box center [543, 479] width 207 height 21
click at [648, 475] on icon "Clear value" at bounding box center [651, 478] width 7 height 7
click at [593, 469] on div "Tài xế" at bounding box center [533, 479] width 188 height 21
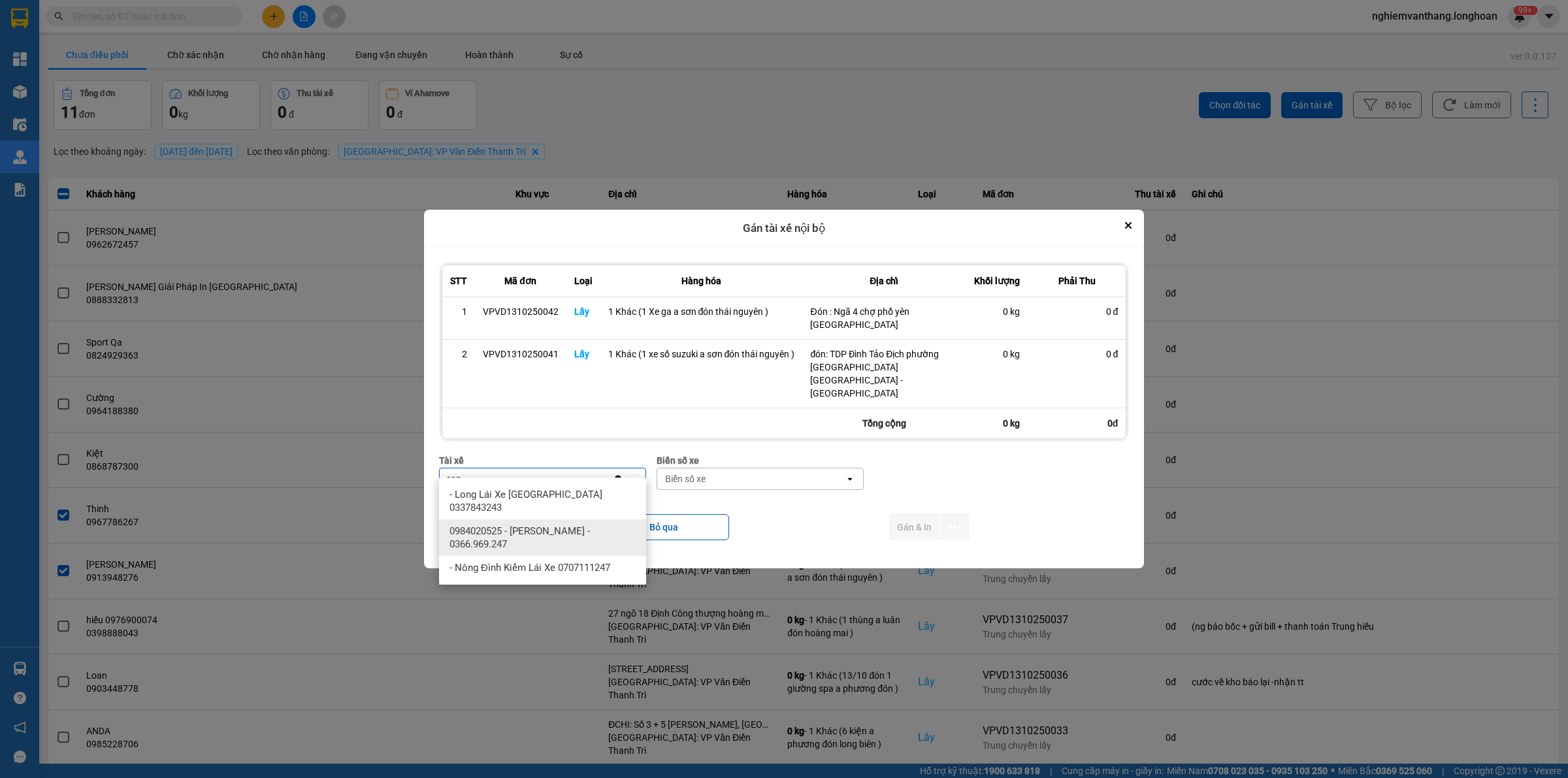
type input "son"
click at [567, 525] on span "0984020525 - [PERSON_NAME] - 0366.969.247" at bounding box center [545, 538] width 191 height 26
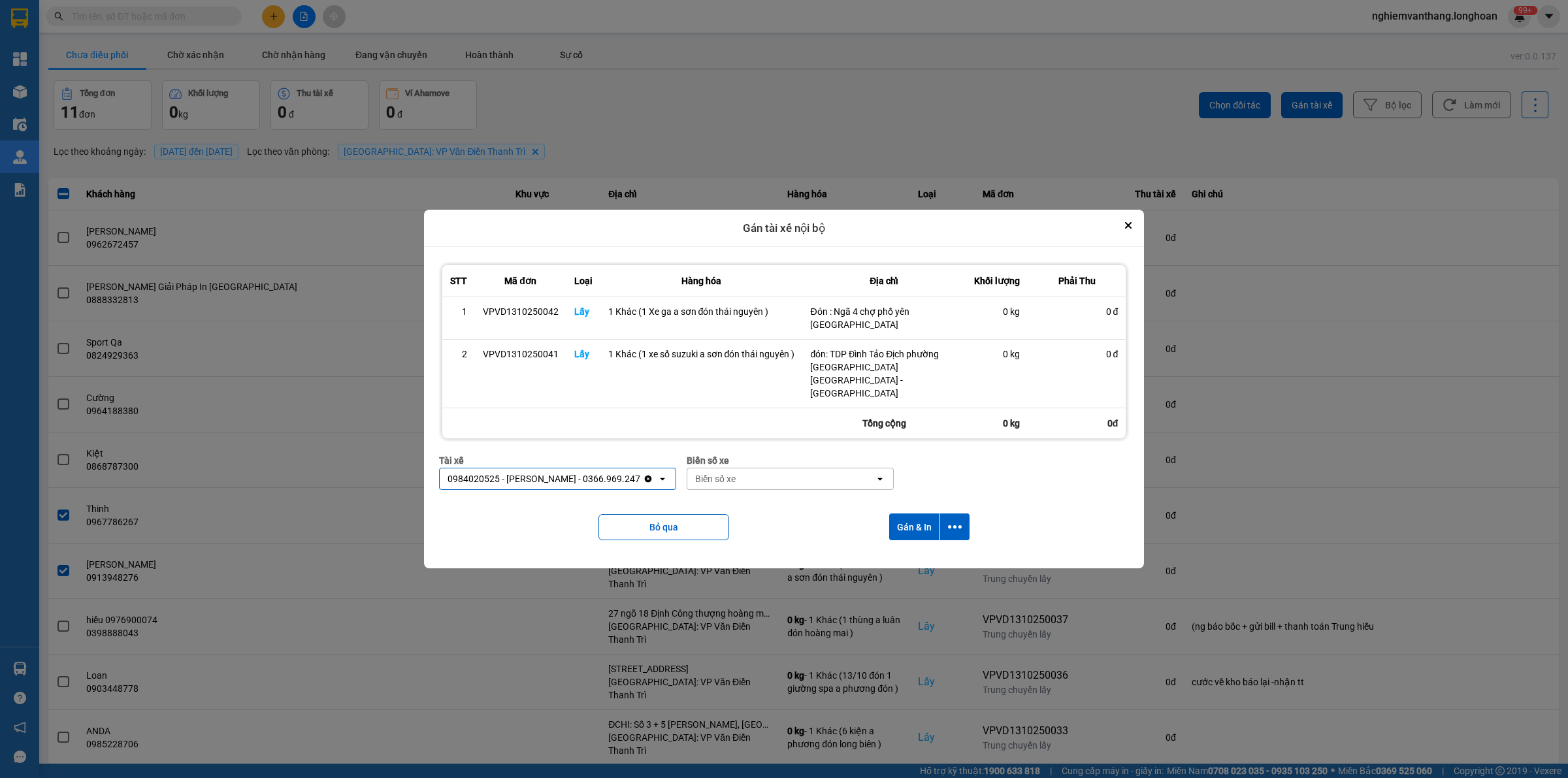
click at [750, 470] on div "Biển số xe" at bounding box center [781, 479] width 188 height 21
click at [958, 520] on icon "dialog" at bounding box center [954, 526] width 14 height 14
click at [903, 546] on span "Chỉ gán tài" at bounding box center [902, 550] width 43 height 13
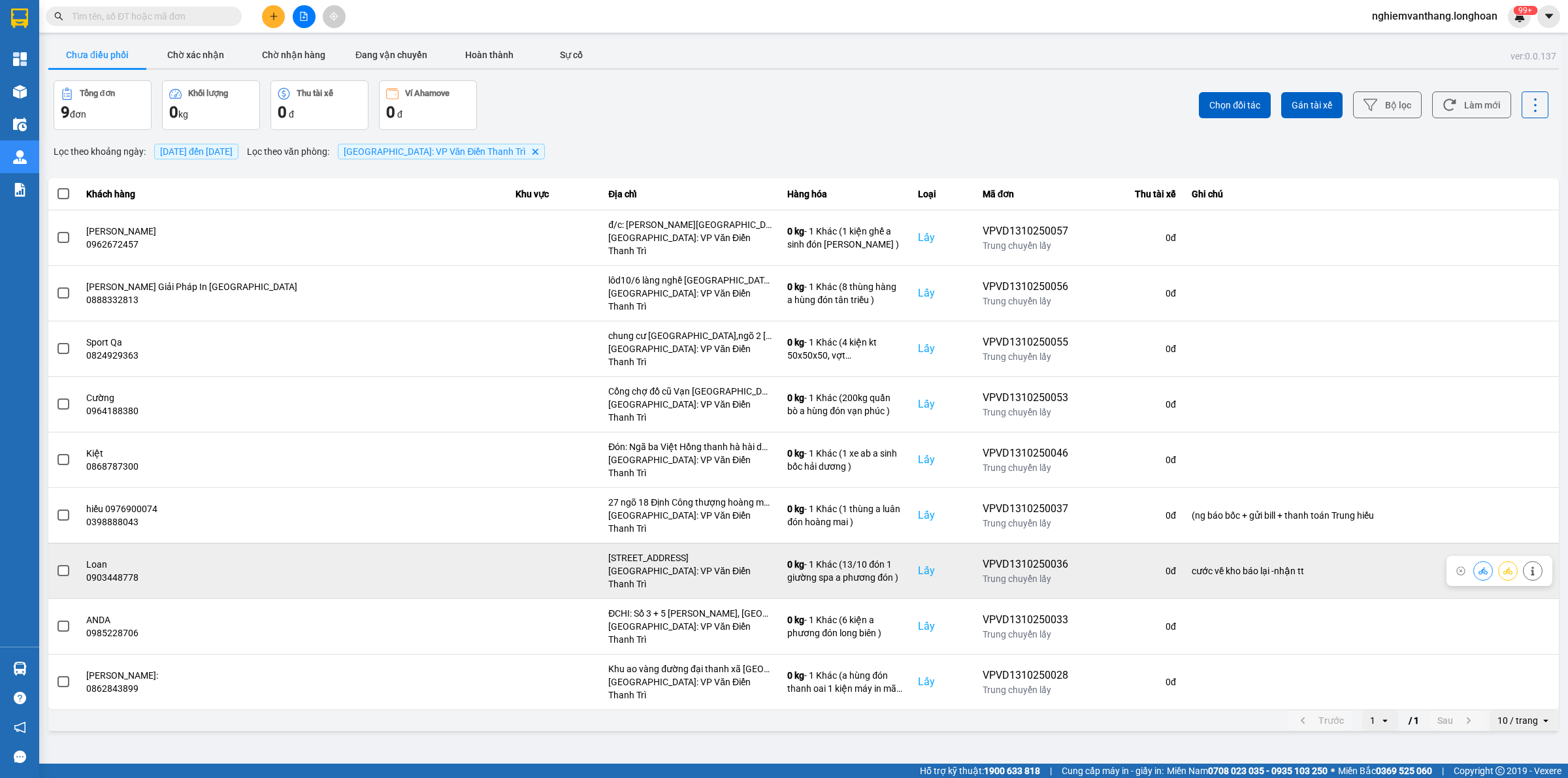
click at [62, 565] on span at bounding box center [63, 571] width 12 height 12
click at [56, 563] on input "checkbox" at bounding box center [56, 563] width 0 height 0
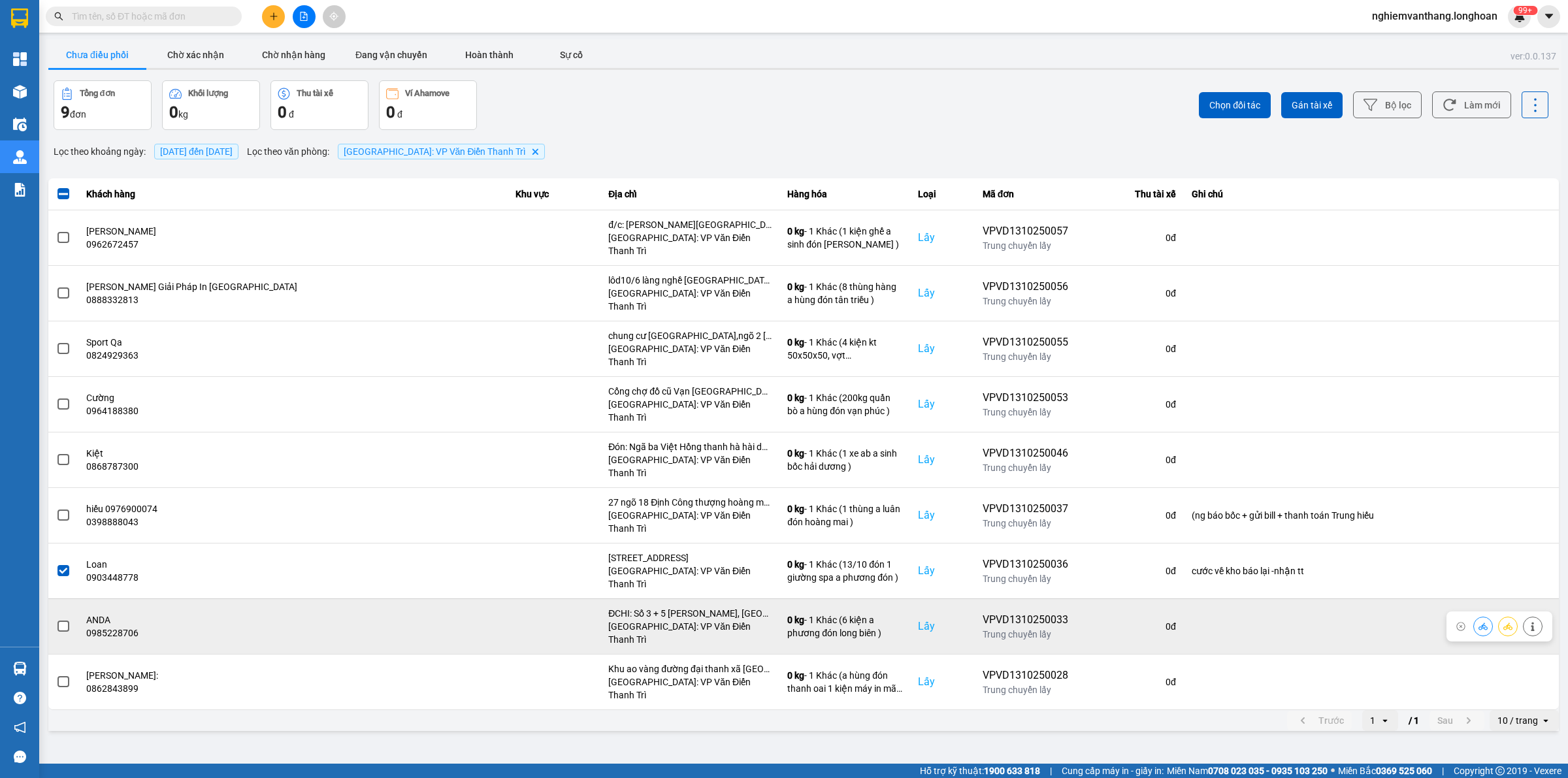
click at [61, 621] on span at bounding box center [63, 627] width 12 height 12
click at [56, 619] on input "checkbox" at bounding box center [56, 619] width 0 height 0
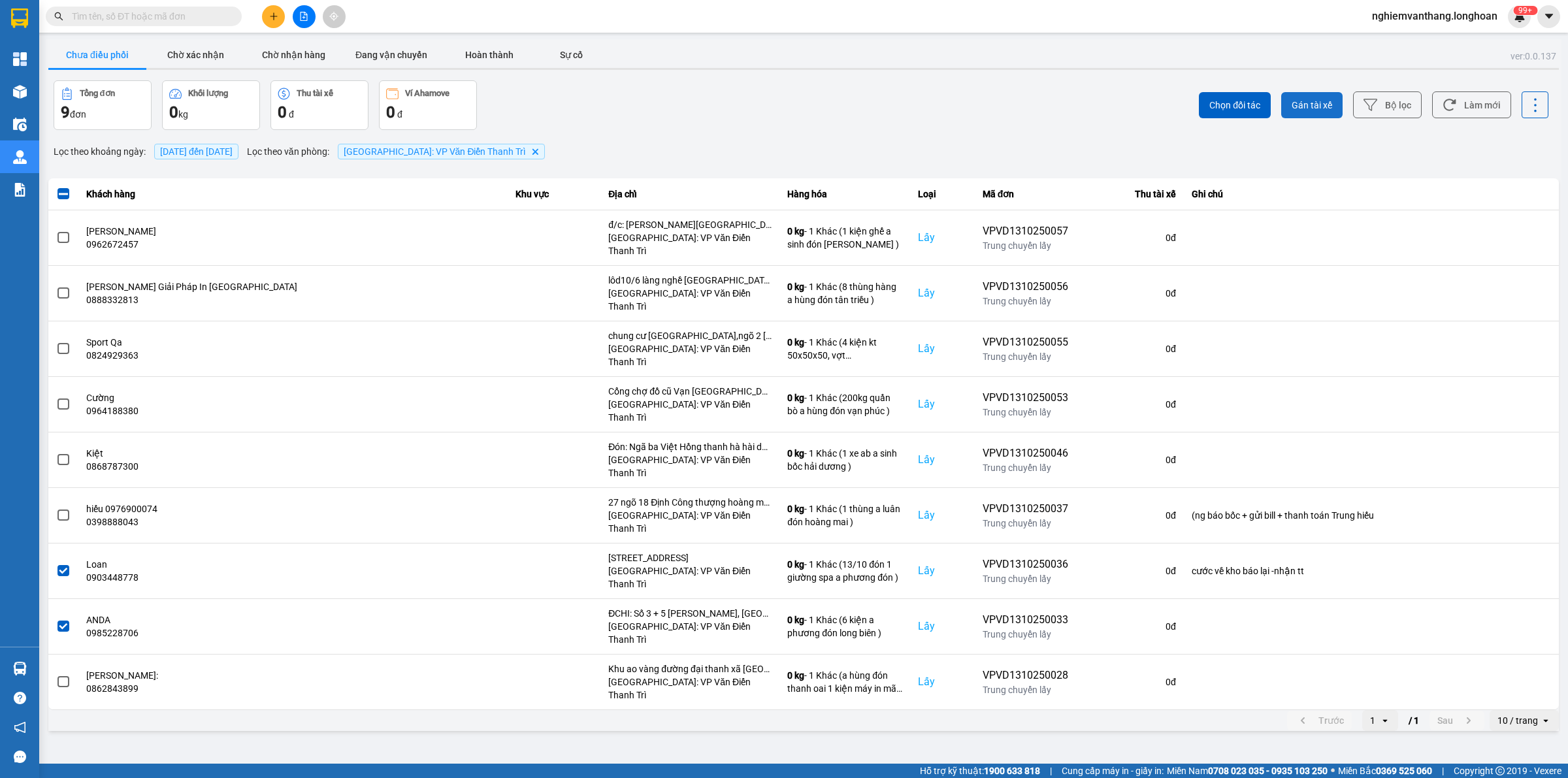
click at [1319, 100] on span "Gán tài xế" at bounding box center [1311, 105] width 40 height 13
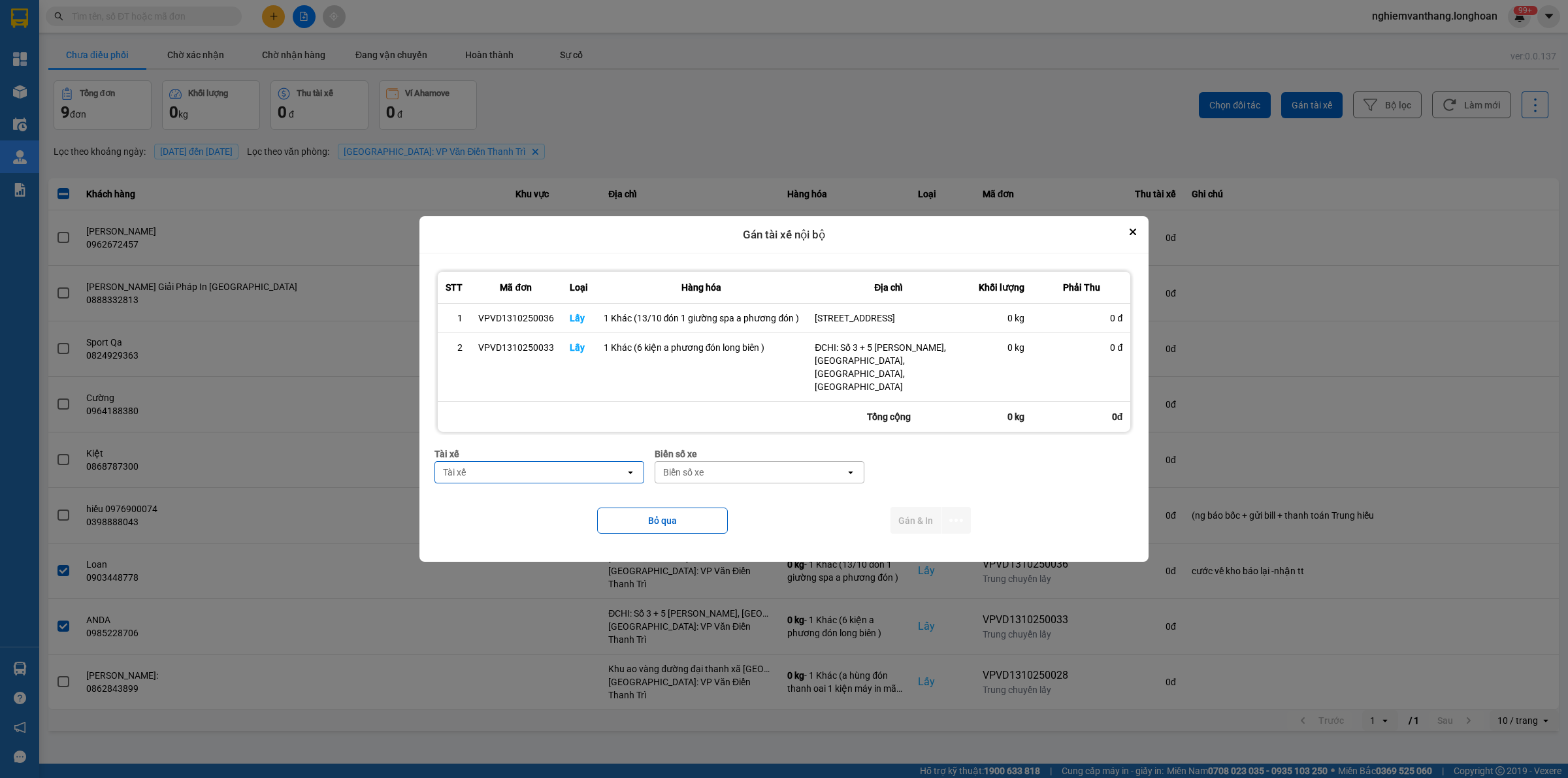
click at [513, 478] on div "Tài xế" at bounding box center [529, 472] width 190 height 21
type input "phuon"
drag, startPoint x: 507, startPoint y: 502, endPoint x: 530, endPoint y: 502, distance: 23.0
click at [507, 503] on span "0387888247 - [PERSON_NAME] 0337.522.911" at bounding box center [542, 508] width 193 height 26
click at [949, 521] on icon "dialog" at bounding box center [955, 521] width 14 height 3
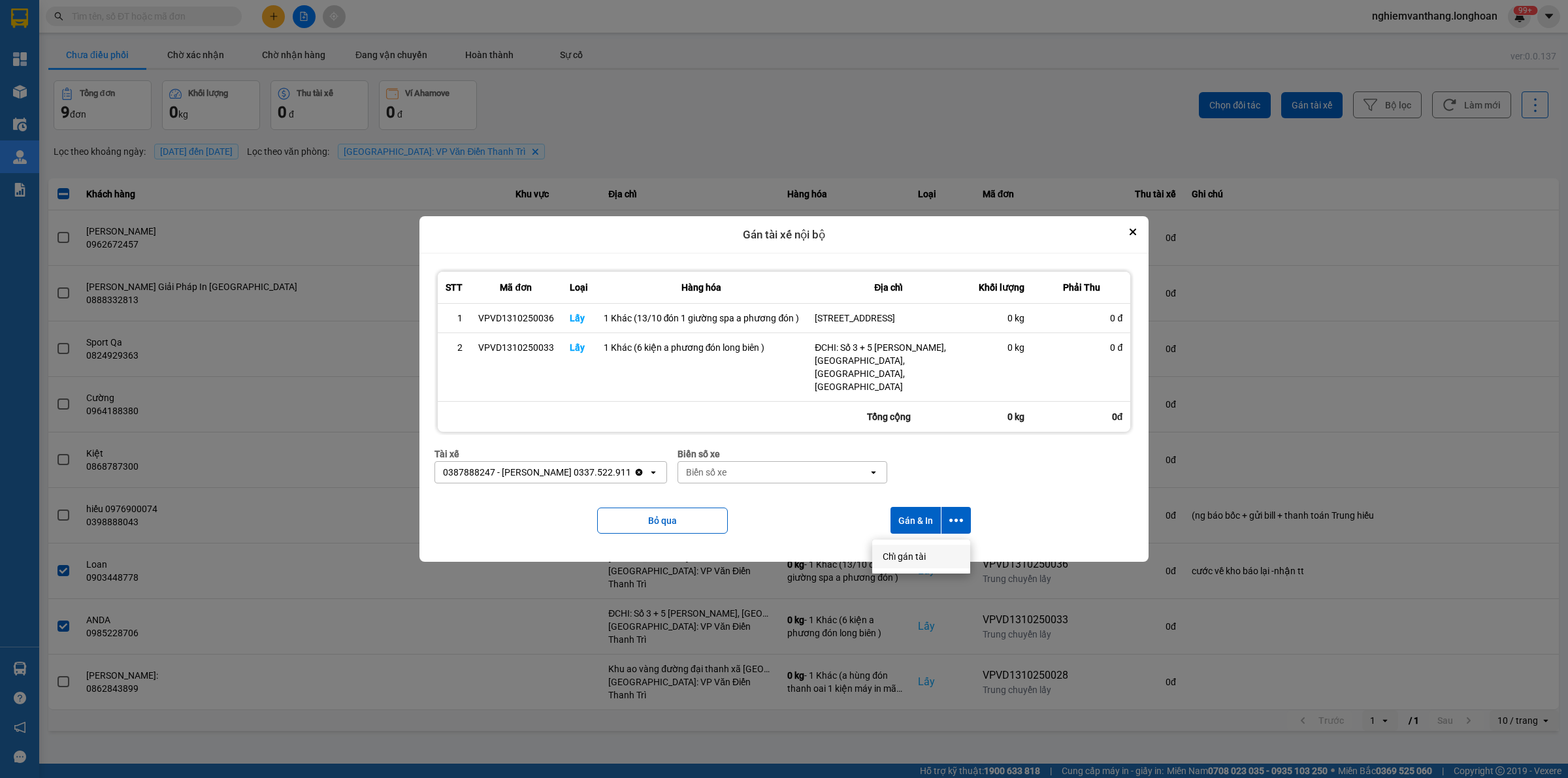
click at [910, 555] on span "Chỉ gán tài" at bounding box center [903, 556] width 43 height 13
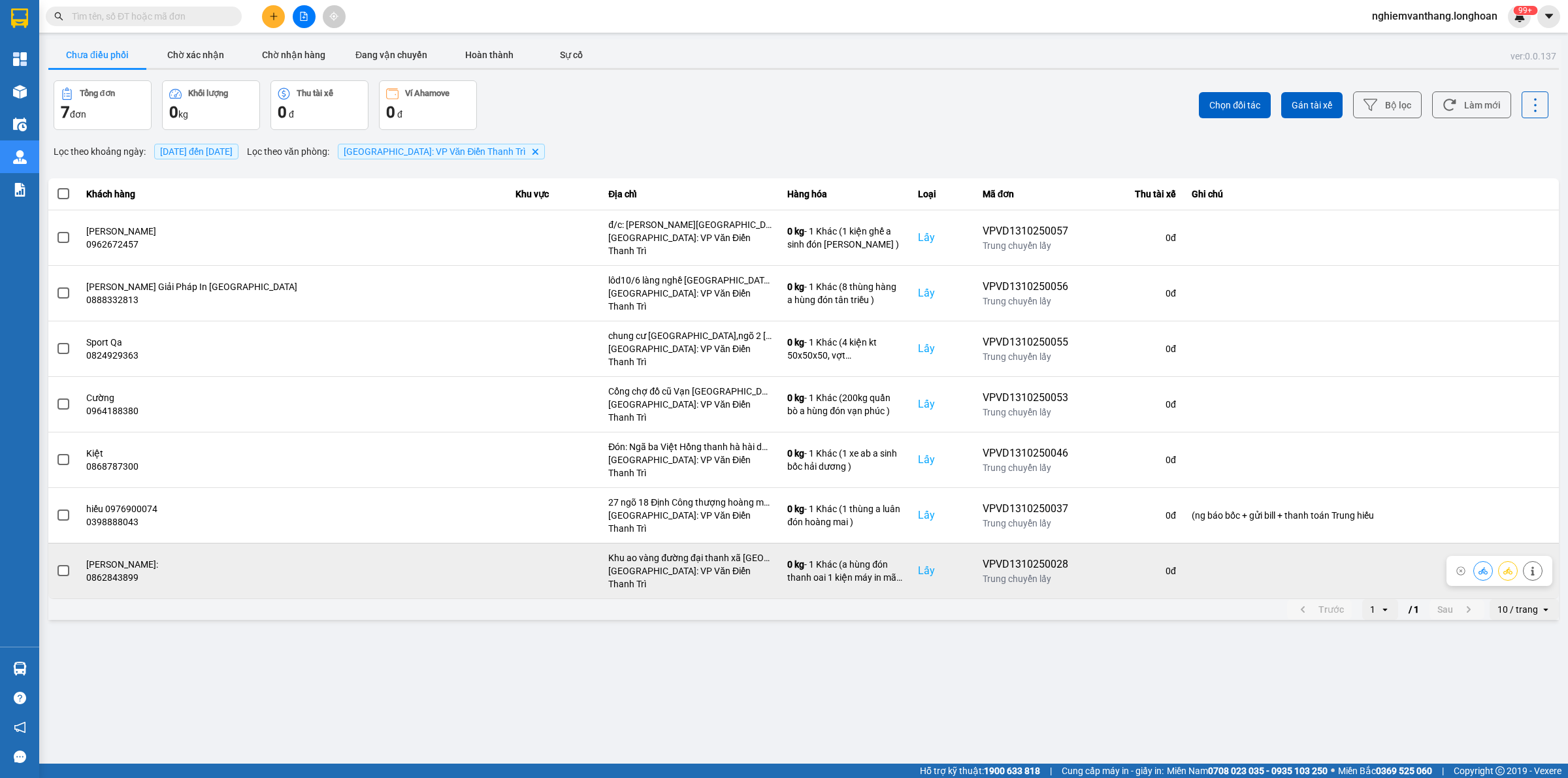
click at [60, 565] on span at bounding box center [63, 571] width 12 height 12
click at [56, 563] on input "checkbox" at bounding box center [56, 563] width 0 height 0
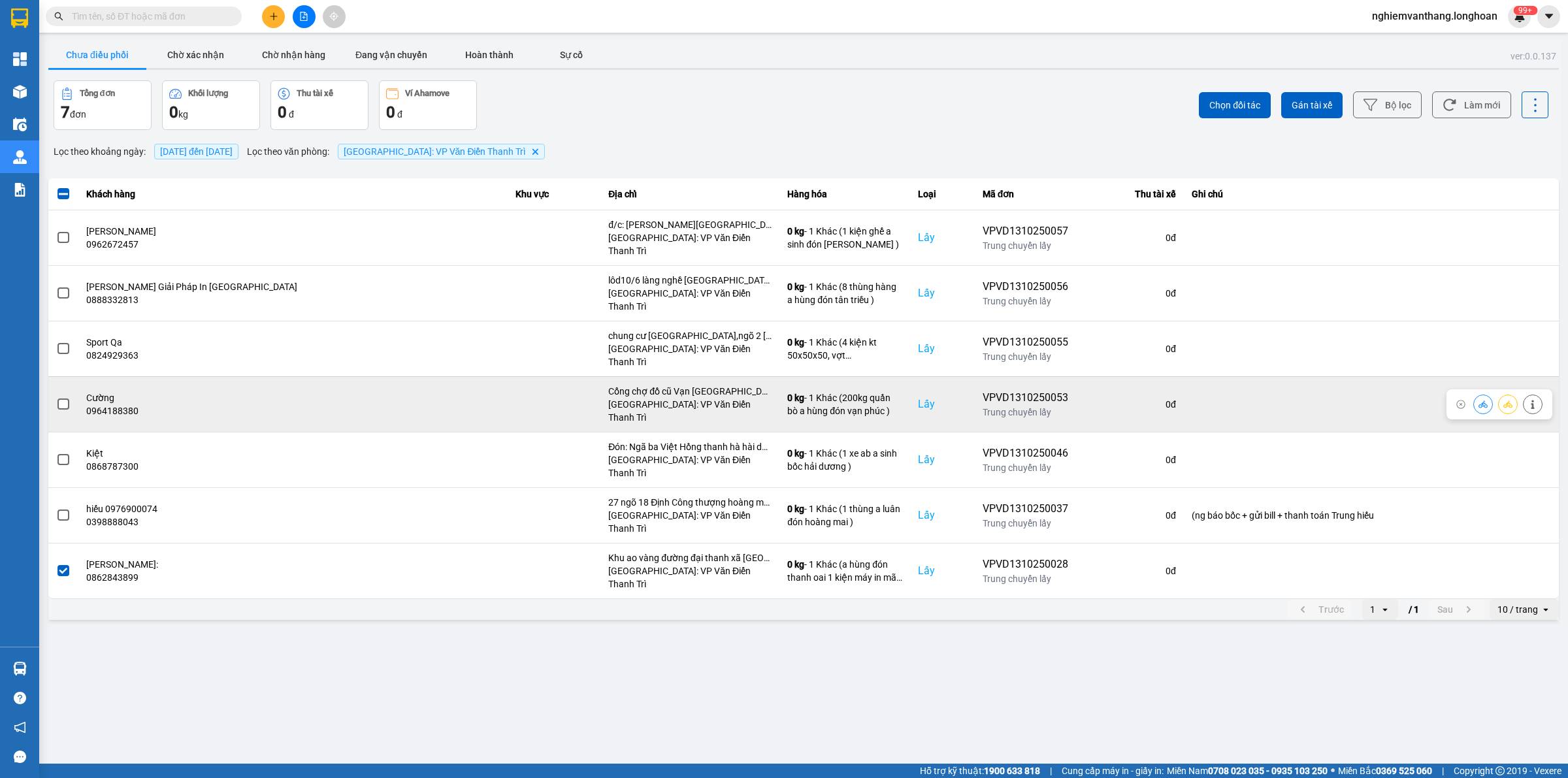
click at [70, 398] on label at bounding box center [63, 405] width 15 height 15
click at [56, 398] on input "checkbox" at bounding box center [56, 398] width 0 height 0
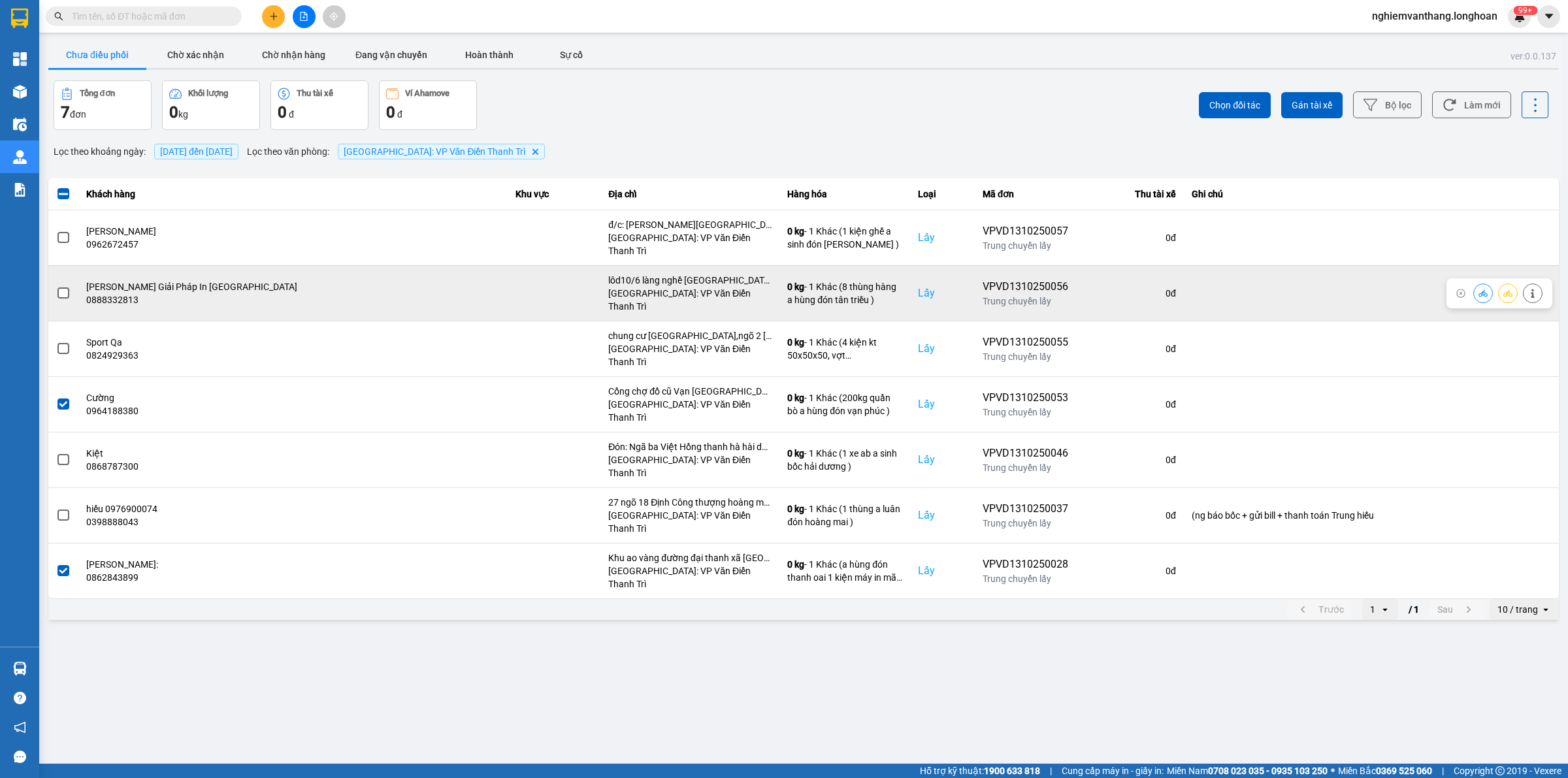
click at [62, 287] on span at bounding box center [63, 293] width 12 height 12
click at [56, 286] on input "checkbox" at bounding box center [56, 286] width 0 height 0
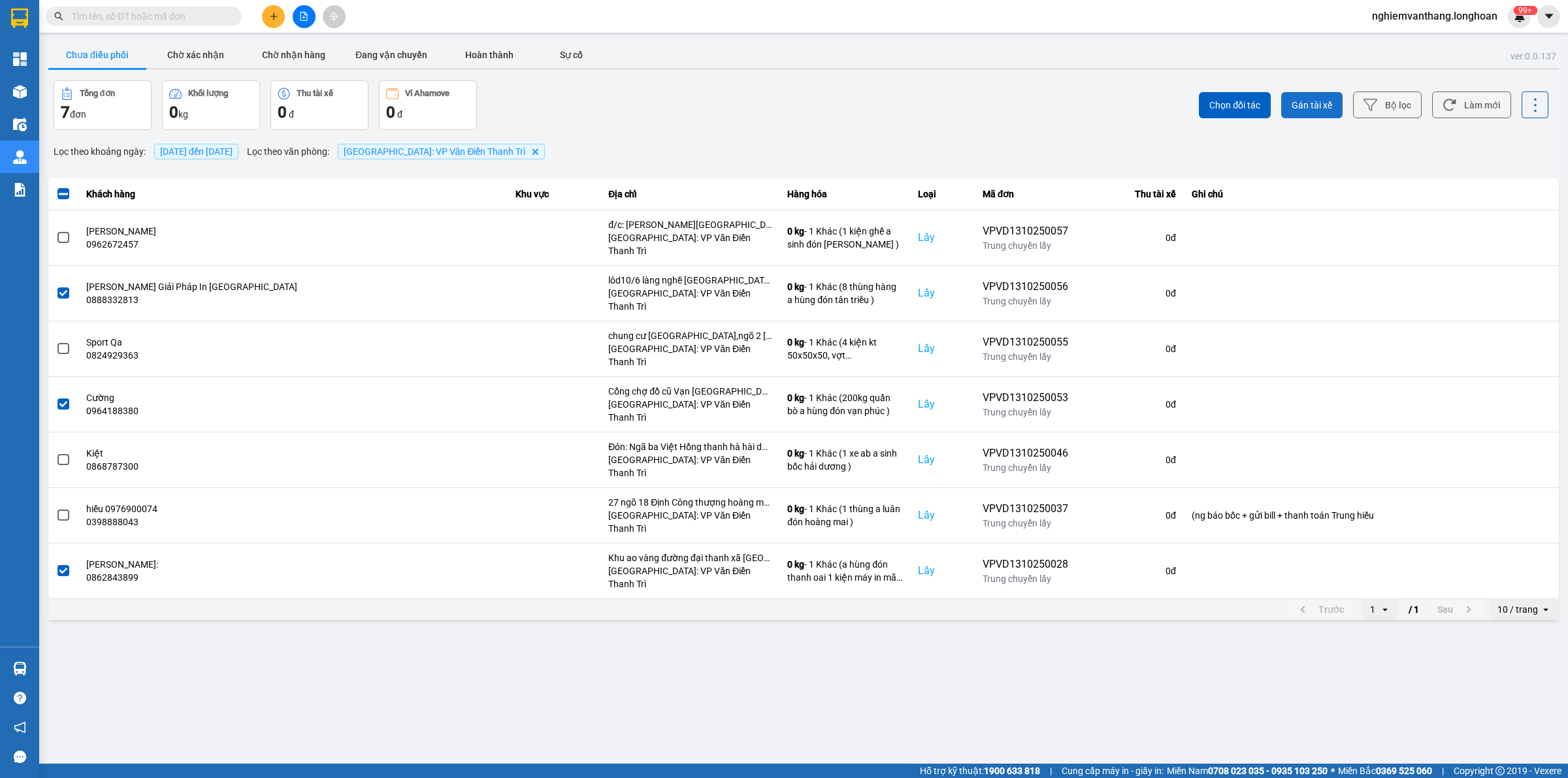
click at [1329, 102] on span "Gán tài xế" at bounding box center [1311, 105] width 40 height 13
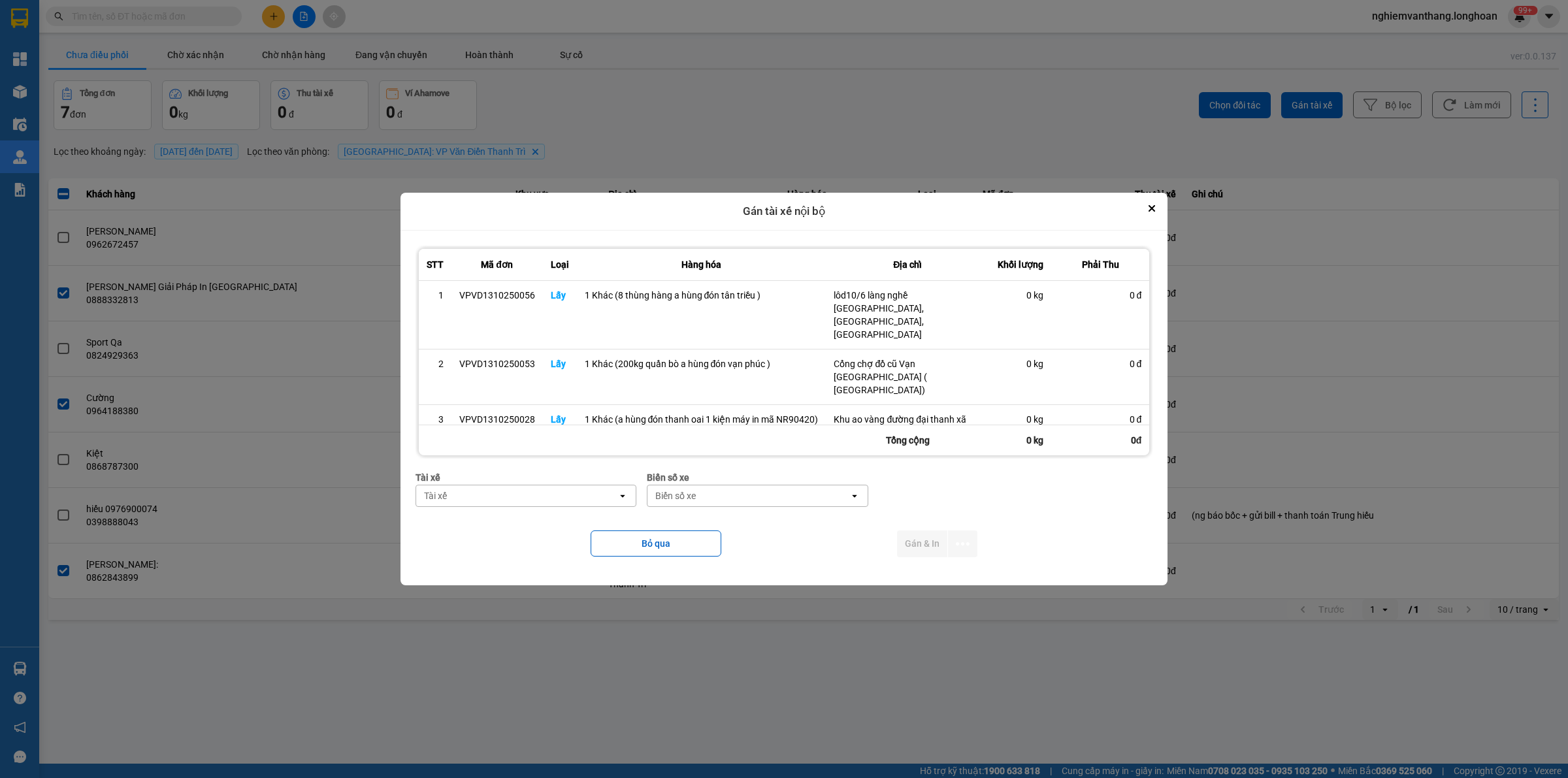
click at [478, 498] on div "Tài xế" at bounding box center [516, 496] width 202 height 21
type input "hufng"
click at [490, 533] on span "0325666247 - A Hùng 17 [GEOGRAPHIC_DATA] 0325666247" at bounding box center [529, 529] width 205 height 26
click at [784, 497] on div "Biển số xe" at bounding box center [817, 496] width 202 height 21
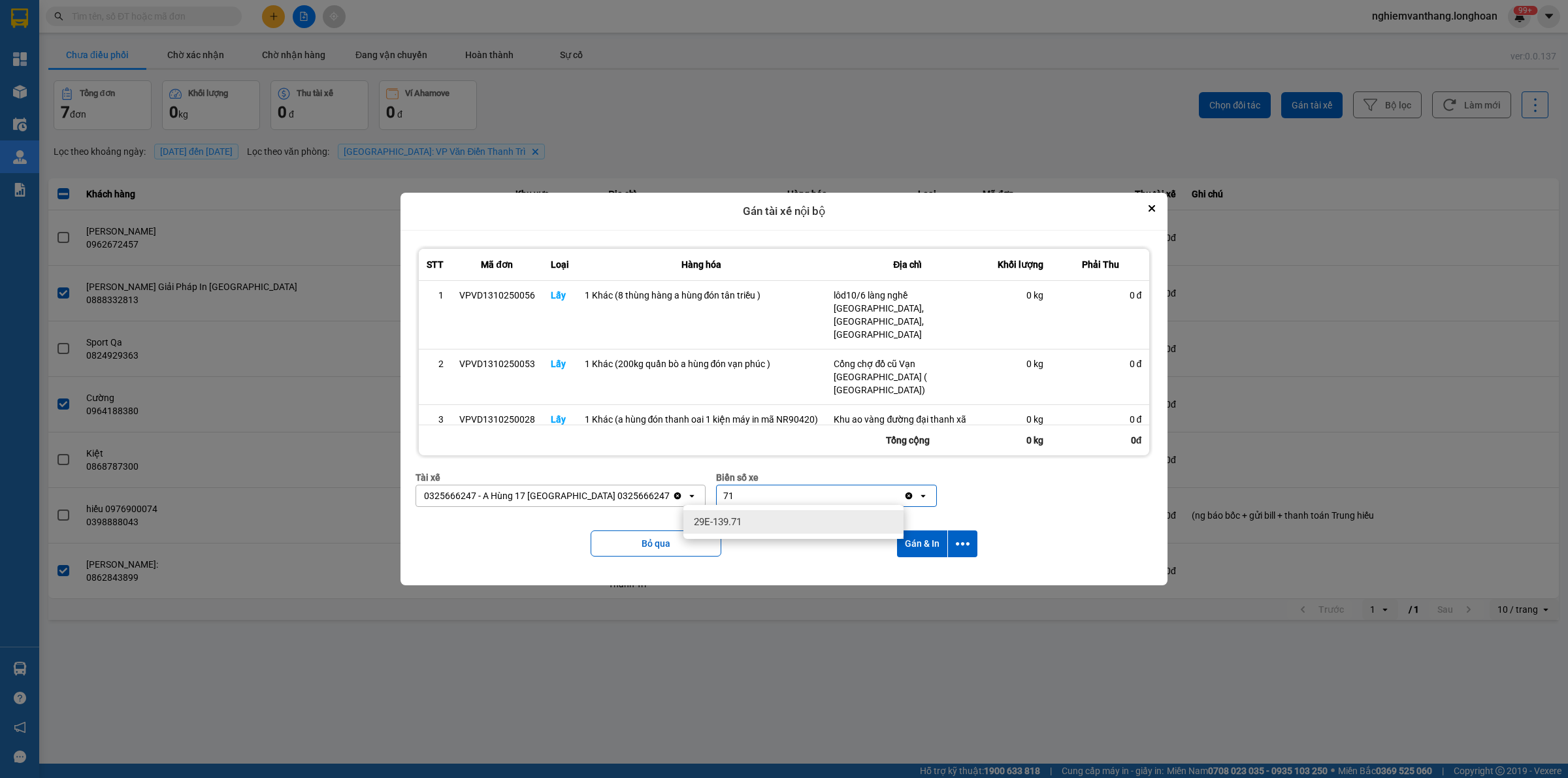
type input "71"
click at [740, 519] on span "29E-139.71" at bounding box center [717, 522] width 48 height 13
click at [975, 541] on button "dialog" at bounding box center [962, 543] width 29 height 27
click at [928, 576] on span "Chỉ gán tài" at bounding box center [909, 577] width 43 height 13
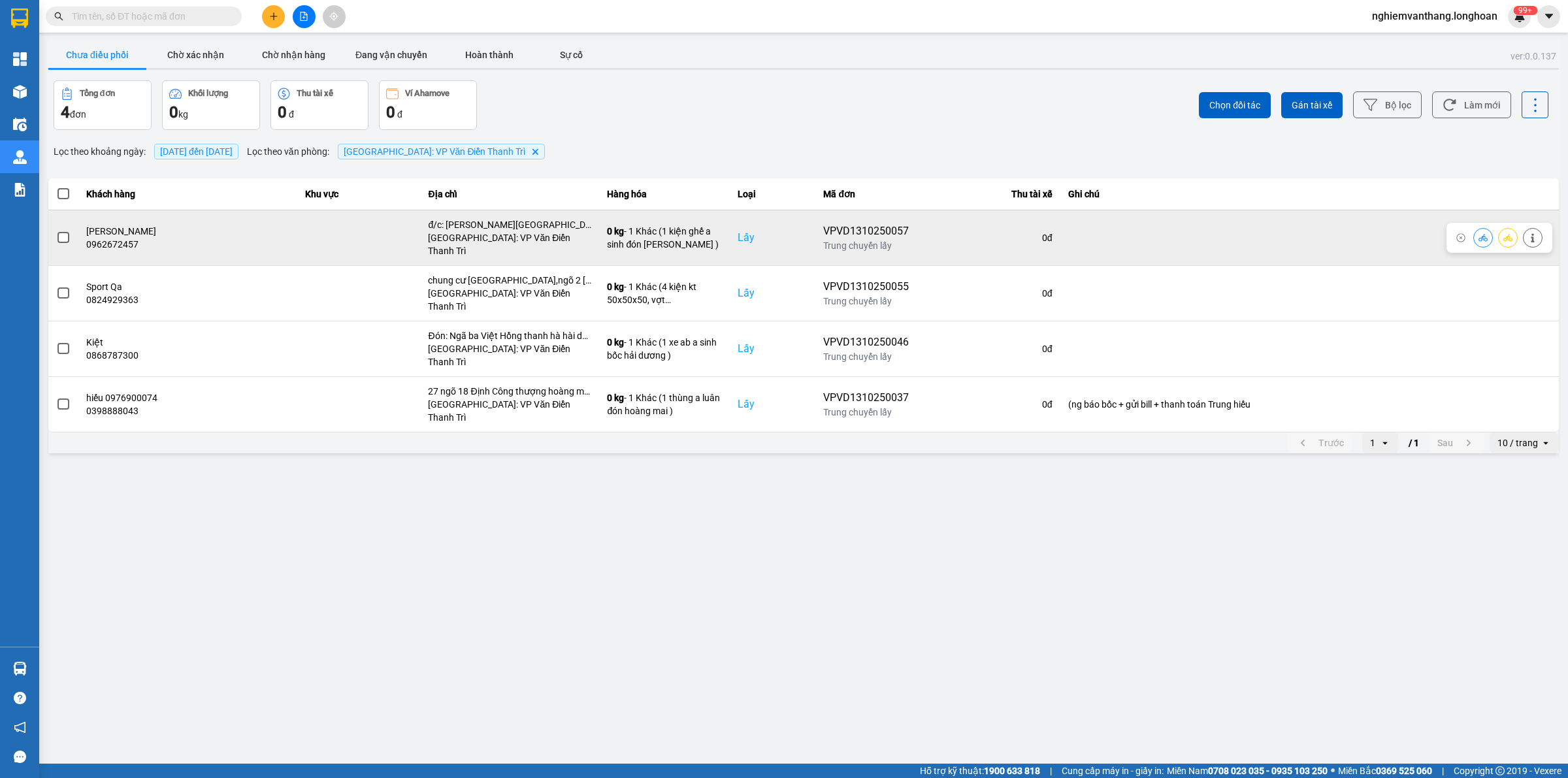
click at [64, 235] on span at bounding box center [63, 237] width 12 height 12
click at [56, 231] on input "checkbox" at bounding box center [56, 231] width 0 height 0
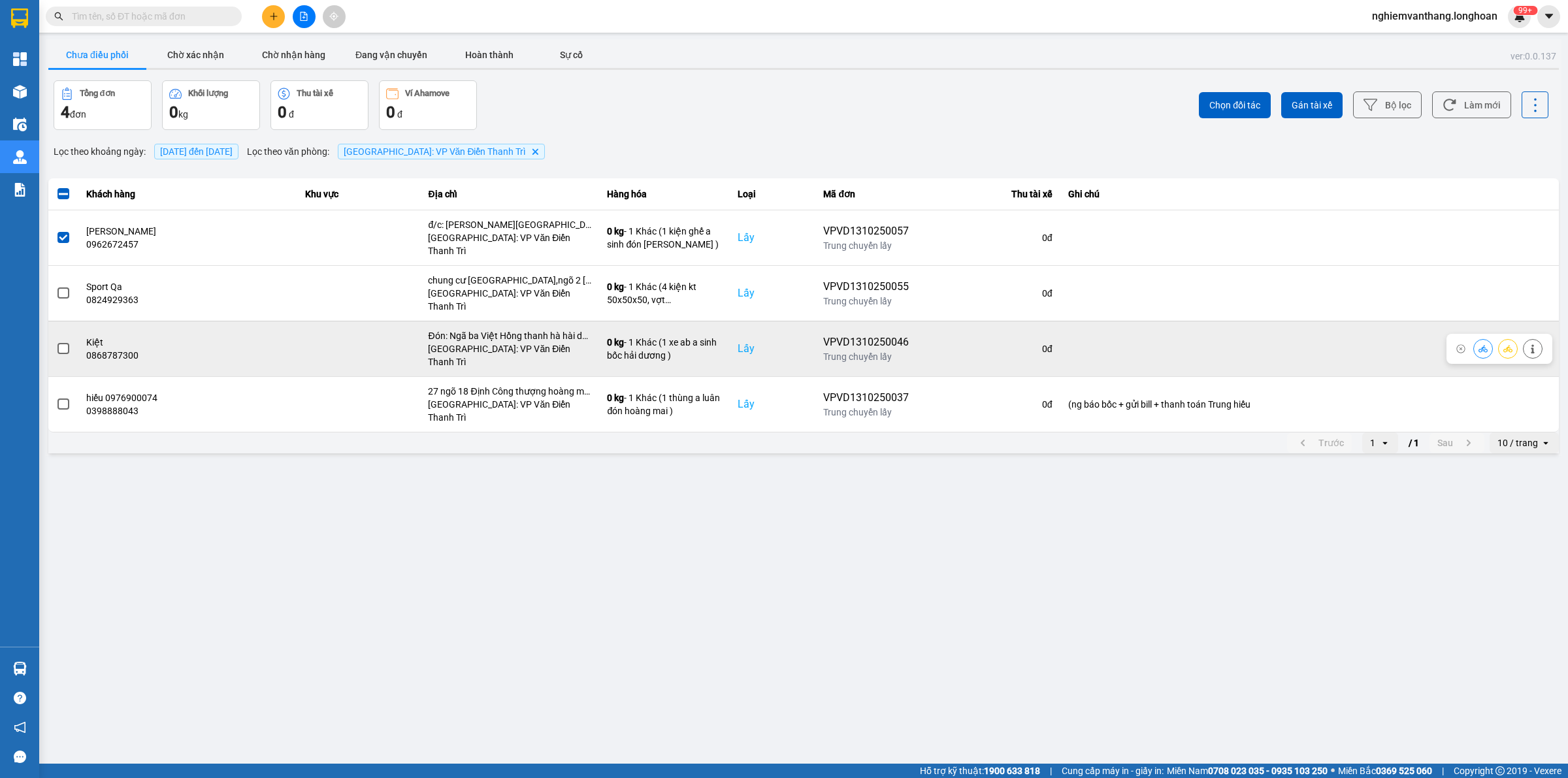
click at [66, 343] on span at bounding box center [63, 349] width 12 height 12
click at [56, 342] on input "checkbox" at bounding box center [56, 342] width 0 height 0
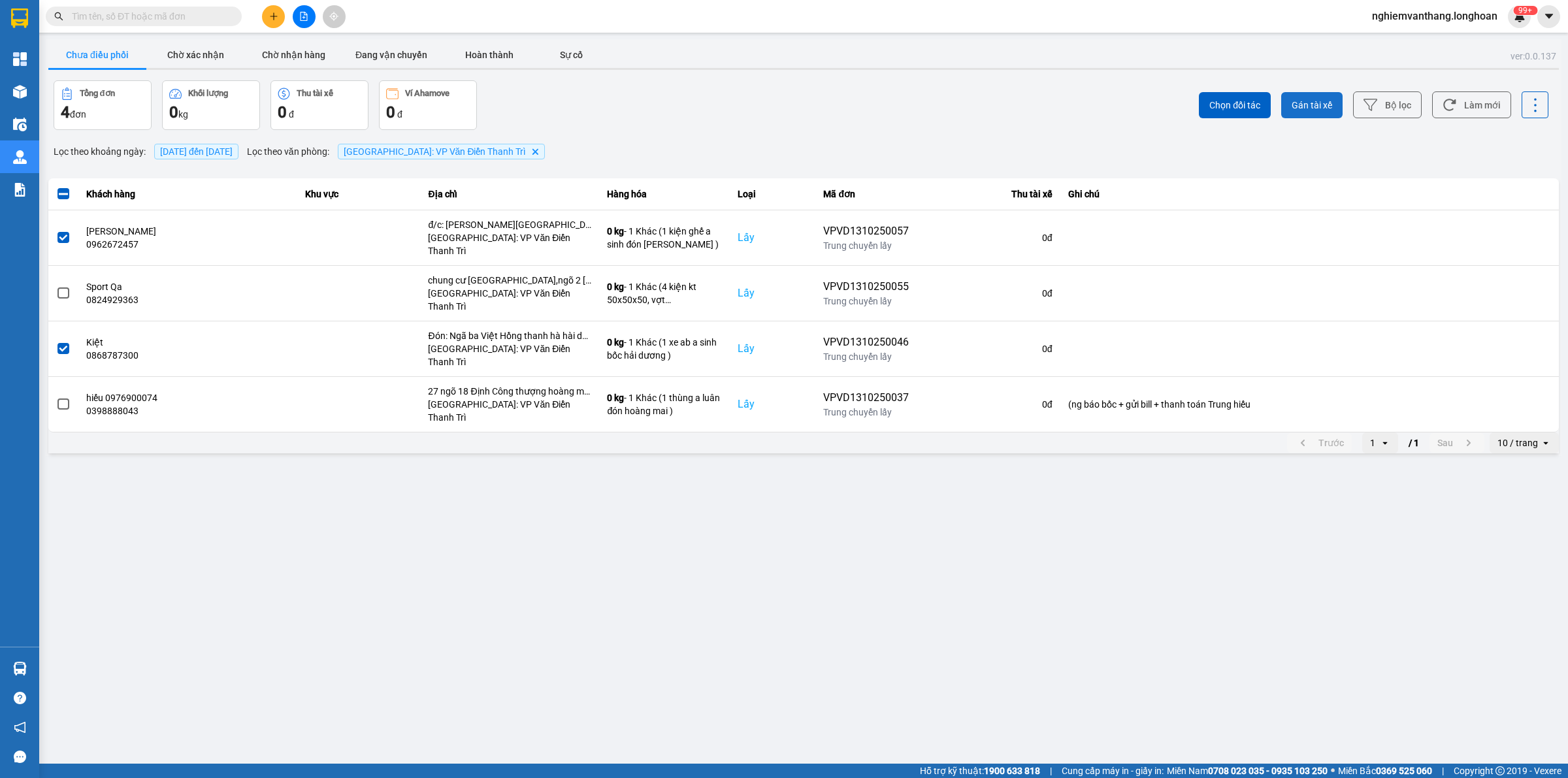
click at [1330, 103] on span "Gán tài xế" at bounding box center [1311, 105] width 40 height 13
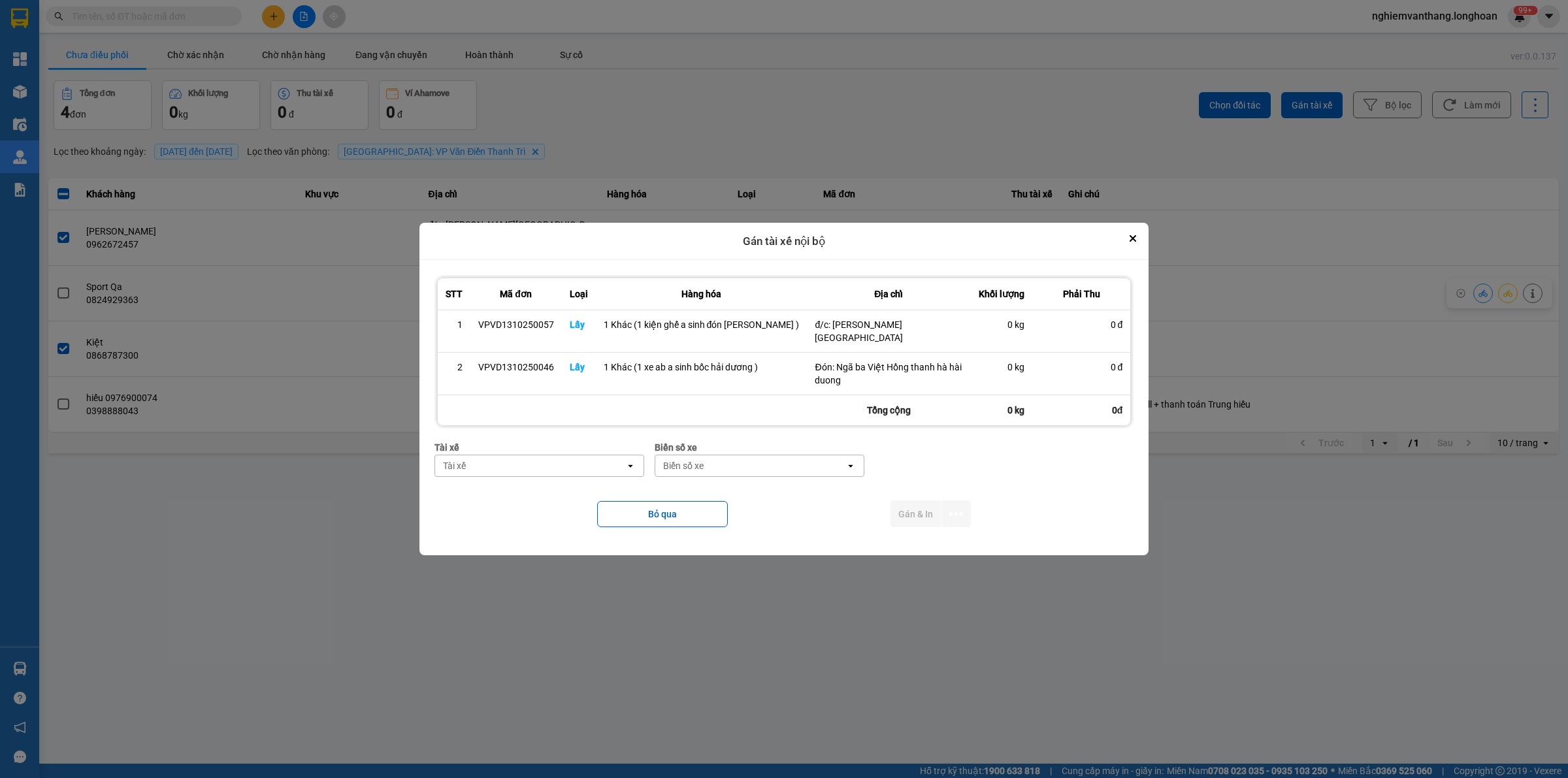
click at [496, 469] on div "Tài xế" at bounding box center [529, 466] width 190 height 21
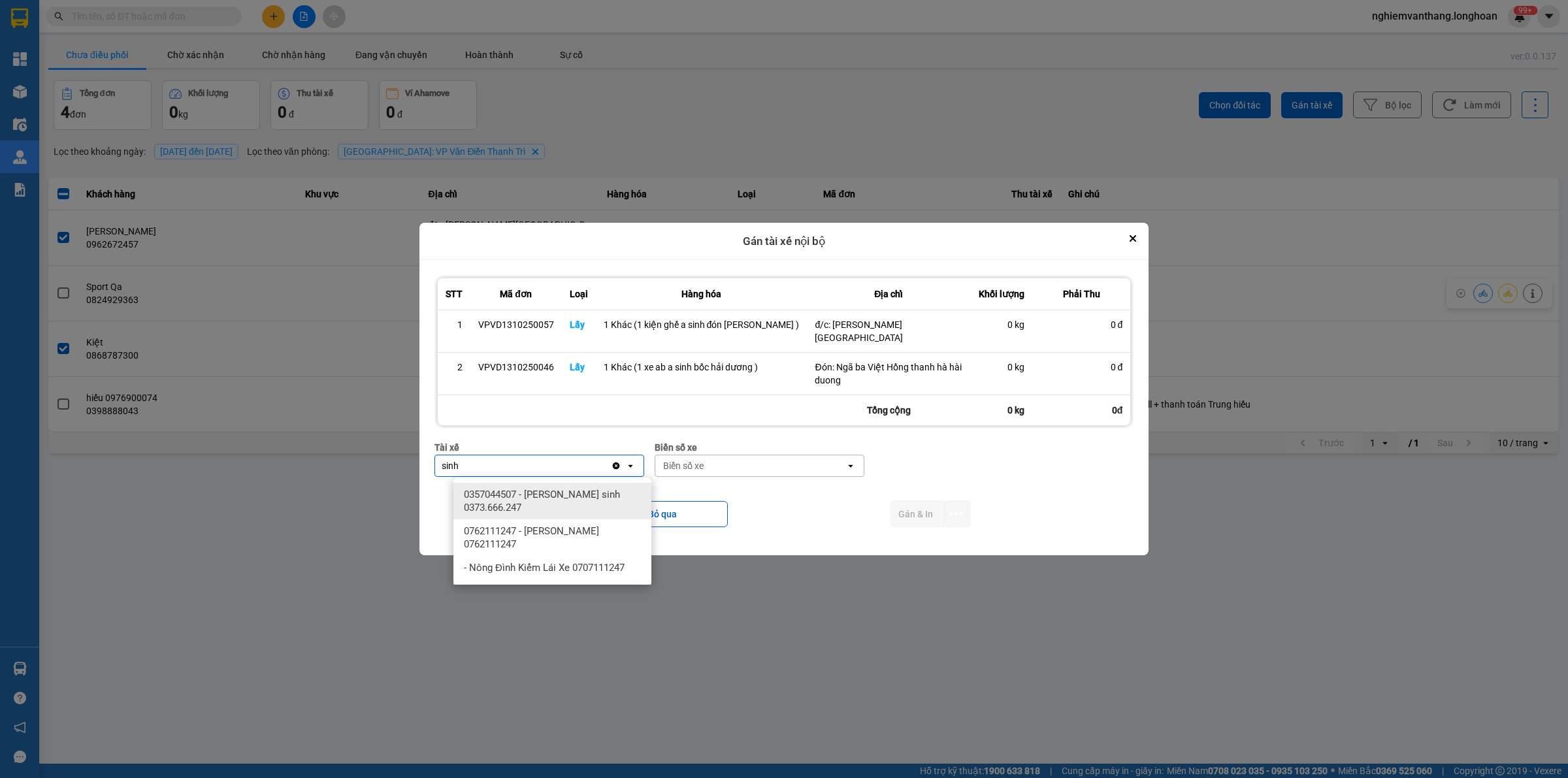
type input "sinh"
click at [509, 488] on span "0357044507 - [PERSON_NAME] sinh 0373.666.247" at bounding box center [555, 501] width 182 height 26
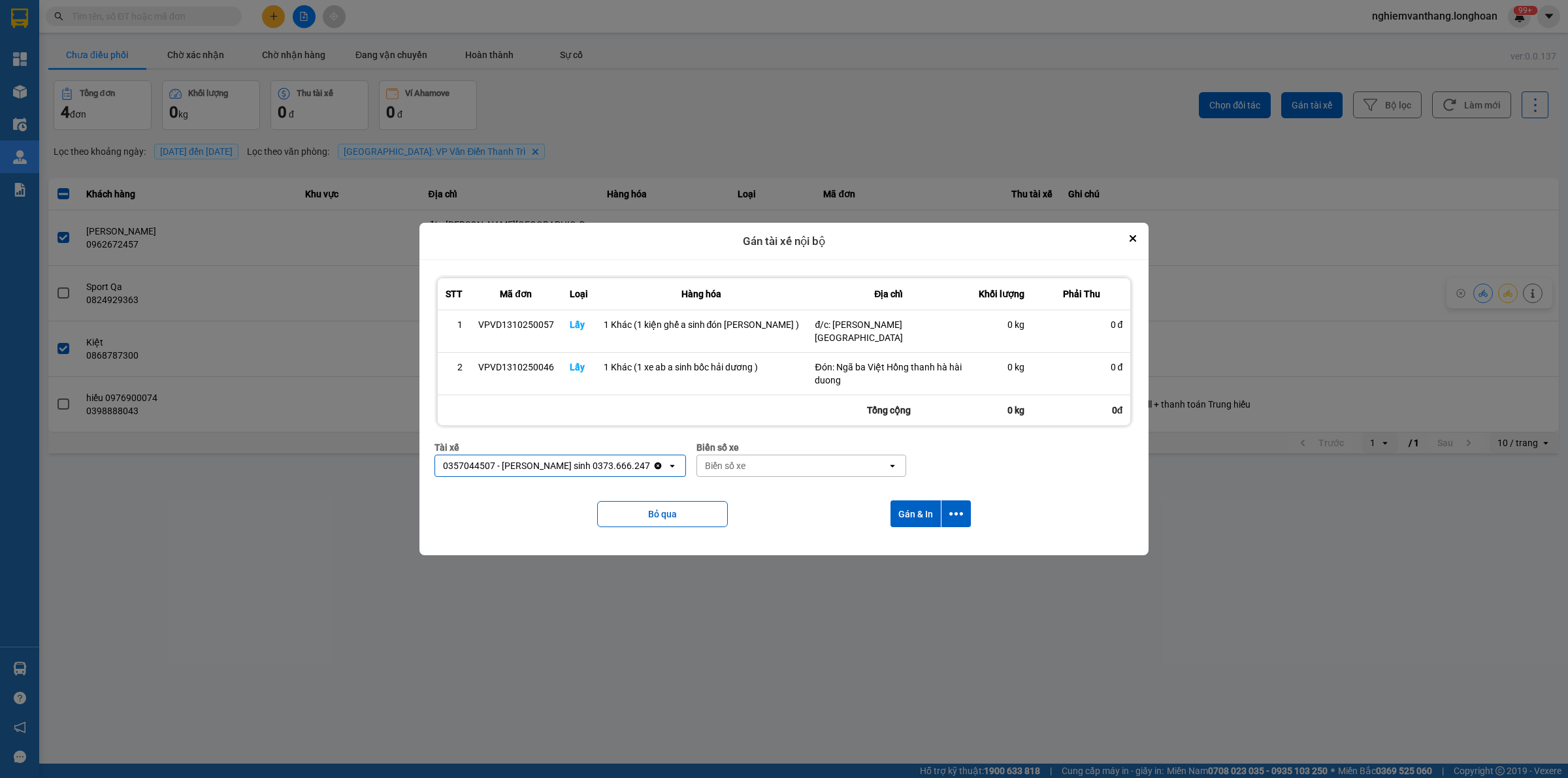
click at [742, 475] on div "Biển số xe" at bounding box center [792, 466] width 190 height 21
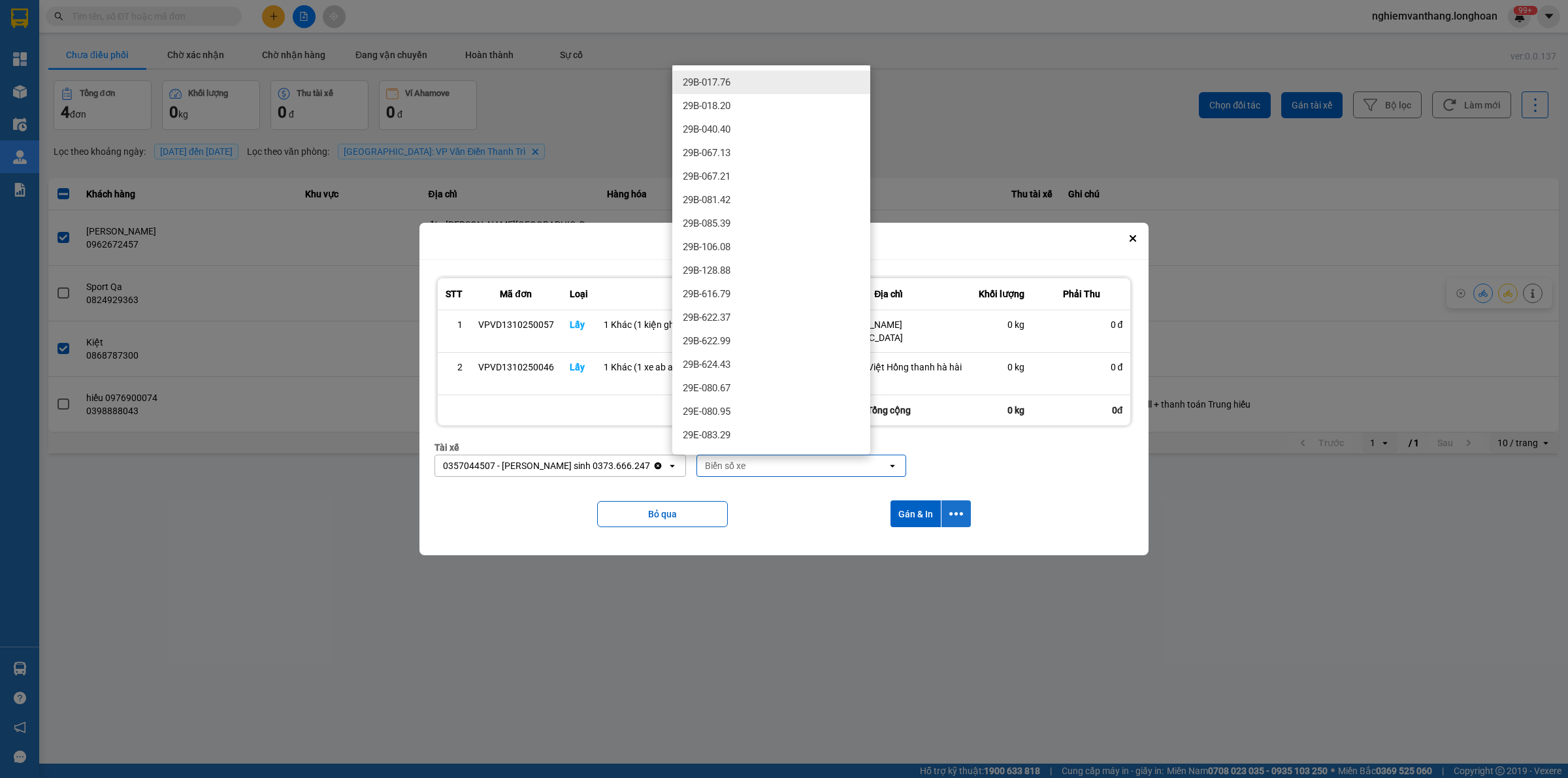
click at [952, 513] on icon "dialog" at bounding box center [955, 513] width 14 height 14
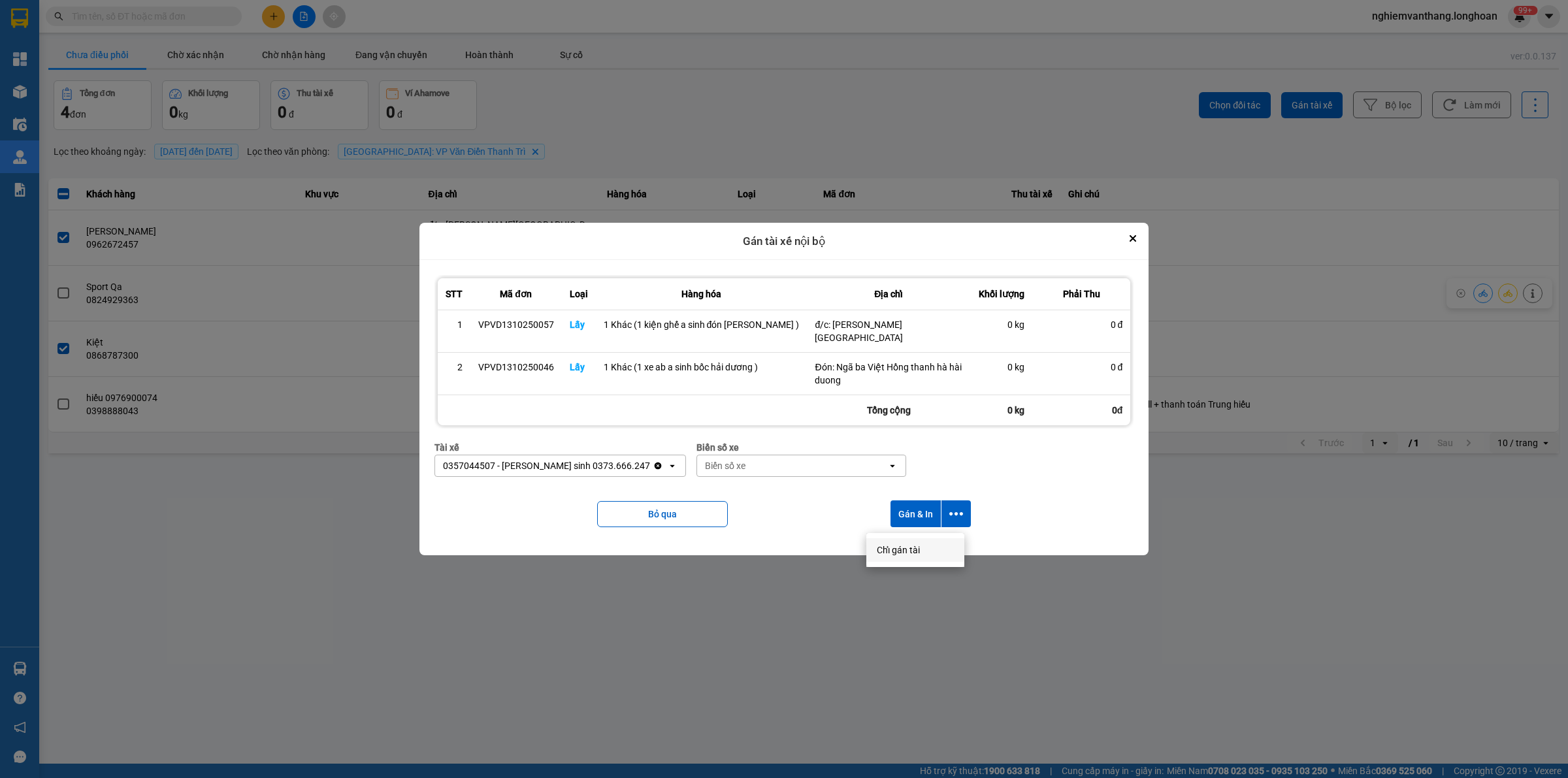
click at [902, 549] on span "Chỉ gán tài" at bounding box center [898, 550] width 43 height 13
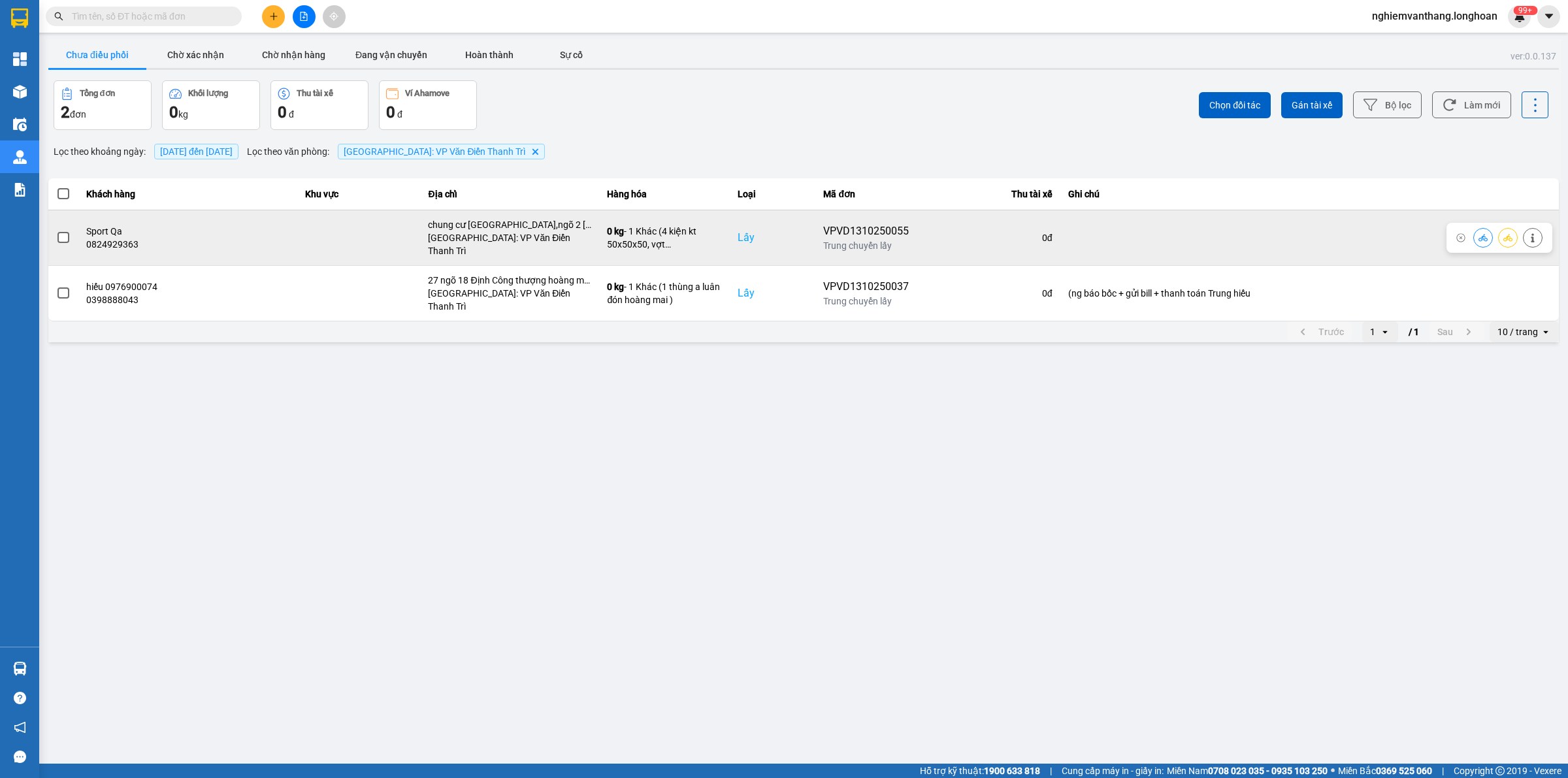
click at [1503, 234] on icon at bounding box center [1507, 237] width 9 height 7
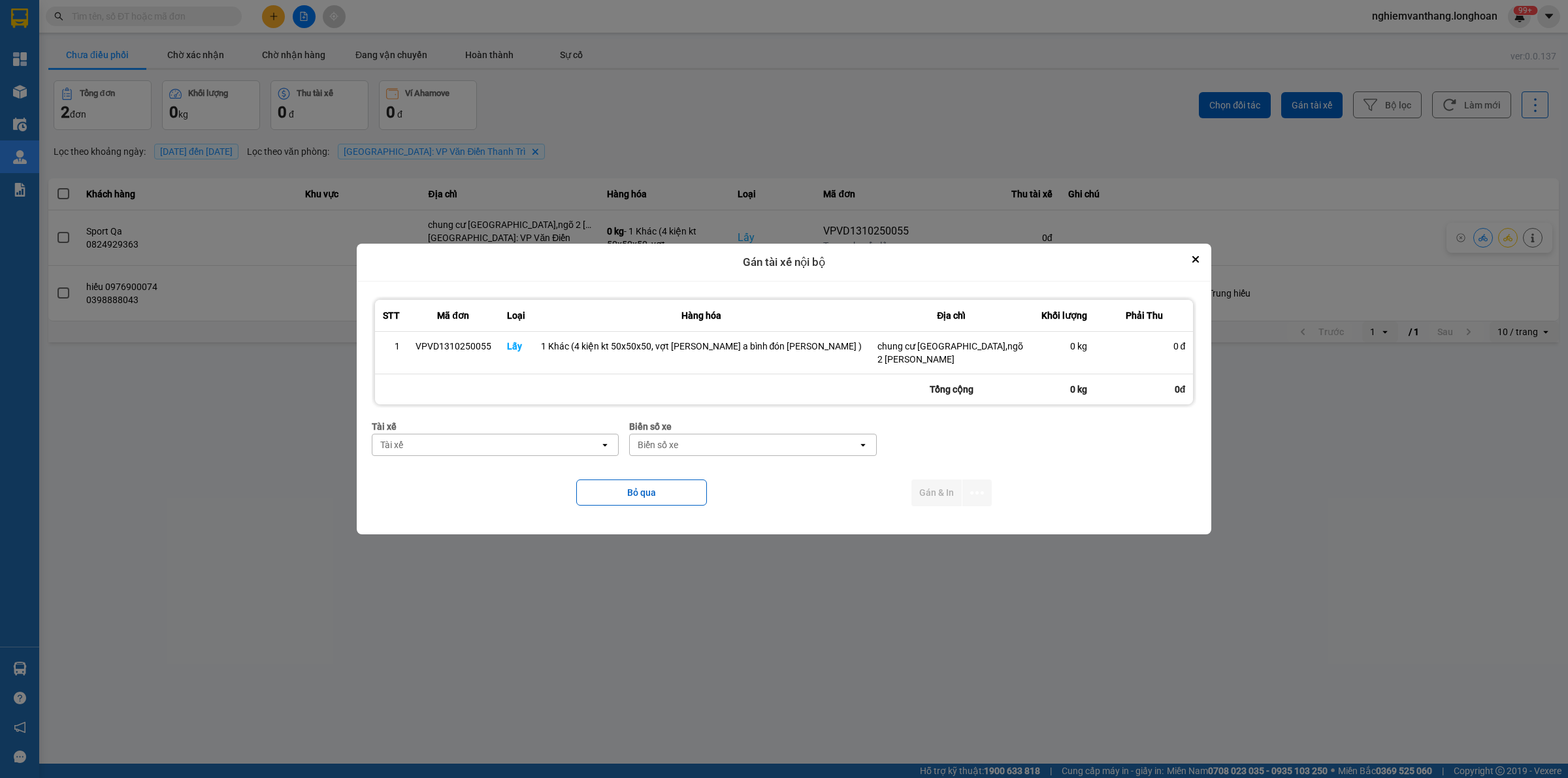
click at [465, 448] on div "Tài xế" at bounding box center [487, 445] width 228 height 21
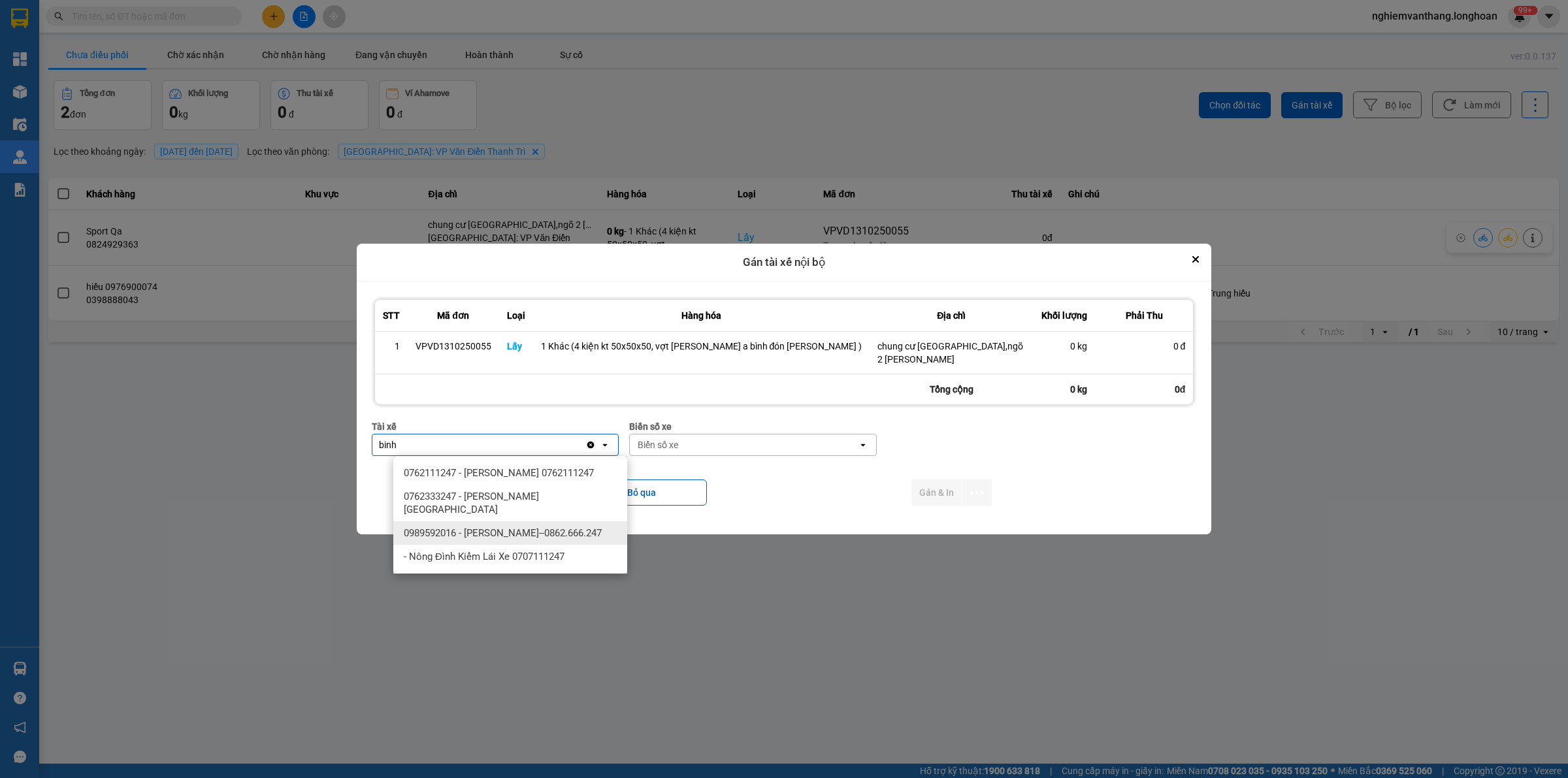
type input "binh"
click at [474, 526] on span "0989592016 - [PERSON_NAME]--0862.666.247" at bounding box center [503, 533] width 198 height 13
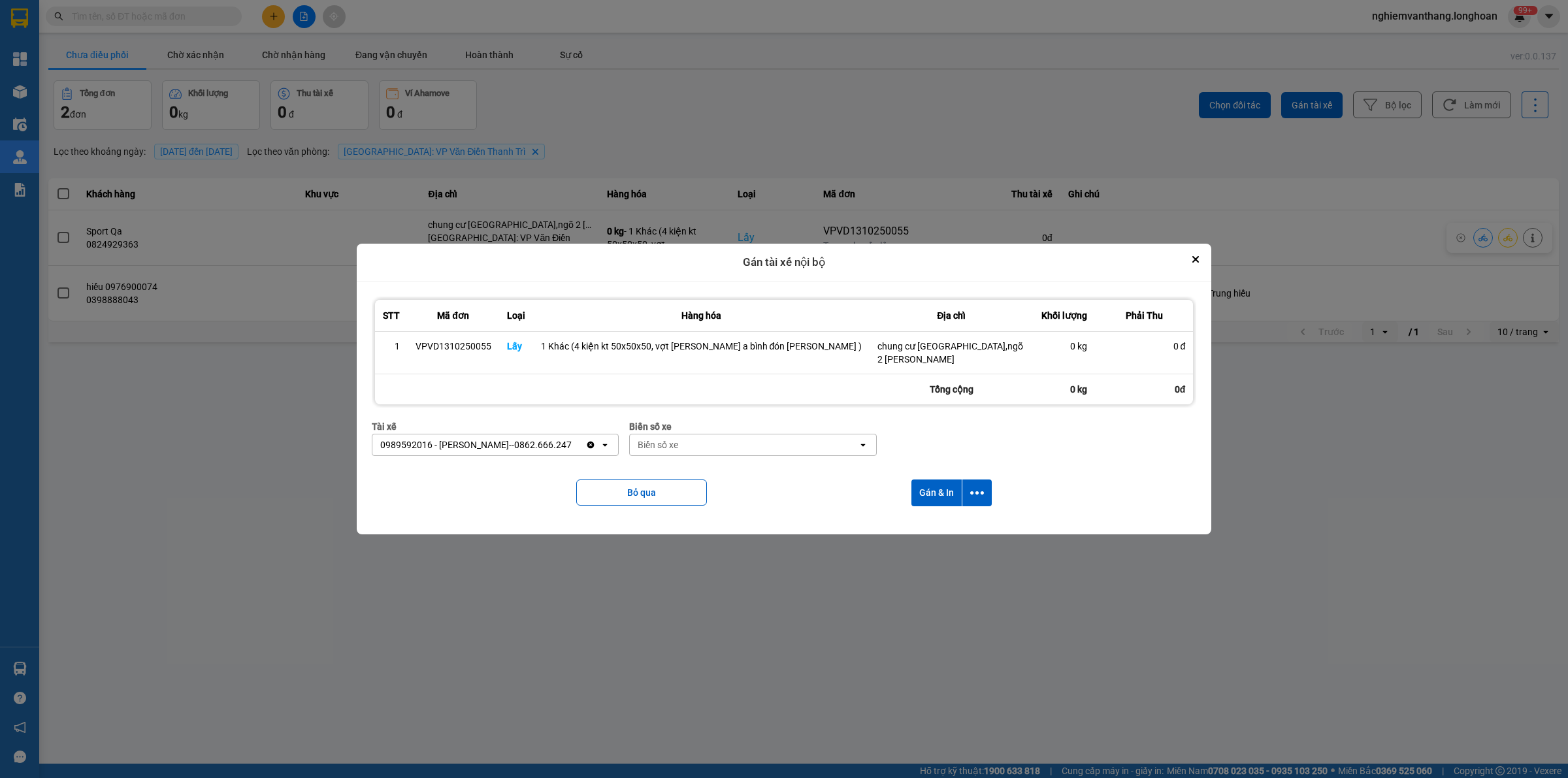
click at [742, 438] on div "Biển số xe" at bounding box center [744, 445] width 228 height 21
type input "44"
click at [702, 472] on div "29E-122.44" at bounding box center [754, 473] width 234 height 23
click at [975, 492] on icon "dialog" at bounding box center [976, 493] width 14 height 3
click at [937, 530] on span "Chỉ gán tài" at bounding box center [917, 529] width 43 height 13
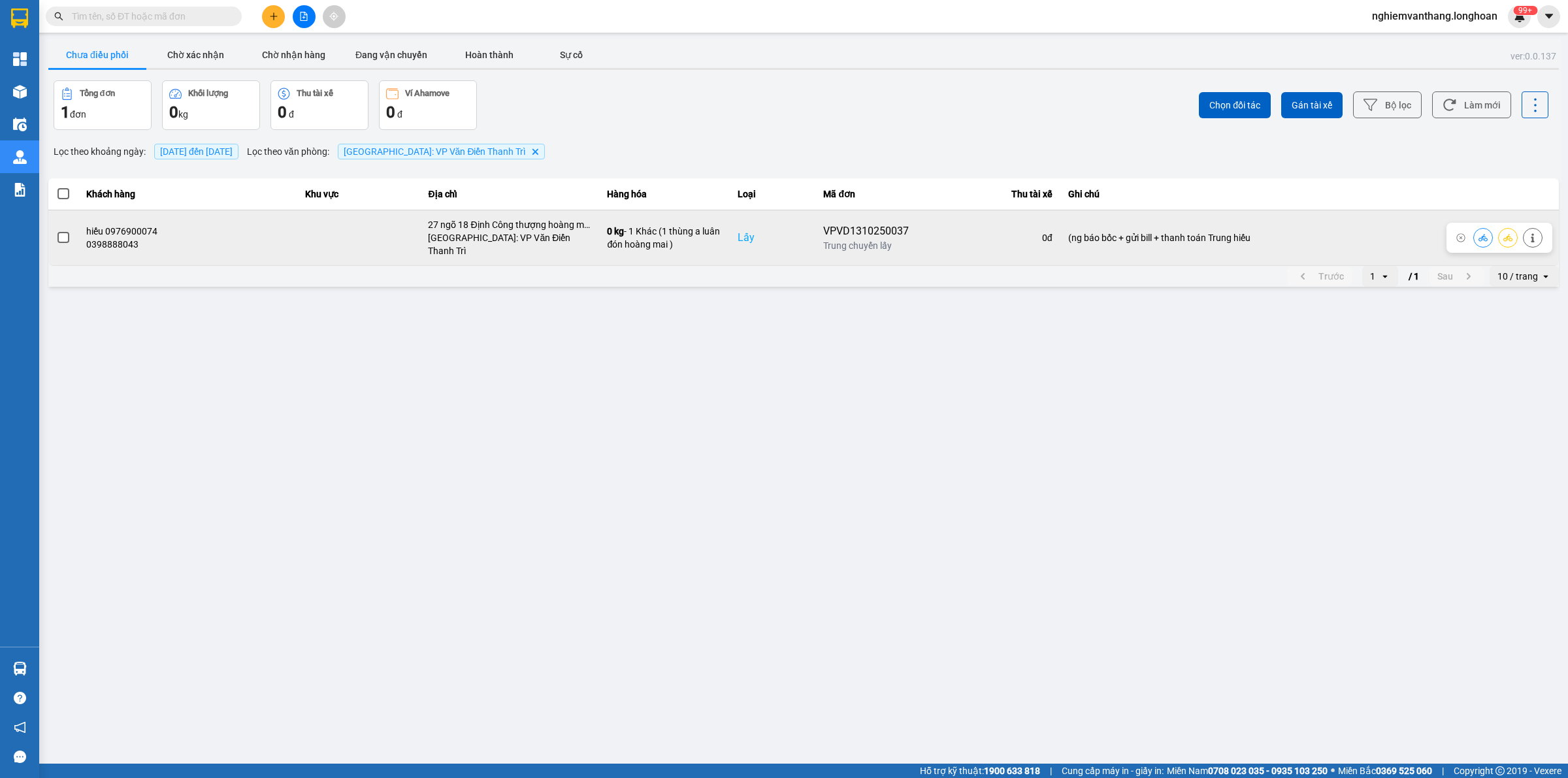
click at [1506, 233] on icon at bounding box center [1507, 237] width 9 height 9
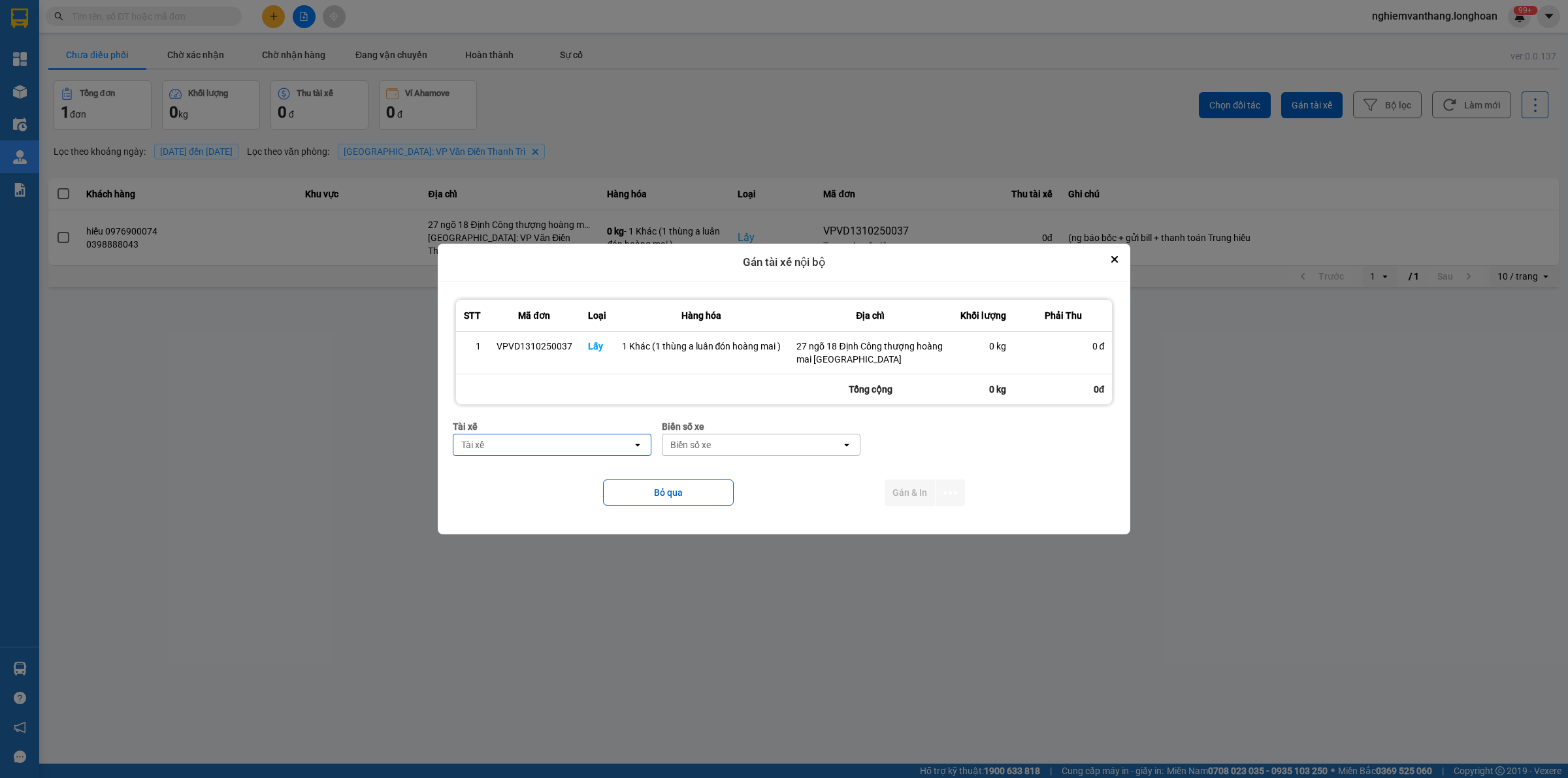
click at [567, 444] on div "Tài xế" at bounding box center [542, 445] width 179 height 21
type input "loi"
drag, startPoint x: 572, startPoint y: 500, endPoint x: 627, endPoint y: 499, distance: 55.0
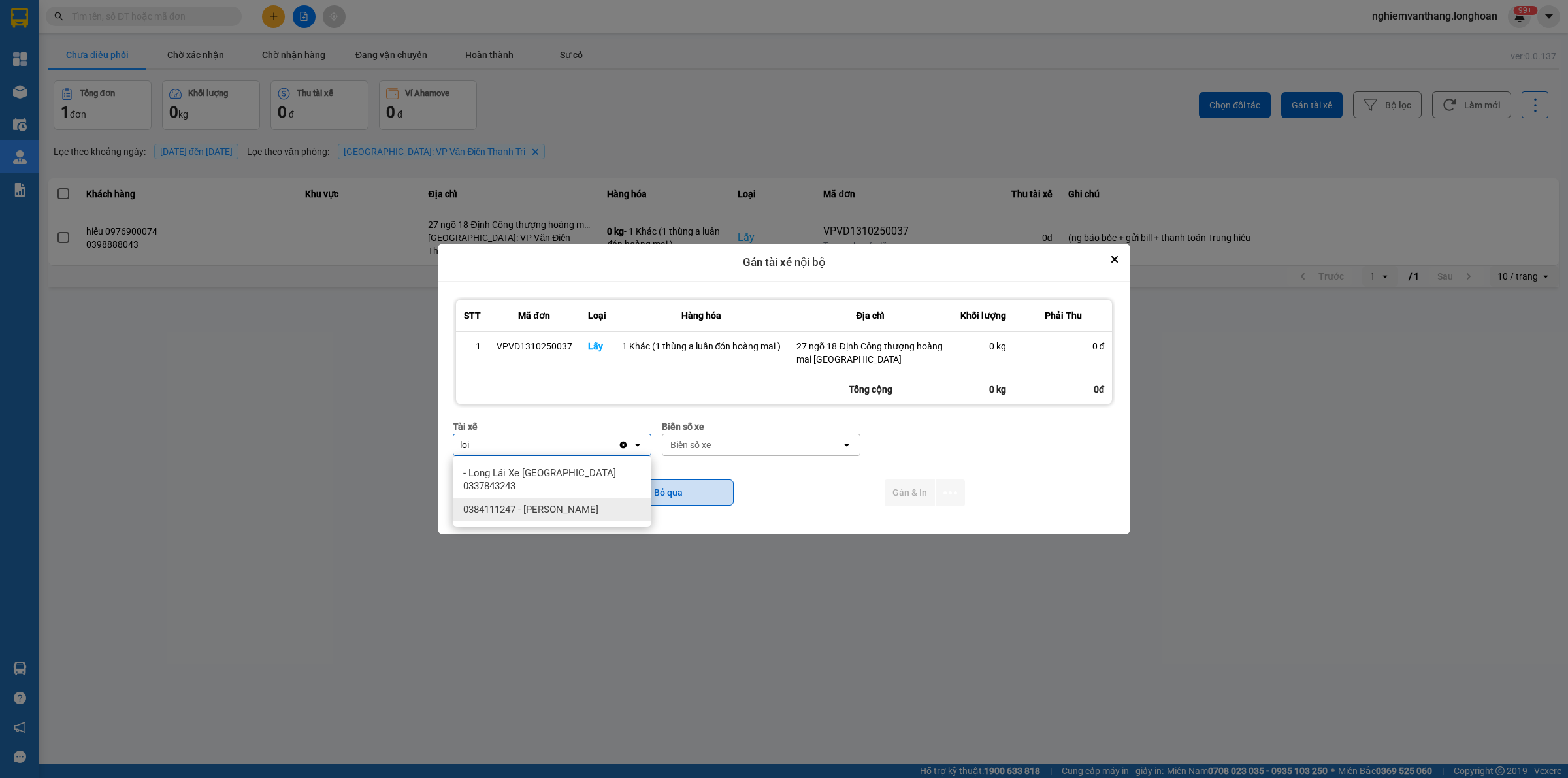
click at [573, 503] on span "0384111247 - [PERSON_NAME]" at bounding box center [530, 509] width 135 height 13
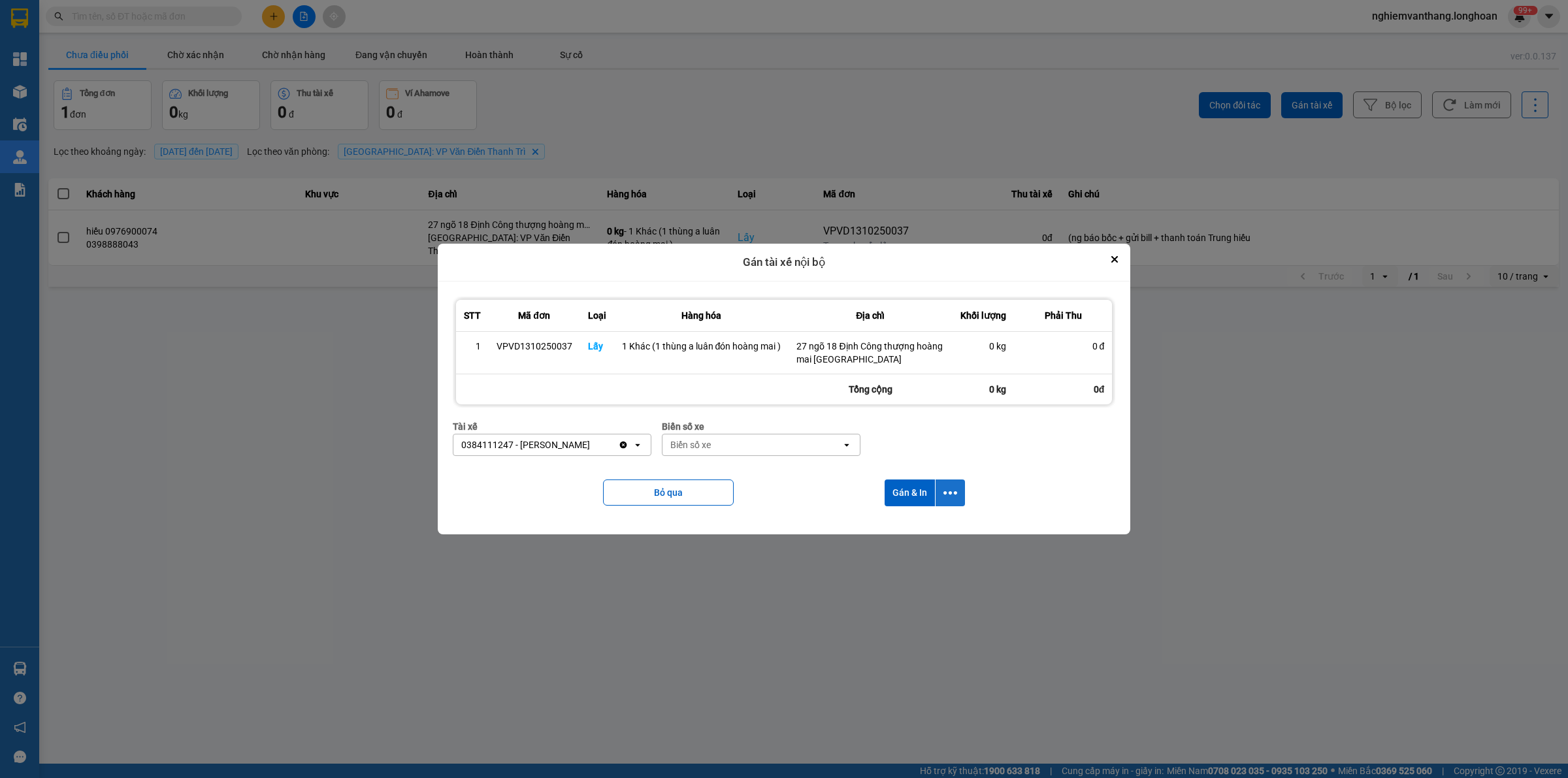
click at [952, 499] on icon "dialog" at bounding box center [950, 492] width 14 height 14
click at [907, 531] on span "Chỉ gán tài" at bounding box center [898, 529] width 43 height 13
